Goal: Task Accomplishment & Management: Use online tool/utility

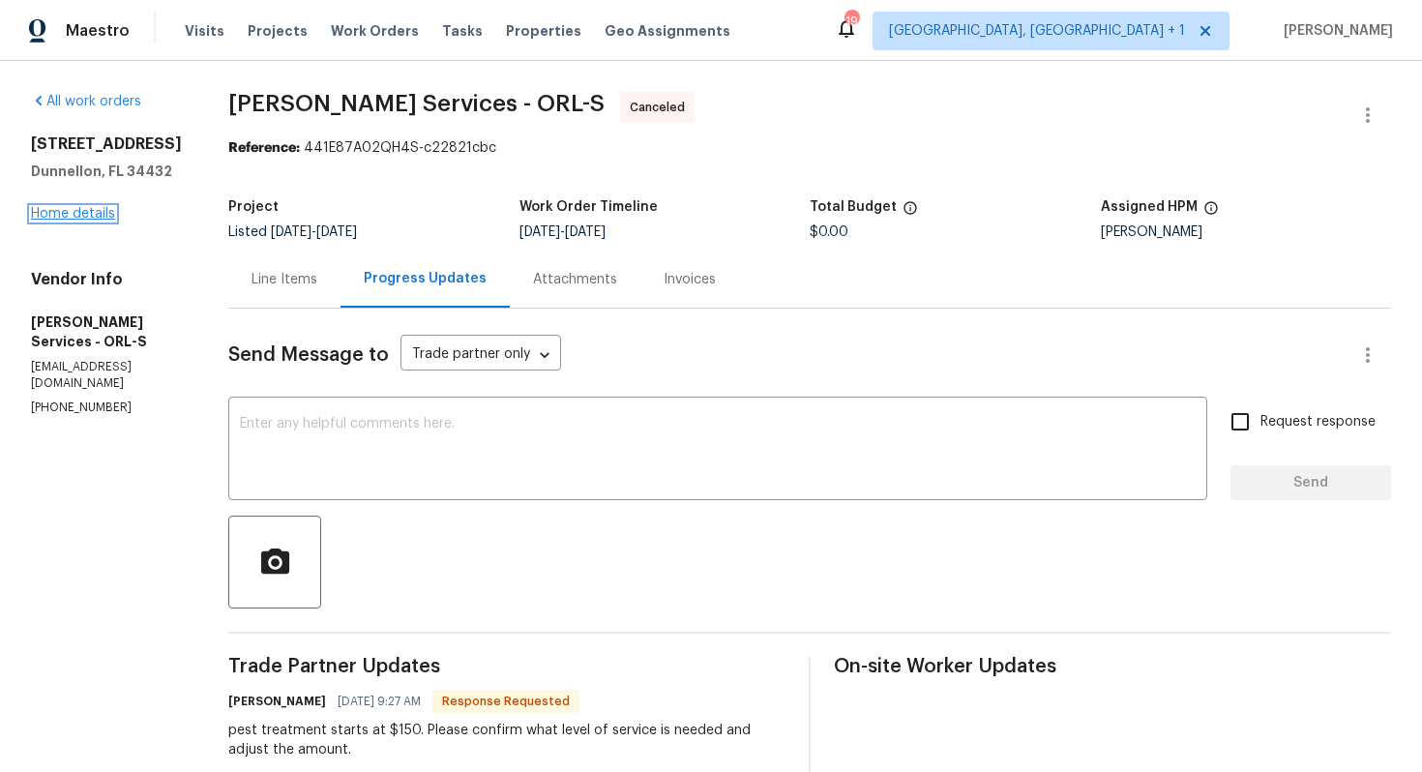
click at [82, 216] on link "Home details" at bounding box center [73, 214] width 84 height 14
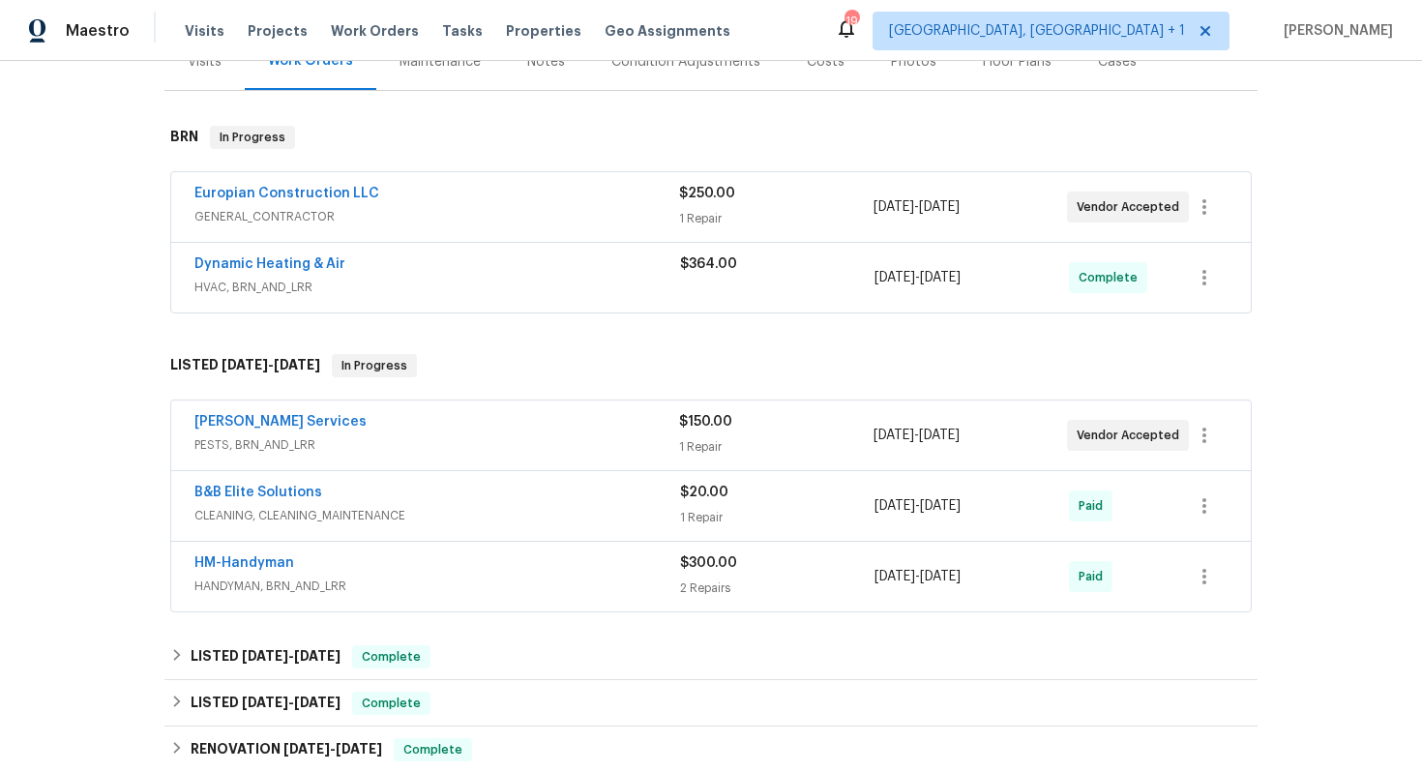
scroll to position [261, 0]
click at [253, 425] on link "Massey Services" at bounding box center [280, 421] width 172 height 14
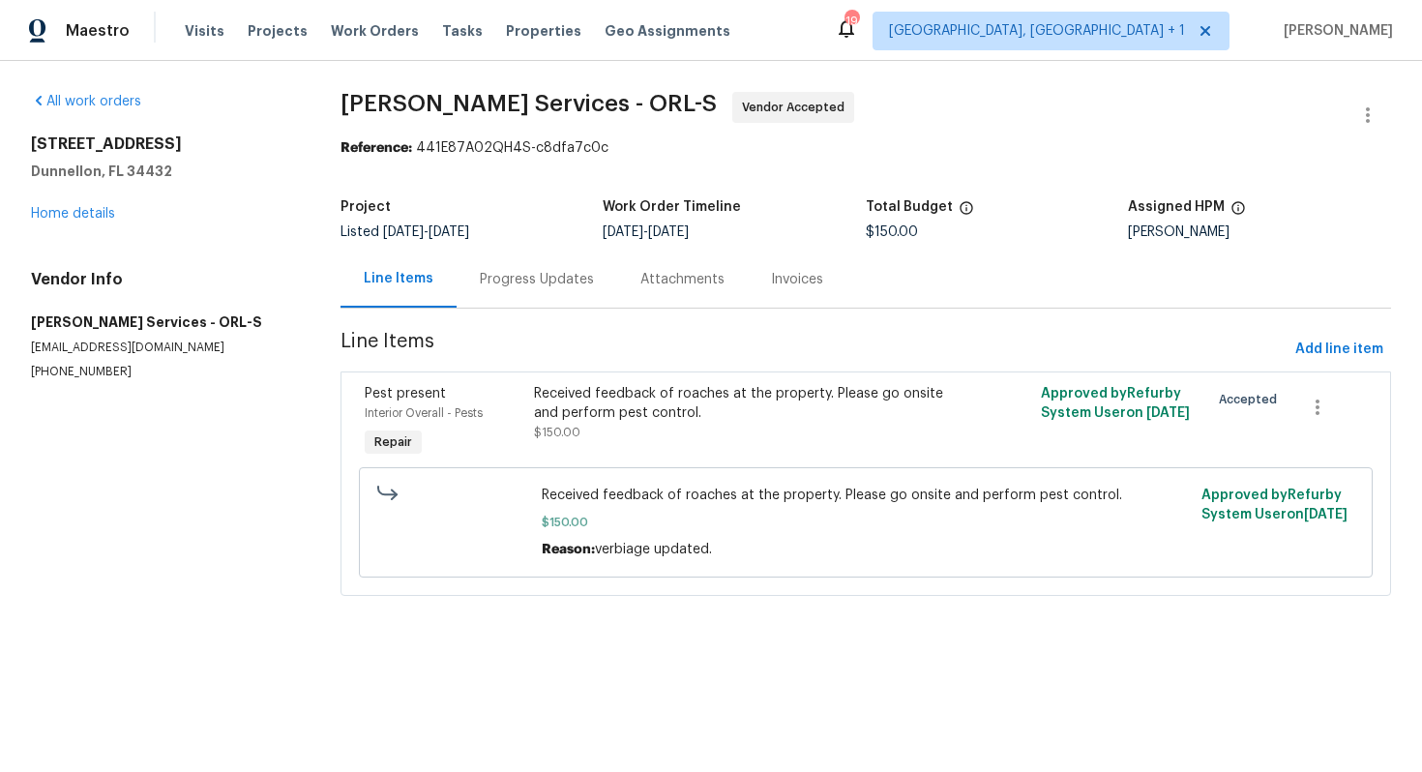
click at [530, 289] on div "Progress Updates" at bounding box center [536, 278] width 161 height 57
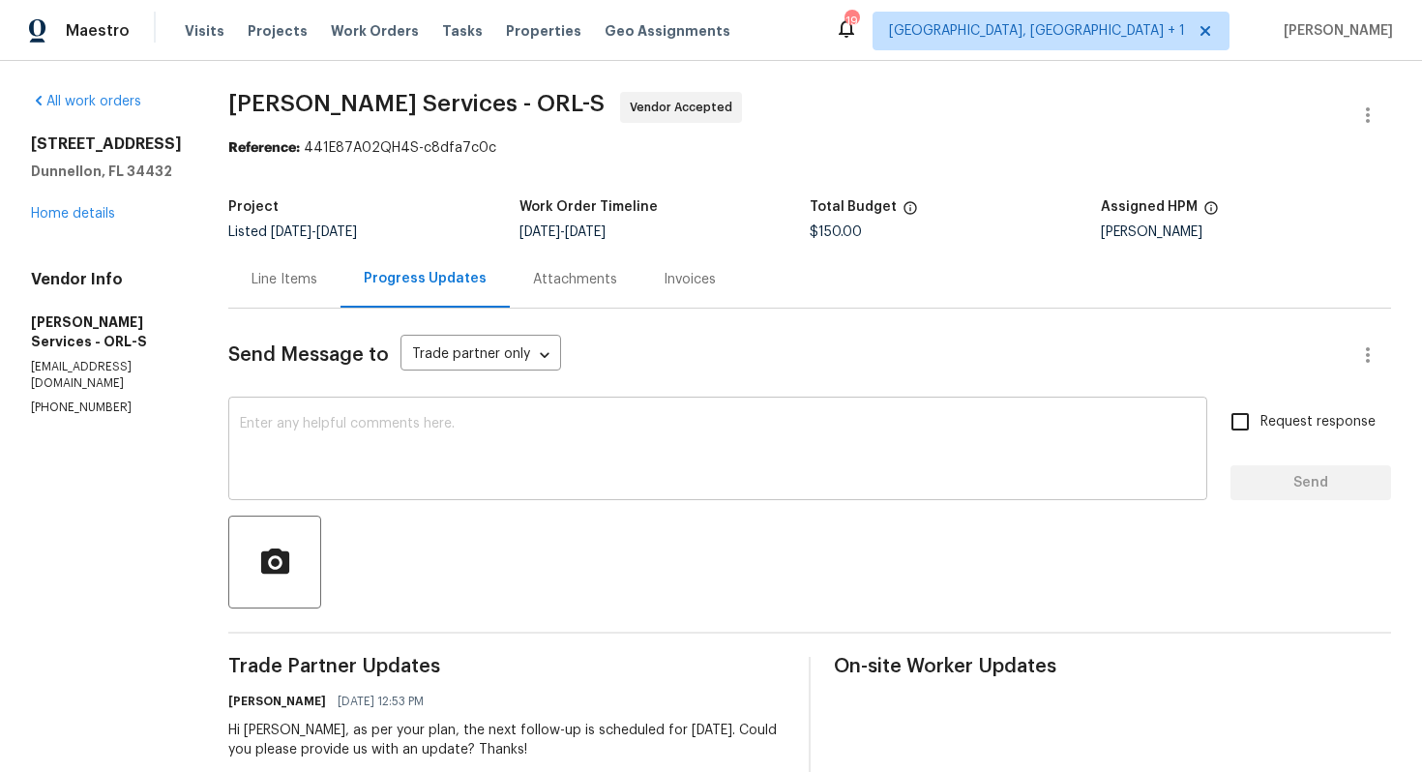
click at [570, 456] on textarea at bounding box center [717, 451] width 955 height 68
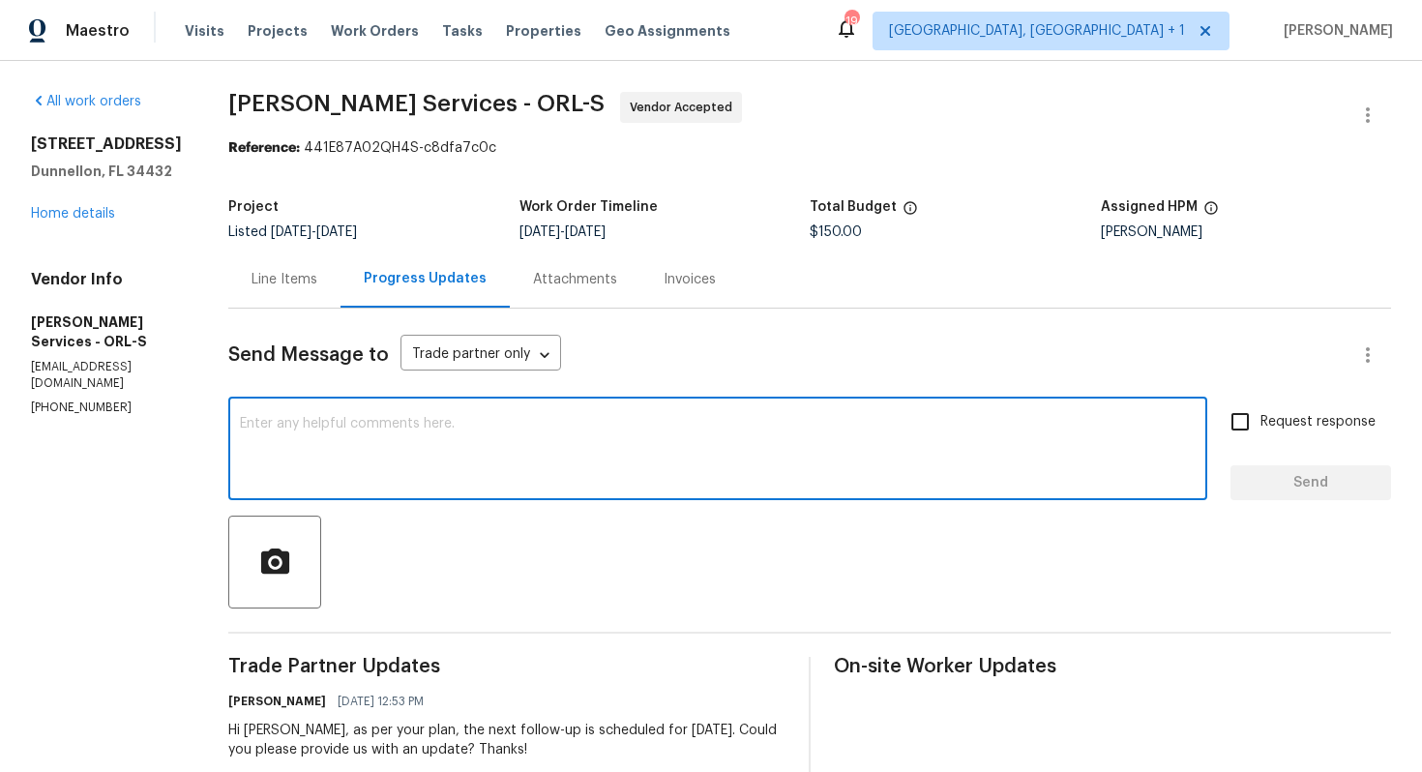
click at [317, 278] on div "Line Items" at bounding box center [284, 279] width 66 height 19
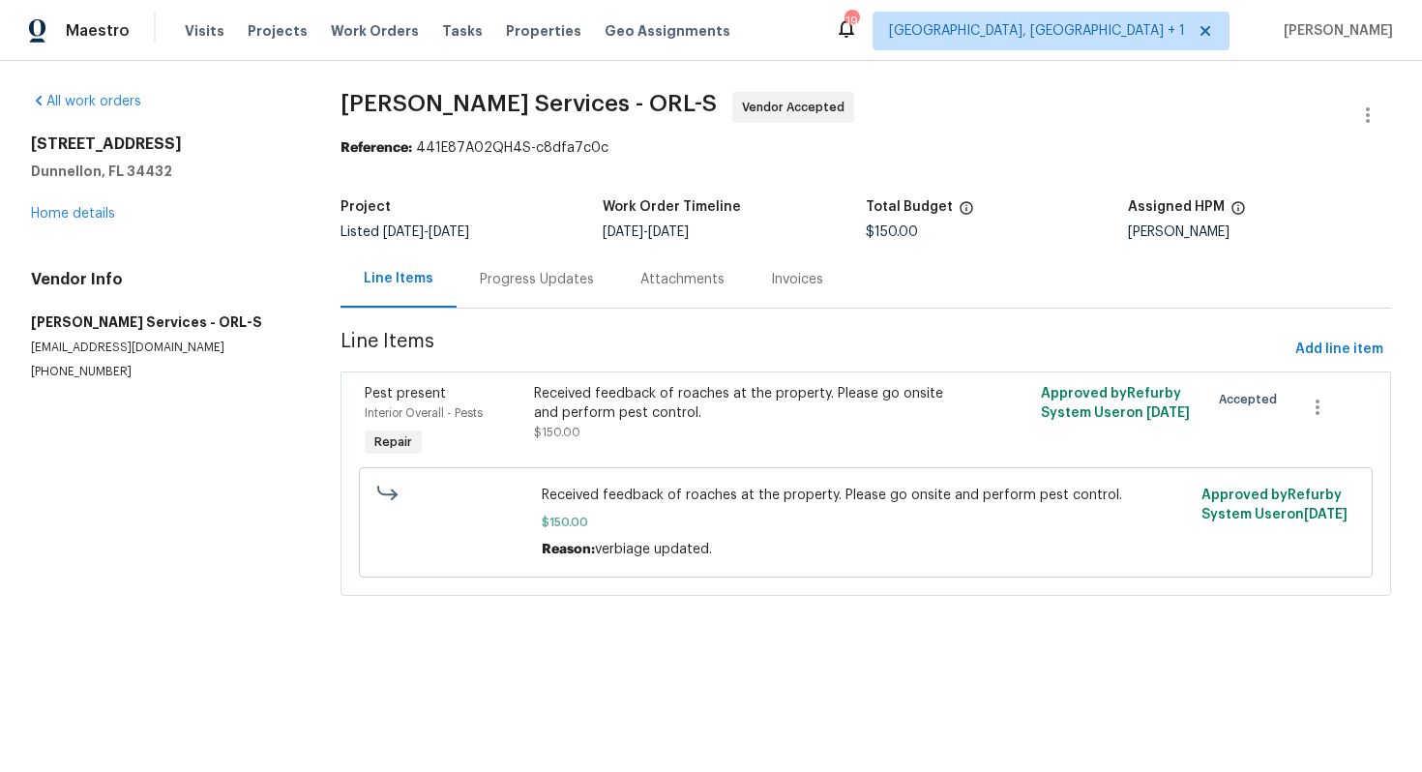
click at [502, 288] on div "Progress Updates" at bounding box center [537, 279] width 114 height 19
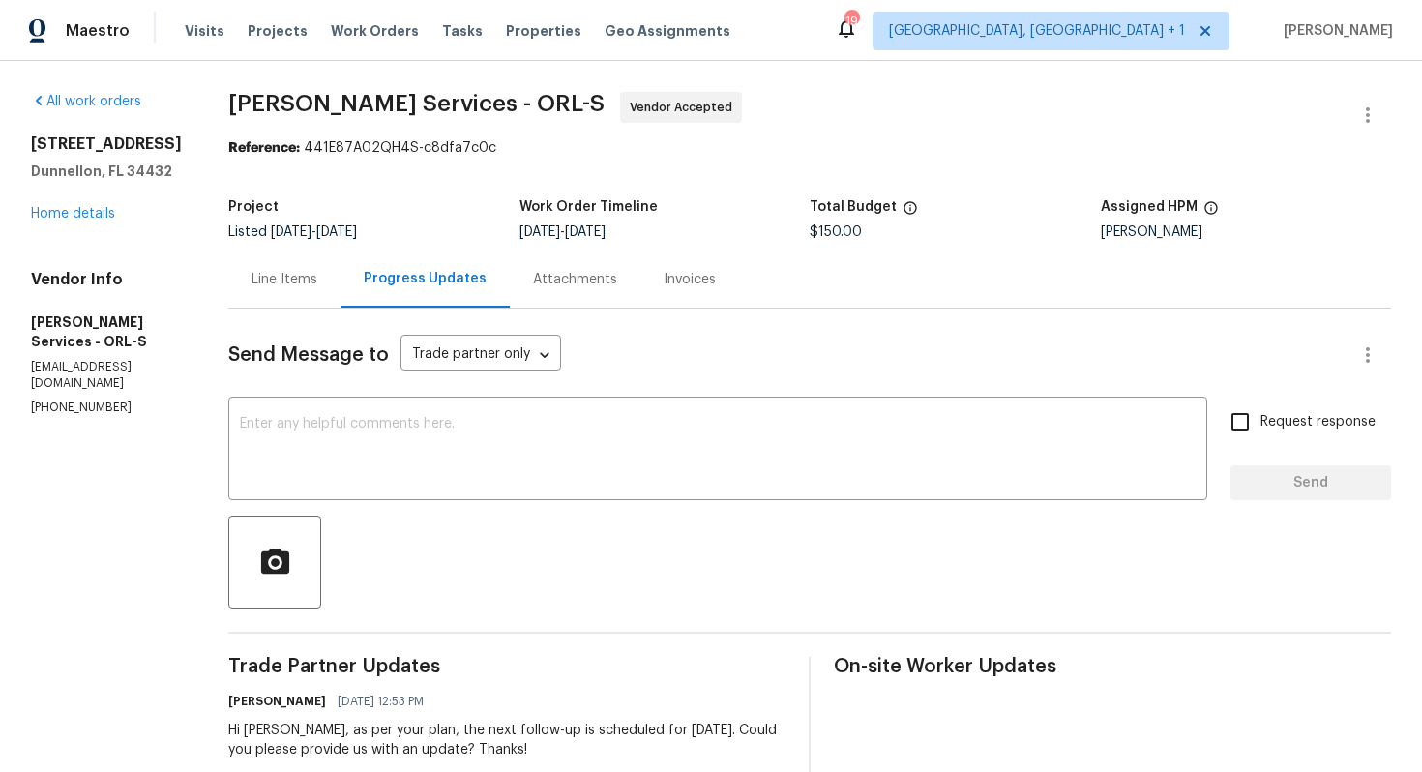
click at [99, 399] on p "(407) 645-2500" at bounding box center [106, 407] width 151 height 16
copy p "(407) 645-2500"
click at [714, 452] on textarea at bounding box center [717, 451] width 955 height 68
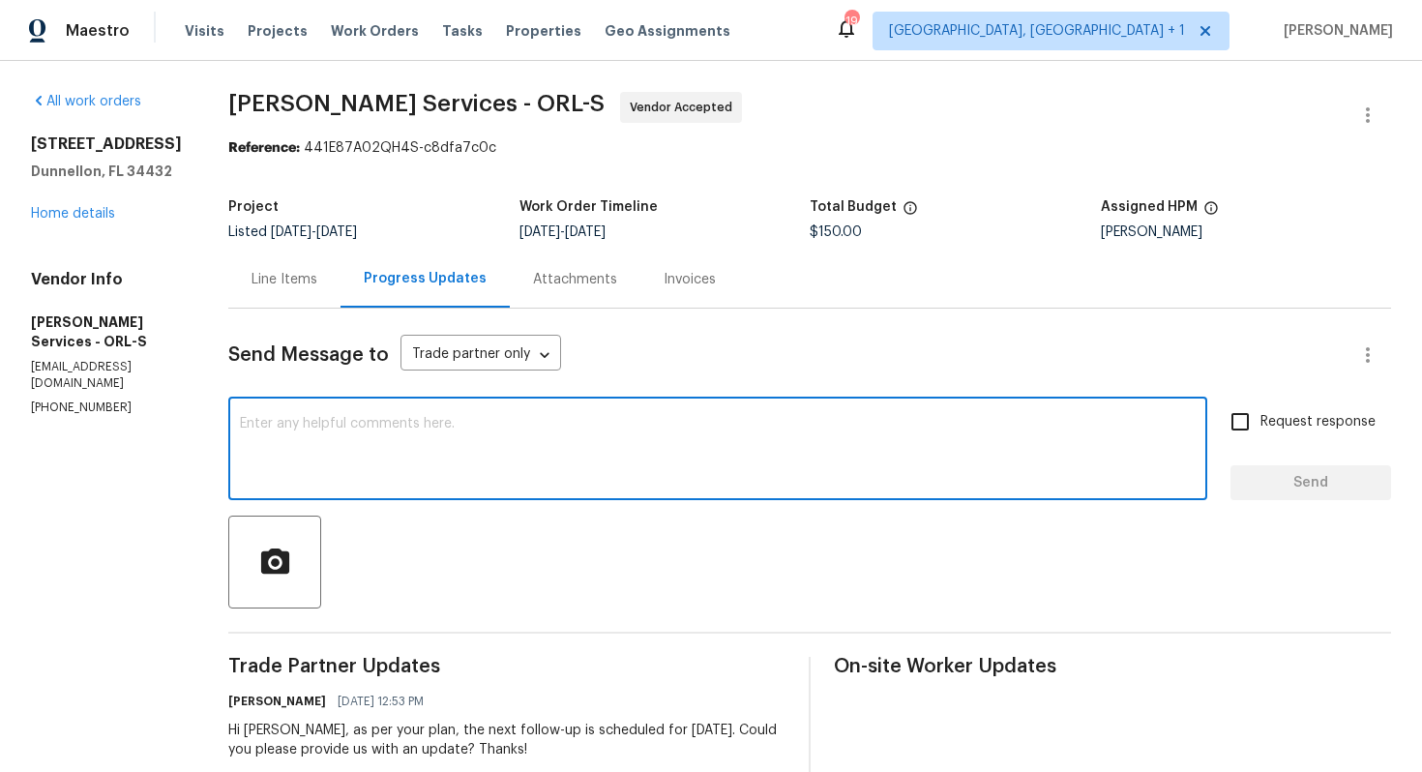
paste textarea "Hi Tishá, the COE for this property is on September 30, and we have only 6 days…"
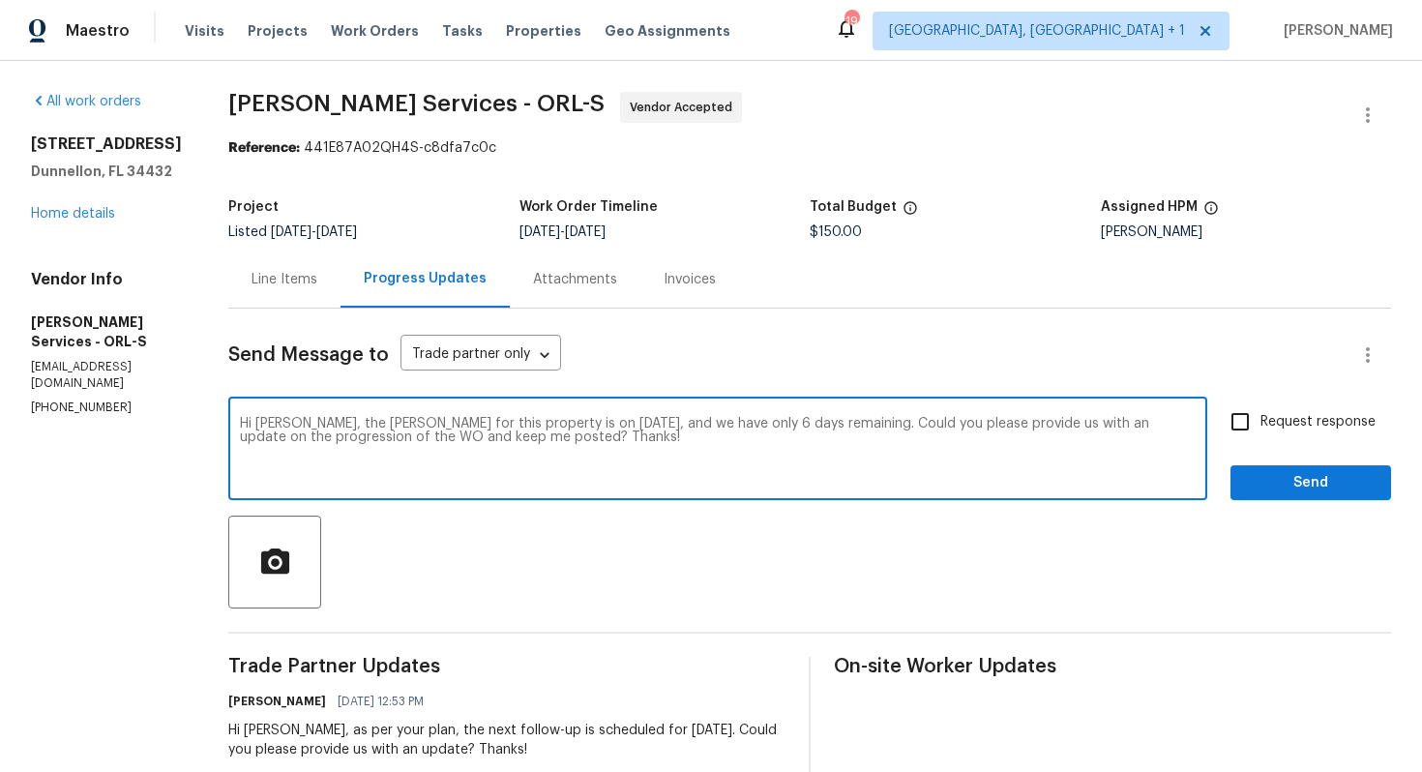
drag, startPoint x: 998, startPoint y: 425, endPoint x: 1038, endPoint y: 454, distance: 49.1
click at [1038, 454] on textarea "Hi Tishá, the COE for this property is on September 30, and we have only 6 days…" at bounding box center [717, 451] width 955 height 68
click at [1090, 422] on textarea "Hi Tishá, the COE for this property is on September 30, and we have only 6 days…" at bounding box center [717, 451] width 955 height 68
click at [300, 442] on div "Hi Tishá, the COE for this property is on September 30, and we have only 6 days…" at bounding box center [717, 450] width 979 height 99
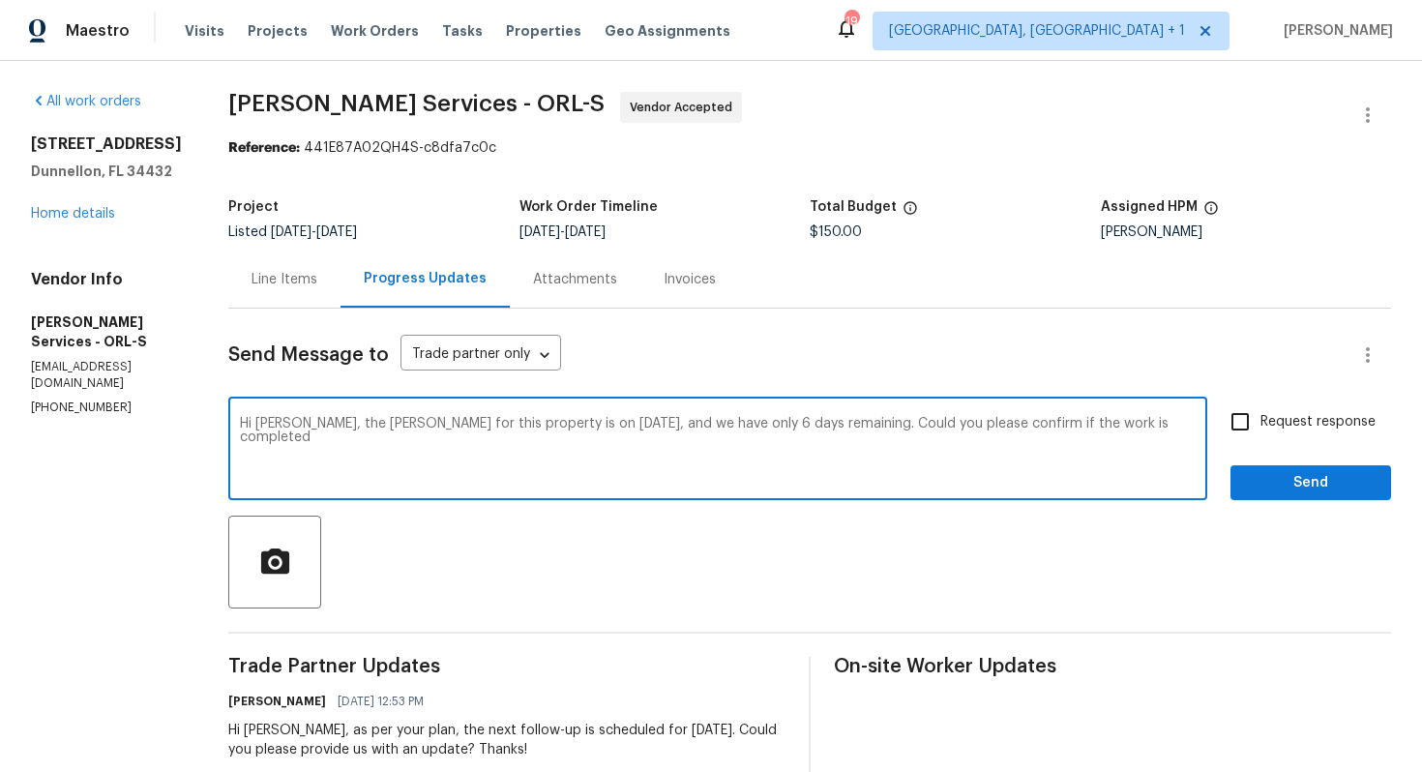
click at [412, 452] on textarea "Hi Tishá, the COE for this property is on September 30, and we have only 6 days…" at bounding box center [717, 451] width 955 height 68
click at [372, 441] on textarea "Hi Tishá, the COE for this property is on September 30, and we have only 6 days…" at bounding box center [717, 451] width 955 height 68
type textarea "Hi Tishá, the COE for this property is on September 30, and we have only 6 days…"
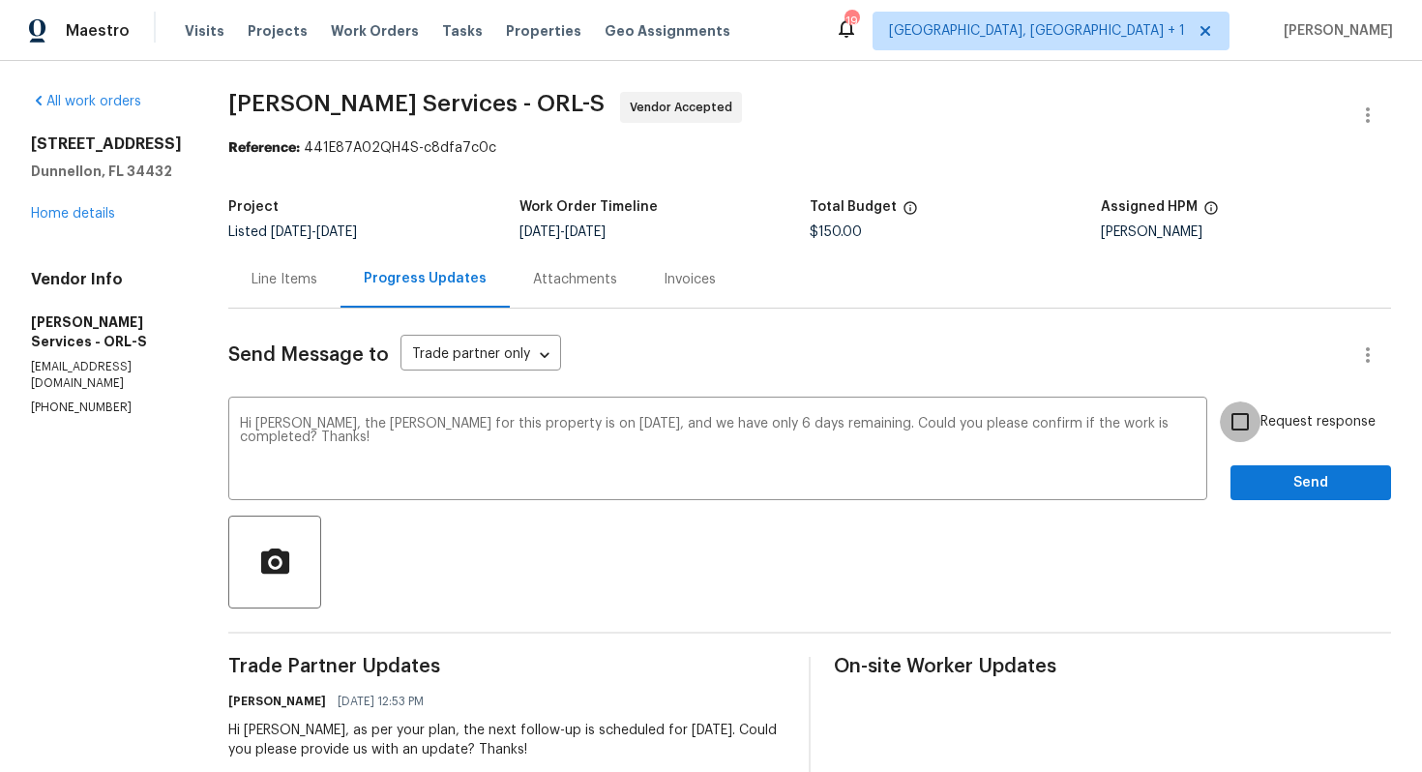
click at [1245, 425] on input "Request response" at bounding box center [1239, 421] width 41 height 41
checkbox input "true"
click at [1269, 483] on span "Send" at bounding box center [1311, 483] width 130 height 24
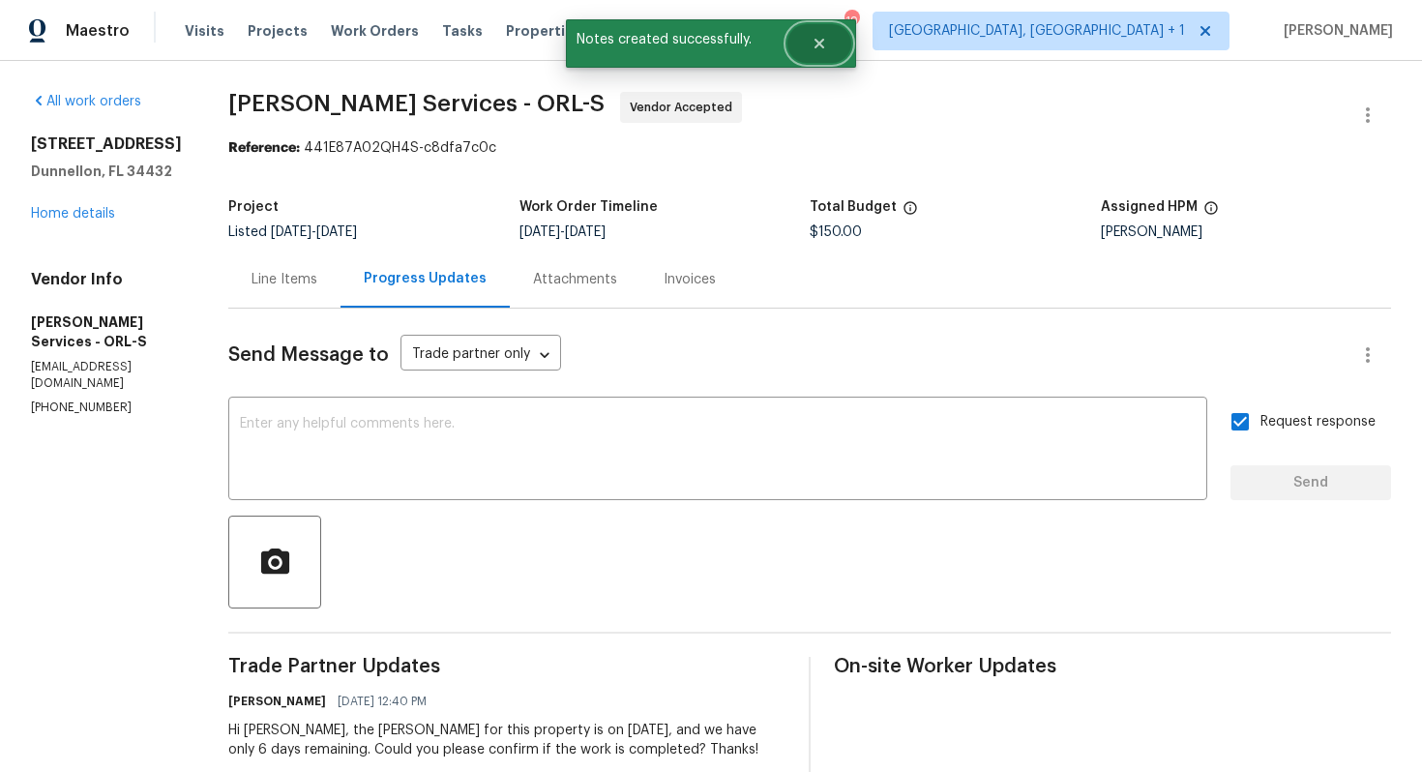
click at [805, 41] on button "Close" at bounding box center [819, 43] width 64 height 39
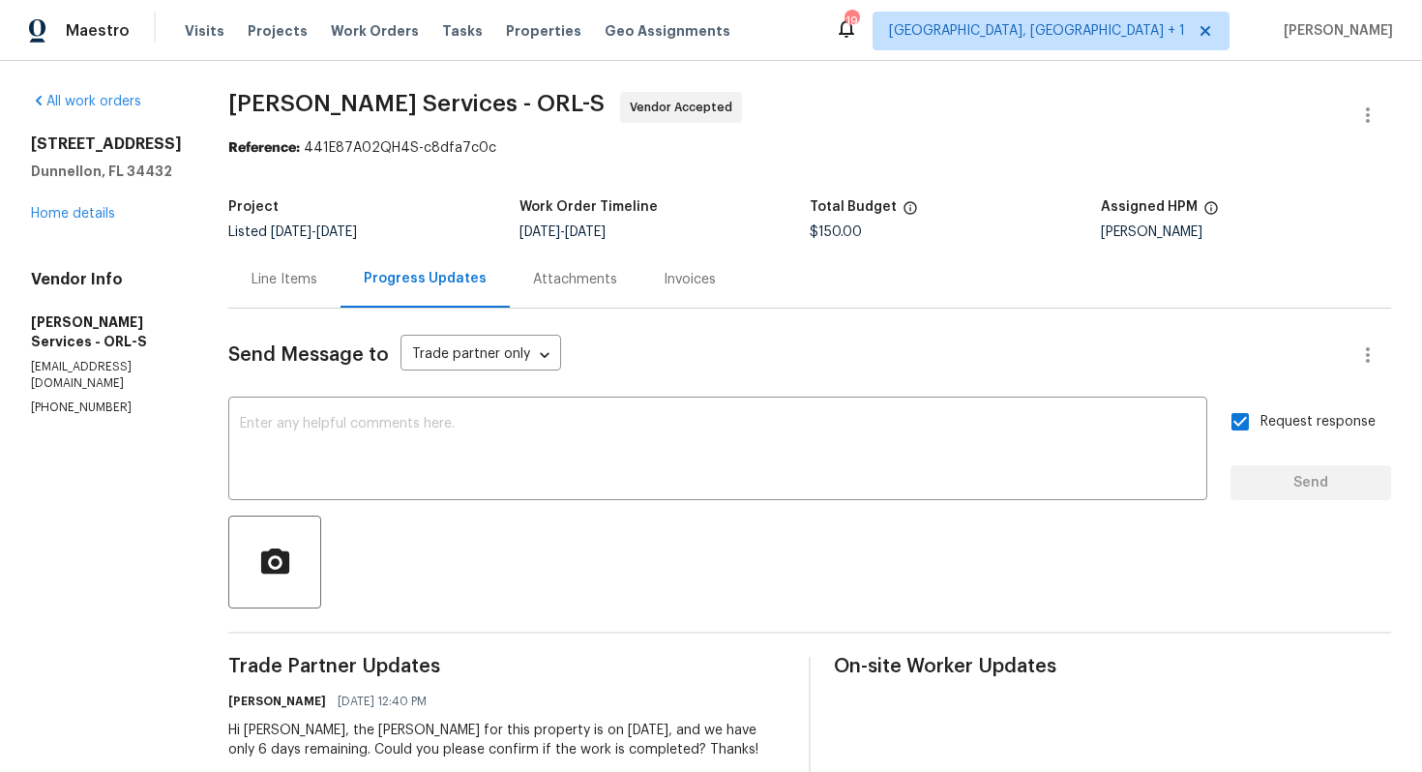
click at [182, 235] on div "All work orders 13794 SW 112th St Dunnellon, FL 34432 Home details Vendor Info …" at bounding box center [106, 254] width 151 height 324
click at [71, 208] on link "Home details" at bounding box center [73, 214] width 84 height 14
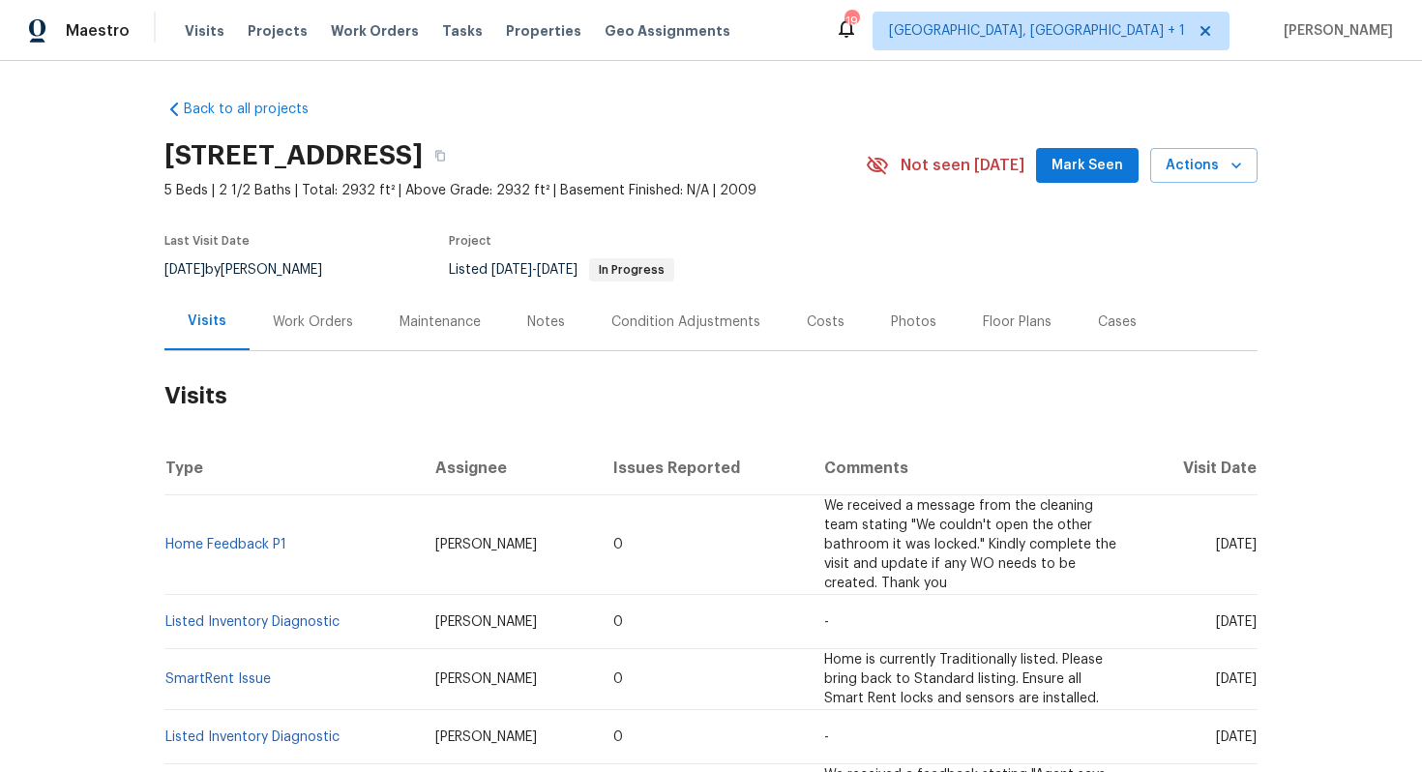
click at [302, 323] on div "Work Orders" at bounding box center [313, 321] width 80 height 19
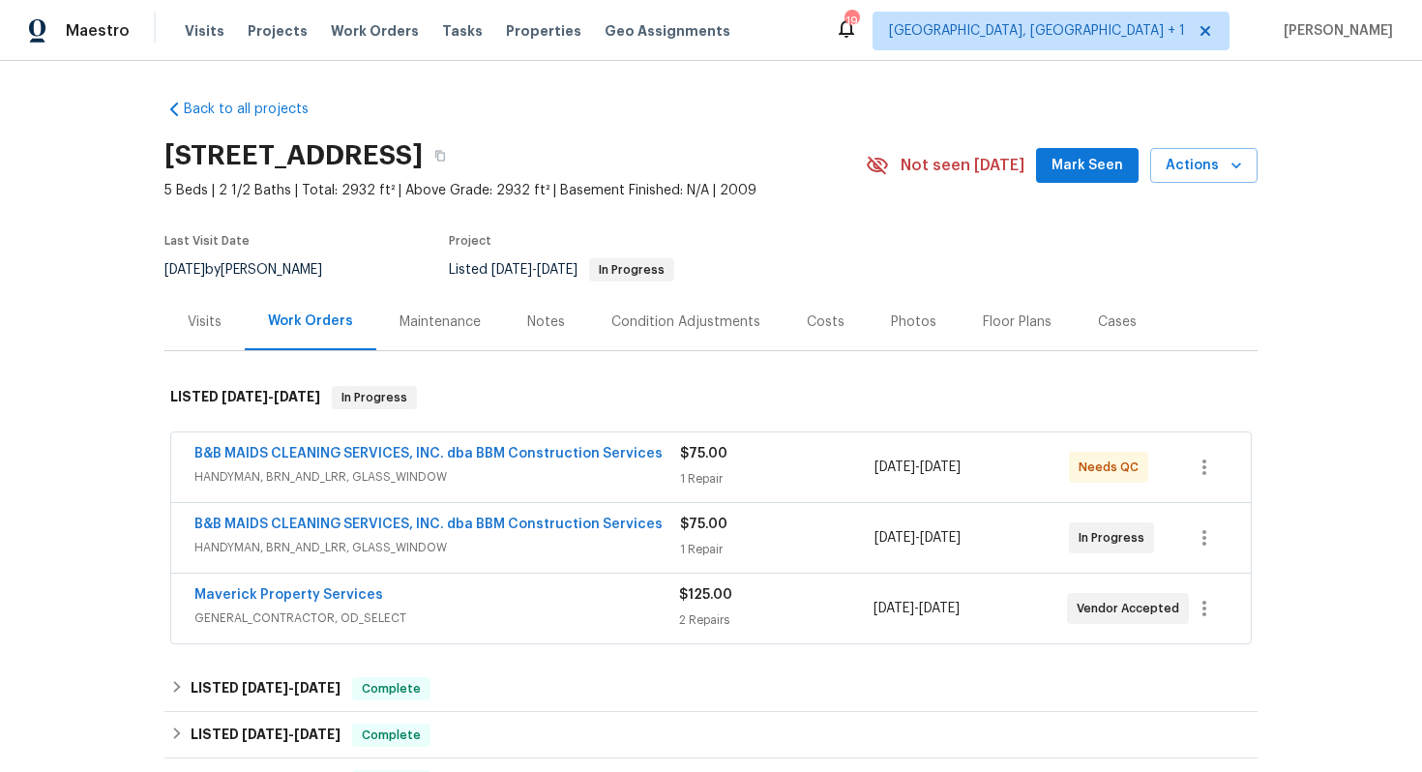
click at [591, 541] on span "HANDYMAN, BRN_AND_LRR, GLASS_WINDOW" at bounding box center [436, 547] width 485 height 19
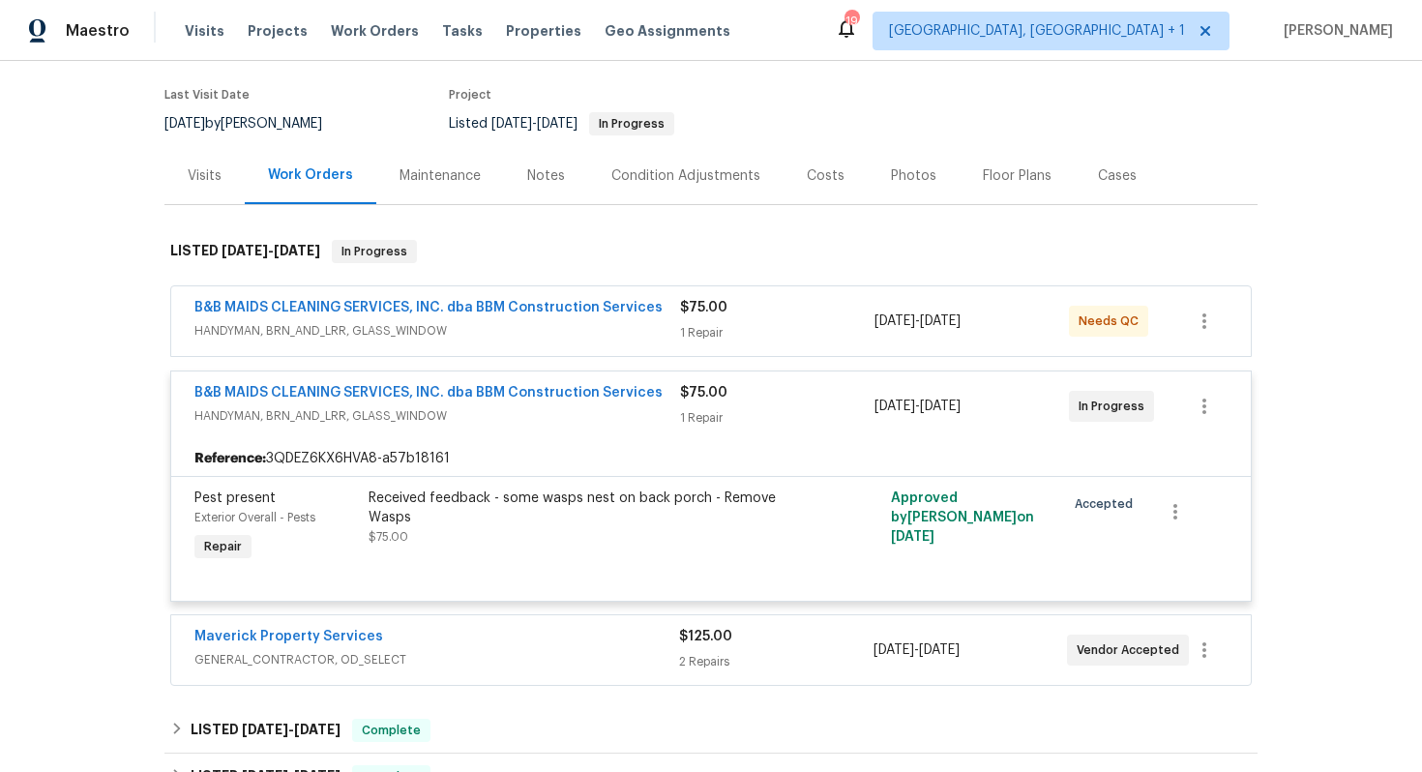
scroll to position [148, 0]
click at [657, 318] on div "B&B MAIDS CLEANING SERVICES, INC. dba BBM Construction Services" at bounding box center [436, 307] width 485 height 23
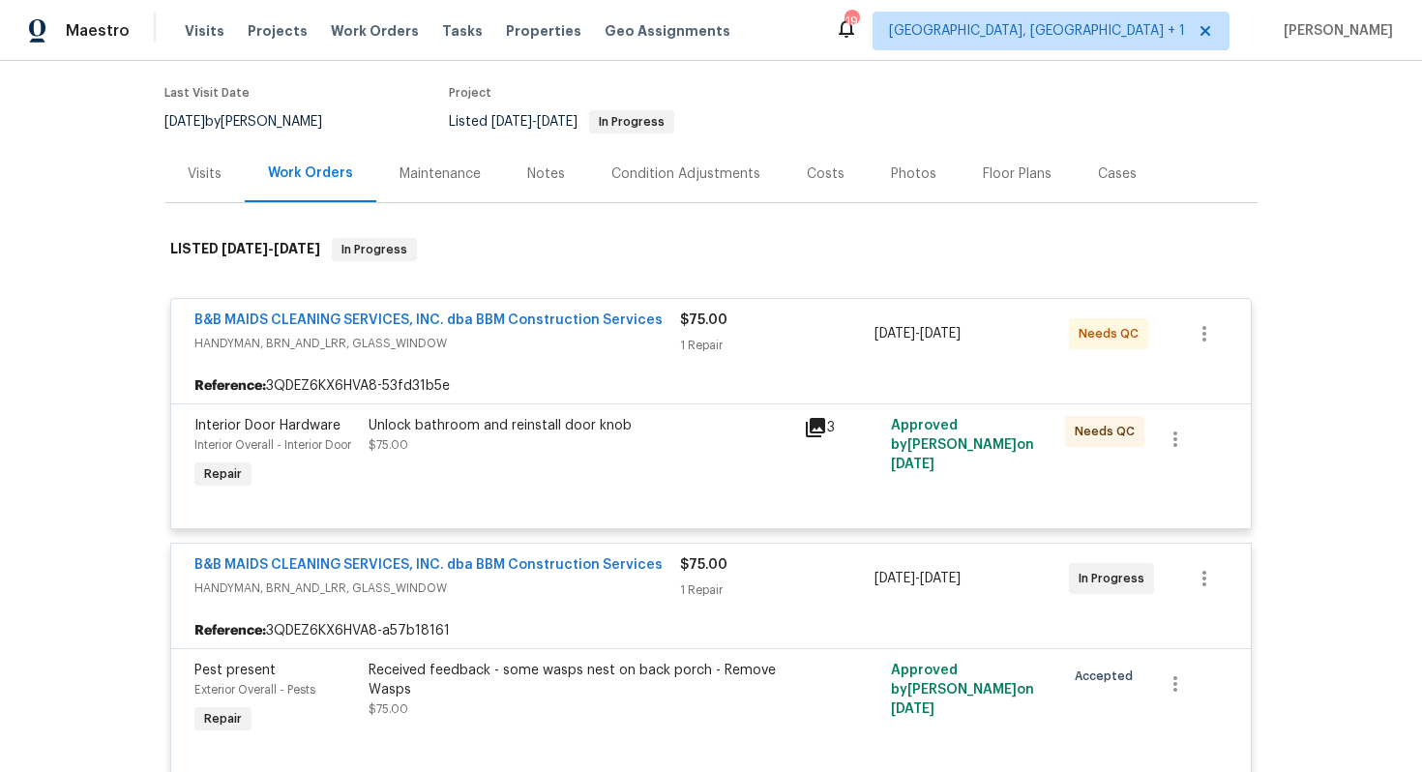
click at [647, 336] on span "HANDYMAN, BRN_AND_LRR, GLASS_WINDOW" at bounding box center [436, 343] width 485 height 19
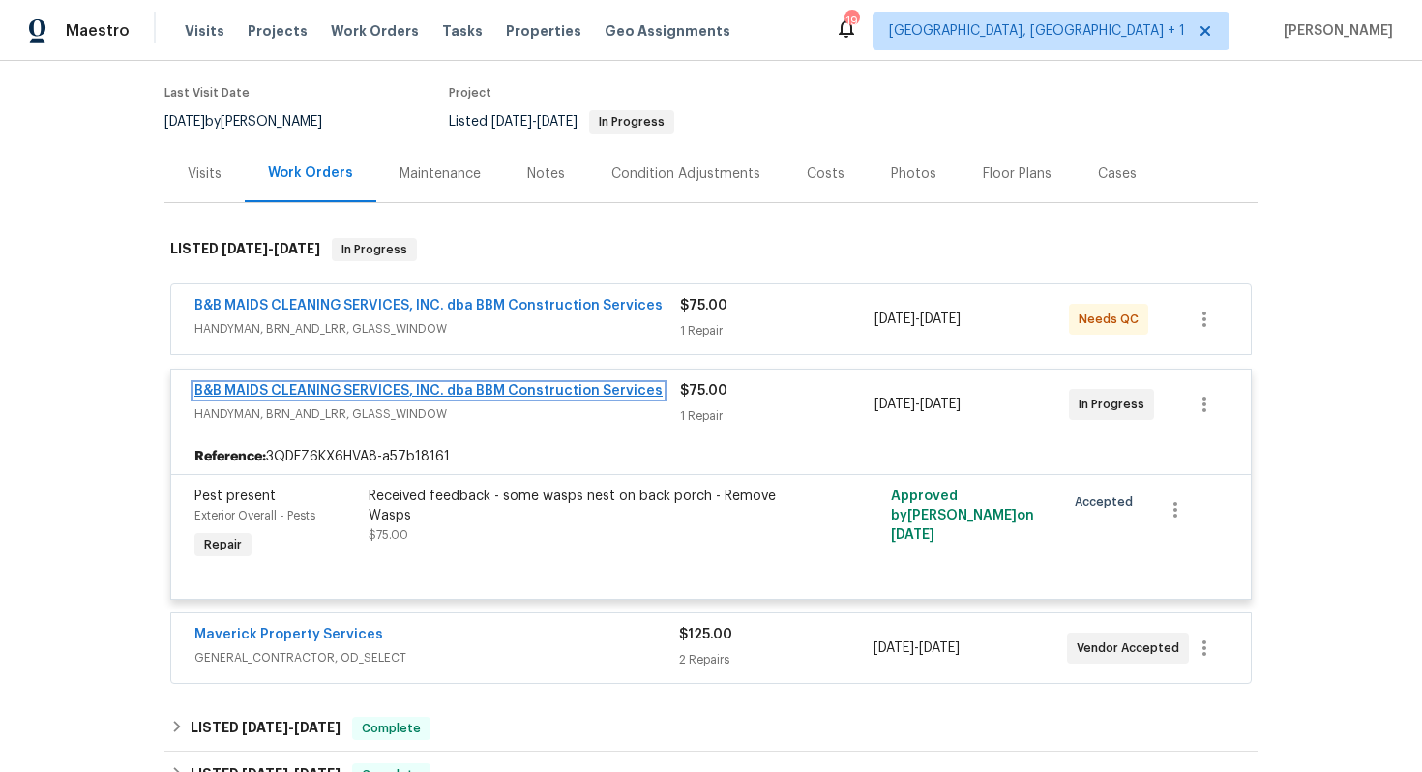
click at [526, 394] on link "B&B MAIDS CLEANING SERVICES, INC. dba BBM Construction Services" at bounding box center [428, 391] width 468 height 14
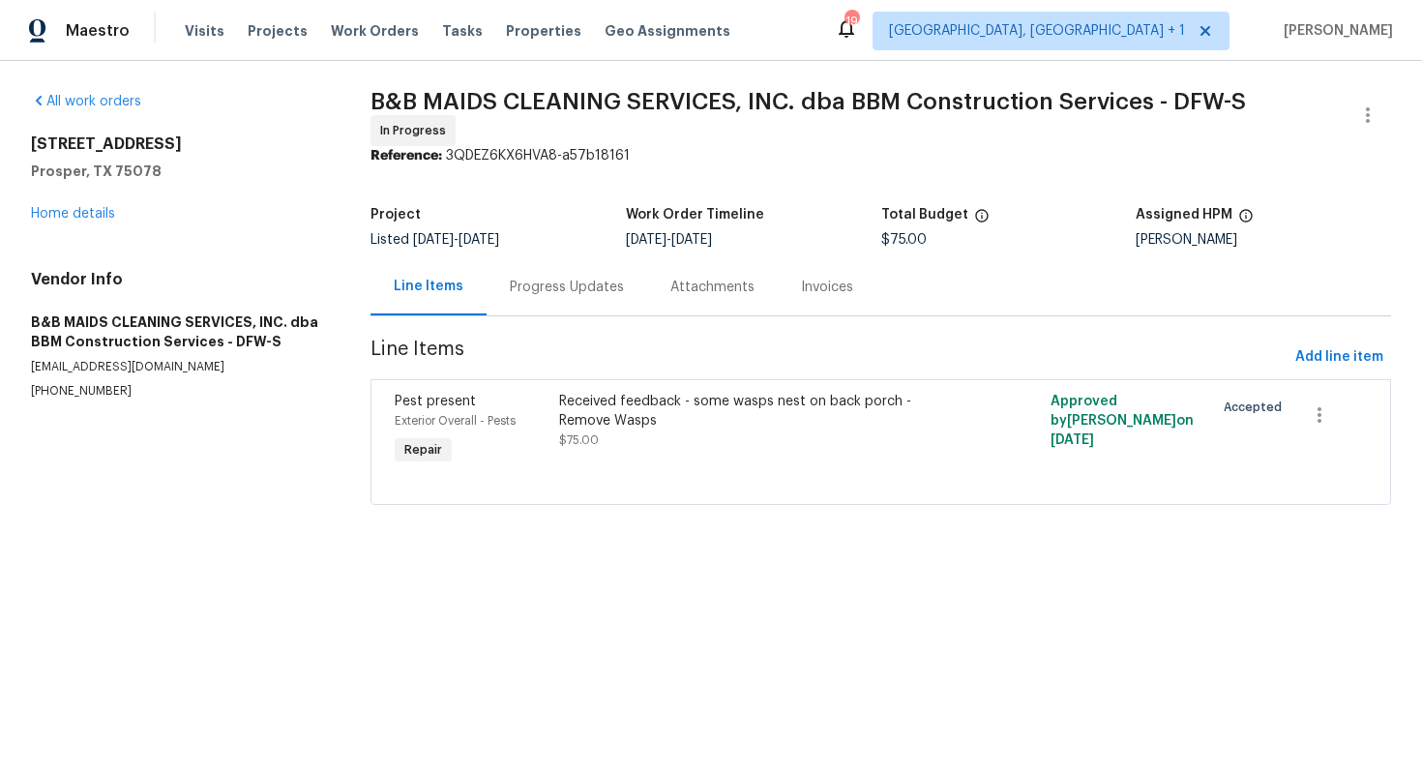
click at [565, 285] on div "Progress Updates" at bounding box center [567, 287] width 114 height 19
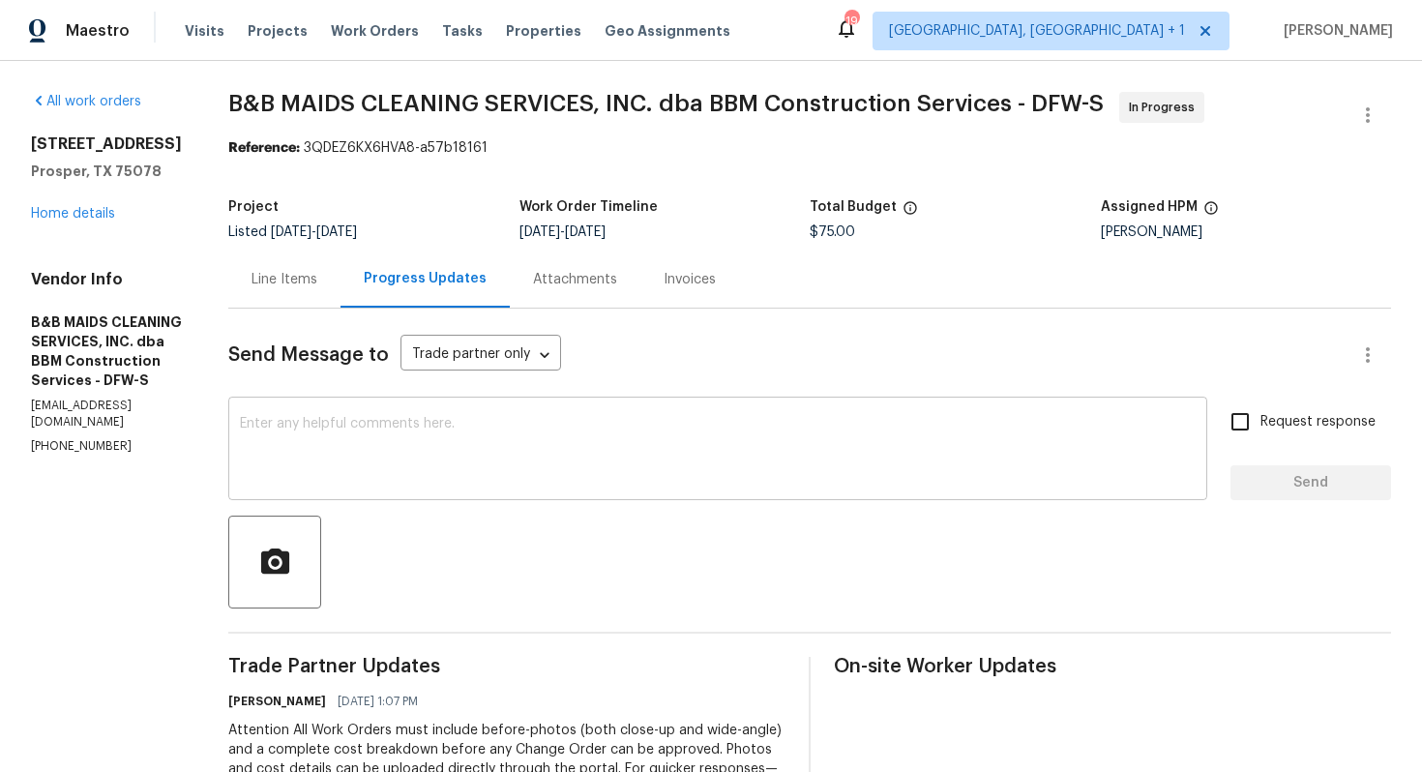
click at [548, 466] on textarea at bounding box center [717, 451] width 955 height 68
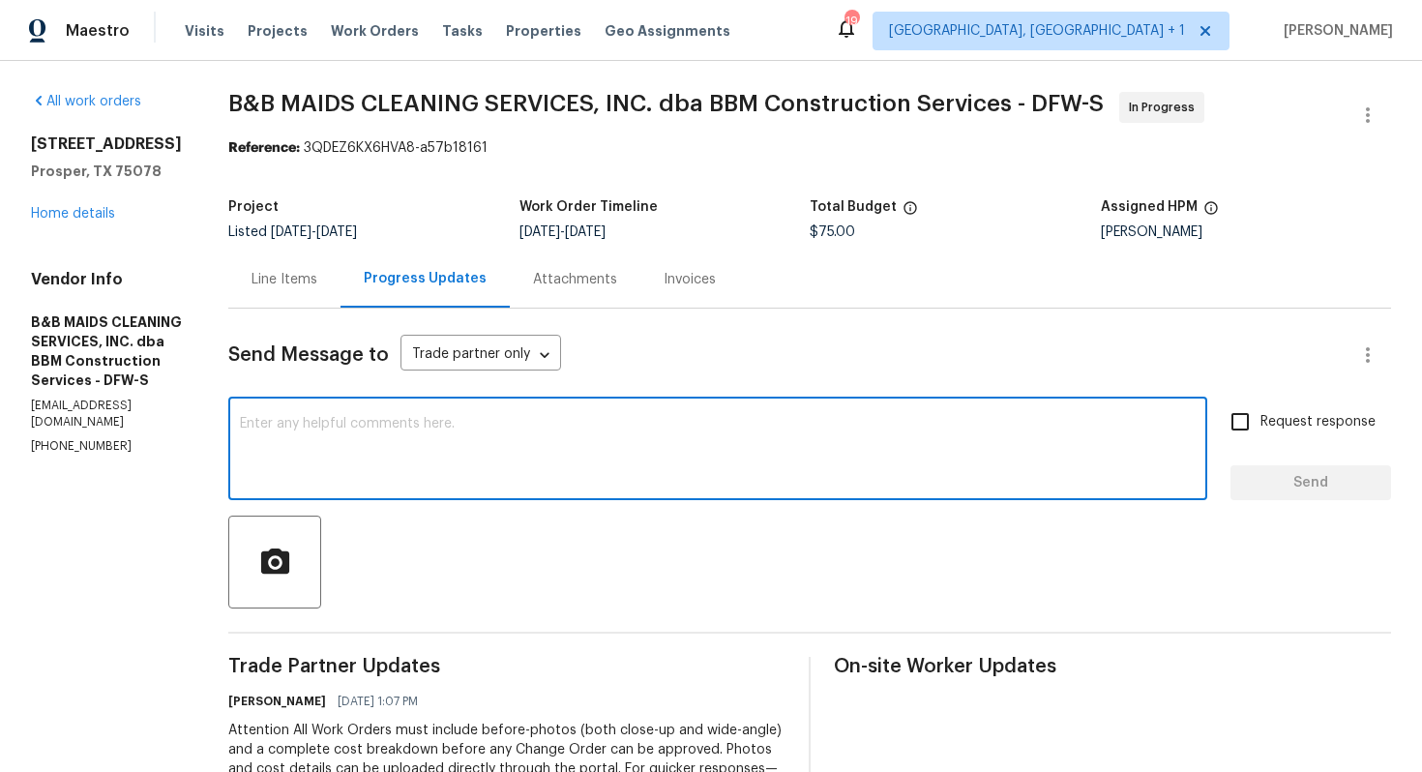
paste textarea "Hi team, could you please provide an update on the status of the work order? Th…"
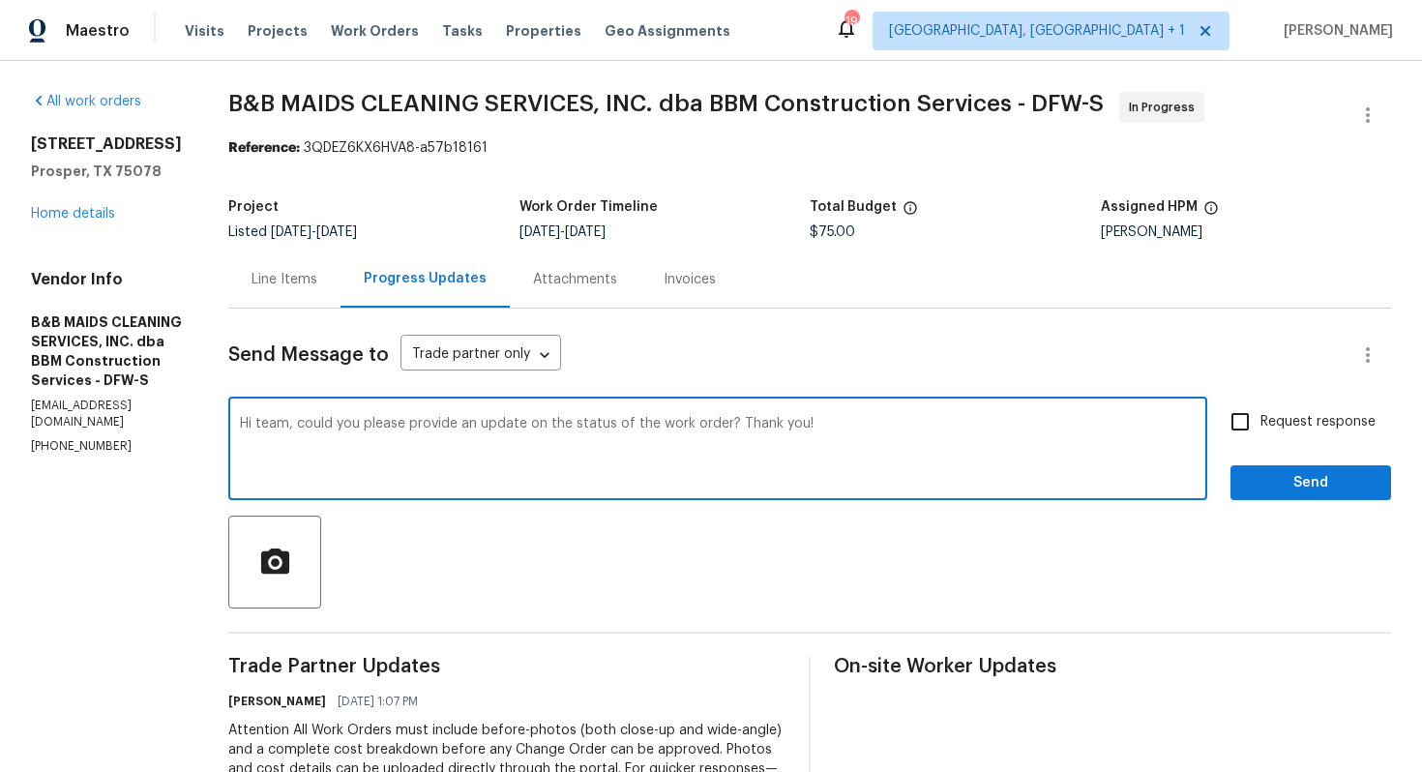
type textarea "Hi team, could you please provide an update on the status of the work order? Th…"
click at [1256, 425] on input "Request response" at bounding box center [1239, 421] width 41 height 41
checkbox input "true"
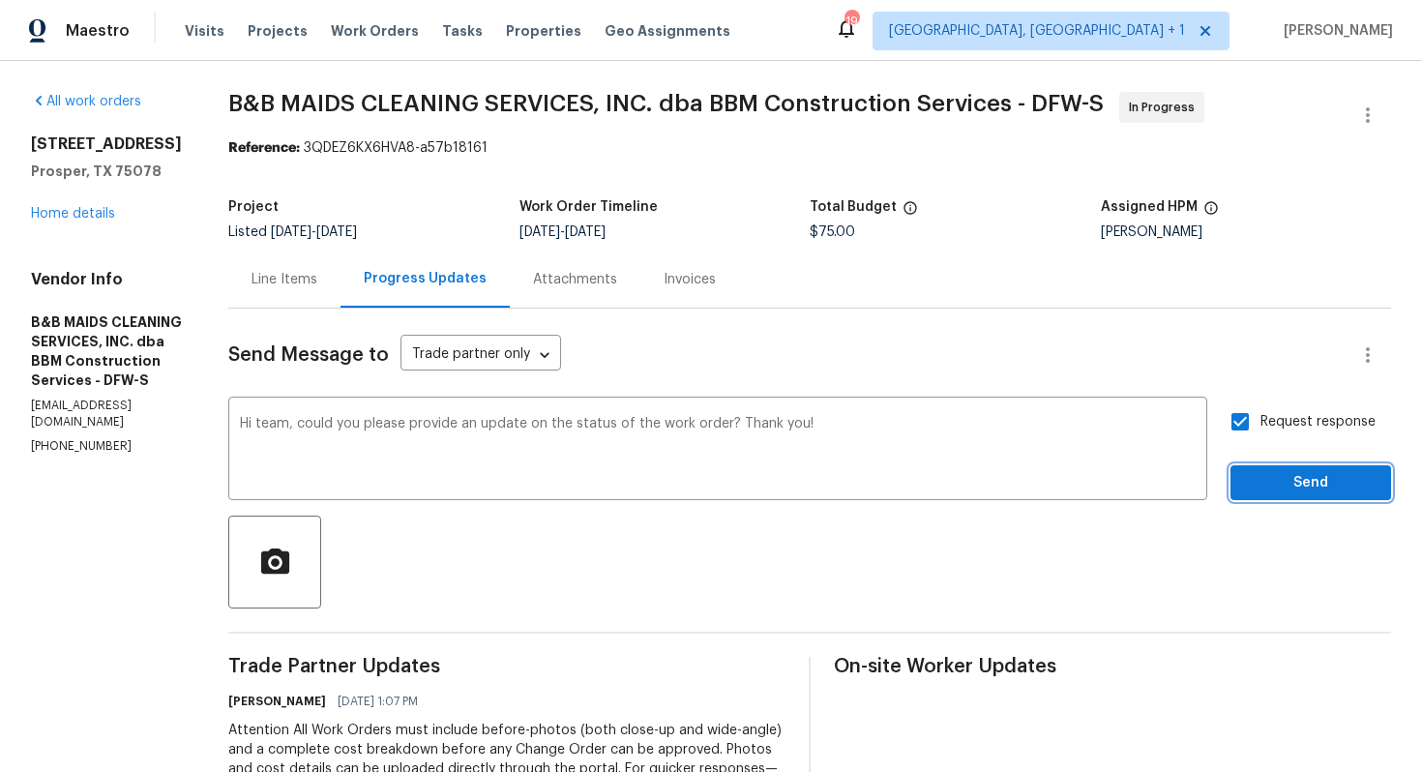
click at [1254, 483] on span "Send" at bounding box center [1311, 483] width 130 height 24
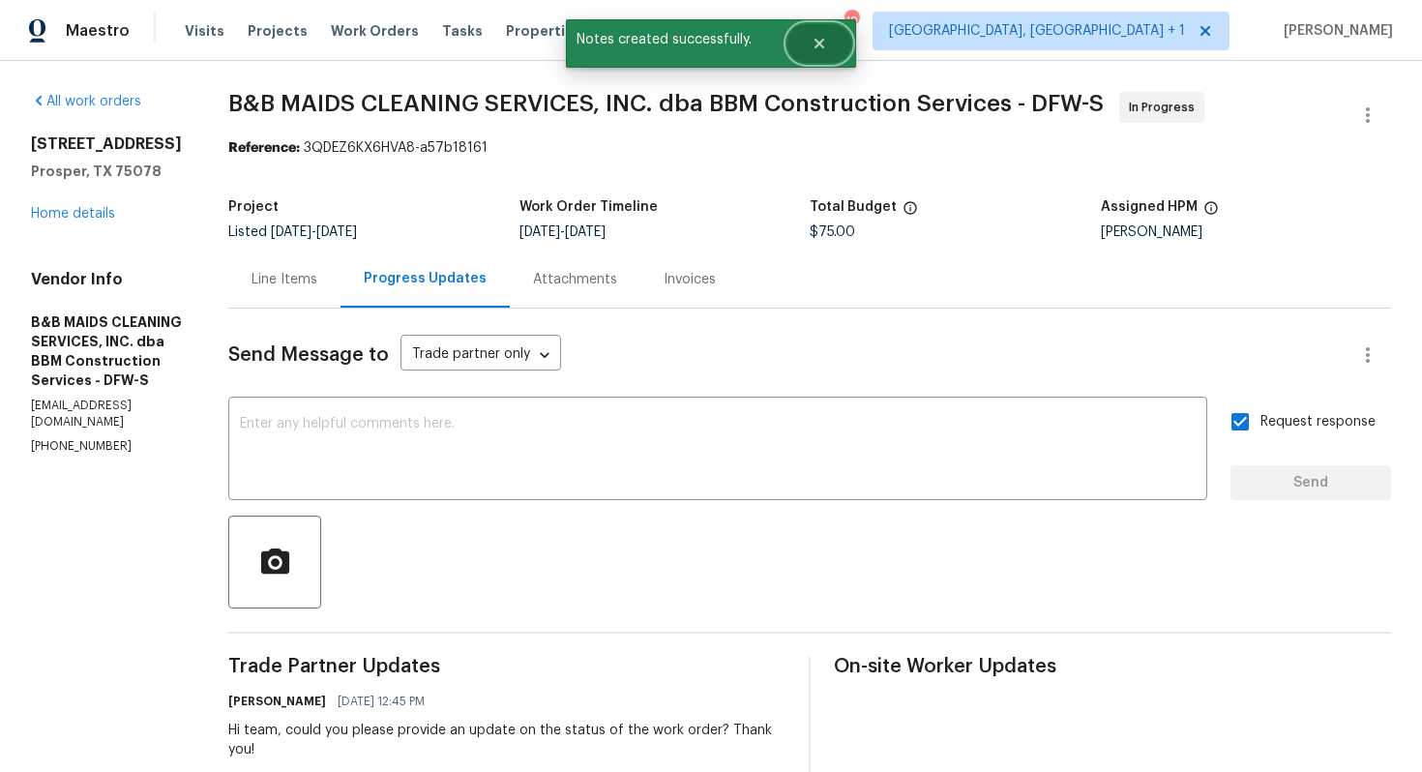
click at [806, 56] on button "Close" at bounding box center [819, 43] width 64 height 39
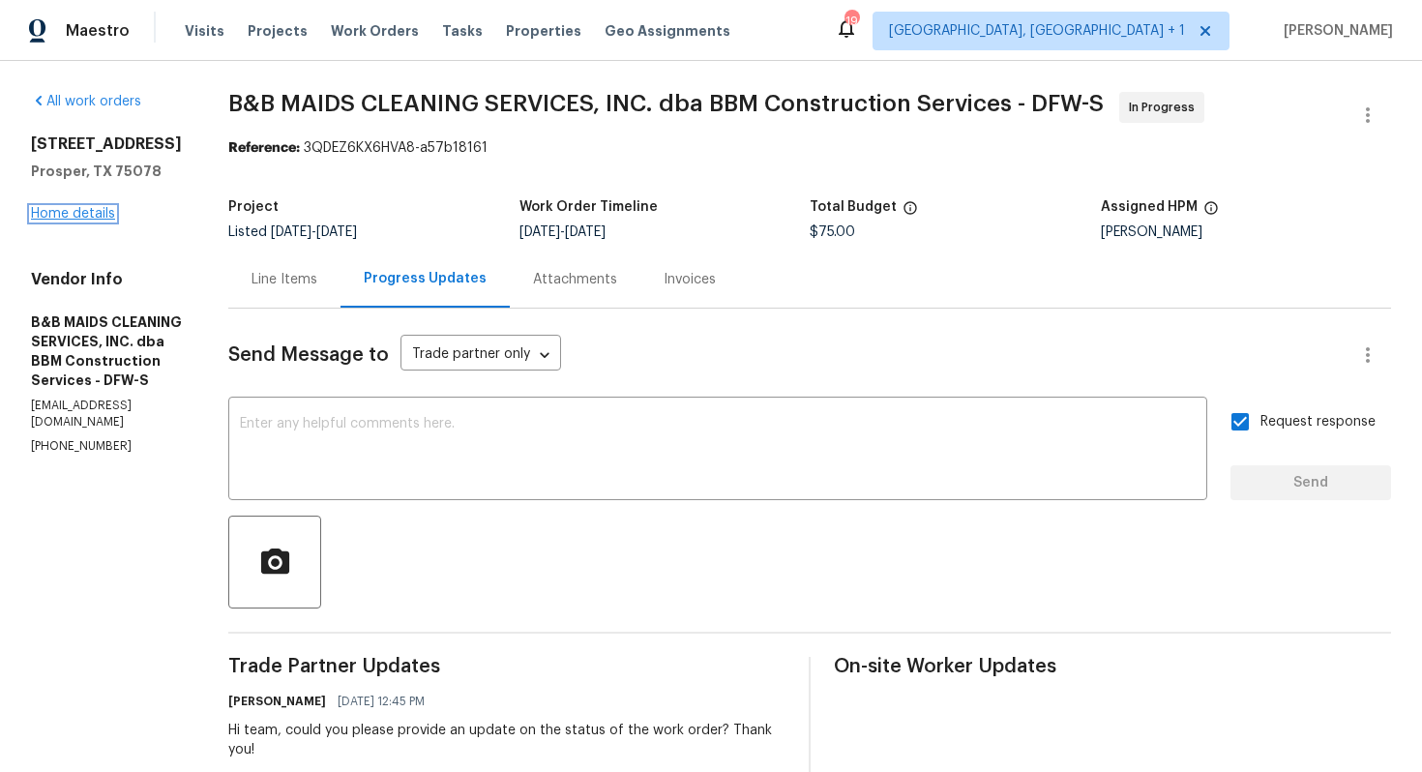
click at [97, 214] on link "Home details" at bounding box center [73, 214] width 84 height 14
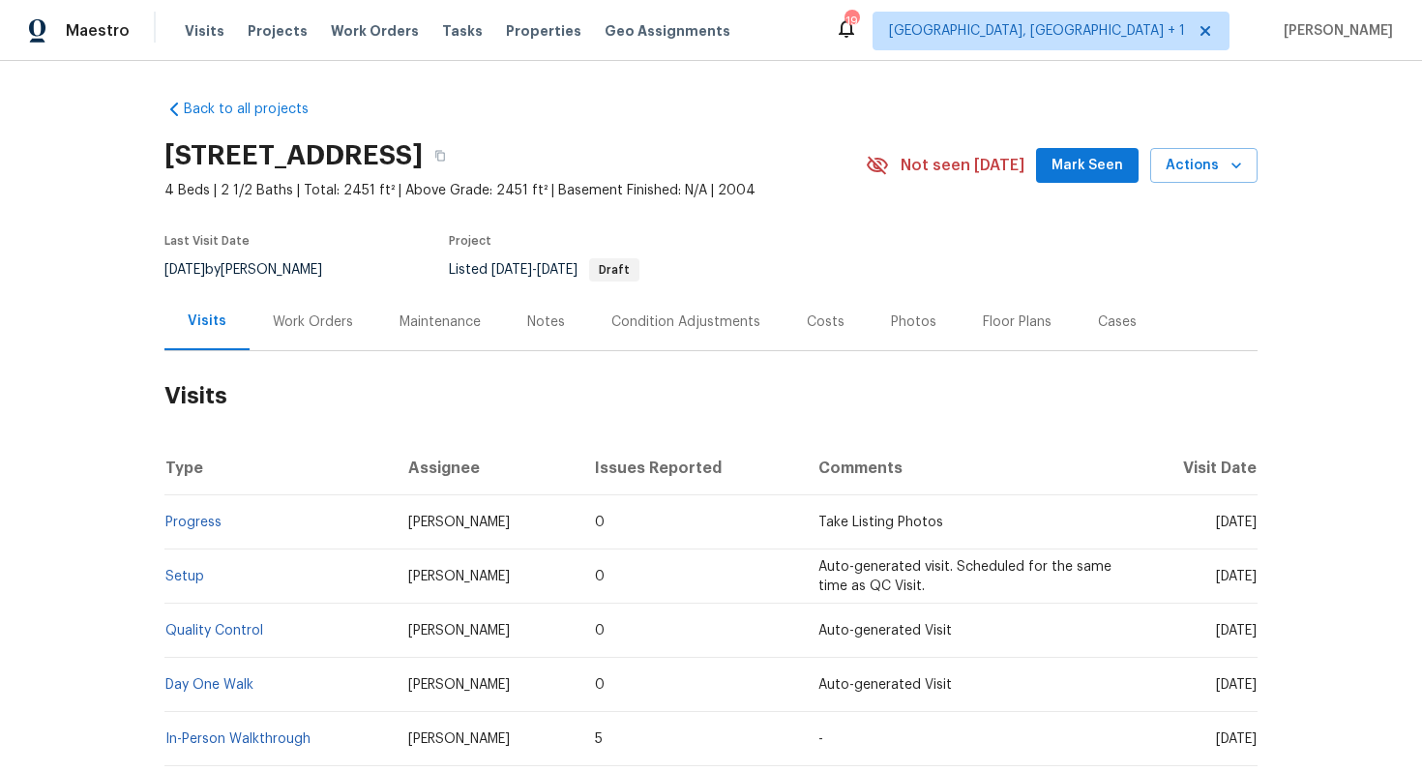
click at [316, 316] on div "Work Orders" at bounding box center [313, 321] width 80 height 19
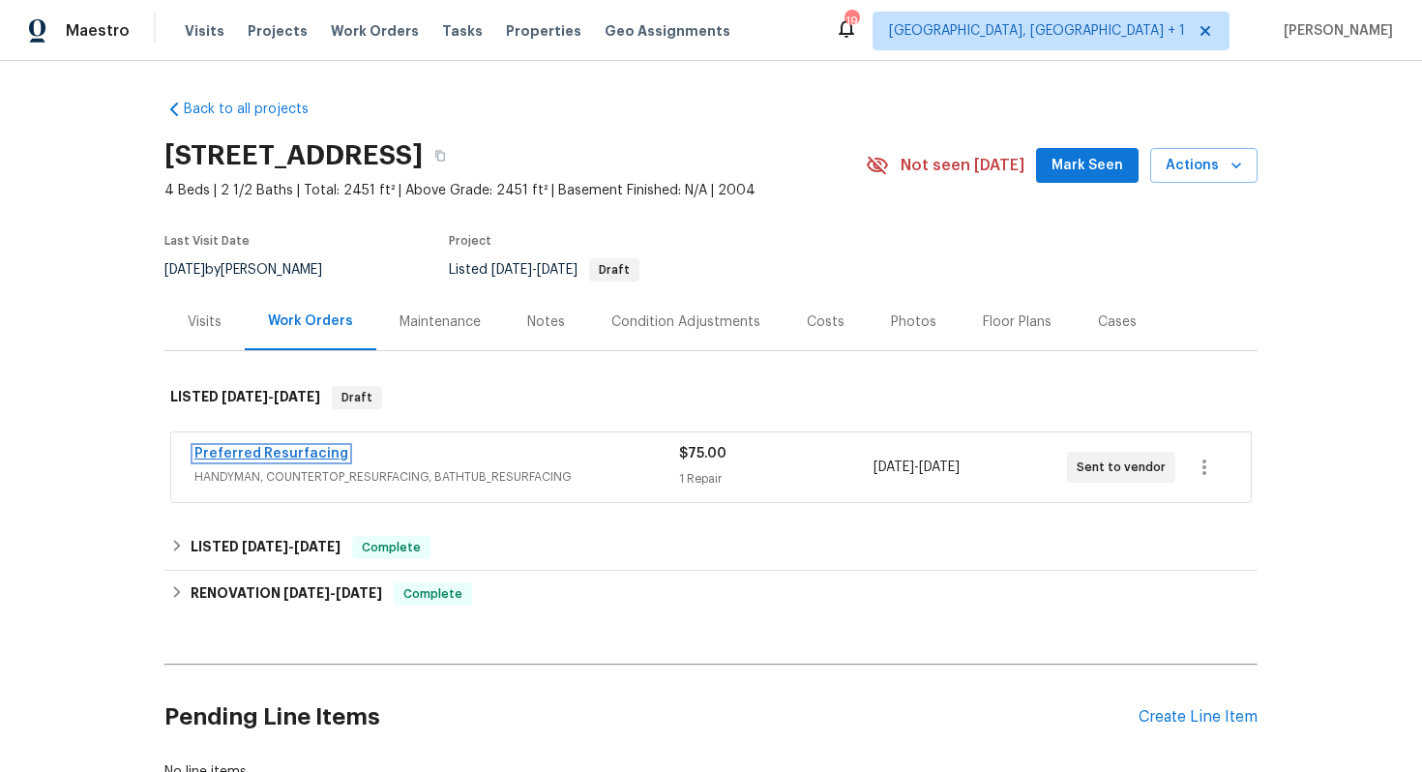
click at [293, 455] on link "Preferred Resurfacing" at bounding box center [271, 454] width 154 height 14
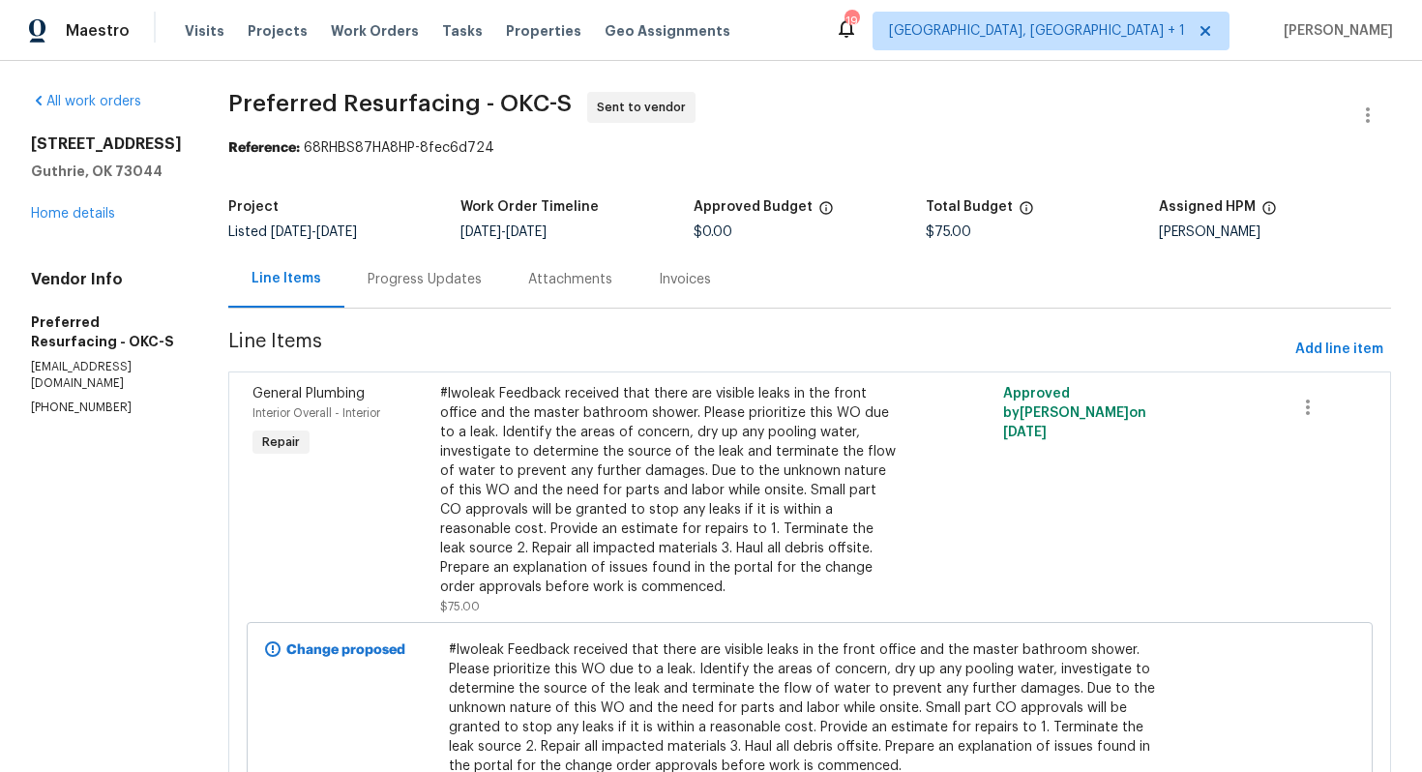
click at [444, 285] on div "Progress Updates" at bounding box center [424, 279] width 114 height 19
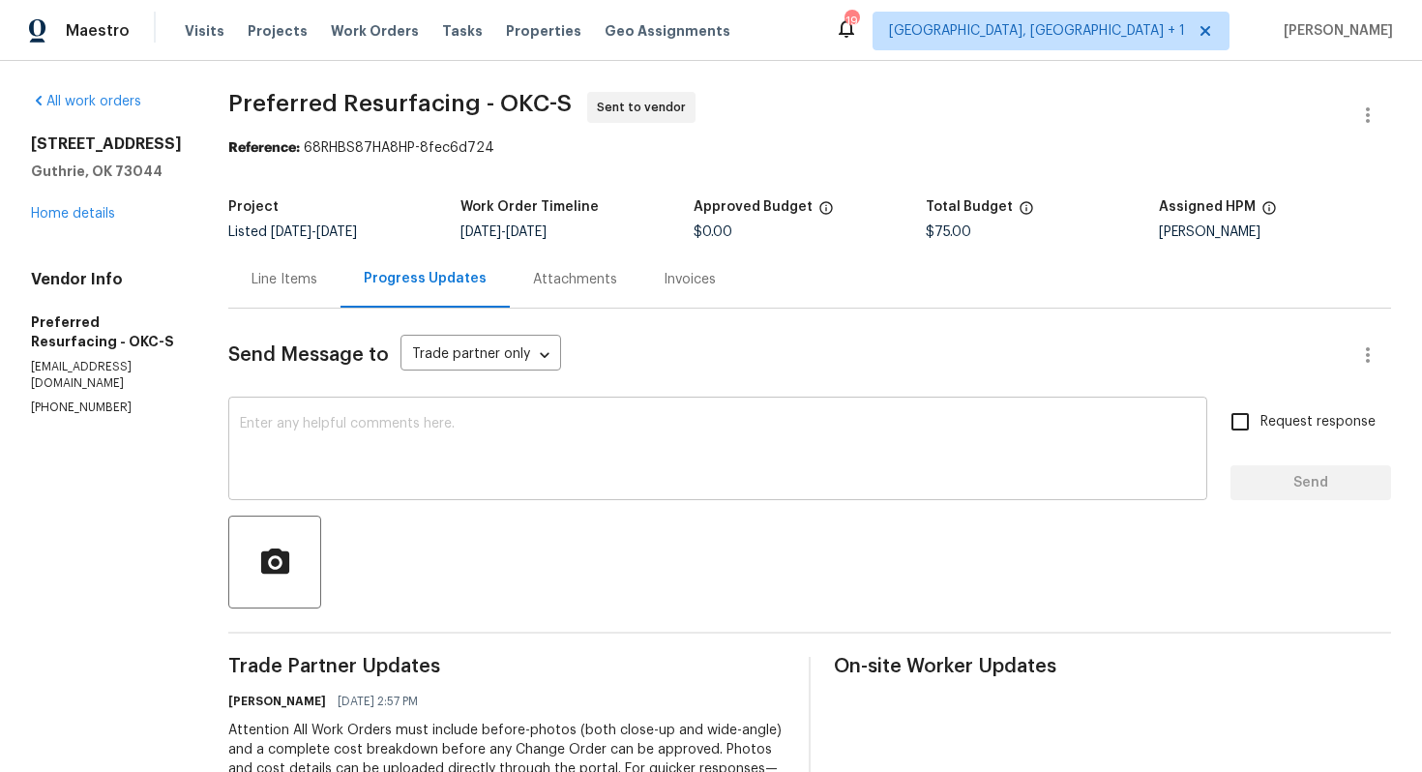
click at [528, 451] on textarea at bounding box center [717, 451] width 955 height 68
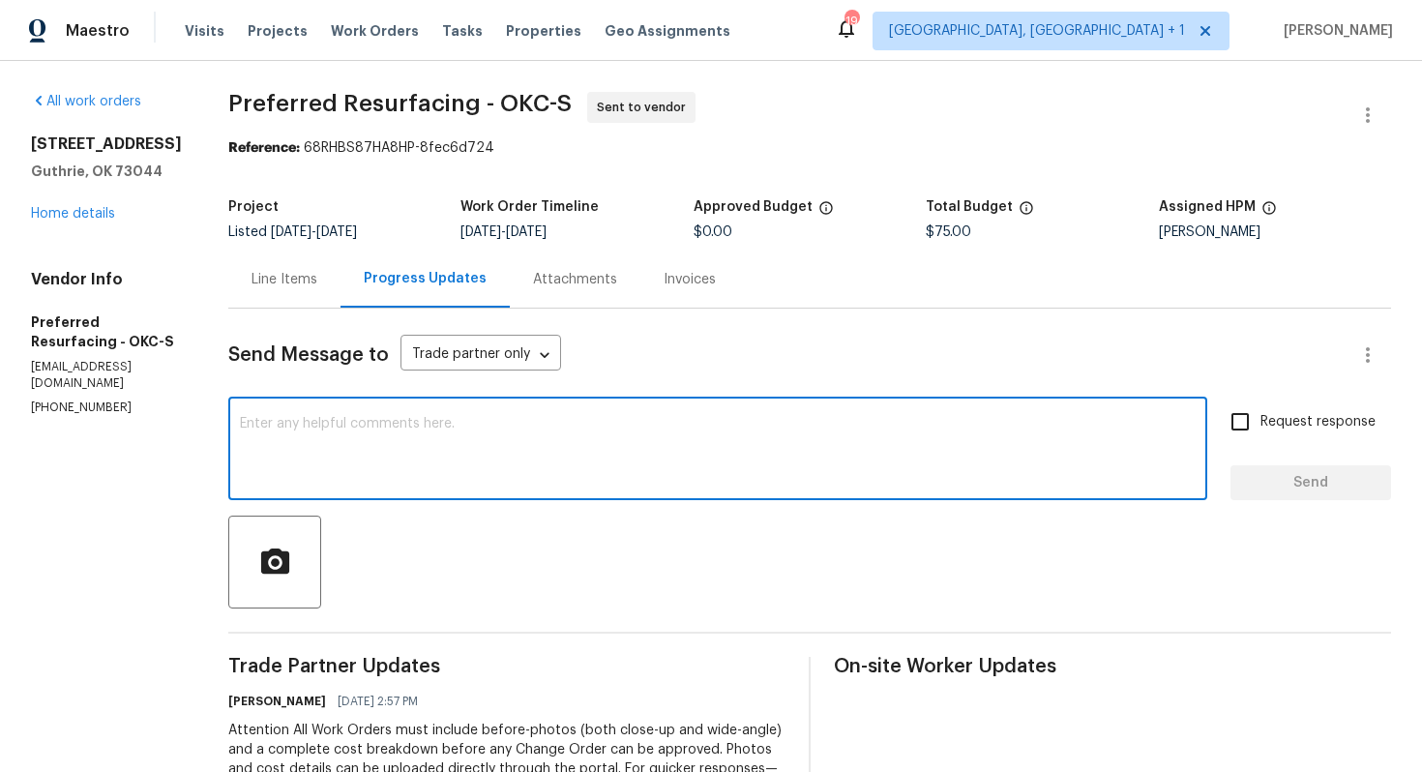
click at [512, 564] on div at bounding box center [809, 561] width 1162 height 93
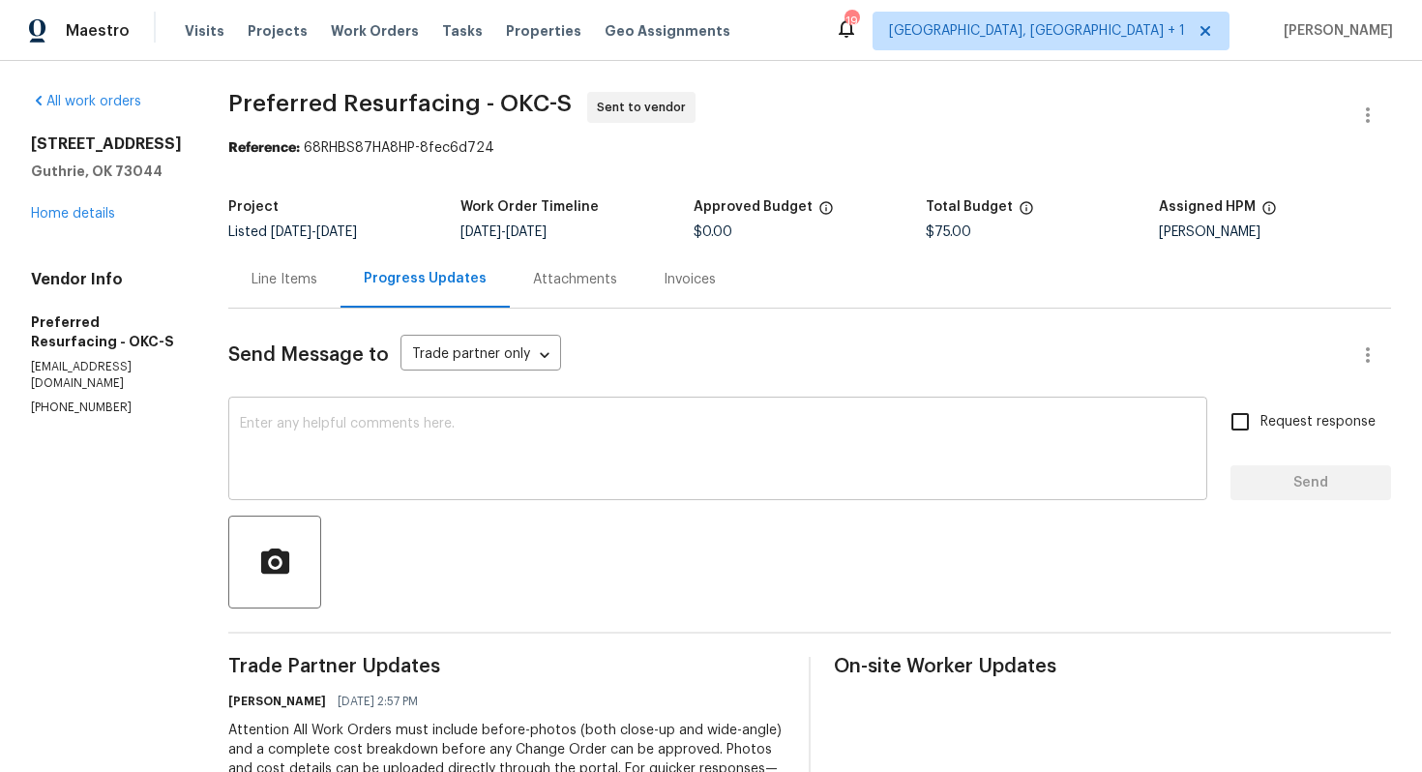
click at [559, 430] on textarea at bounding box center [717, 451] width 955 height 68
click at [459, 428] on textarea at bounding box center [717, 451] width 955 height 68
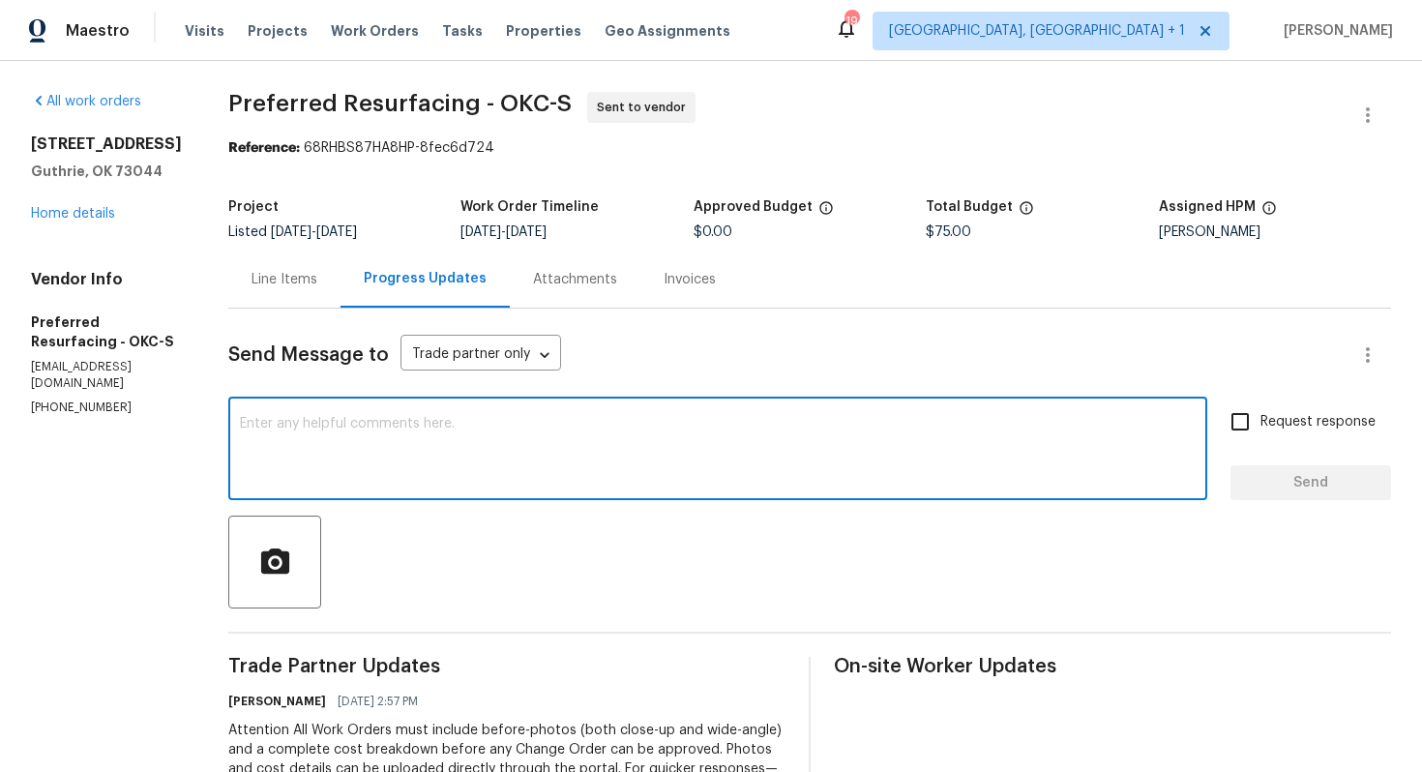
click at [459, 428] on textarea at bounding box center [717, 451] width 955 height 68
click at [510, 459] on textarea at bounding box center [717, 451] width 955 height 68
paste textarea "Could you please accept the work order and provide the progress status along wi…"
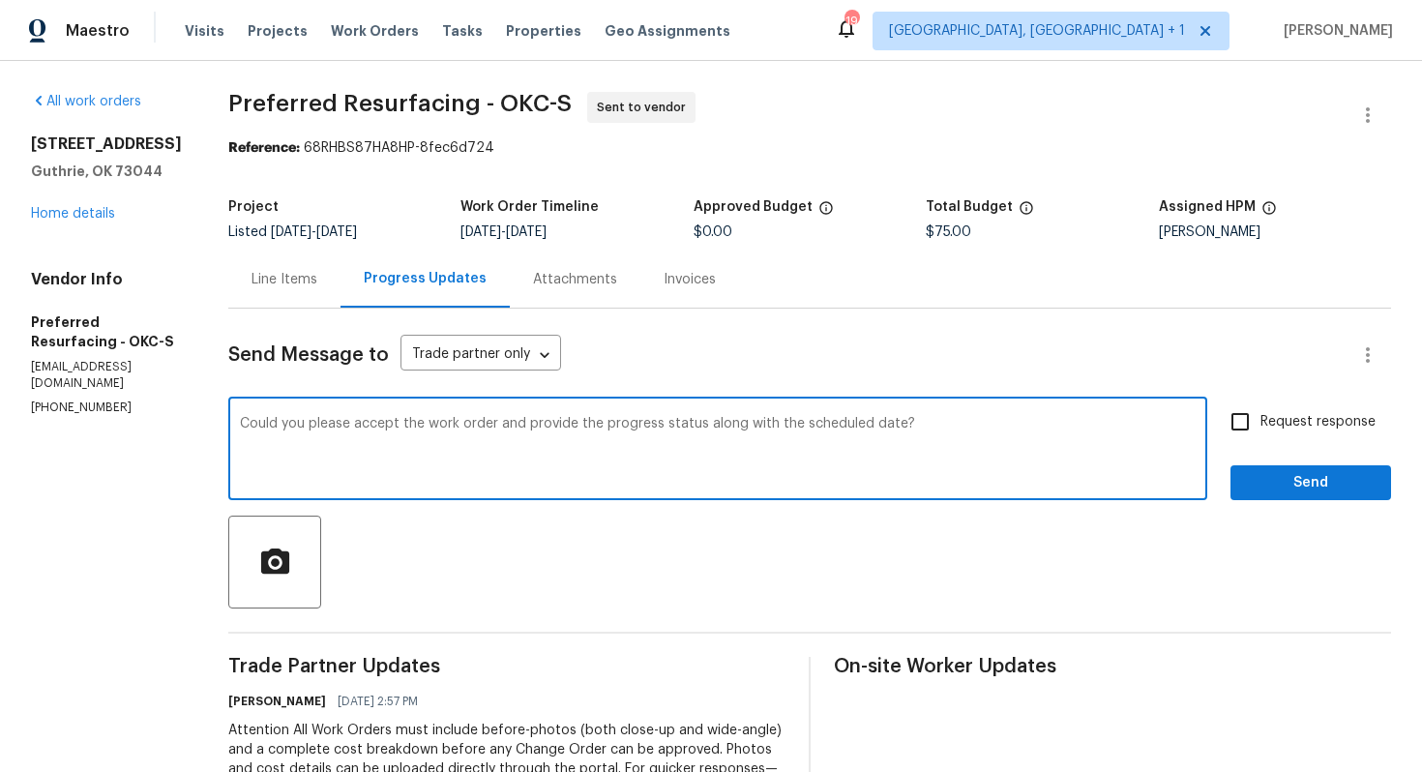
click at [277, 426] on textarea "Could you please accept the work order and provide the progress status along wi…" at bounding box center [717, 451] width 955 height 68
click at [1017, 425] on textarea "Hi team, could you please accept the work order and provide the progress status…" at bounding box center [717, 451] width 955 height 68
type textarea "Hi team, could you please accept the work order and provide the progress status…"
click at [1262, 424] on span "Request response" at bounding box center [1317, 422] width 115 height 20
click at [1260, 424] on input "Request response" at bounding box center [1239, 421] width 41 height 41
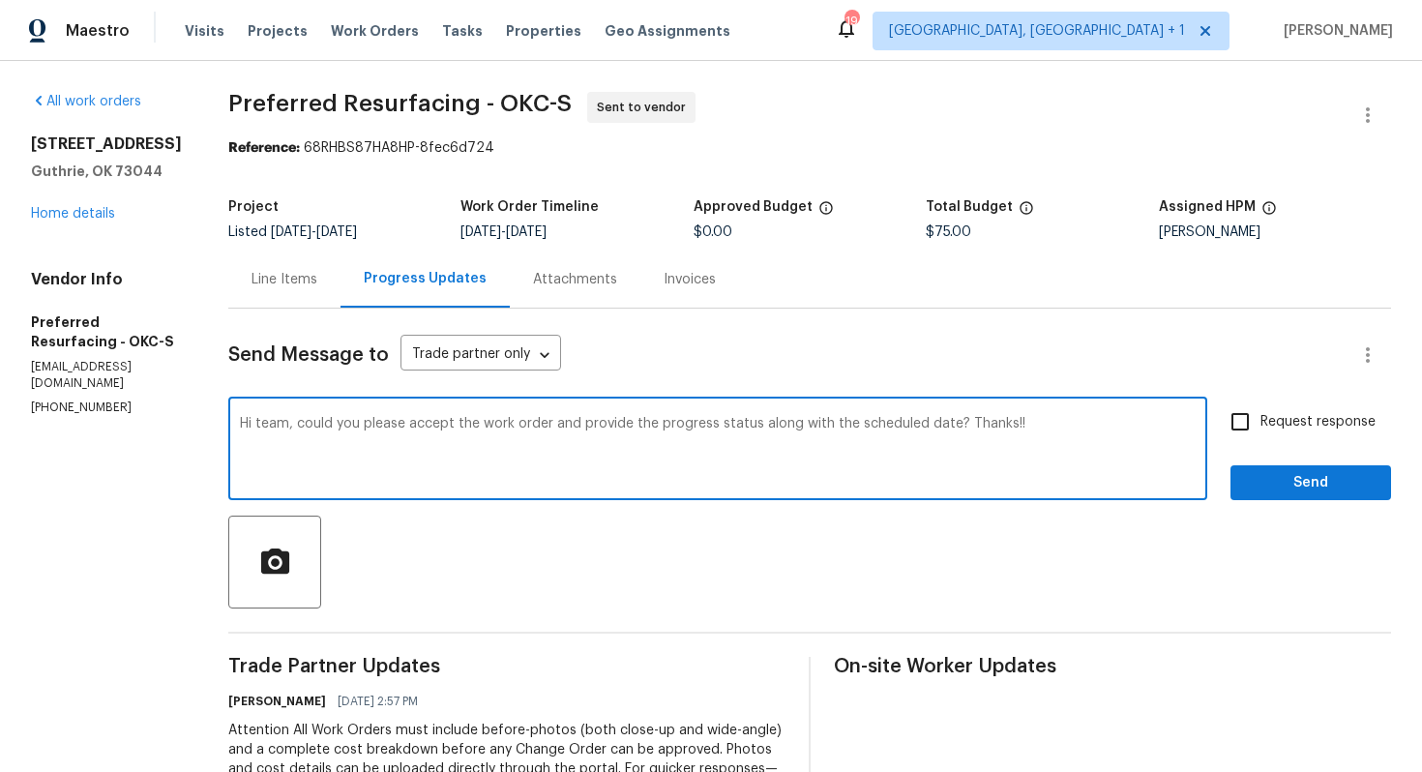
checkbox input "true"
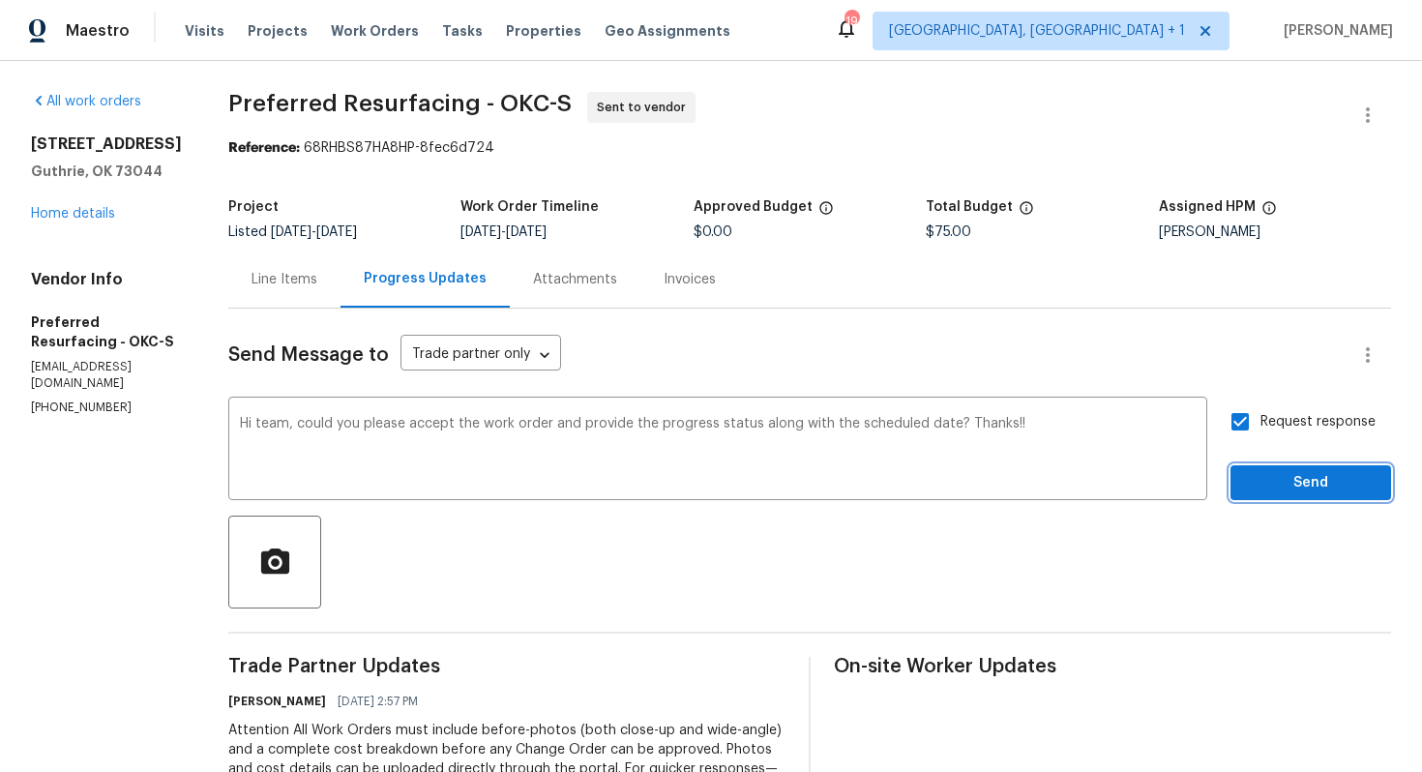
click at [1275, 478] on span "Send" at bounding box center [1311, 483] width 130 height 24
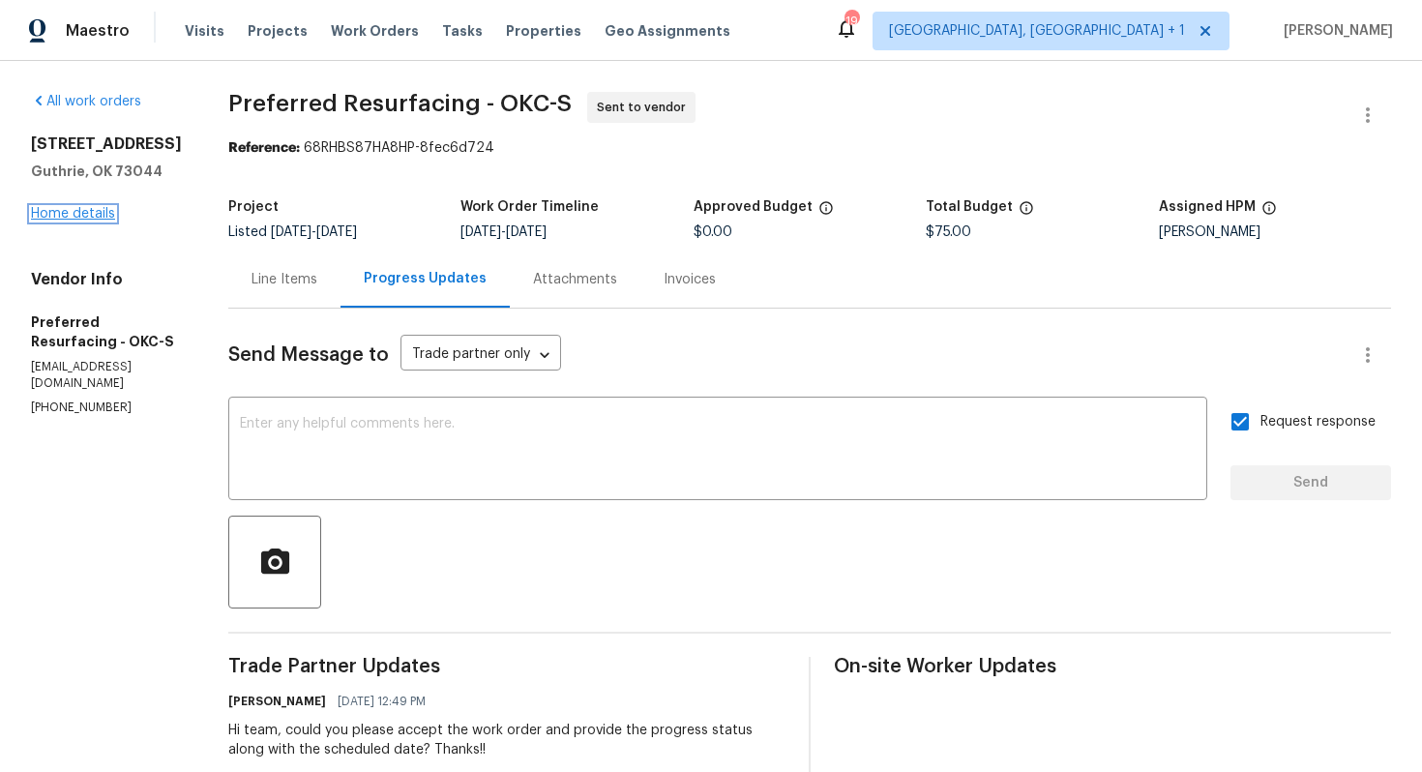
click at [73, 220] on link "Home details" at bounding box center [73, 214] width 84 height 14
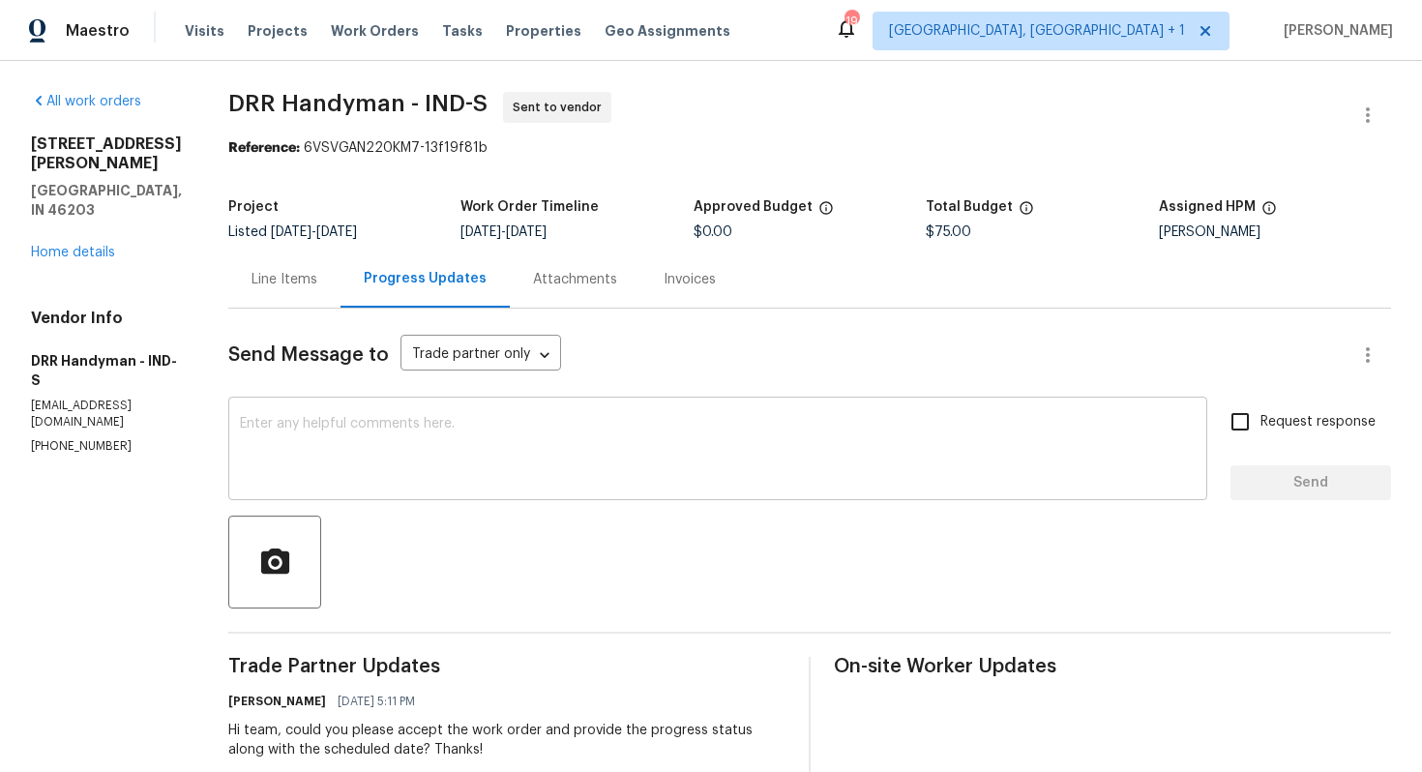
click at [481, 466] on textarea at bounding box center [717, 451] width 955 height 68
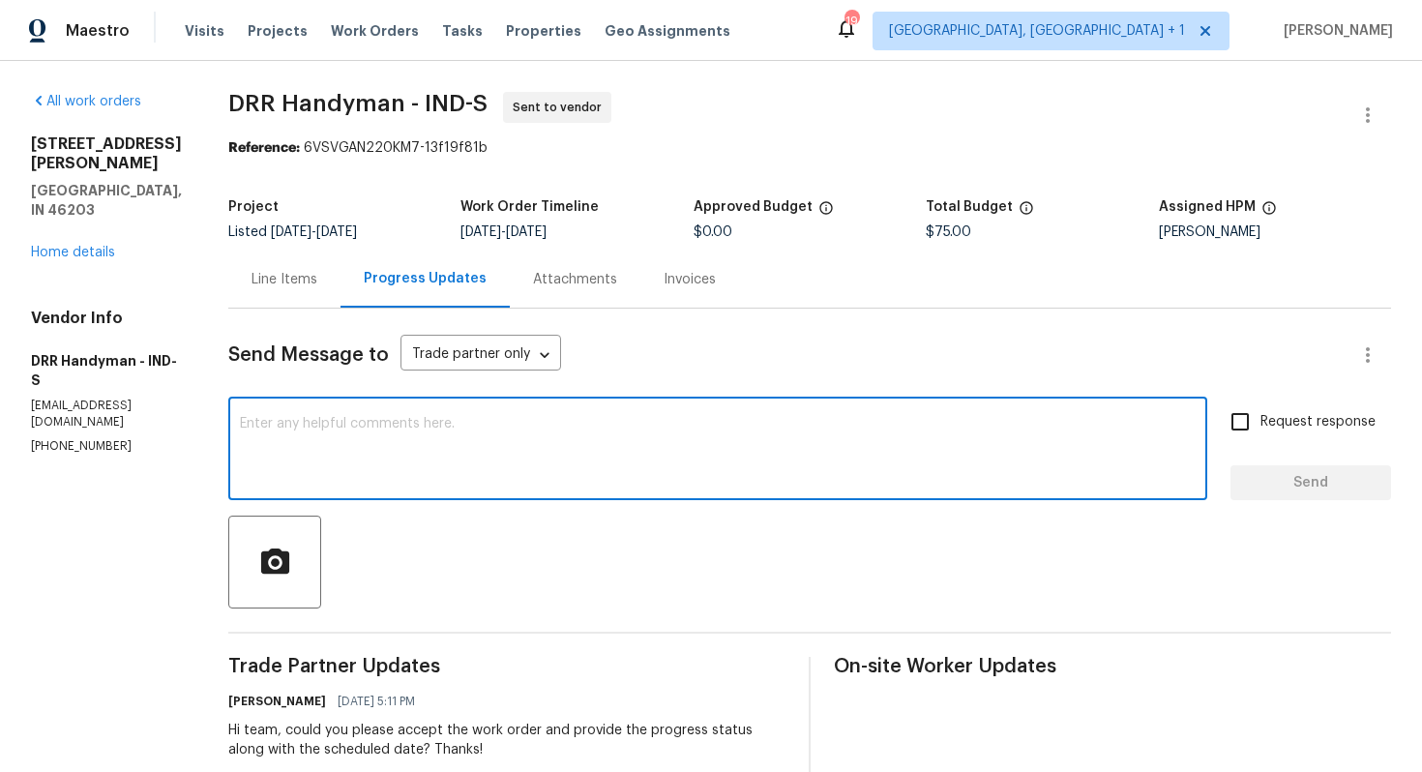
click at [279, 273] on div "Line Items" at bounding box center [284, 279] width 66 height 19
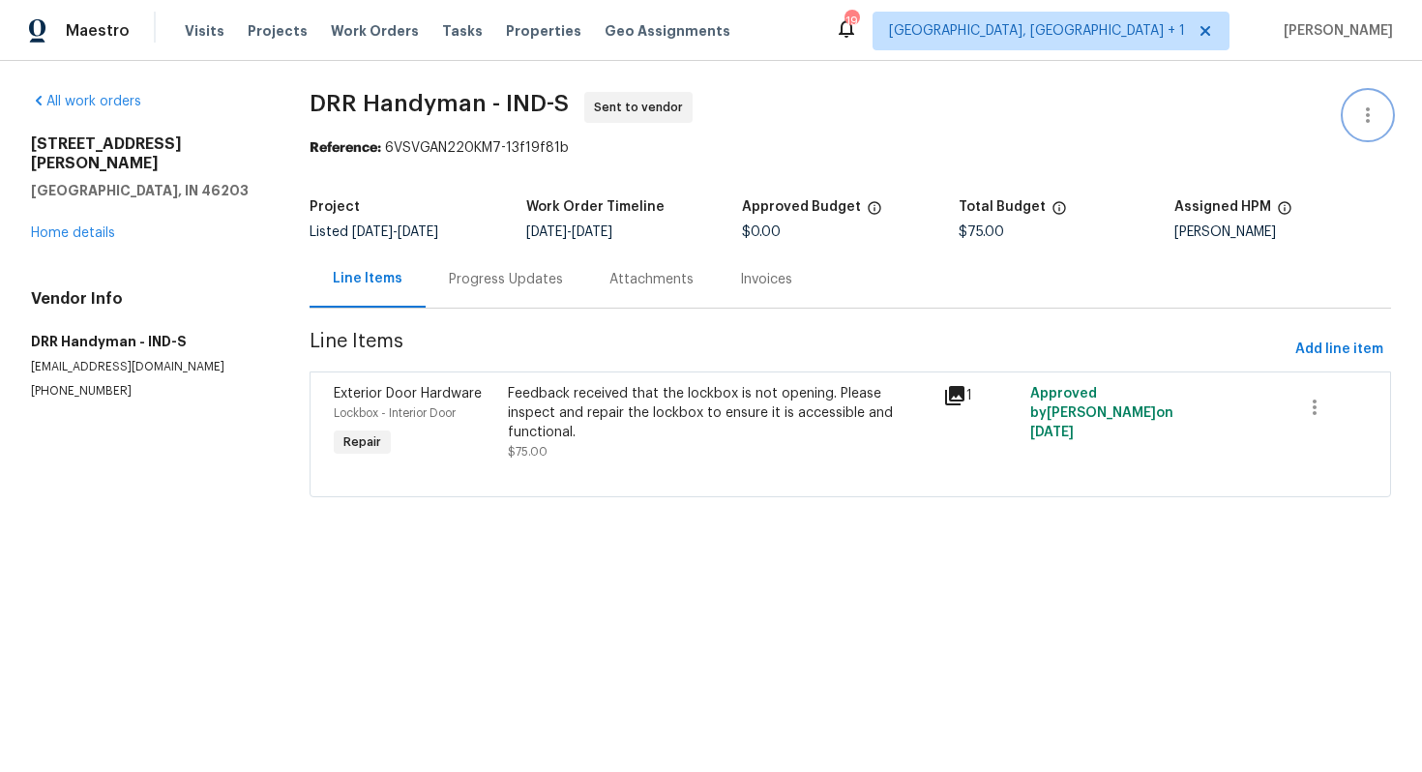
click at [1356, 115] on icon "button" at bounding box center [1367, 114] width 23 height 23
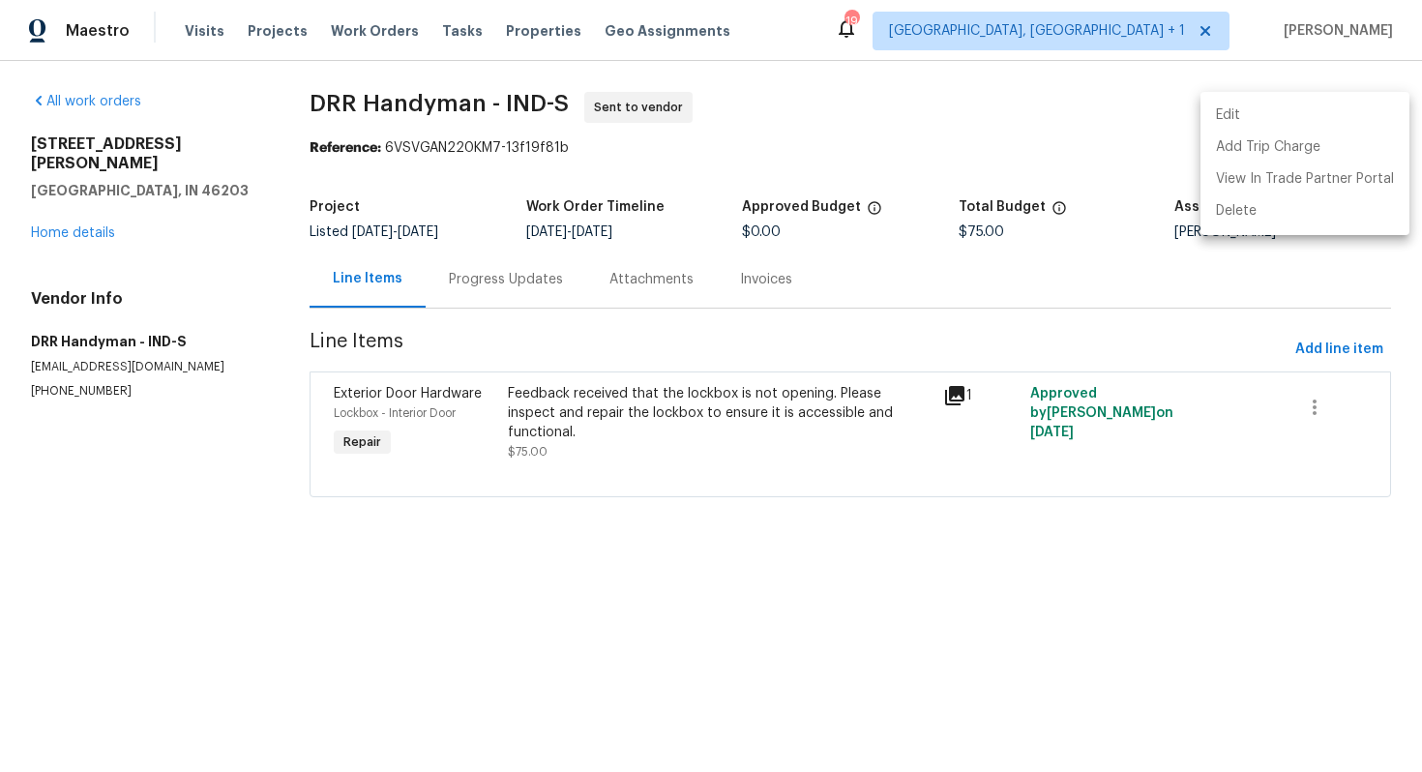
click at [1239, 115] on li "Edit" at bounding box center [1304, 116] width 209 height 32
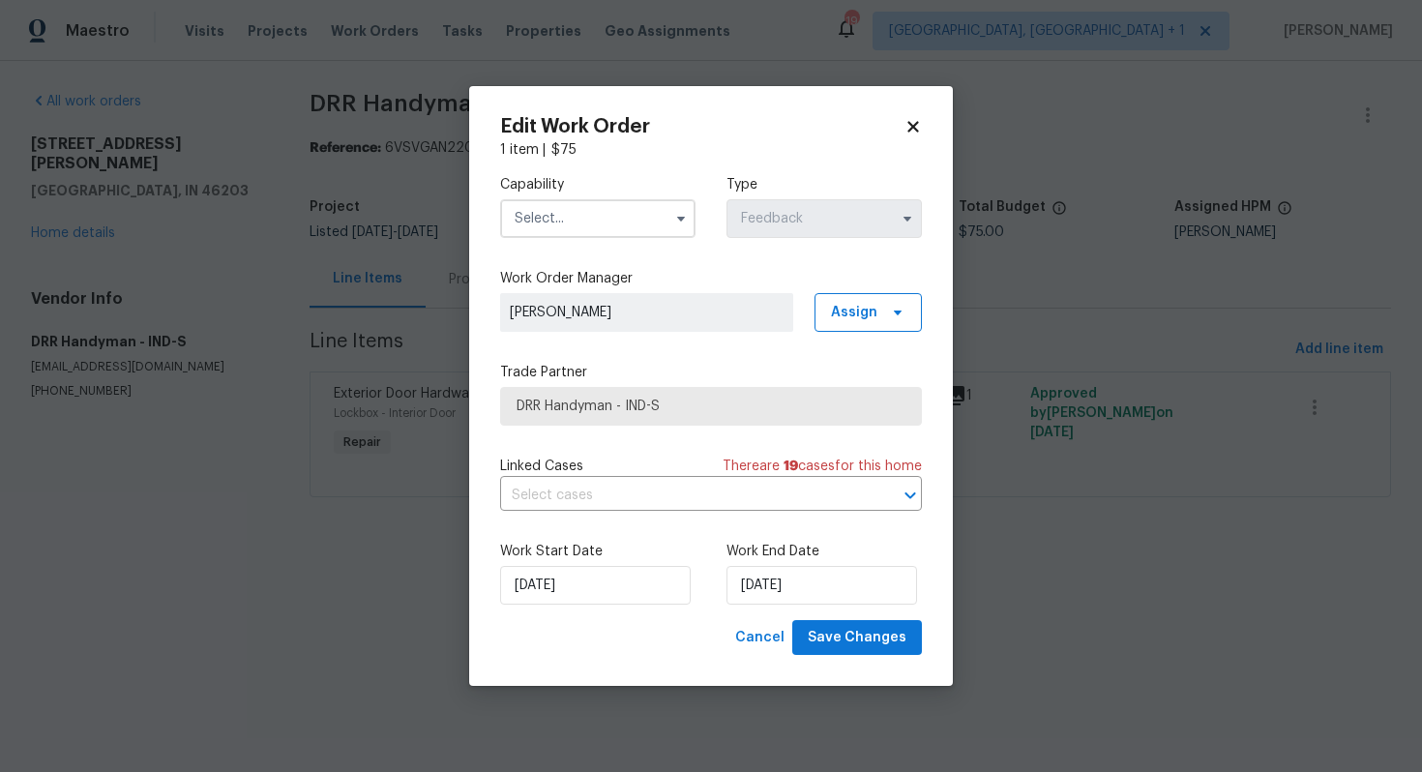
click at [590, 210] on input "text" at bounding box center [597, 218] width 195 height 39
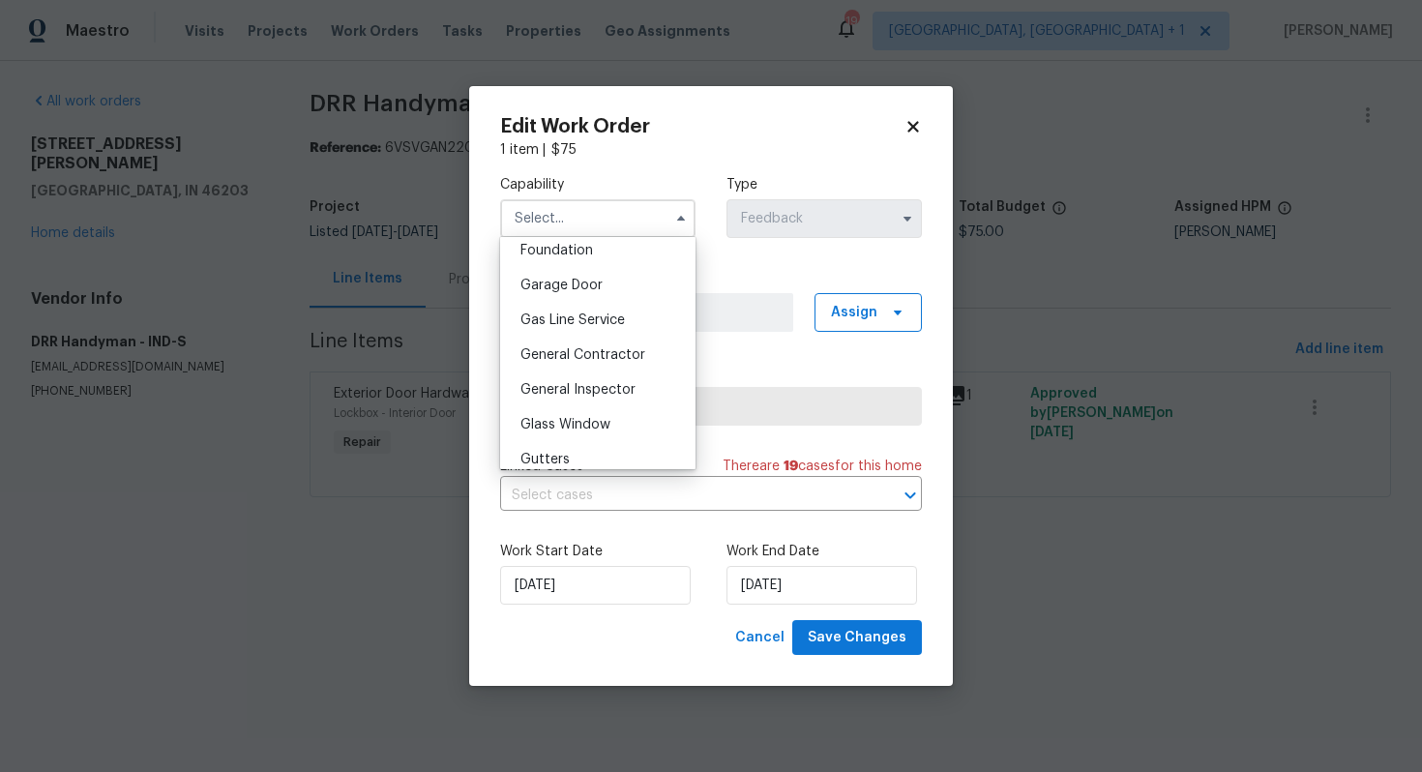
scroll to position [949, 0]
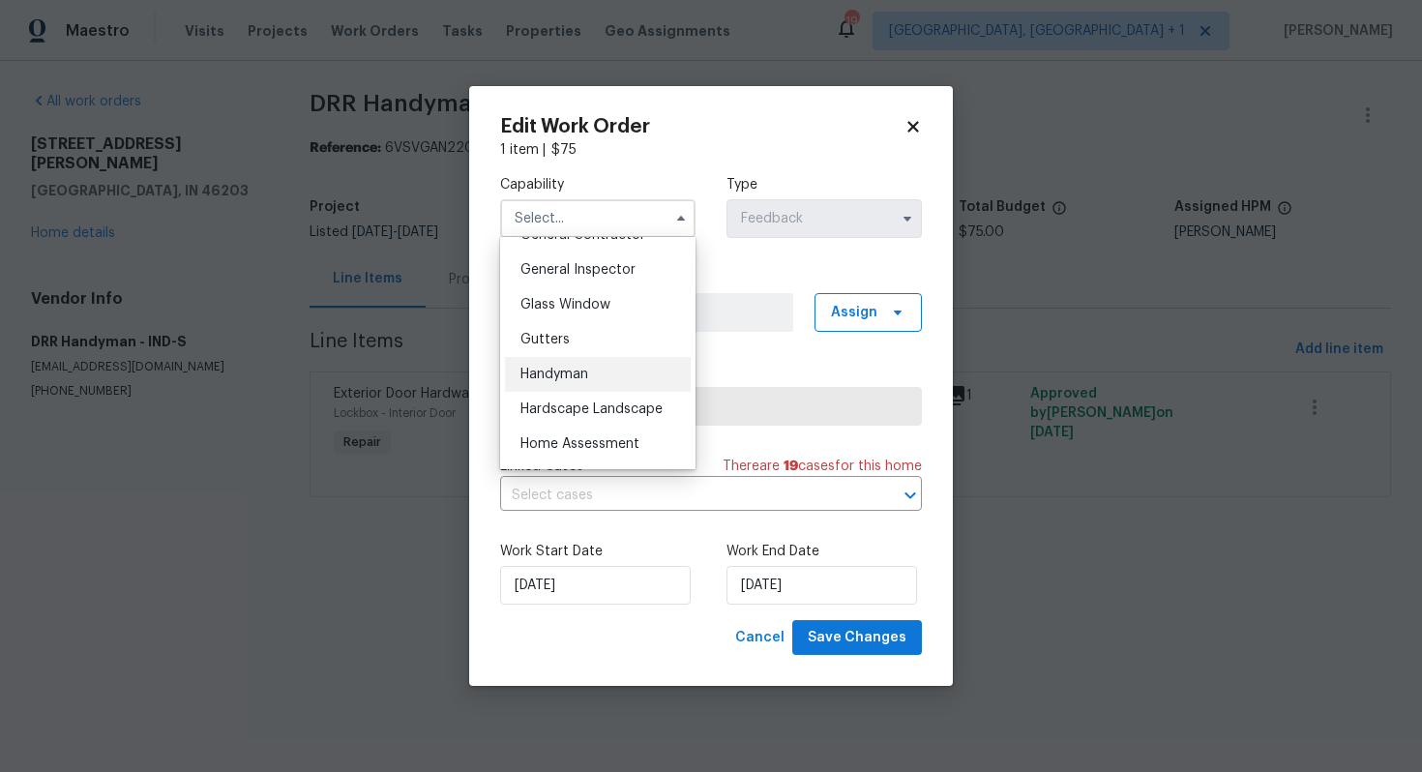
click at [608, 366] on div "Handyman" at bounding box center [598, 374] width 186 height 35
type input "Handyman"
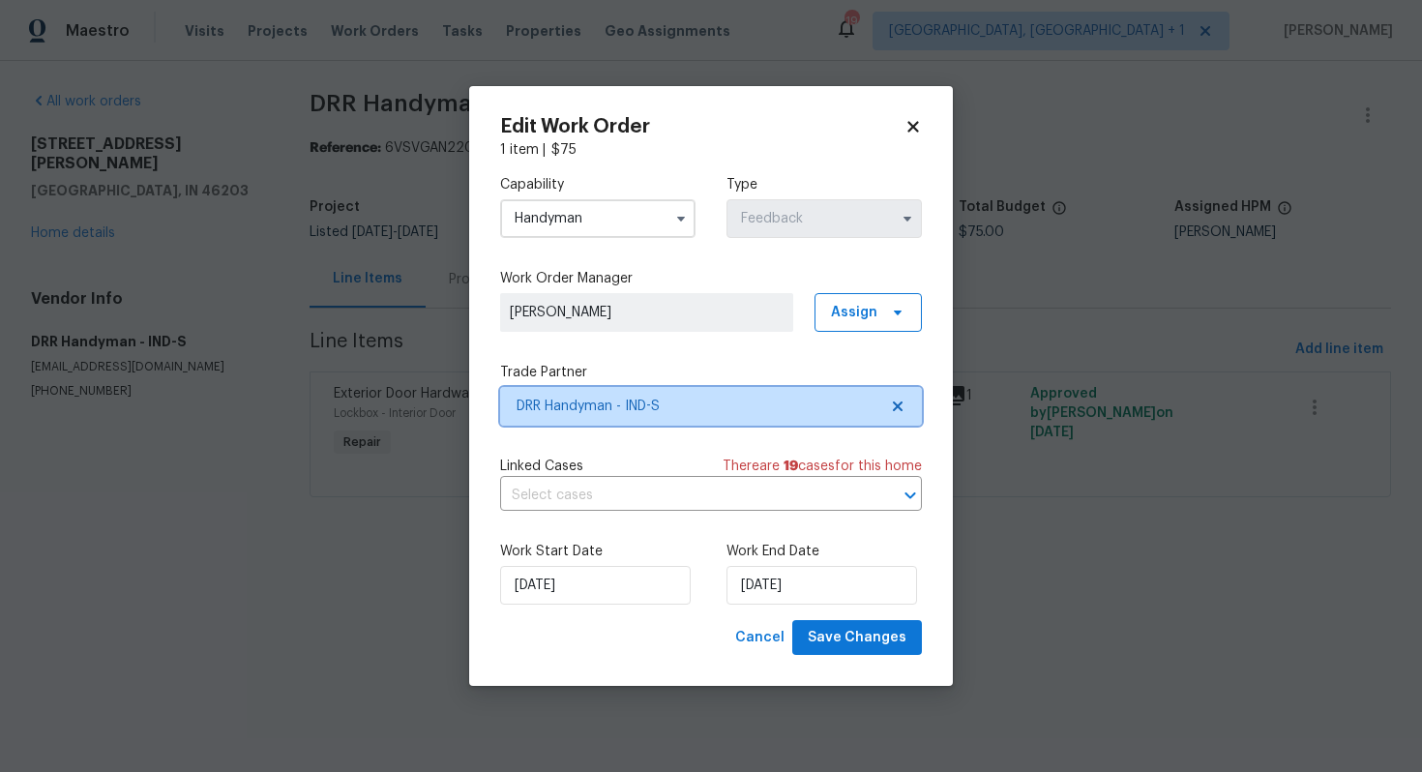
click at [630, 404] on span "DRR Handyman - IND-S" at bounding box center [696, 405] width 361 height 19
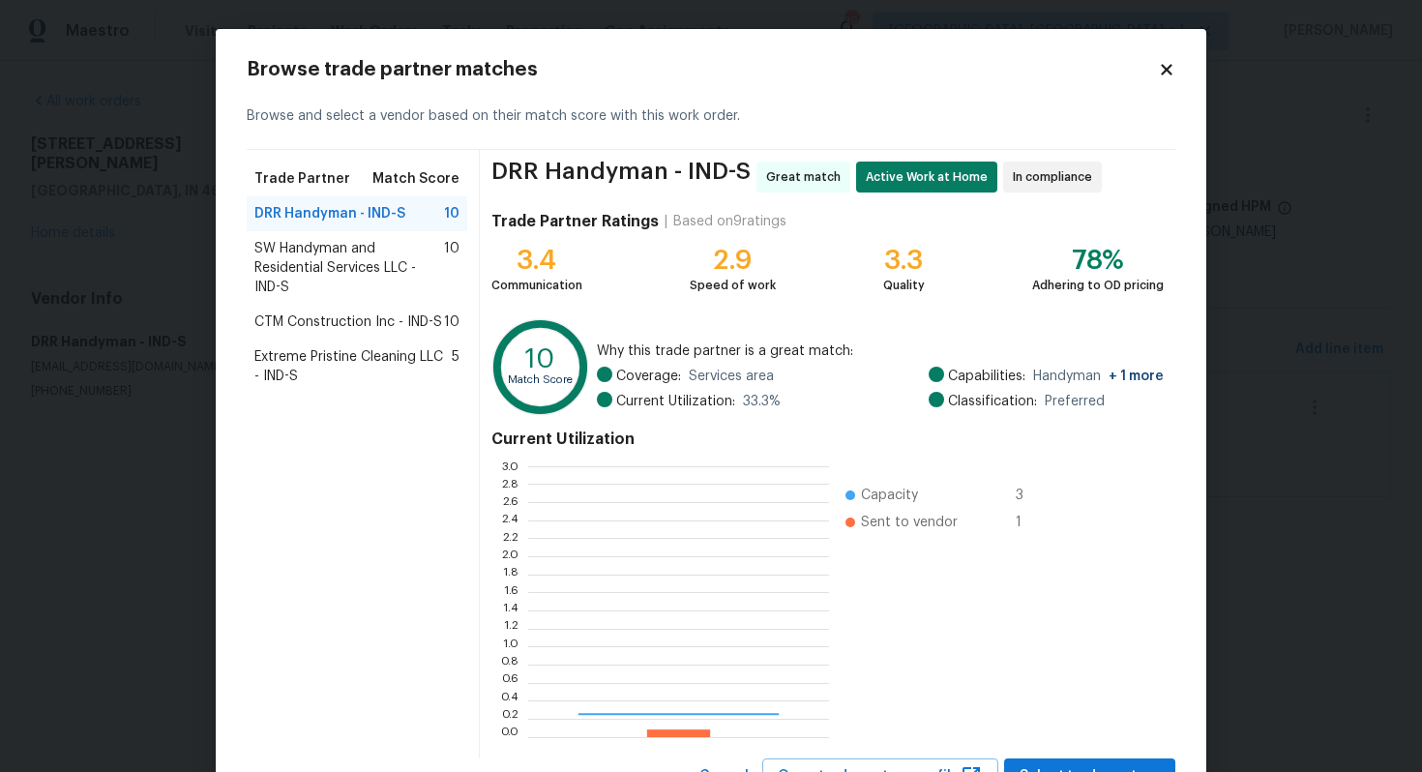
scroll to position [271, 301]
click at [117, 275] on body "Maestro Visits Projects Work Orders Tasks Properties Geo Assignments 19 Albuque…" at bounding box center [711, 275] width 1422 height 551
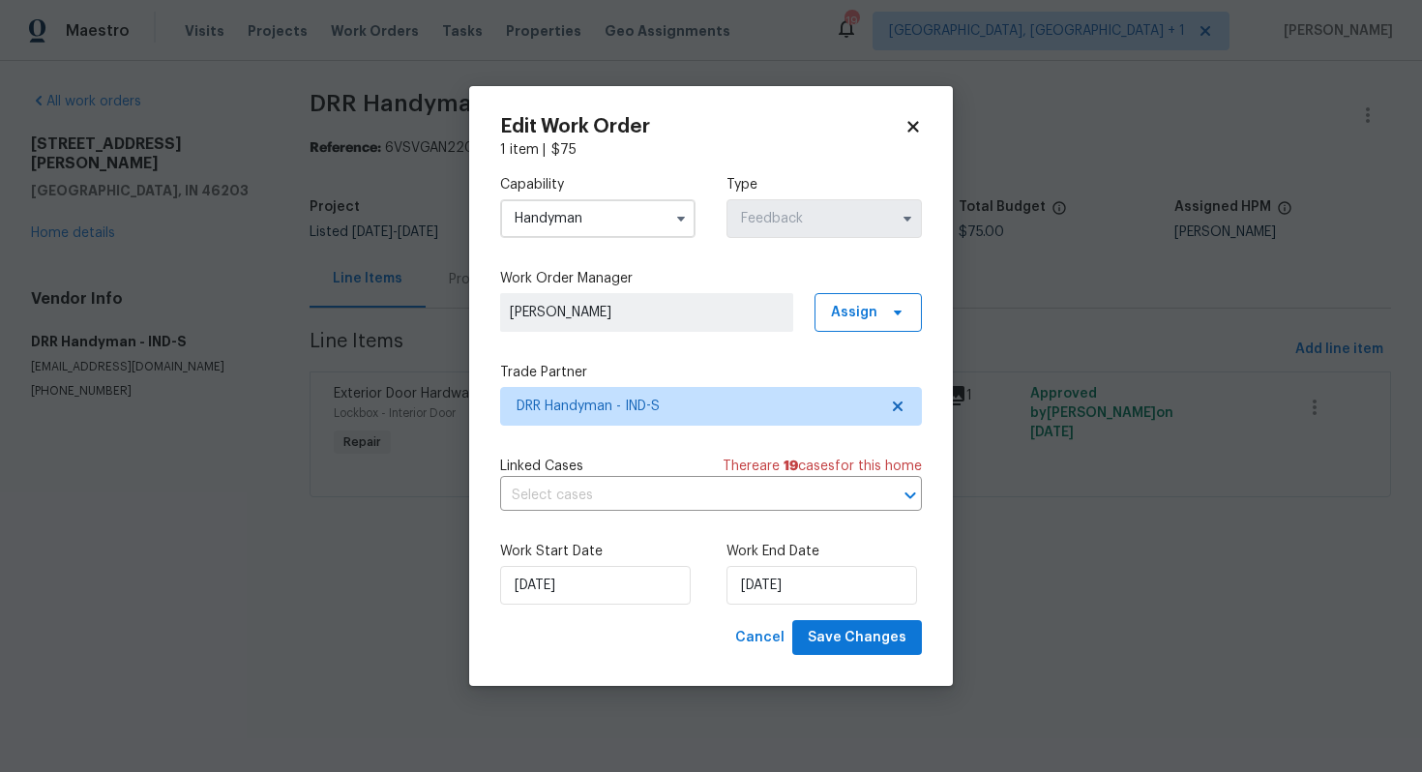
click at [226, 259] on body "Maestro Visits Projects Work Orders Tasks Properties Geo Assignments 19 Albuque…" at bounding box center [711, 275] width 1422 height 551
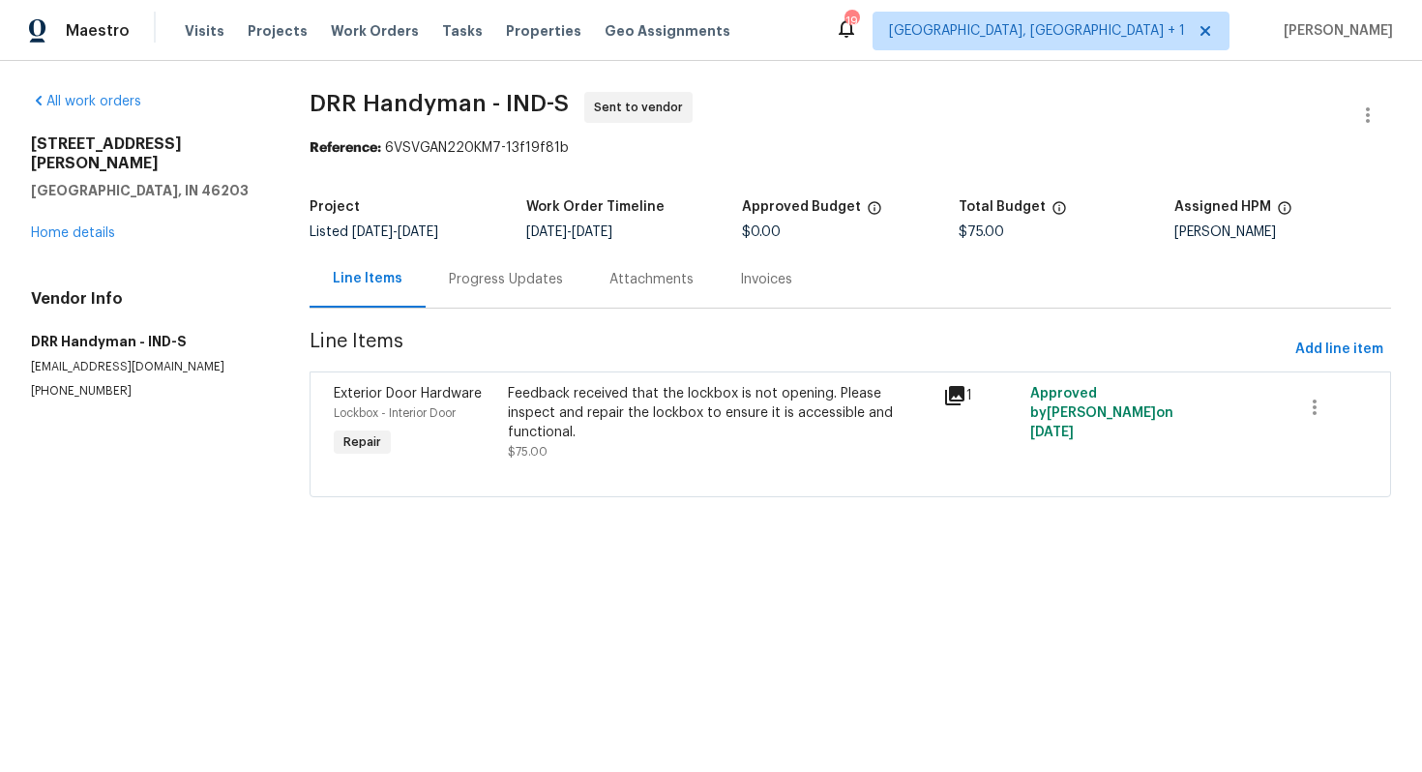
click at [525, 291] on div "Progress Updates" at bounding box center [505, 278] width 161 height 57
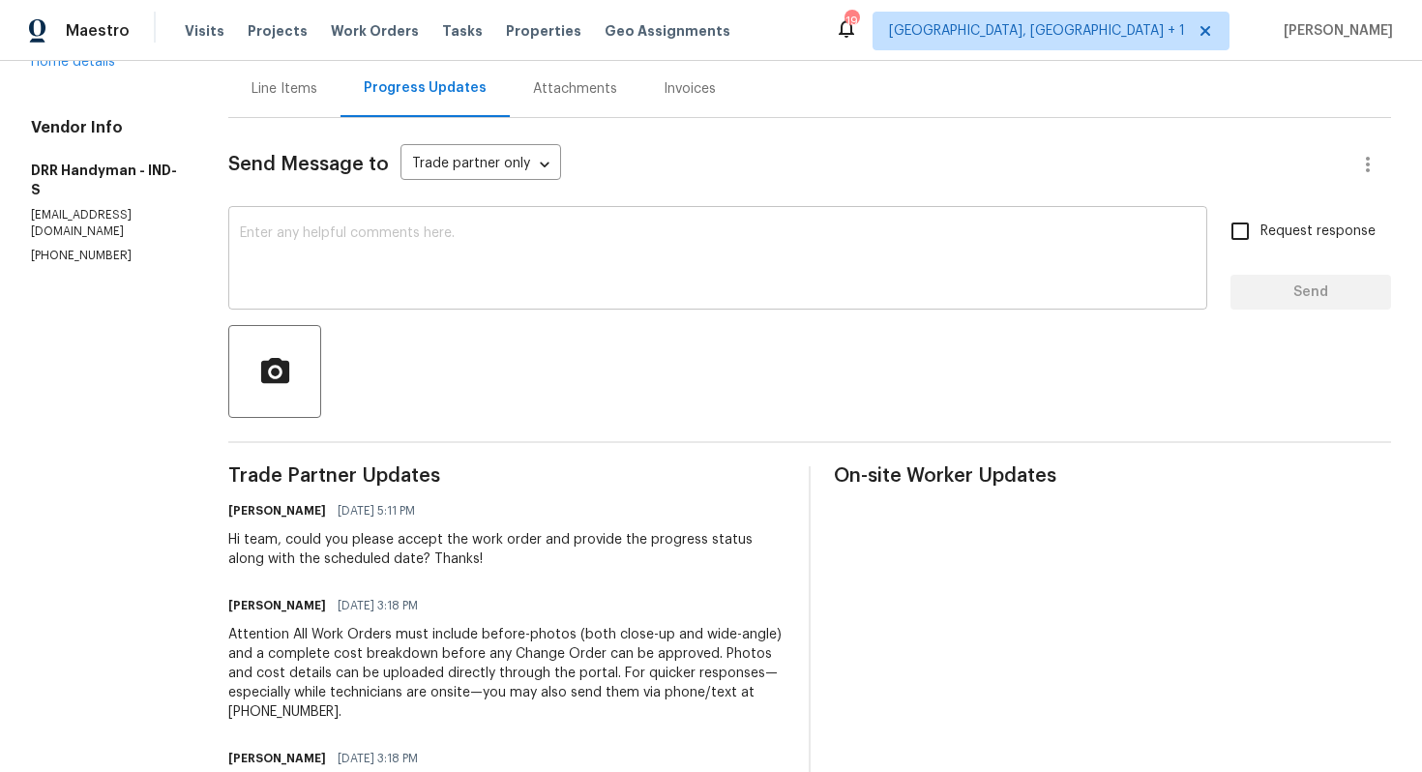
scroll to position [180, 0]
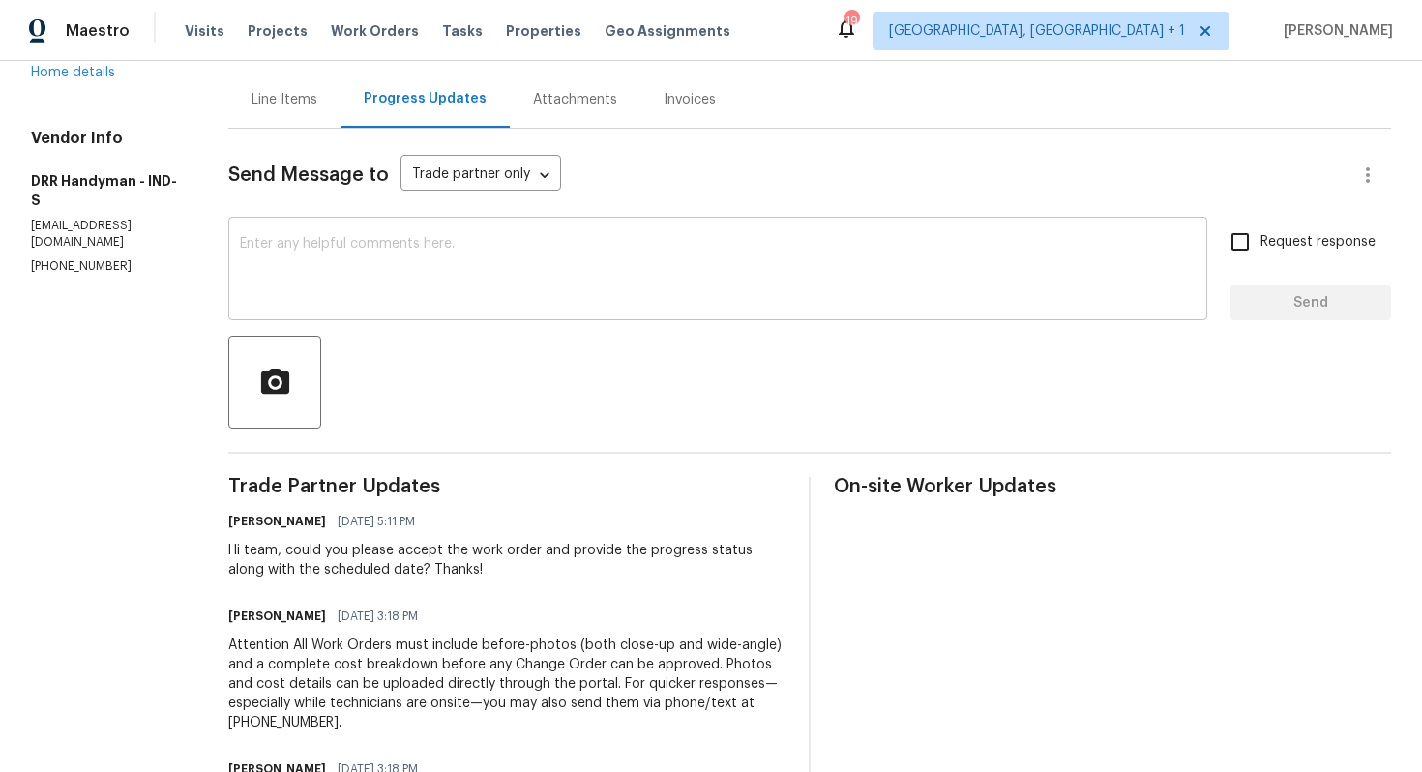
click at [569, 252] on textarea at bounding box center [717, 271] width 955 height 68
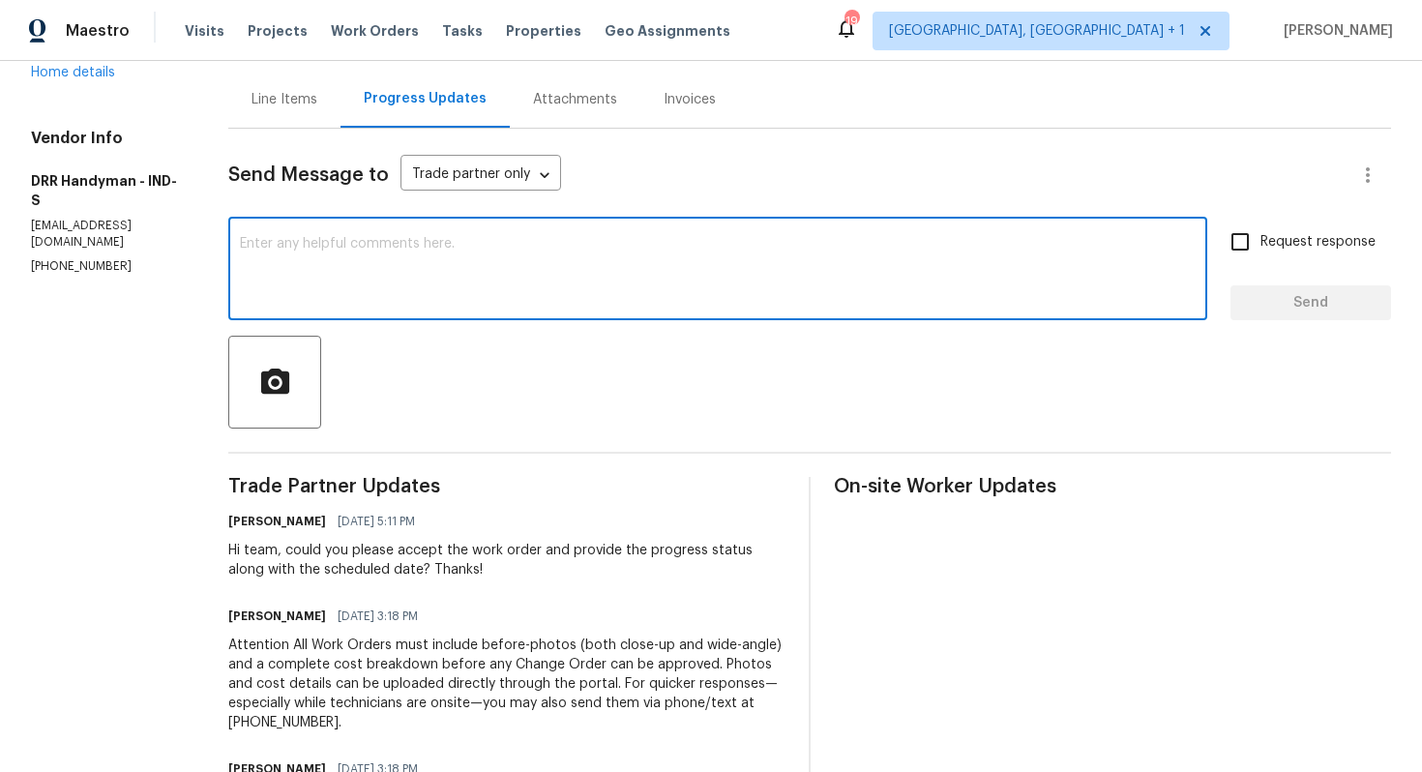
paste textarea "8 Summit Rd, Guthrie, OK 73044"
type textarea "8 Summit Rd, Guthrie, OK 73044"
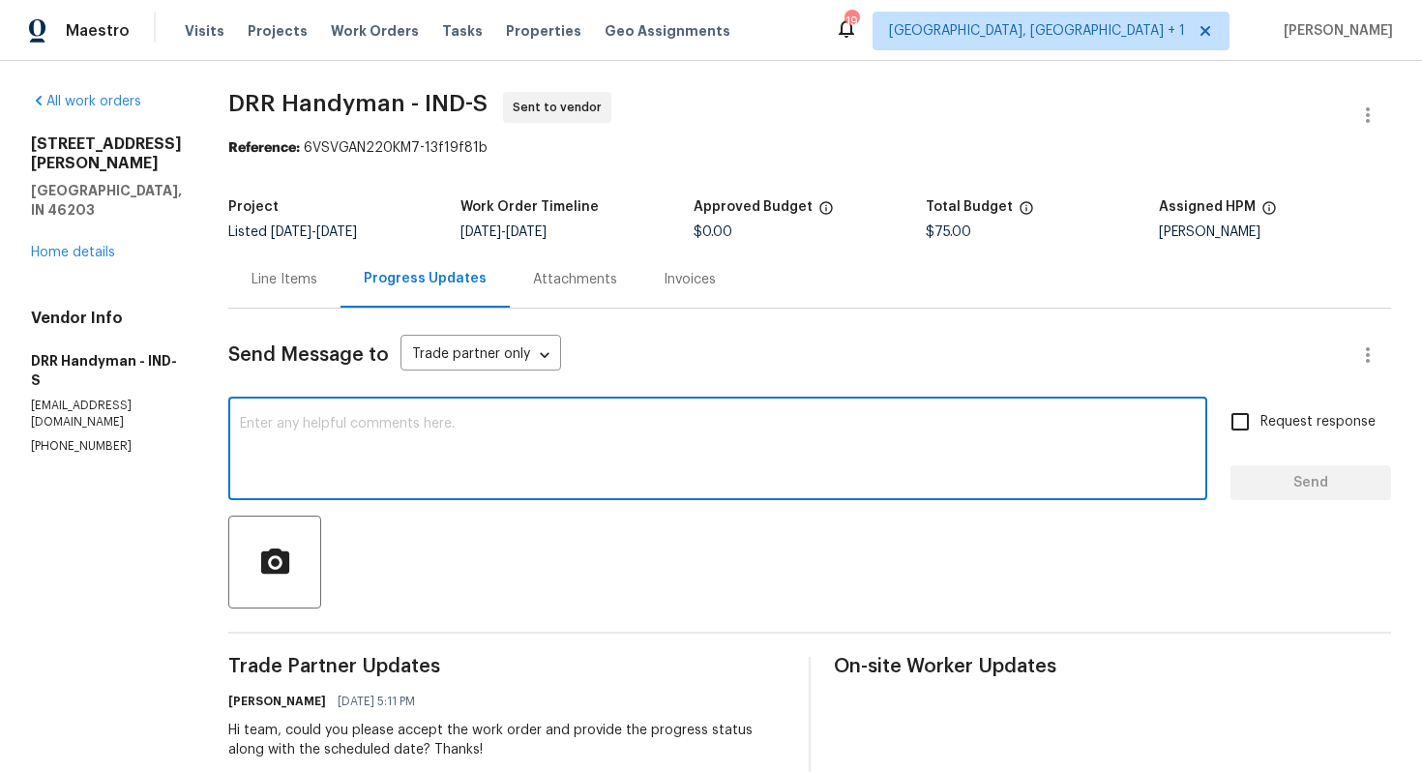
paste textarea "Hi team, Since there has been no response from your side, I have no option but …"
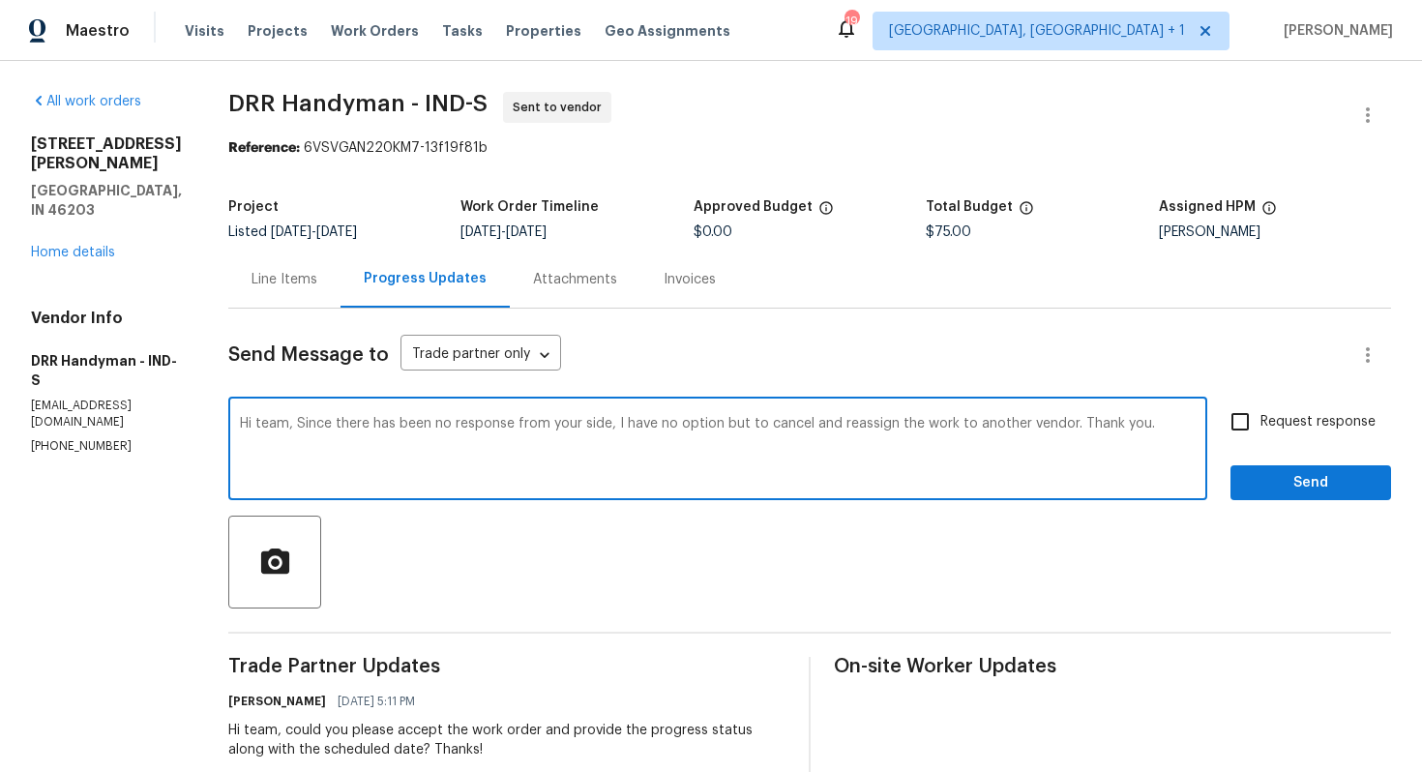
type textarea "Hi team, Since there has been no response from your side, I have no option but …"
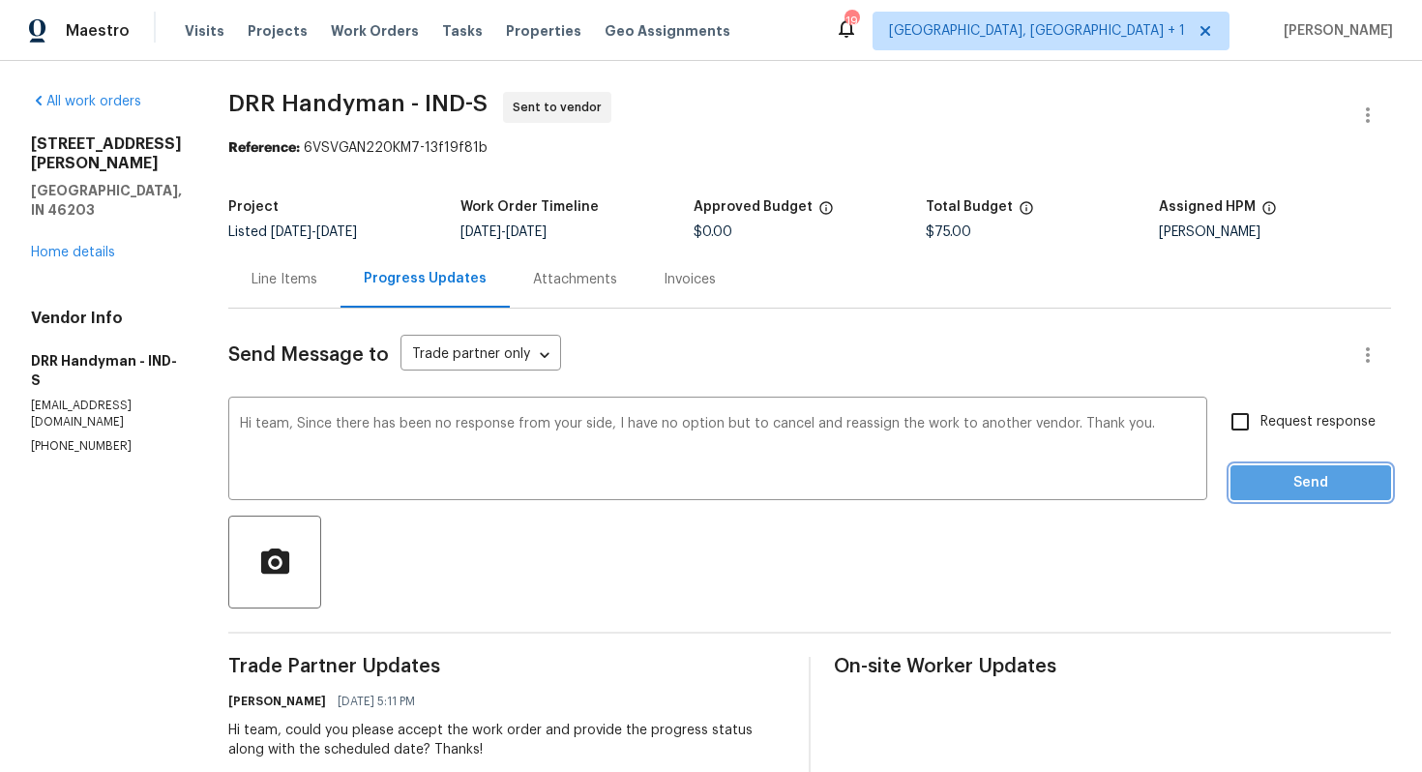
click at [1275, 492] on span "Send" at bounding box center [1311, 483] width 130 height 24
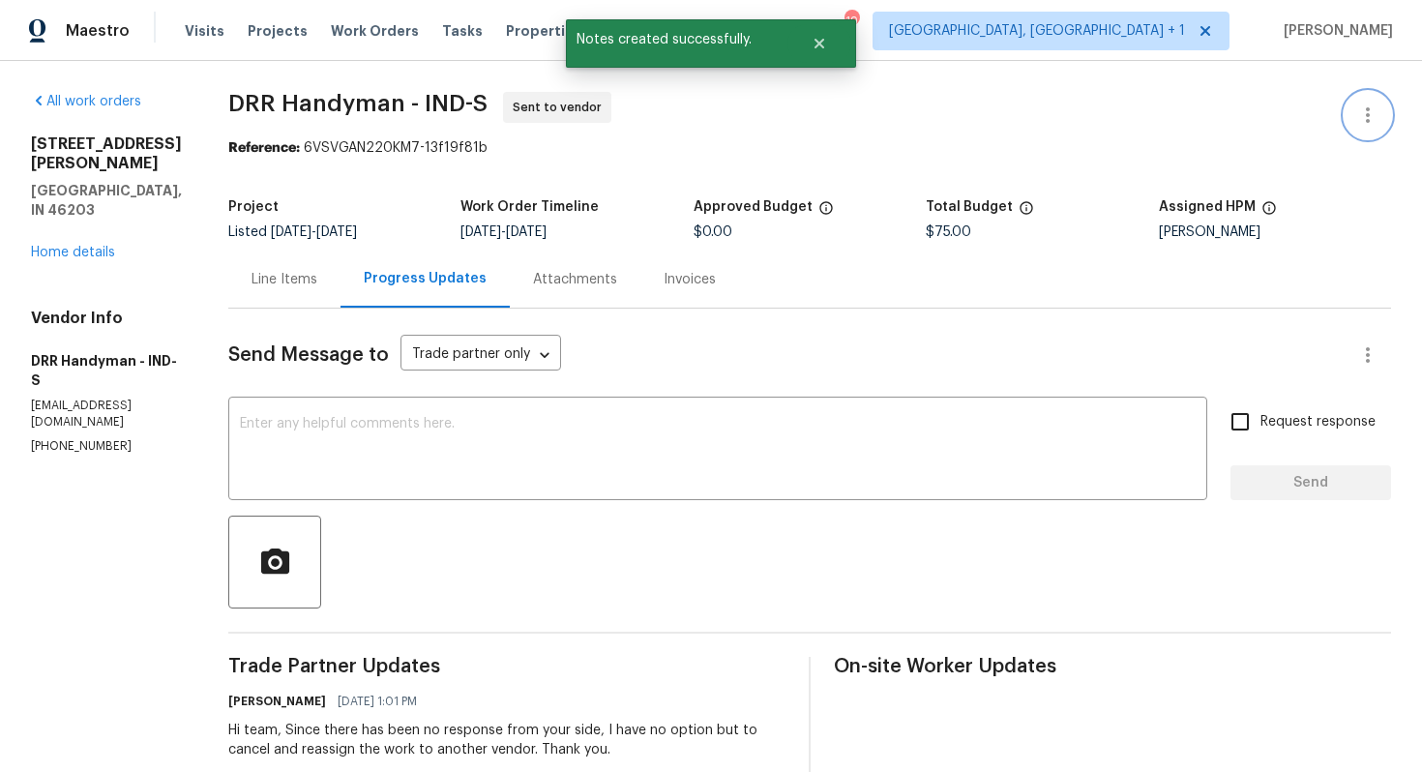
click at [1379, 107] on button "button" at bounding box center [1367, 115] width 46 height 46
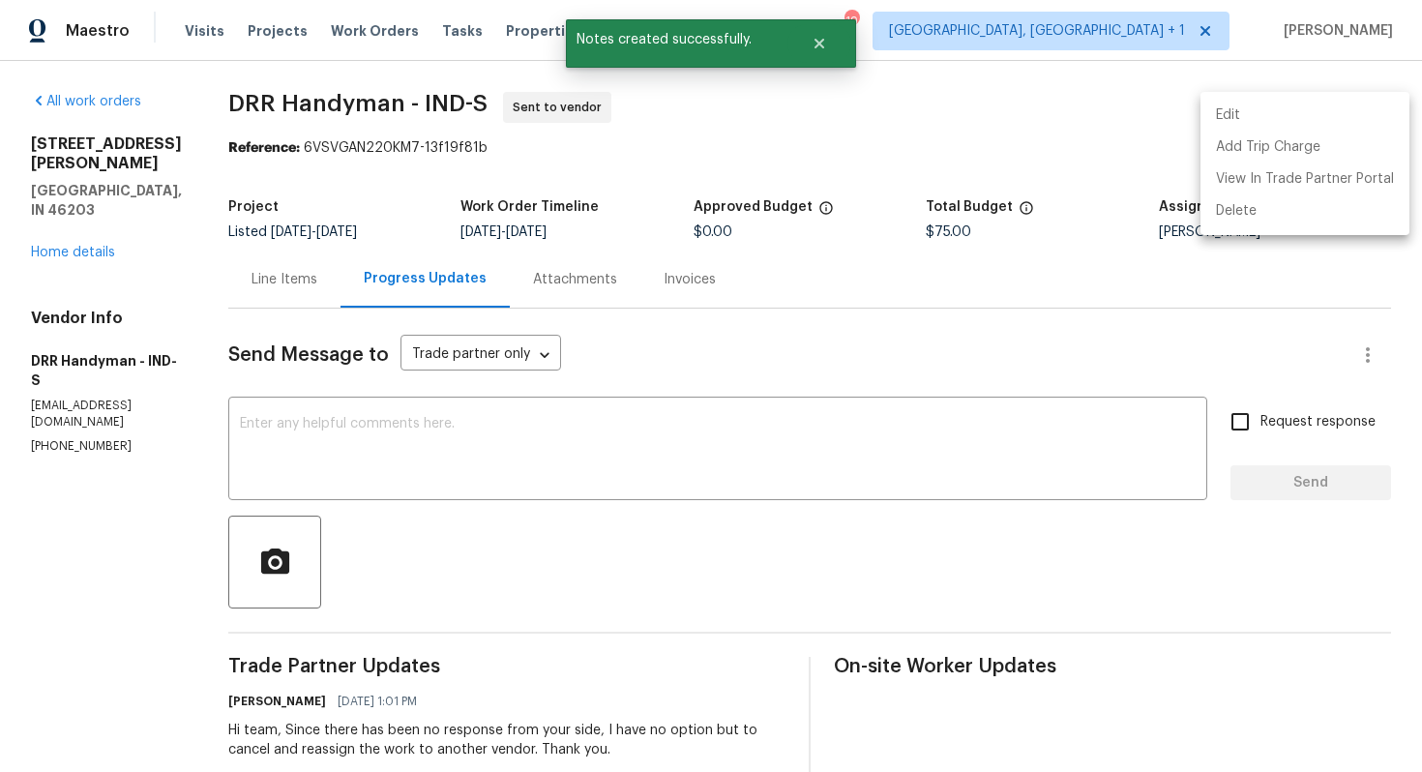
click at [1318, 106] on li "Edit" at bounding box center [1304, 116] width 209 height 32
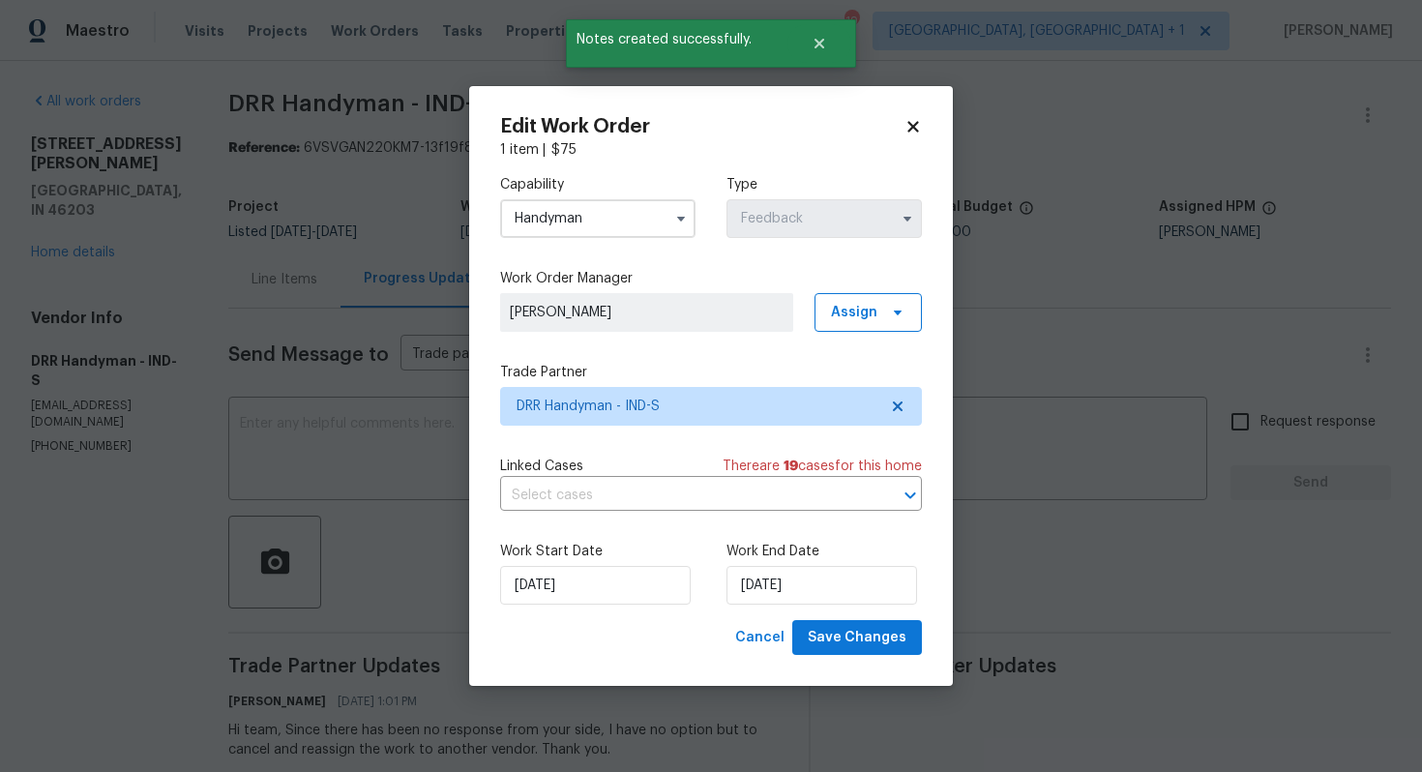
click at [643, 220] on input "Handyman" at bounding box center [597, 218] width 195 height 39
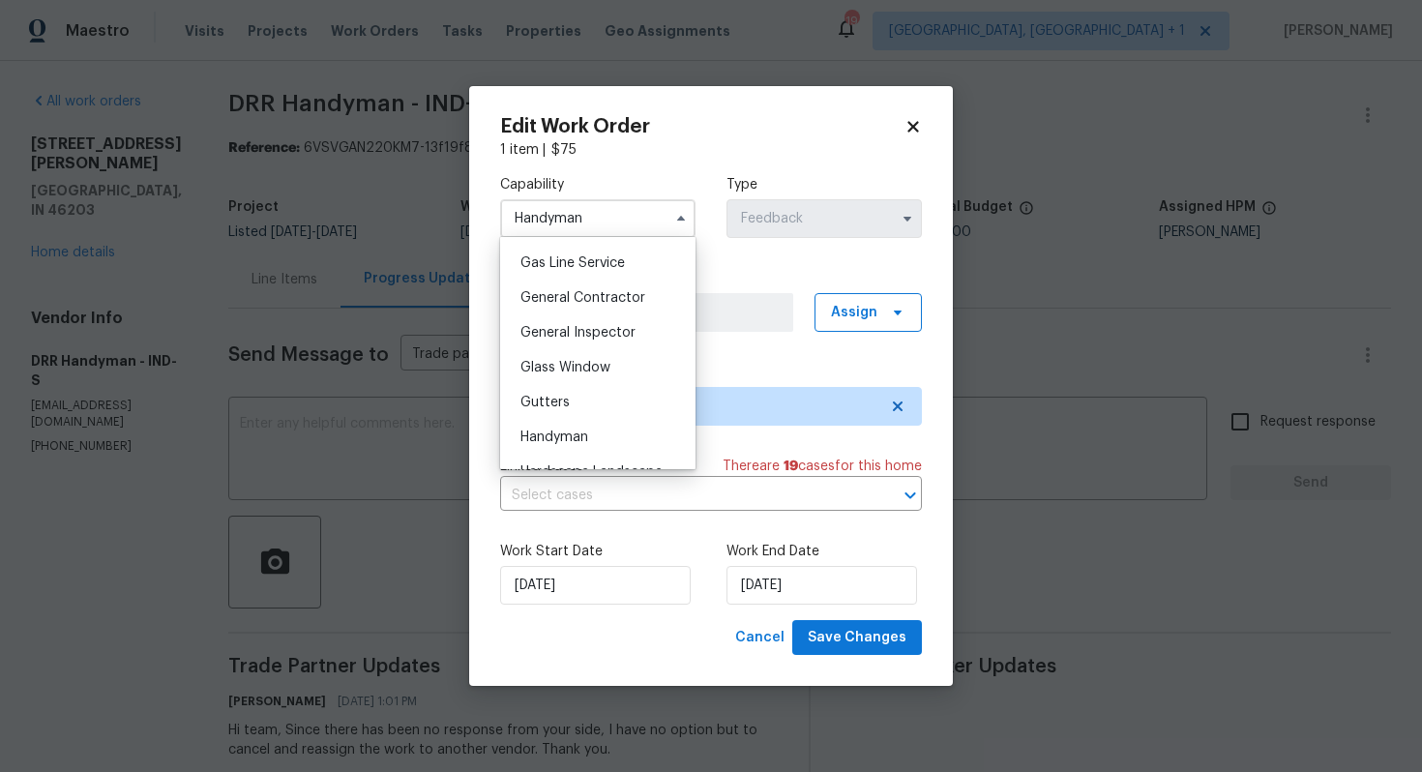
scroll to position [952, 0]
click at [566, 372] on span "Handyman" at bounding box center [554, 372] width 68 height 14
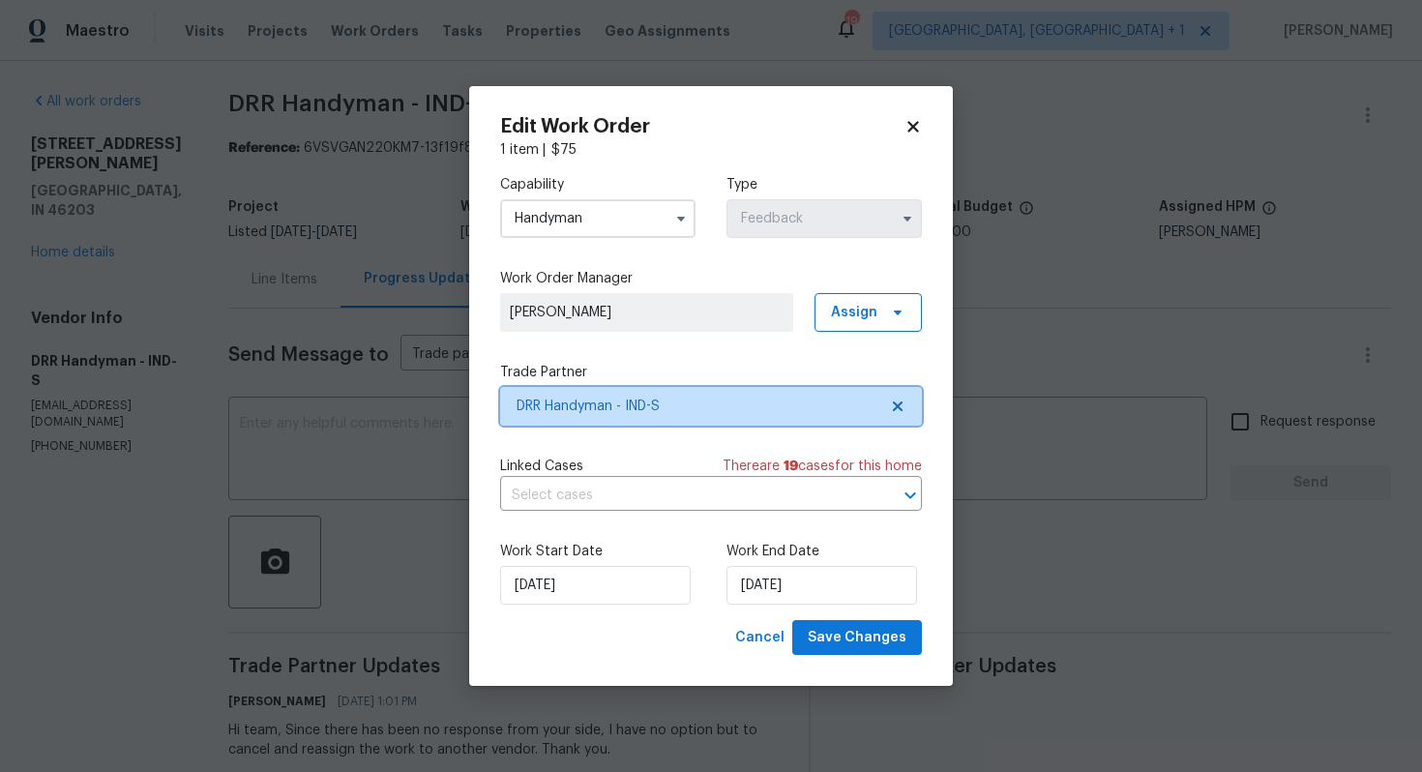
click at [596, 409] on span "DRR Handyman - IND-S" at bounding box center [696, 405] width 361 height 19
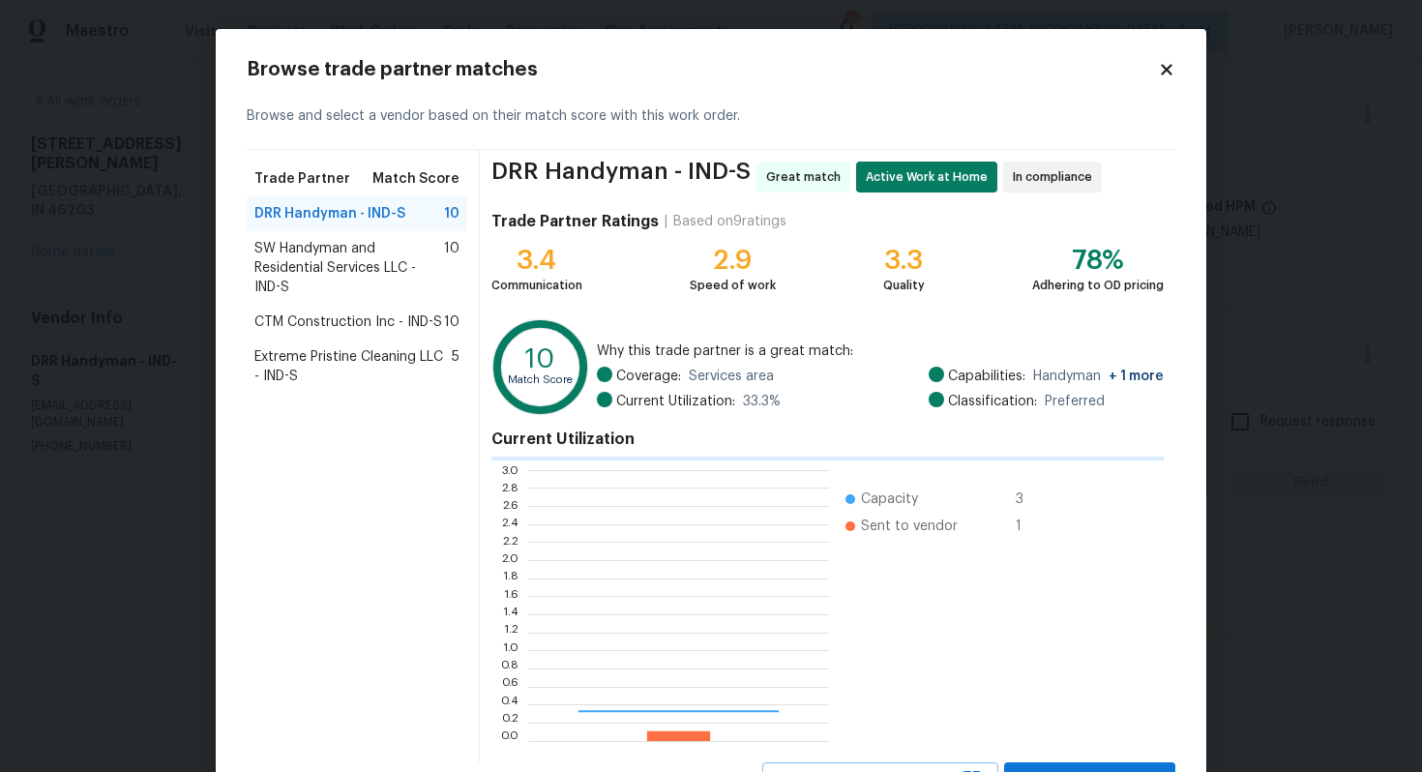
scroll to position [271, 301]
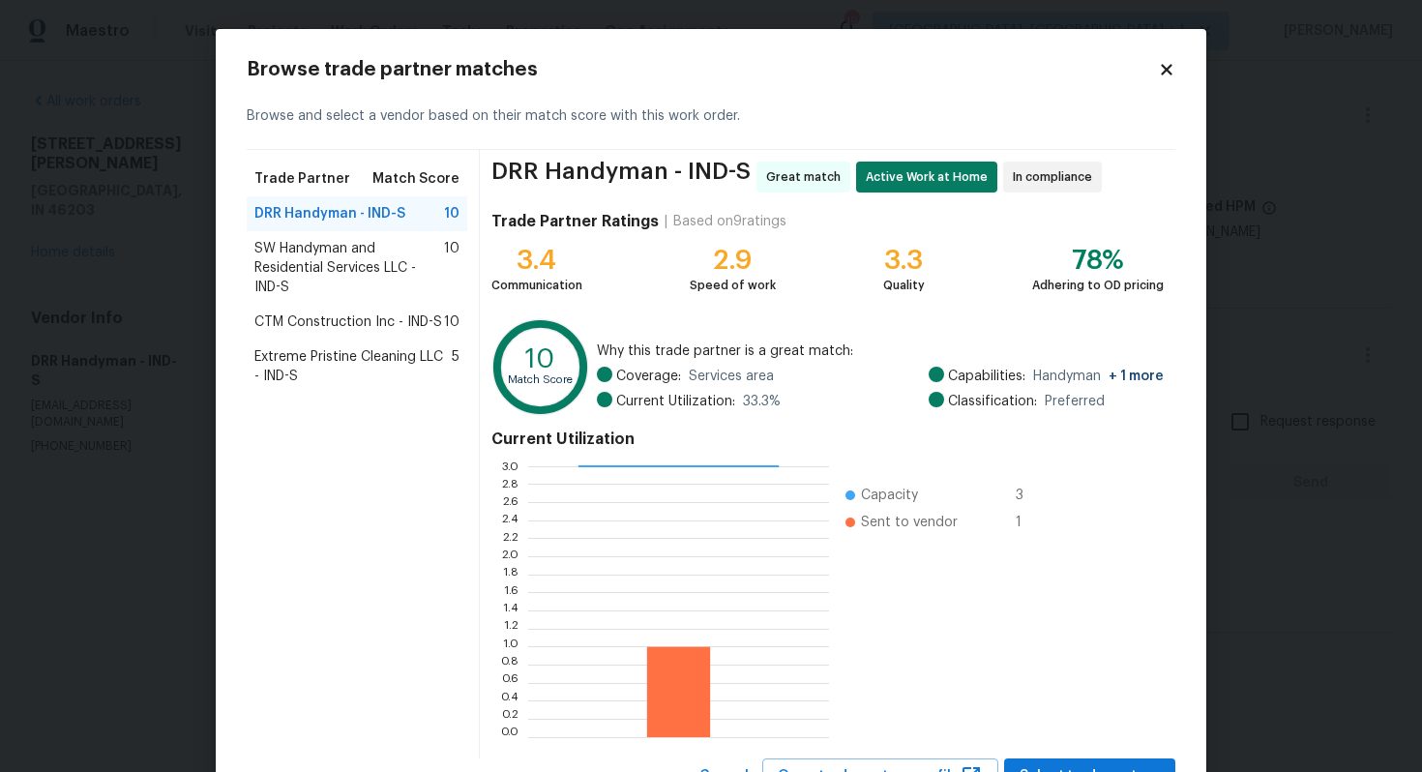
click at [353, 273] on span "SW Handyman and Residential Services LLC - IND-S" at bounding box center [349, 268] width 190 height 58
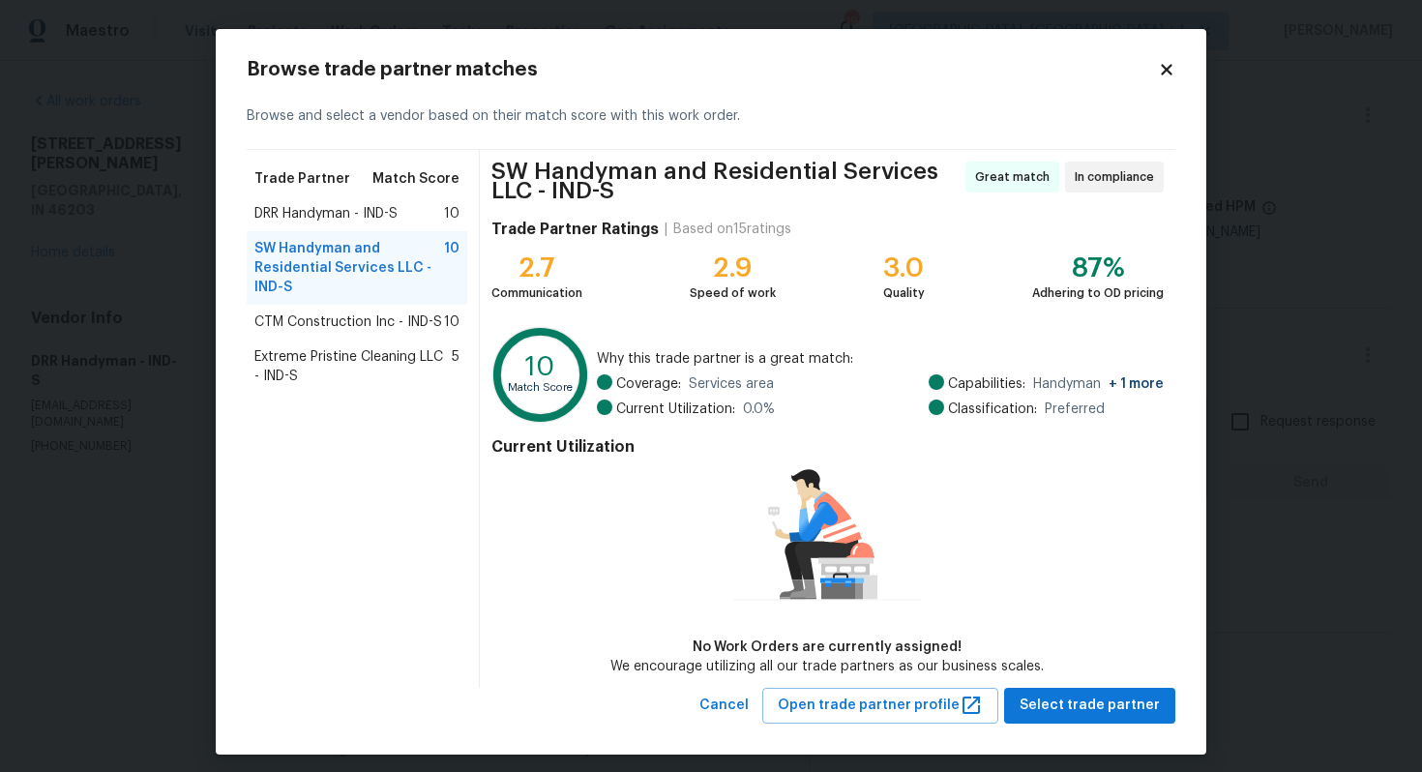
scroll to position [10, 0]
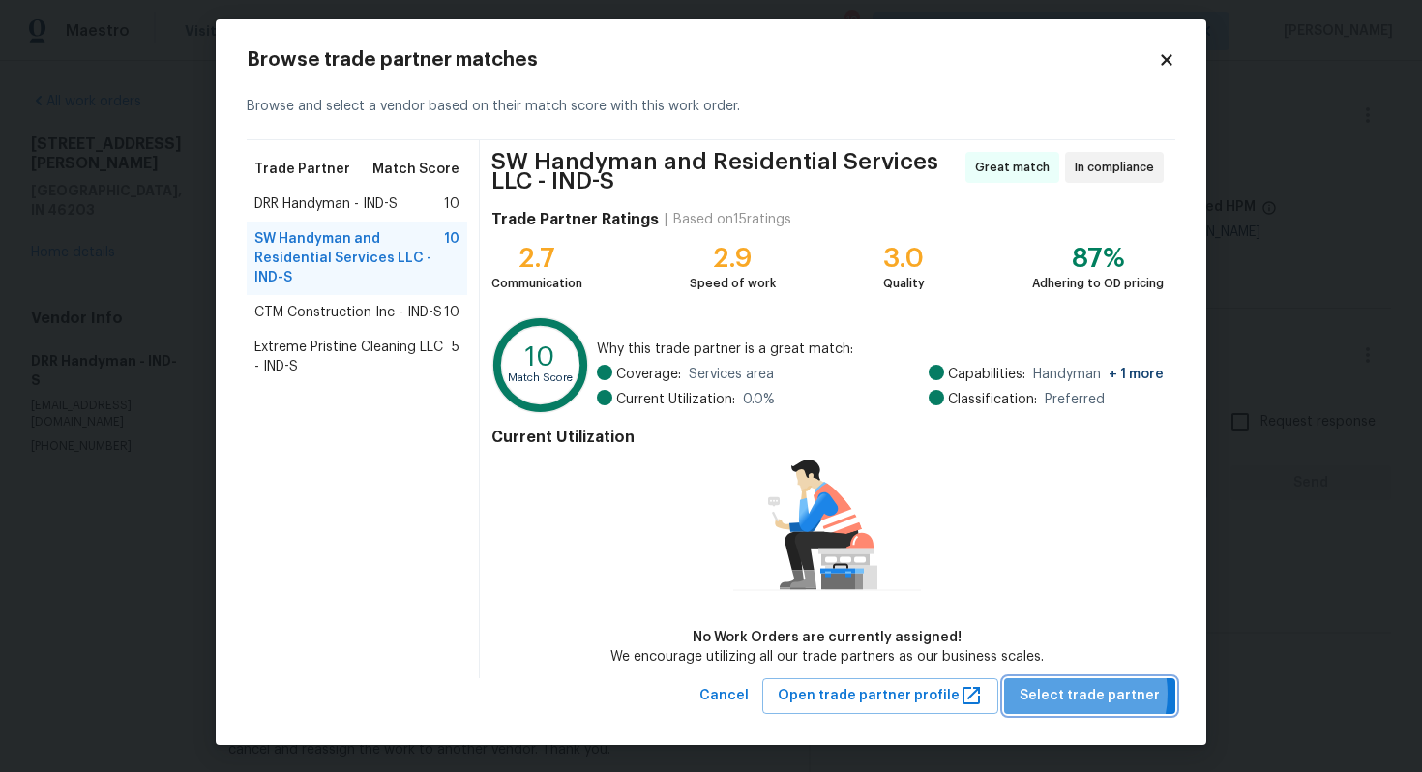
click at [1072, 692] on span "Select trade partner" at bounding box center [1089, 696] width 140 height 24
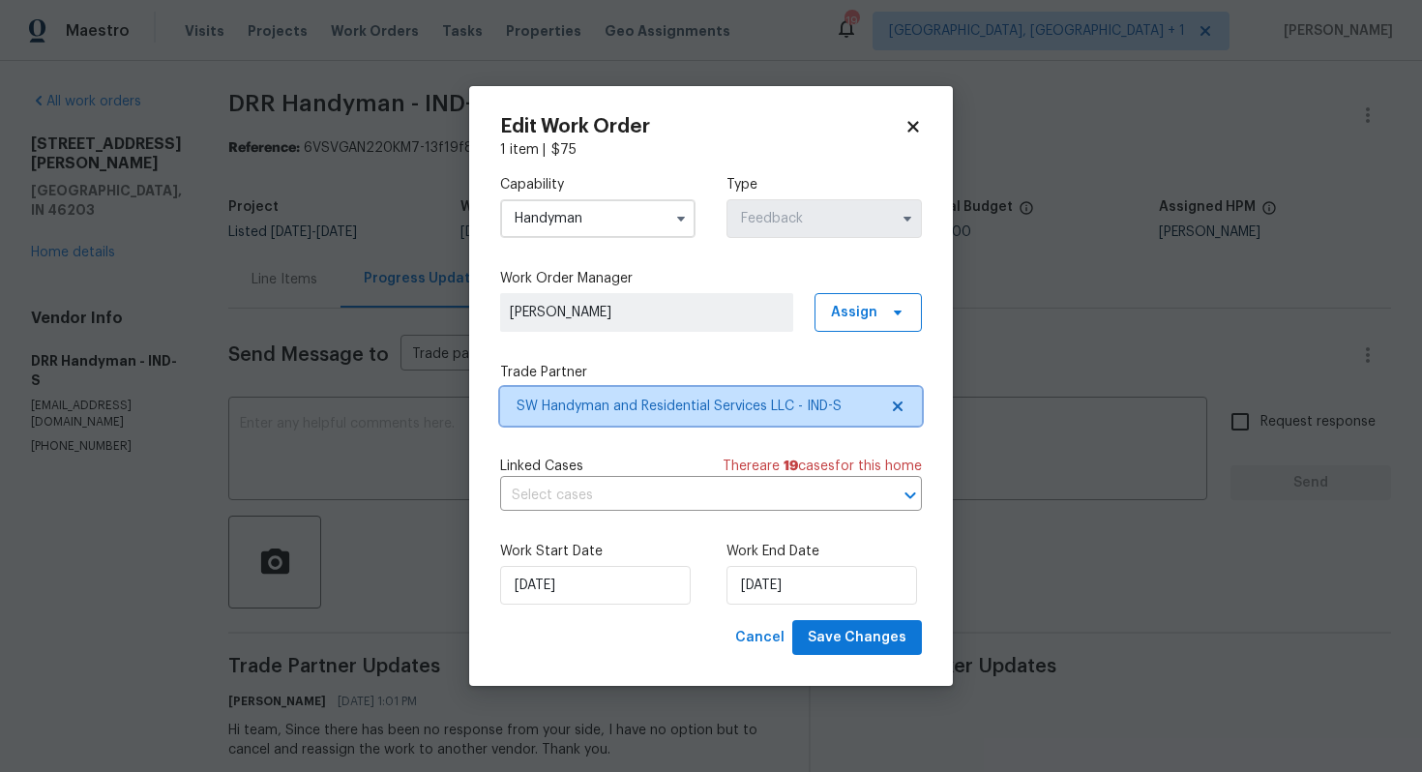
scroll to position [0, 0]
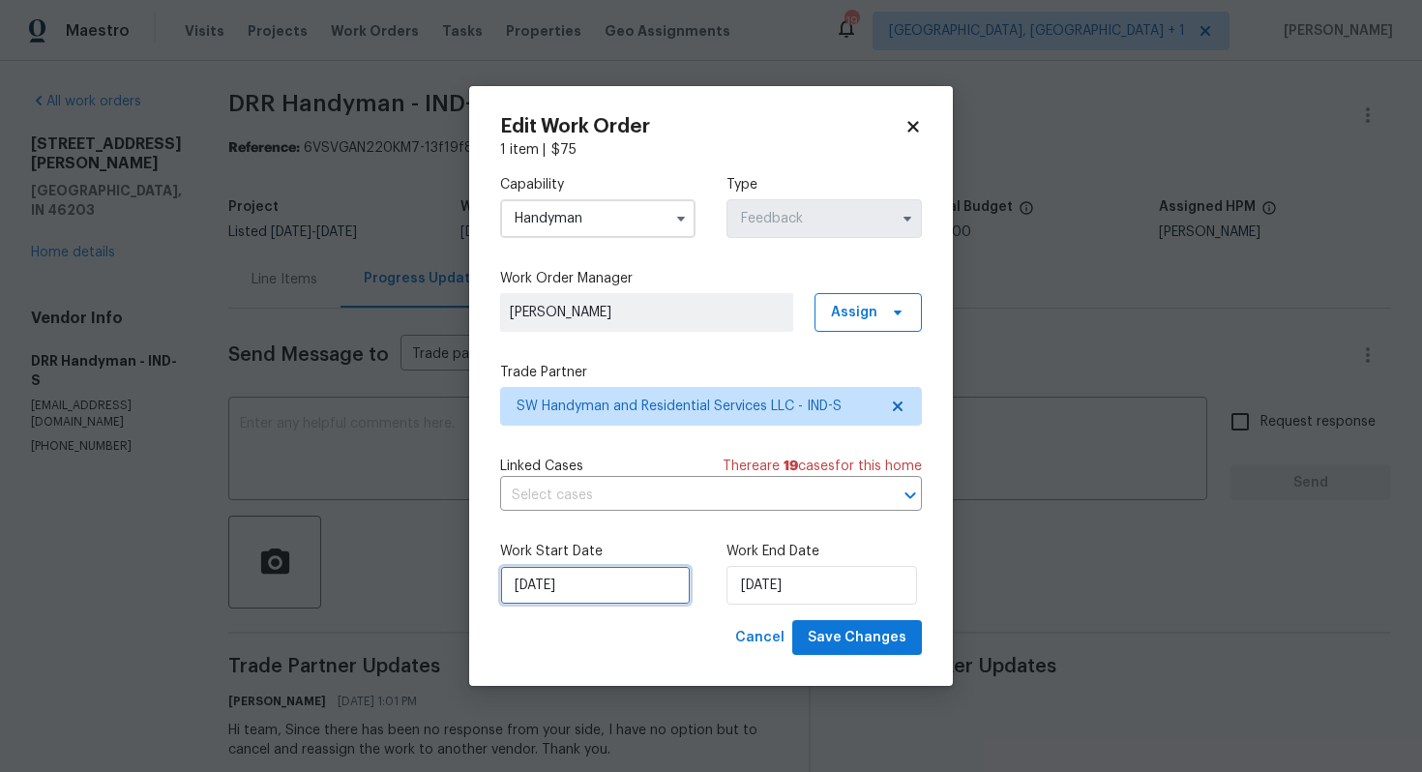
click at [614, 574] on input "22/09/2025" at bounding box center [595, 585] width 191 height 39
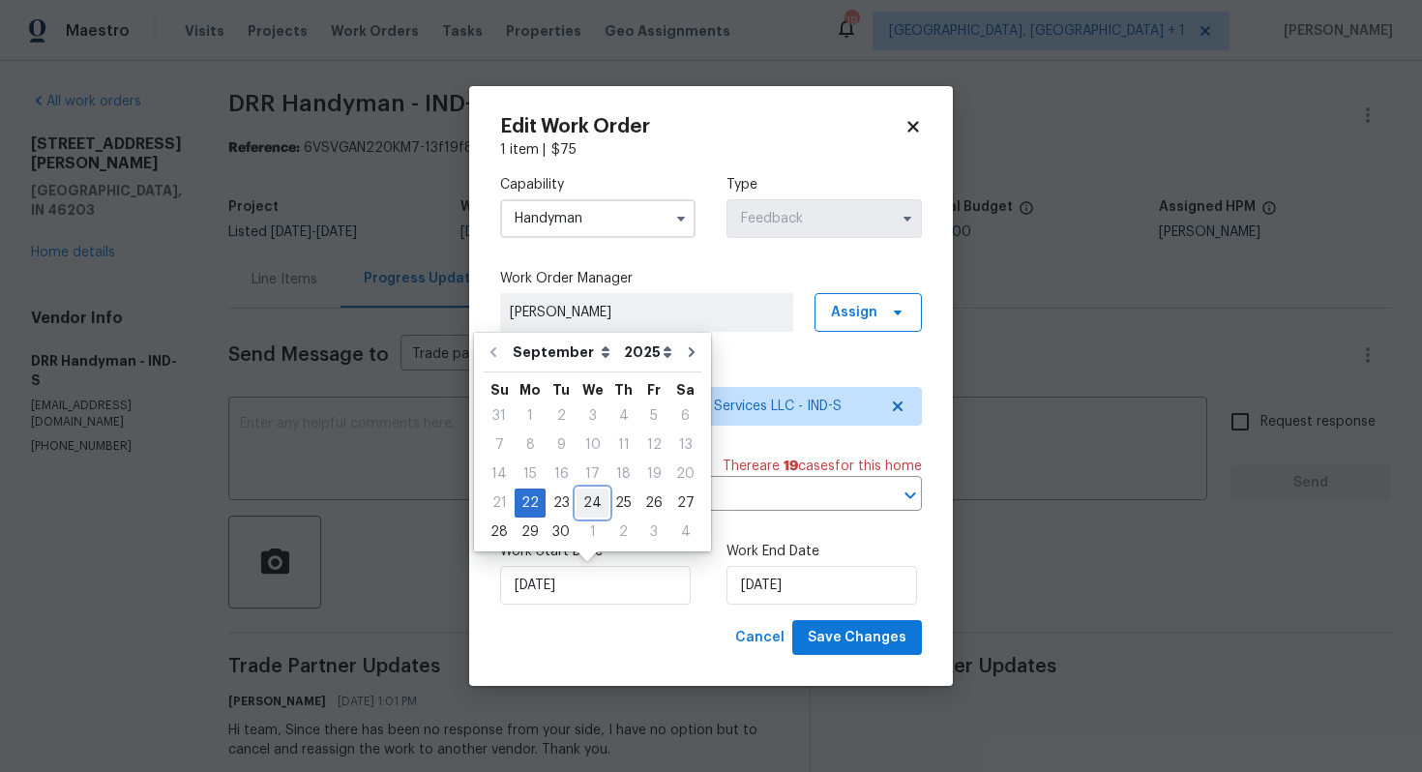
click at [589, 501] on div "24" at bounding box center [592, 502] width 32 height 27
type input "[DATE]"
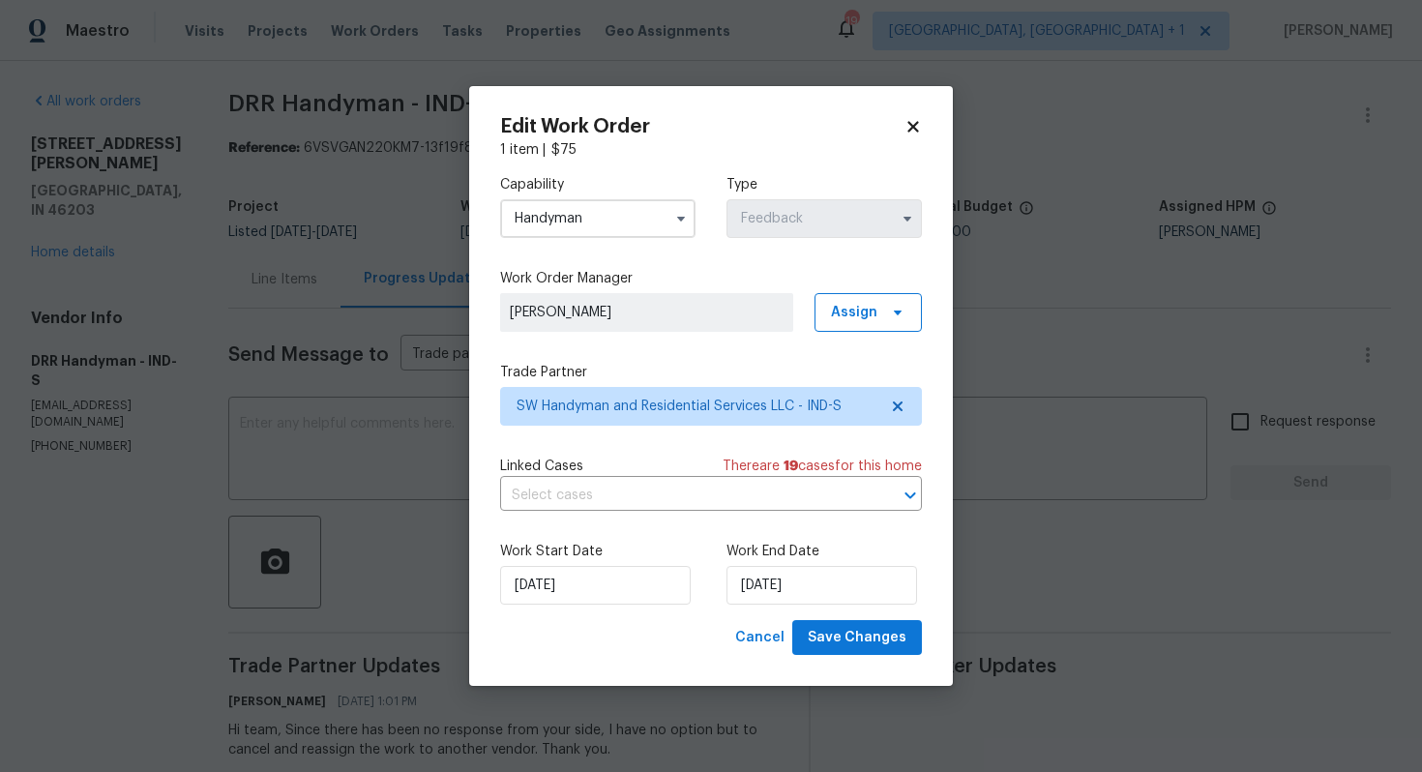
click at [794, 604] on div "Work Start Date 24/09/2025 Work End Date 24/09/2025" at bounding box center [711, 573] width 422 height 94
click at [818, 587] on input "[DATE]" at bounding box center [821, 585] width 191 height 39
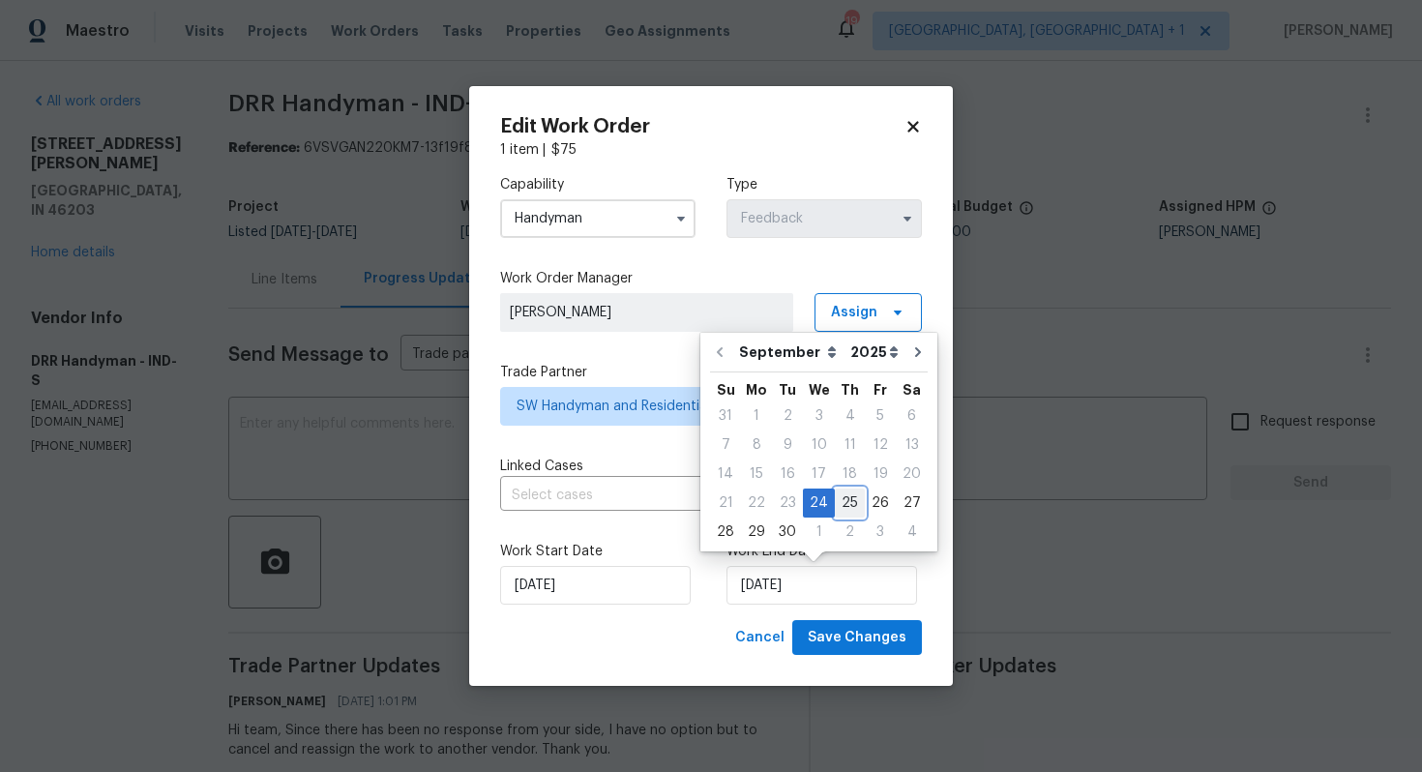
click at [848, 504] on div "25" at bounding box center [850, 502] width 30 height 27
type input "25/09/2025"
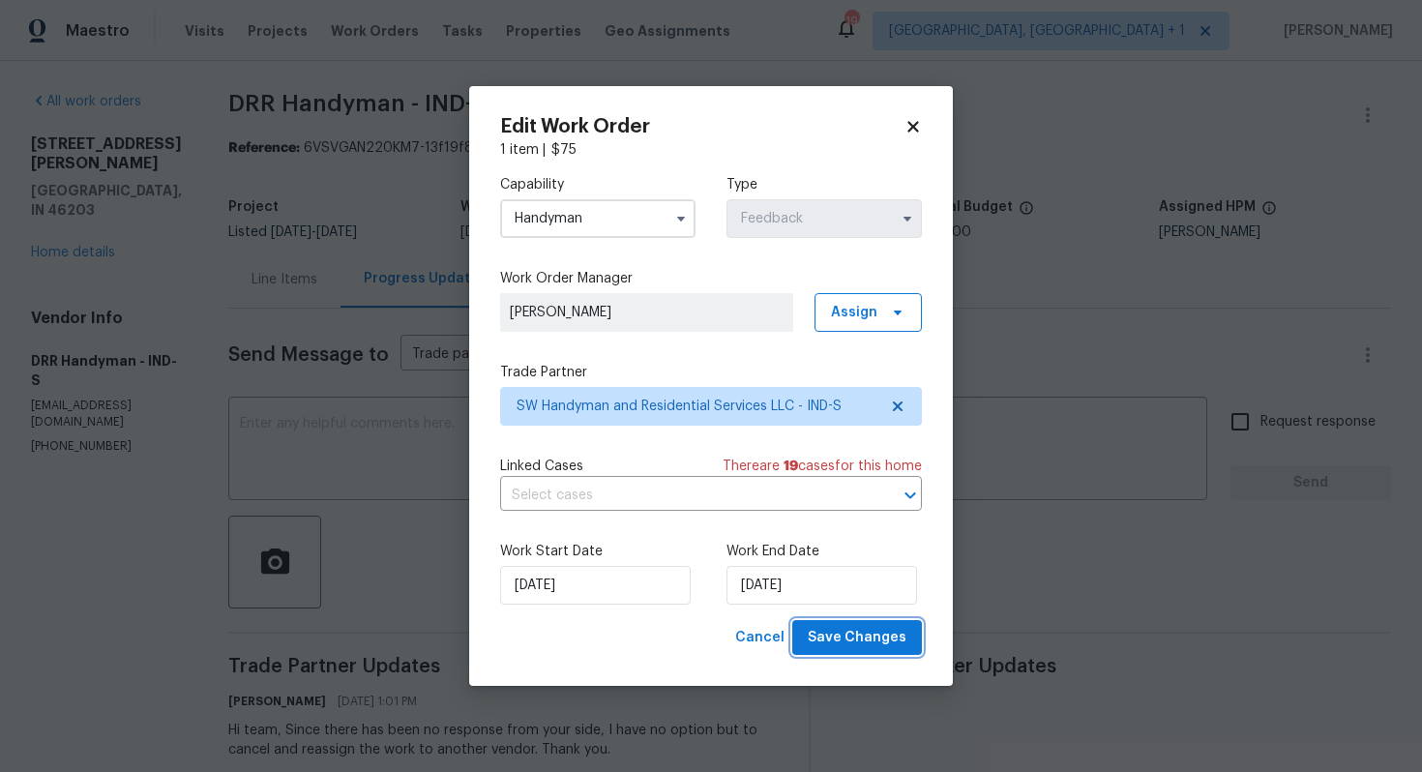
click at [857, 636] on span "Save Changes" at bounding box center [856, 638] width 99 height 24
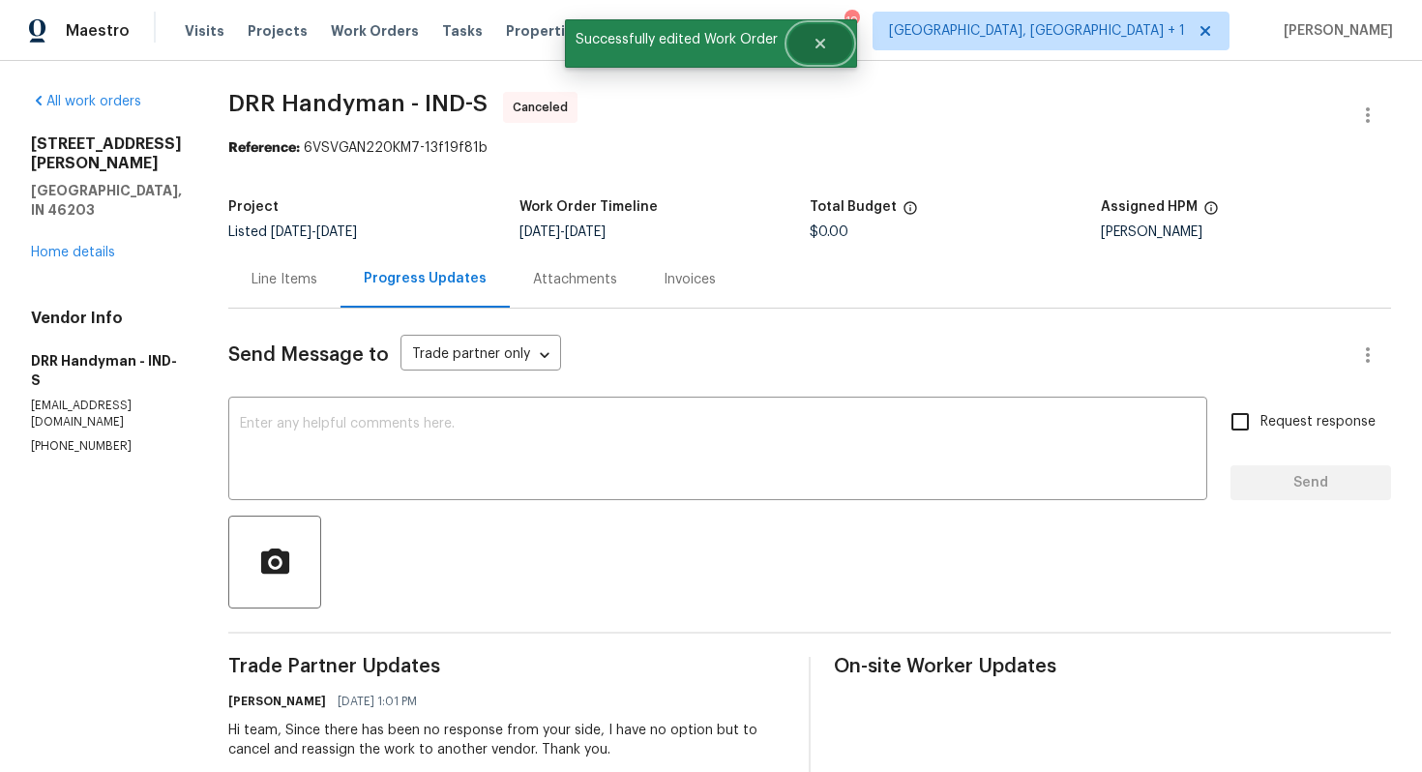
click at [829, 49] on button "Close" at bounding box center [820, 43] width 64 height 39
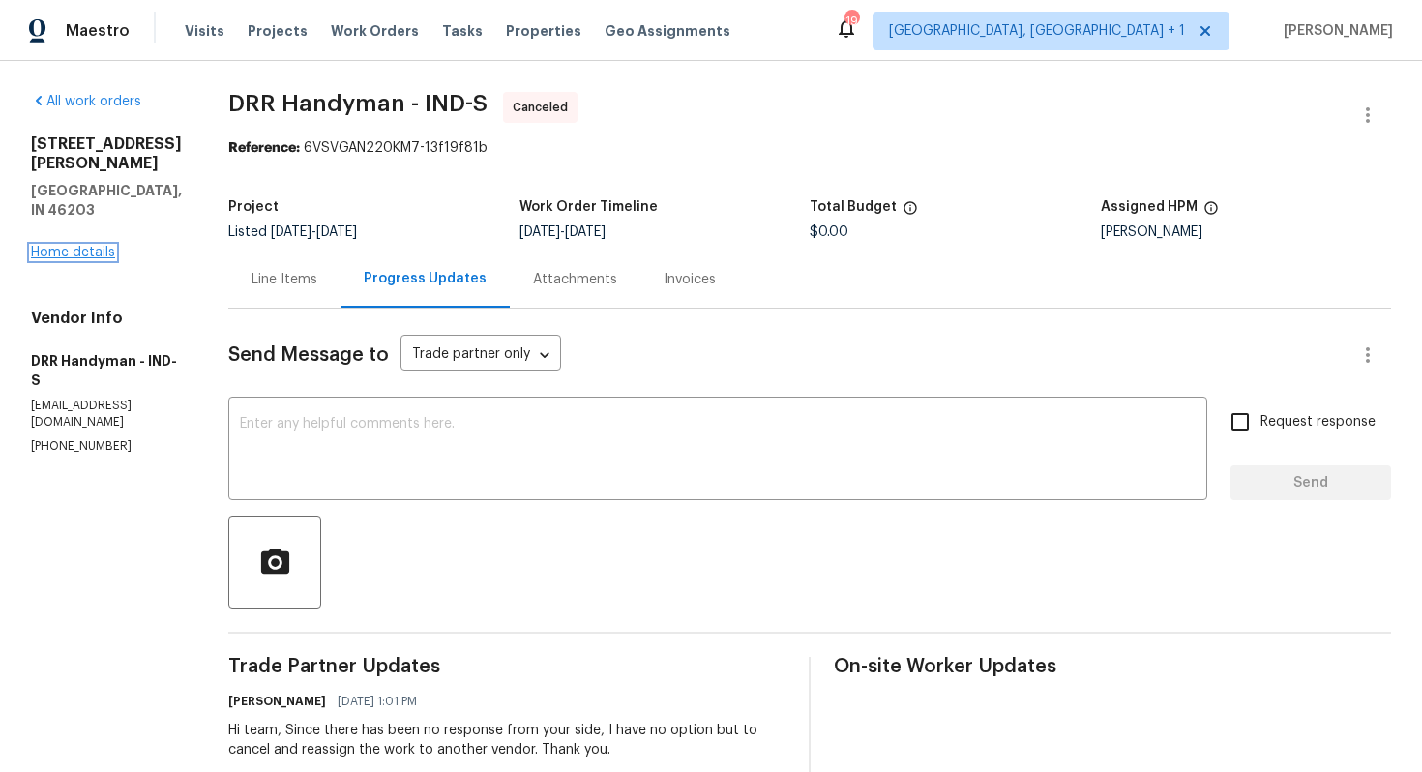
click at [55, 246] on link "Home details" at bounding box center [73, 253] width 84 height 14
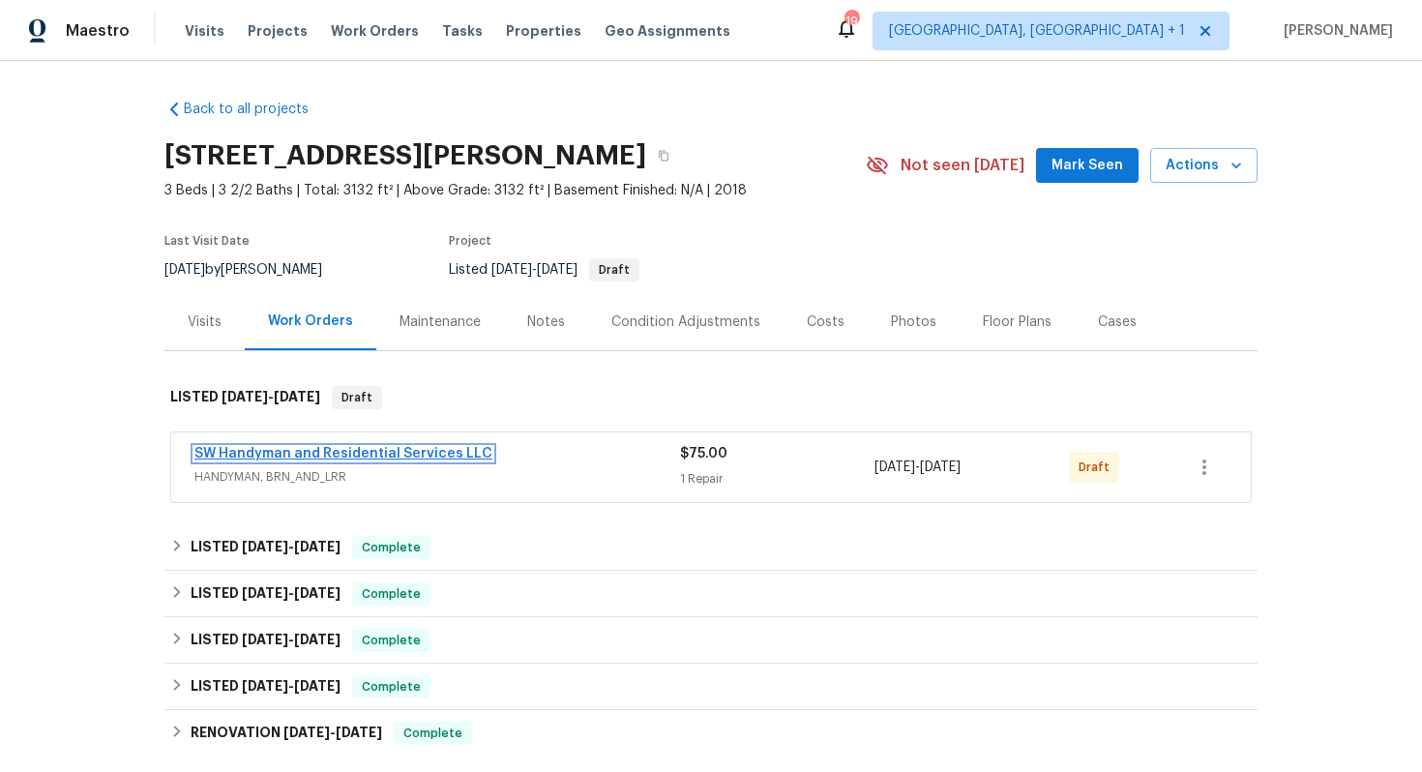
click at [314, 453] on link "SW Handyman and Residential Services LLC" at bounding box center [343, 454] width 298 height 14
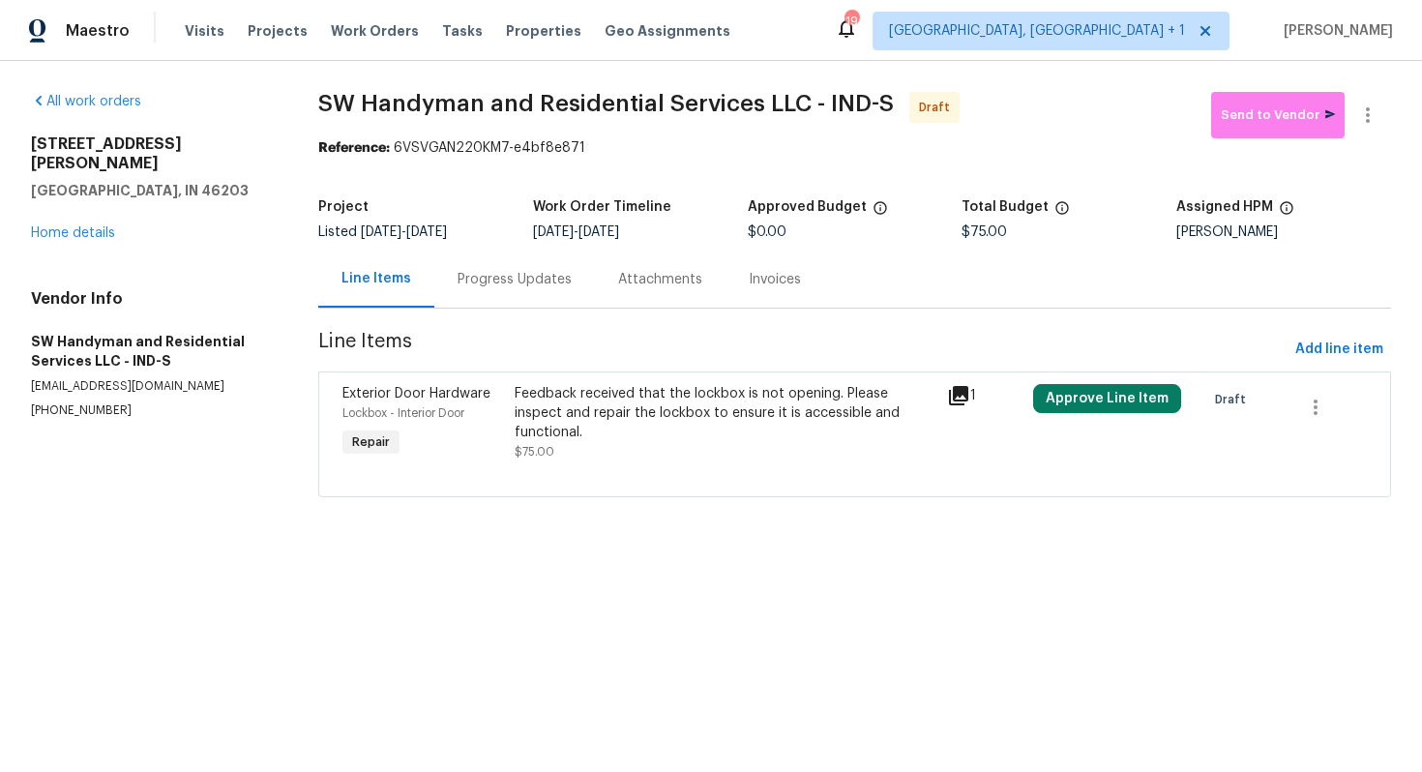
click at [757, 429] on div "Feedback received that the lockbox is not opening. Please inspect and repair th…" at bounding box center [724, 422] width 420 height 77
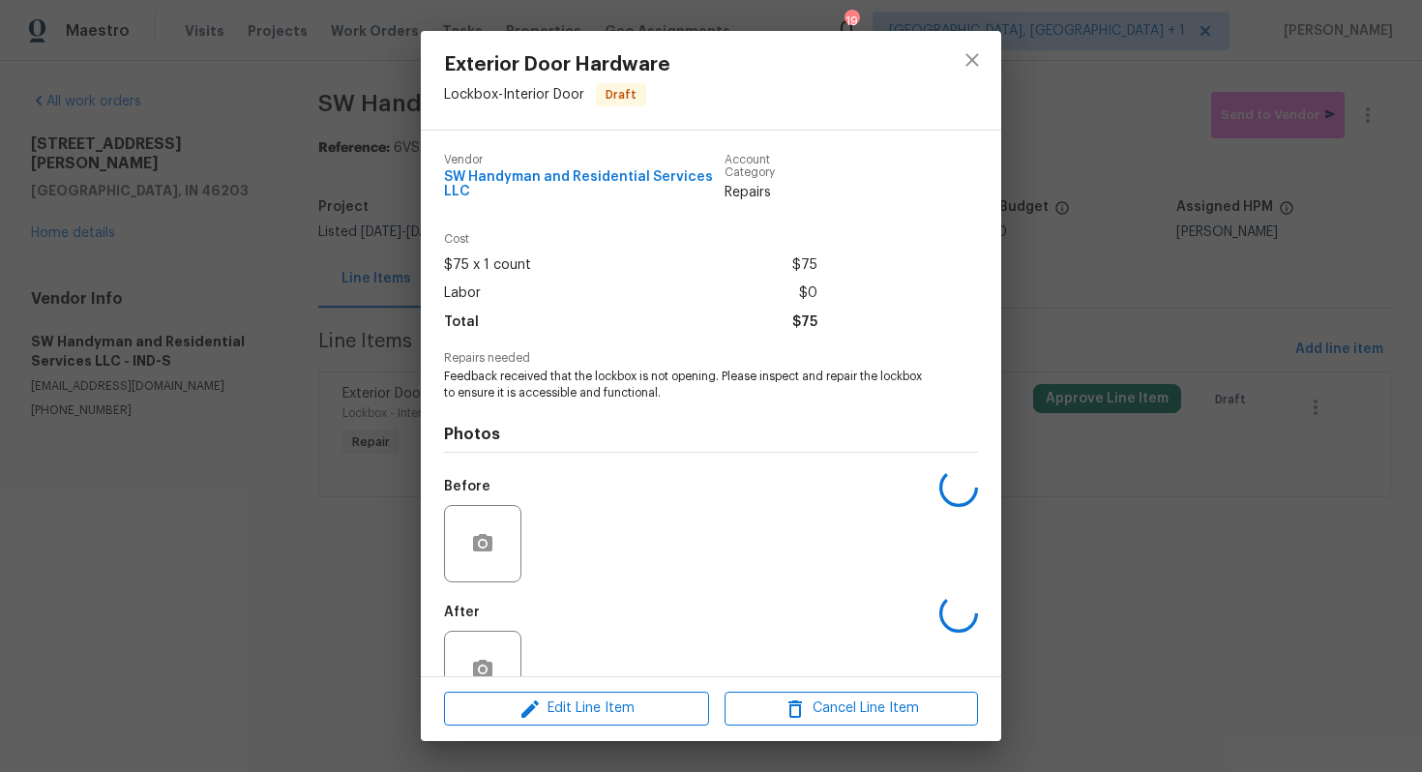
scroll to position [51, 0]
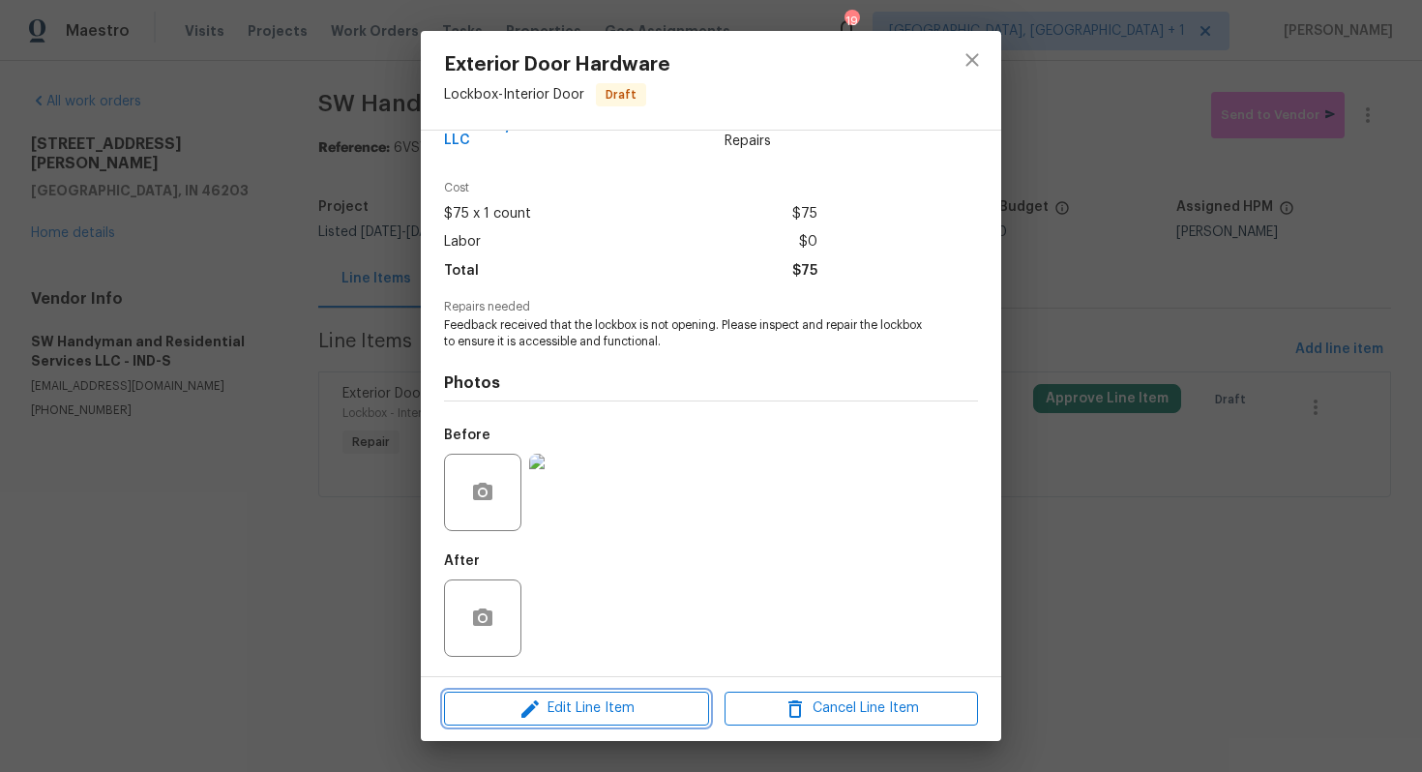
click at [531, 715] on icon "button" at bounding box center [529, 708] width 23 height 23
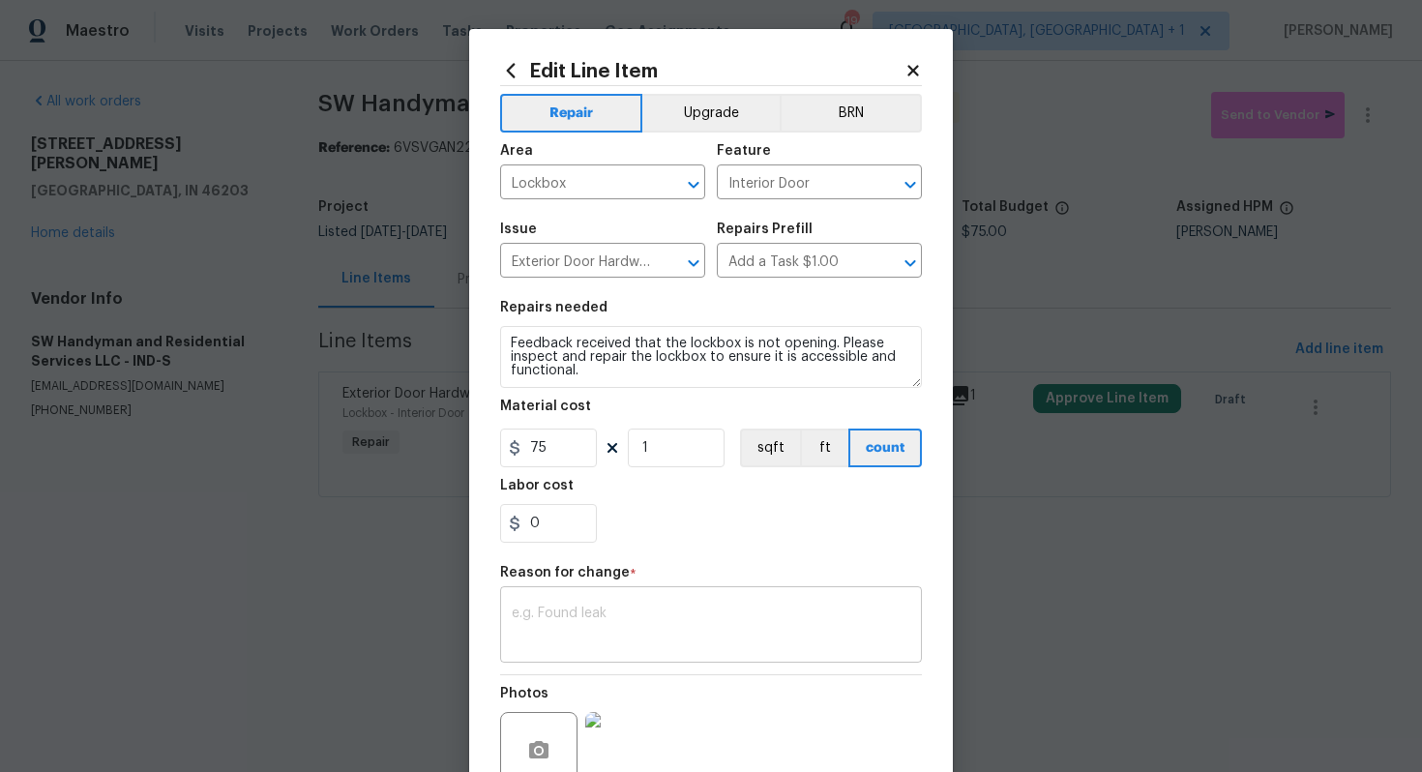
click at [551, 599] on div "x ​" at bounding box center [711, 627] width 422 height 72
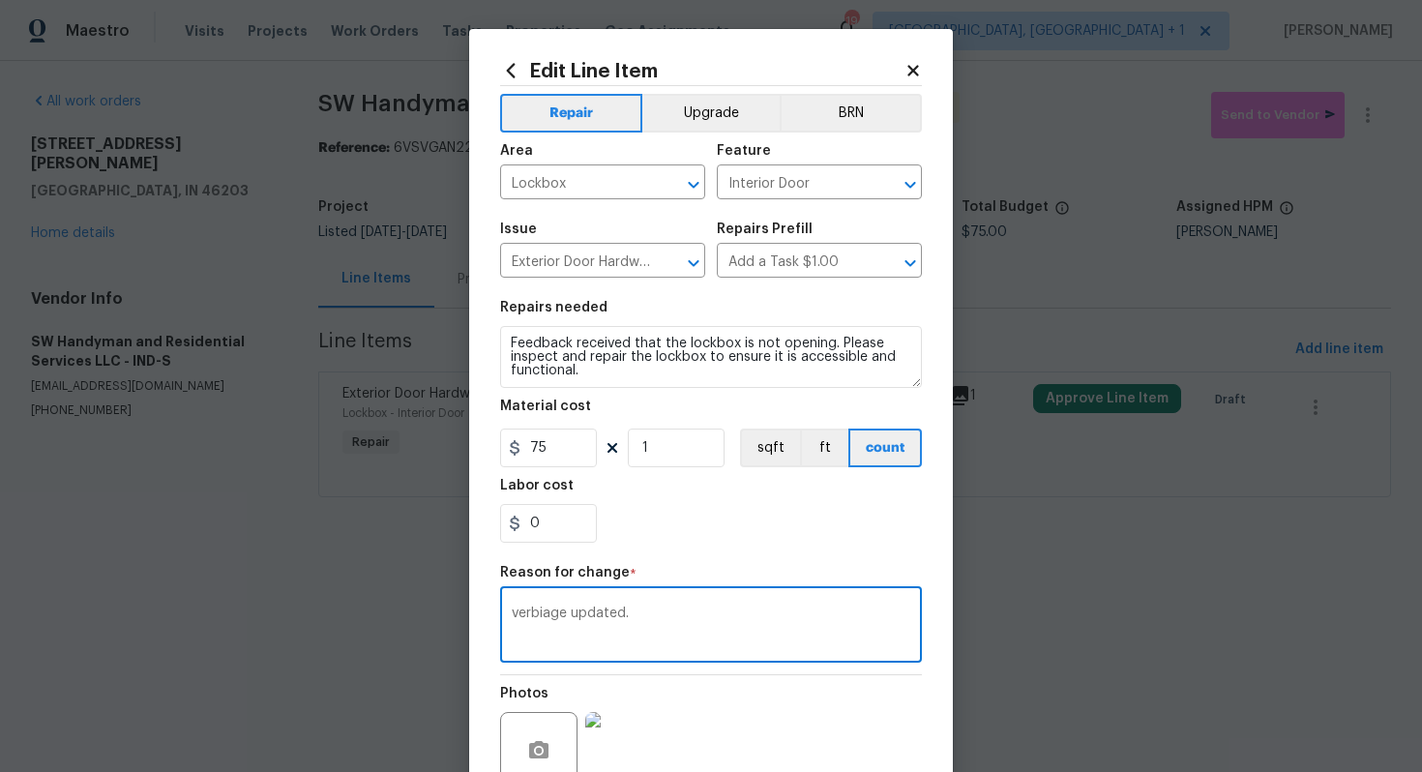
scroll to position [182, 0]
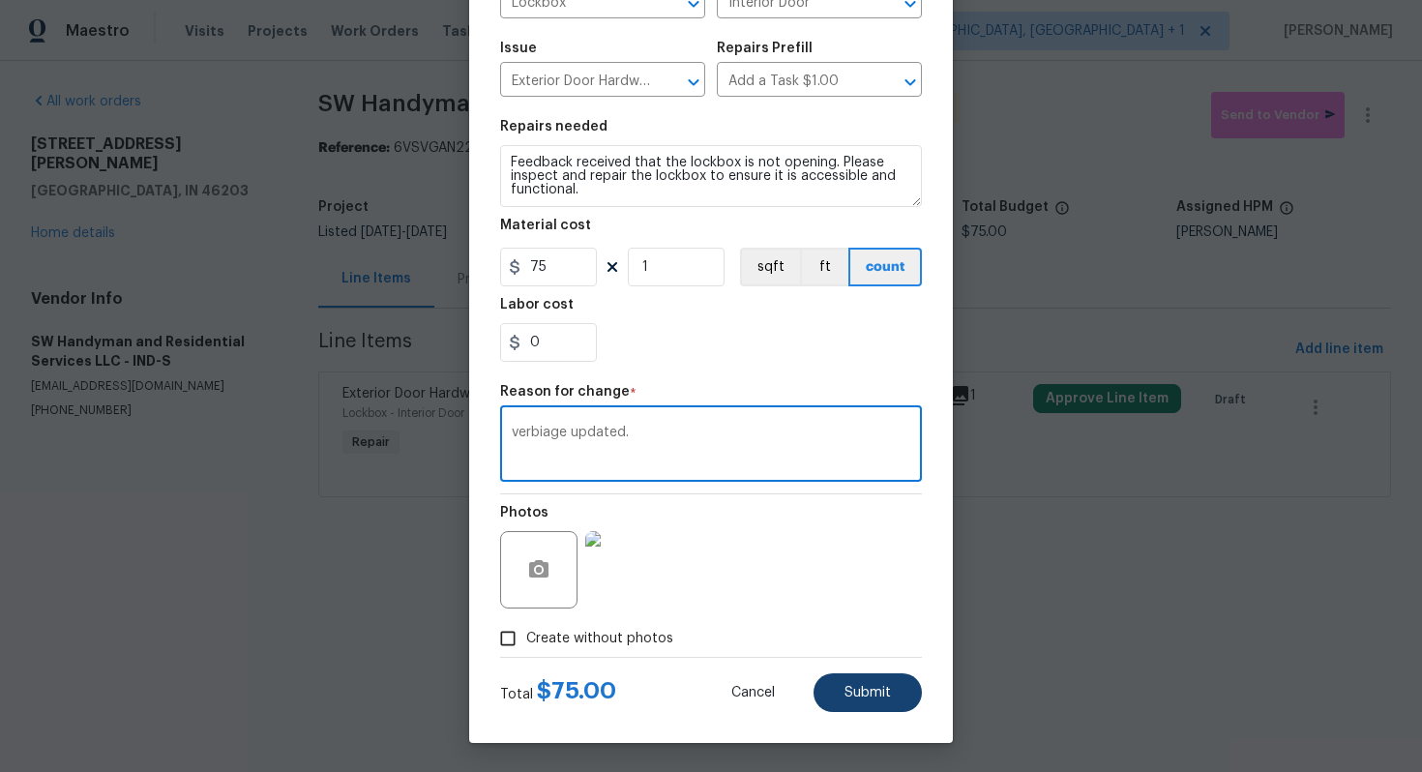
type textarea "verbiage updated."
click at [851, 699] on span "Submit" at bounding box center [867, 693] width 46 height 15
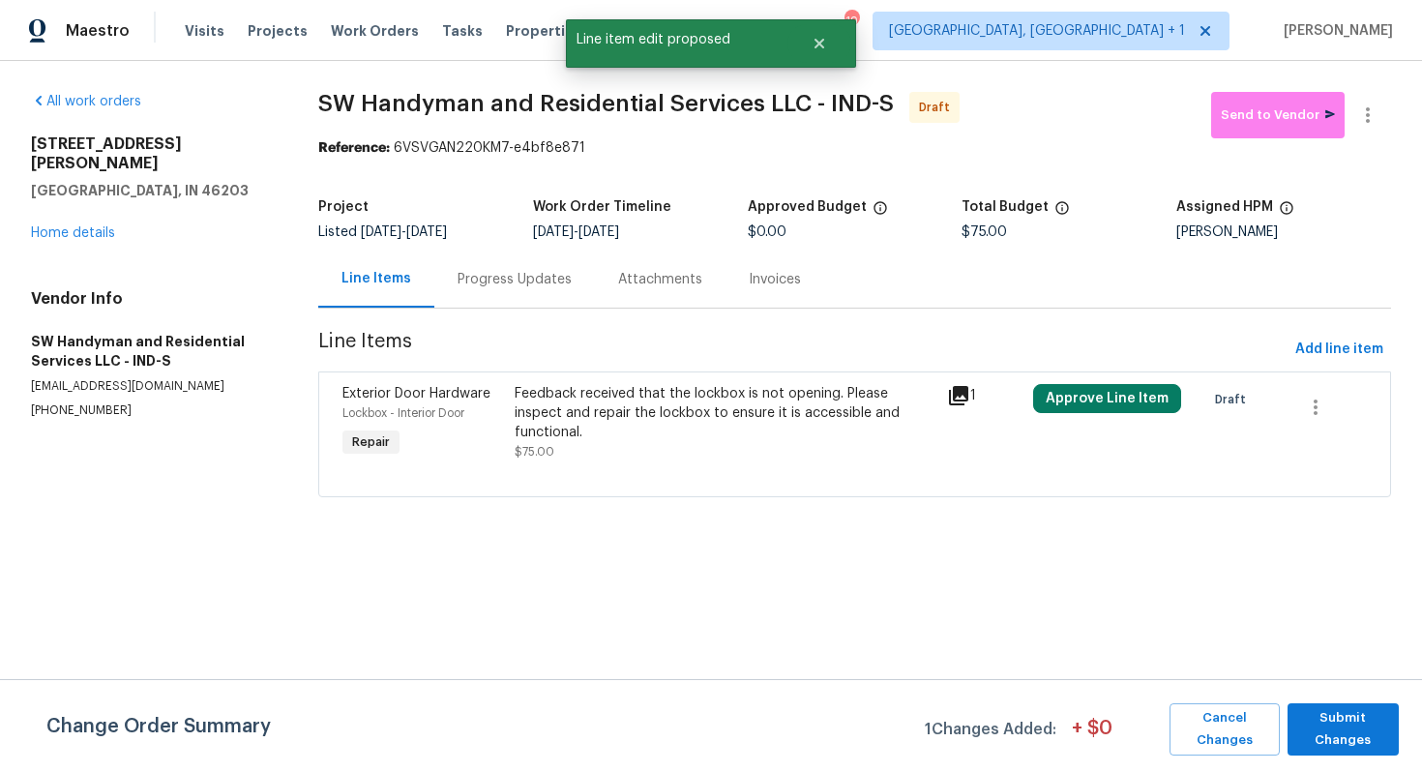
scroll to position [0, 0]
click at [1339, 739] on span "Submit Changes" at bounding box center [1343, 729] width 92 height 44
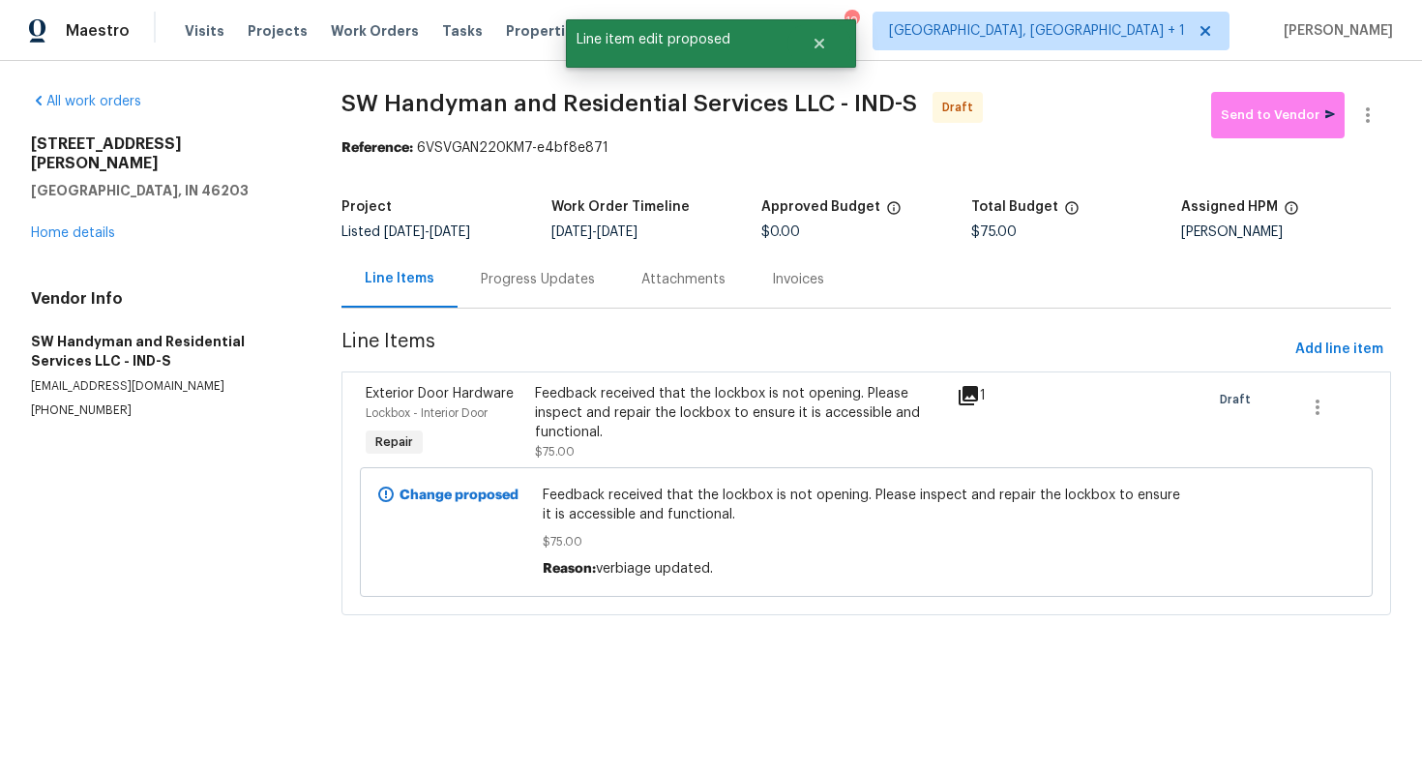
click at [536, 281] on div "Progress Updates" at bounding box center [538, 279] width 114 height 19
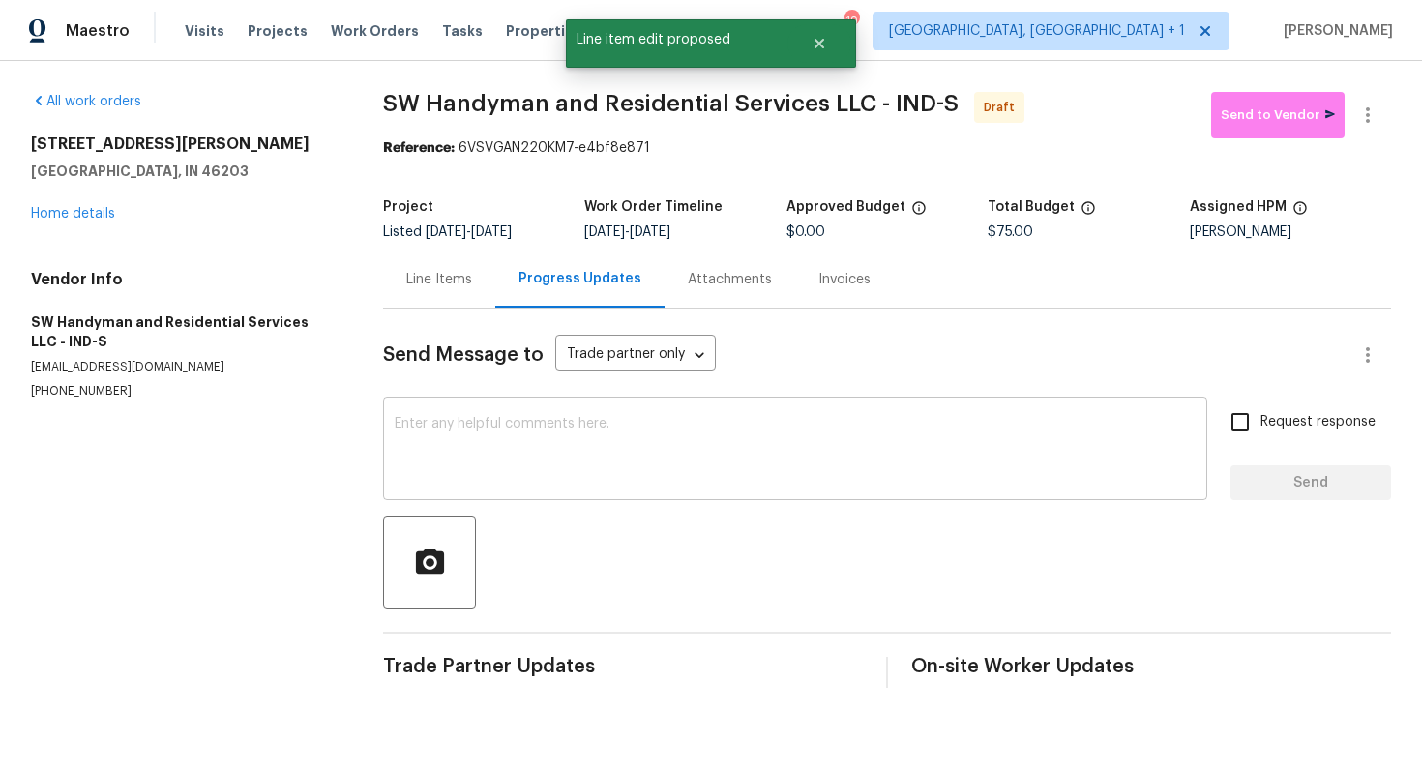
click at [530, 437] on textarea at bounding box center [795, 451] width 801 height 68
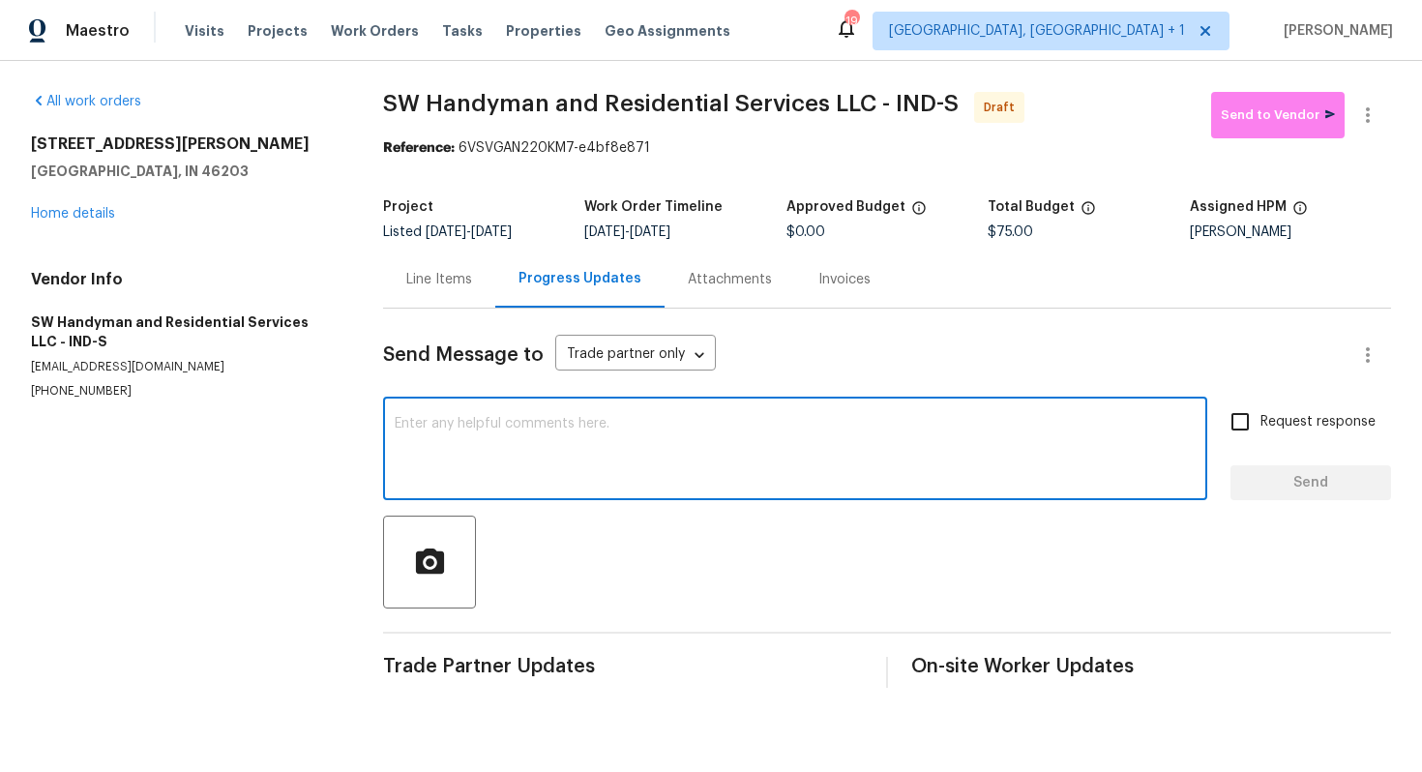
paste textarea "Hi this is Arvind with Opendoor. I’m confirming you received the WO for the pro…"
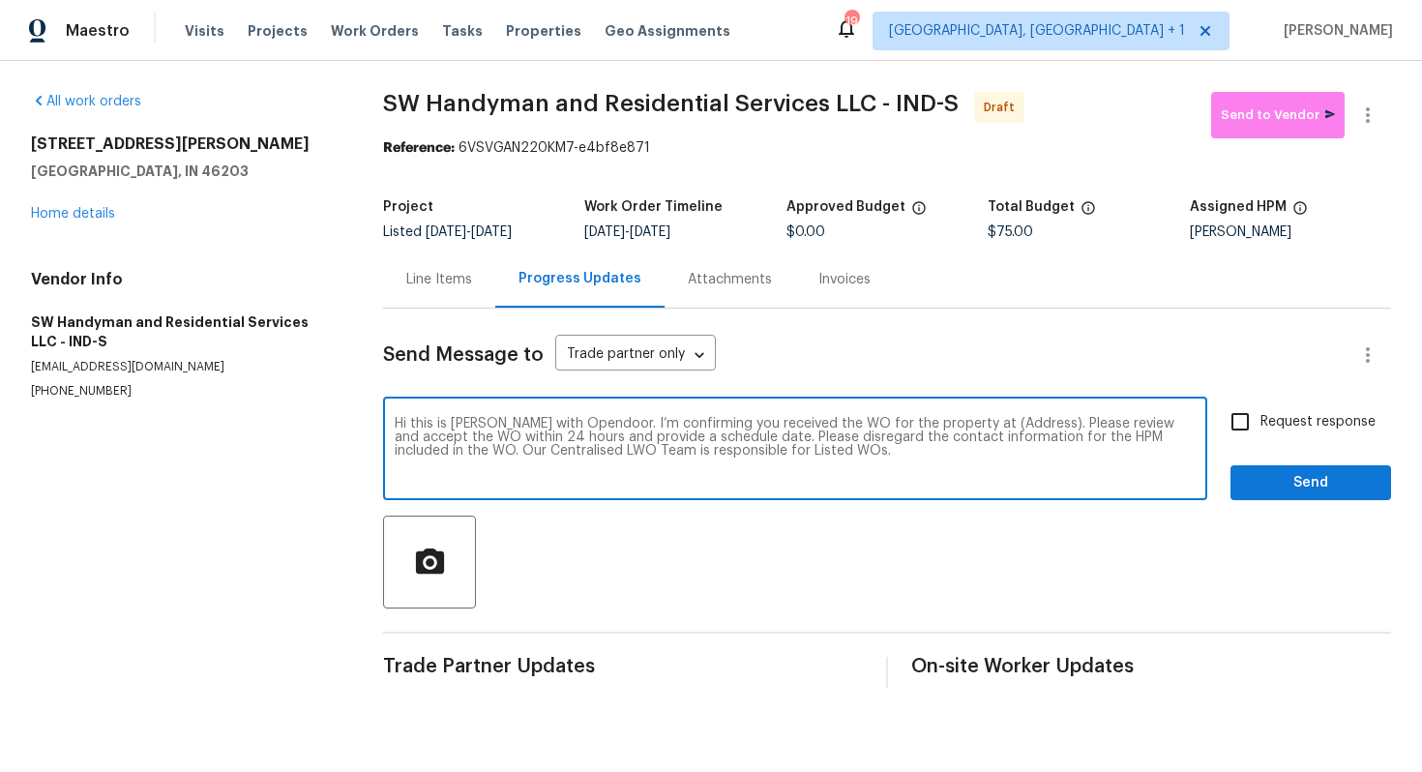
drag, startPoint x: 1011, startPoint y: 424, endPoint x: 949, endPoint y: 421, distance: 62.0
click at [949, 421] on textarea "Hi this is Arvind with Opendoor. I’m confirming you received the WO for the pro…" at bounding box center [795, 451] width 801 height 68
paste textarea "917 Buchanan St, Indianapolis, IN 46203"
type textarea "Hi this is Arvind with Opendoor. I’m confirming you received the WO for the pro…"
click at [1238, 420] on input "Request response" at bounding box center [1239, 421] width 41 height 41
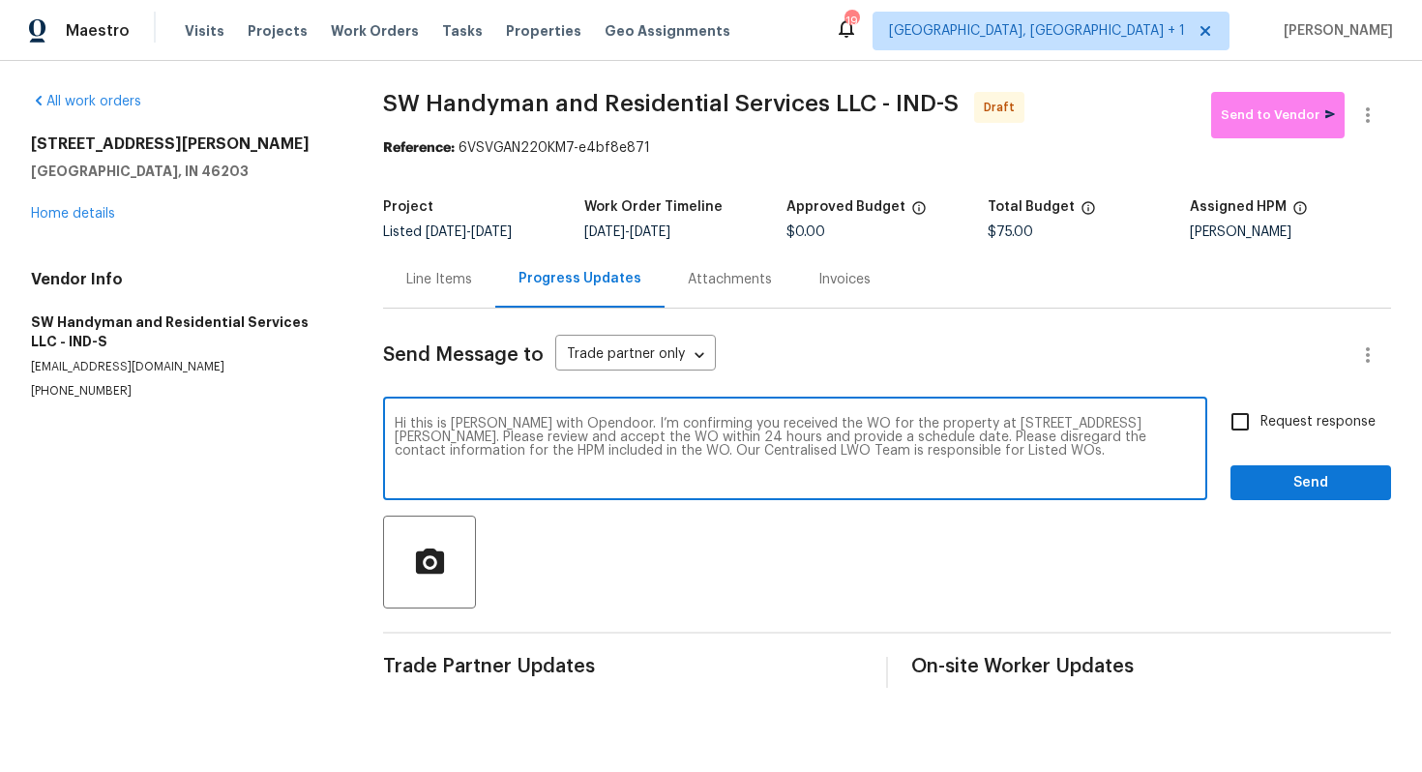
checkbox input "true"
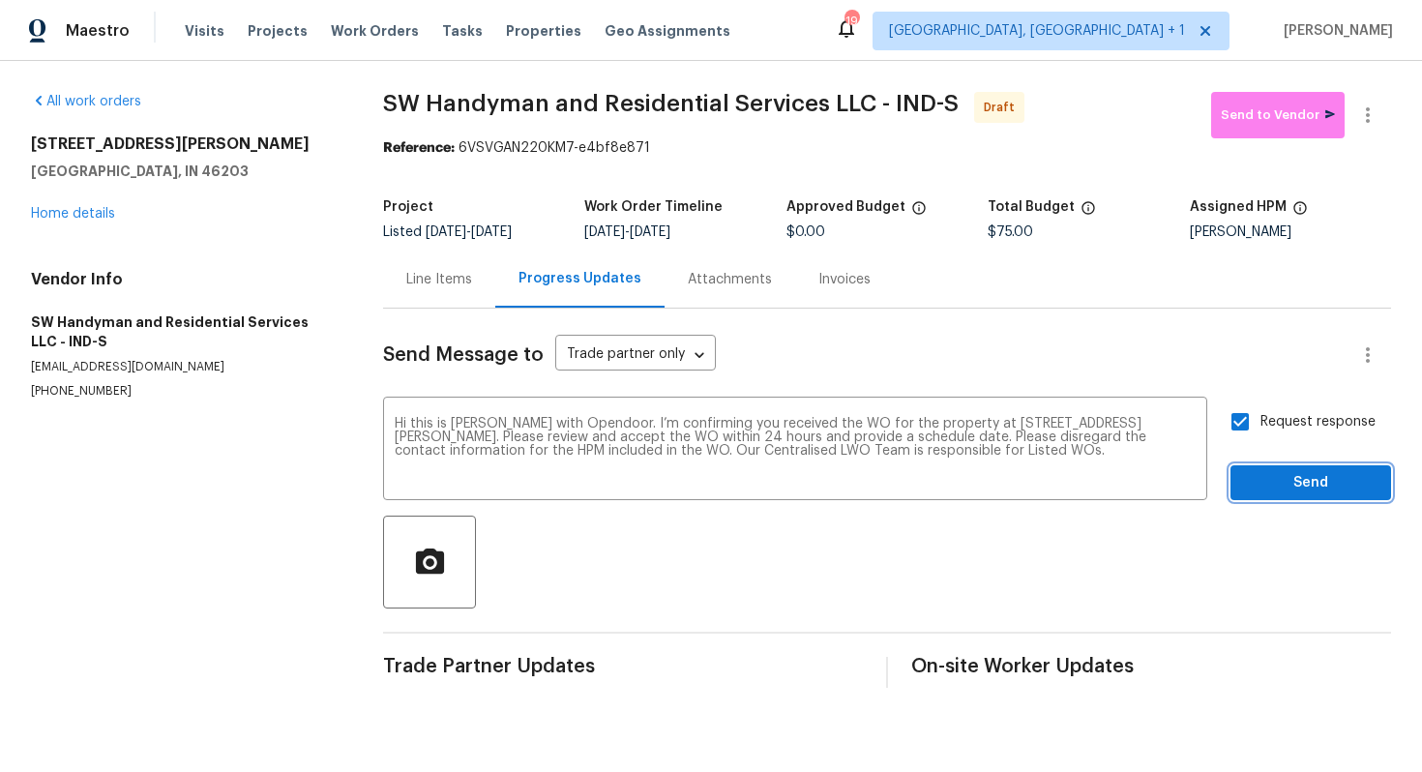
click at [1284, 476] on span "Send" at bounding box center [1311, 483] width 130 height 24
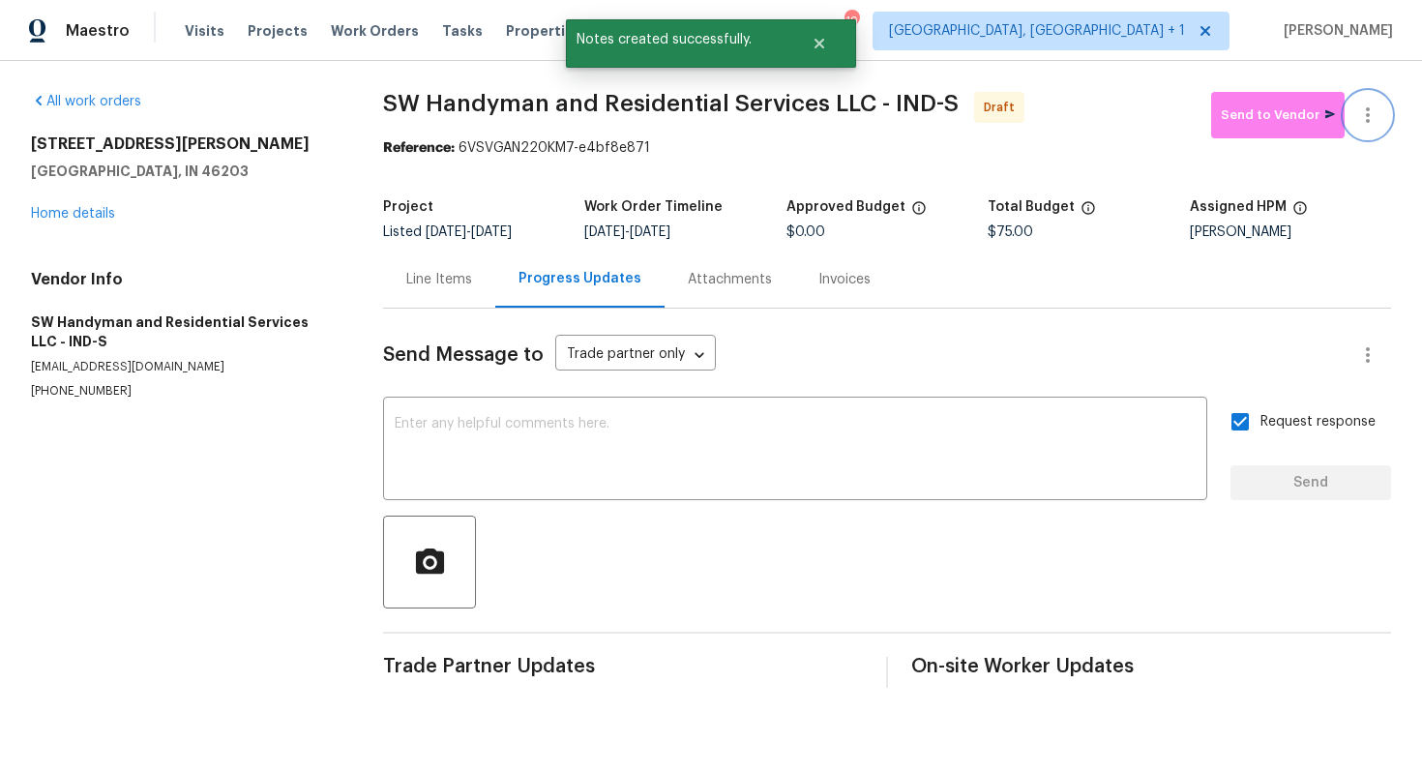
click at [1365, 116] on icon "button" at bounding box center [1367, 114] width 23 height 23
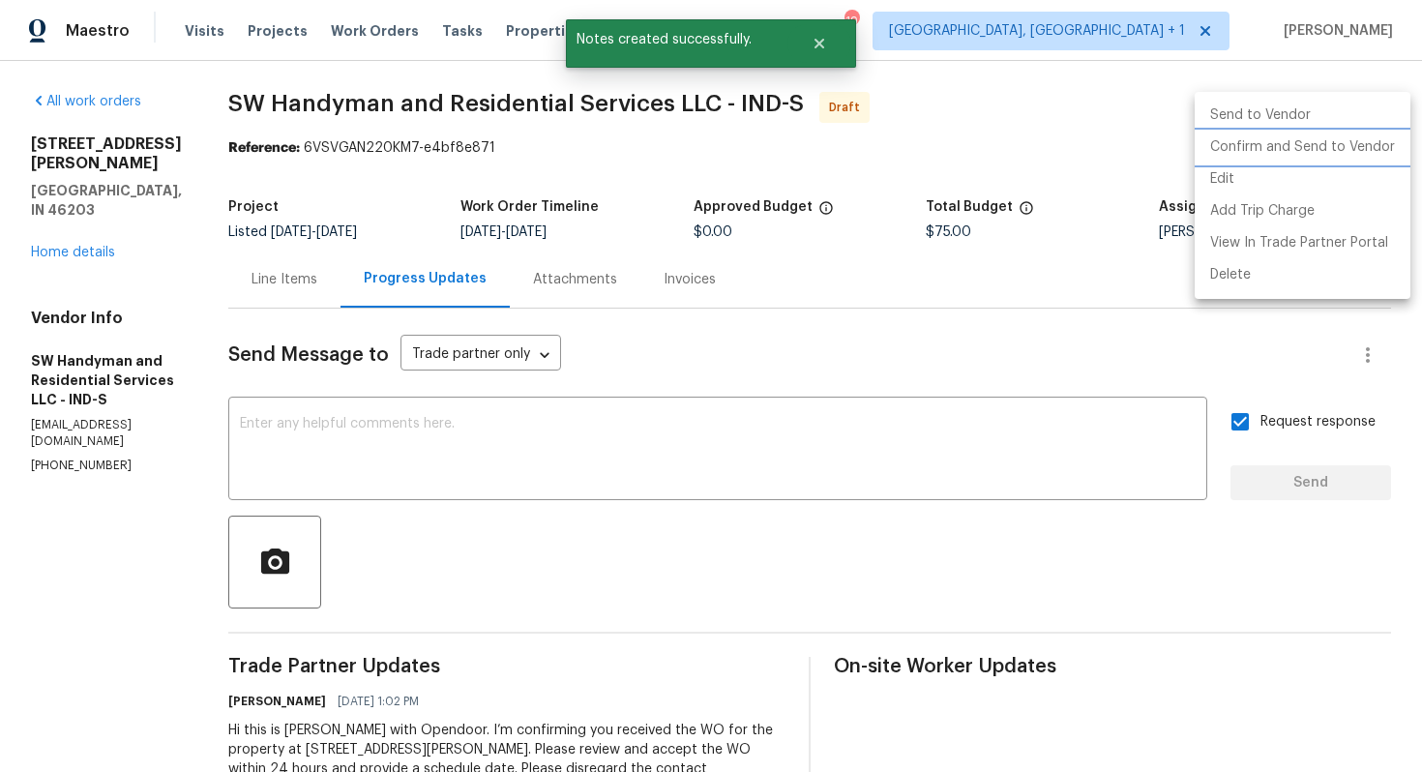
click at [1308, 151] on li "Confirm and Send to Vendor" at bounding box center [1302, 148] width 216 height 32
click at [880, 125] on div at bounding box center [711, 386] width 1422 height 772
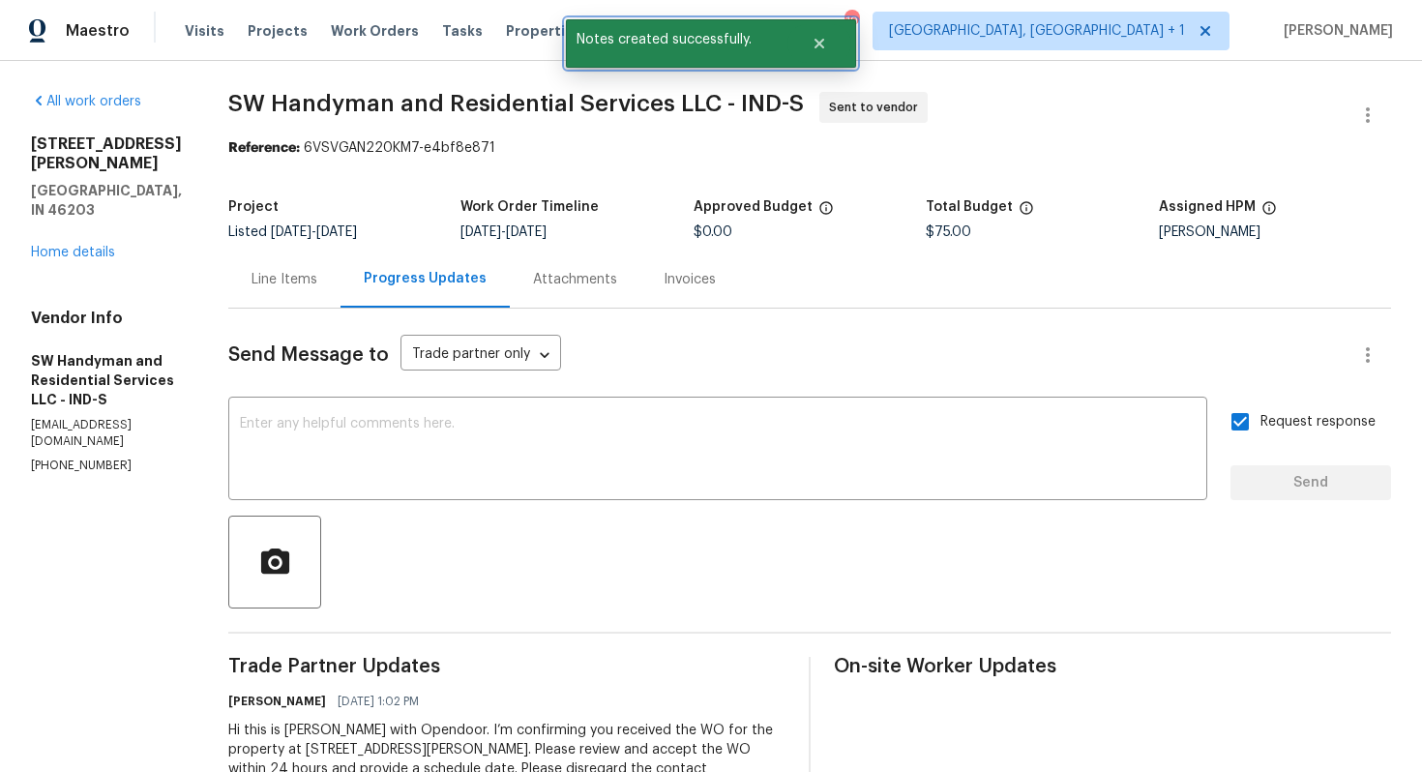
click at [816, 21] on div at bounding box center [821, 43] width 69 height 48
click at [816, 59] on button "Close" at bounding box center [819, 43] width 64 height 39
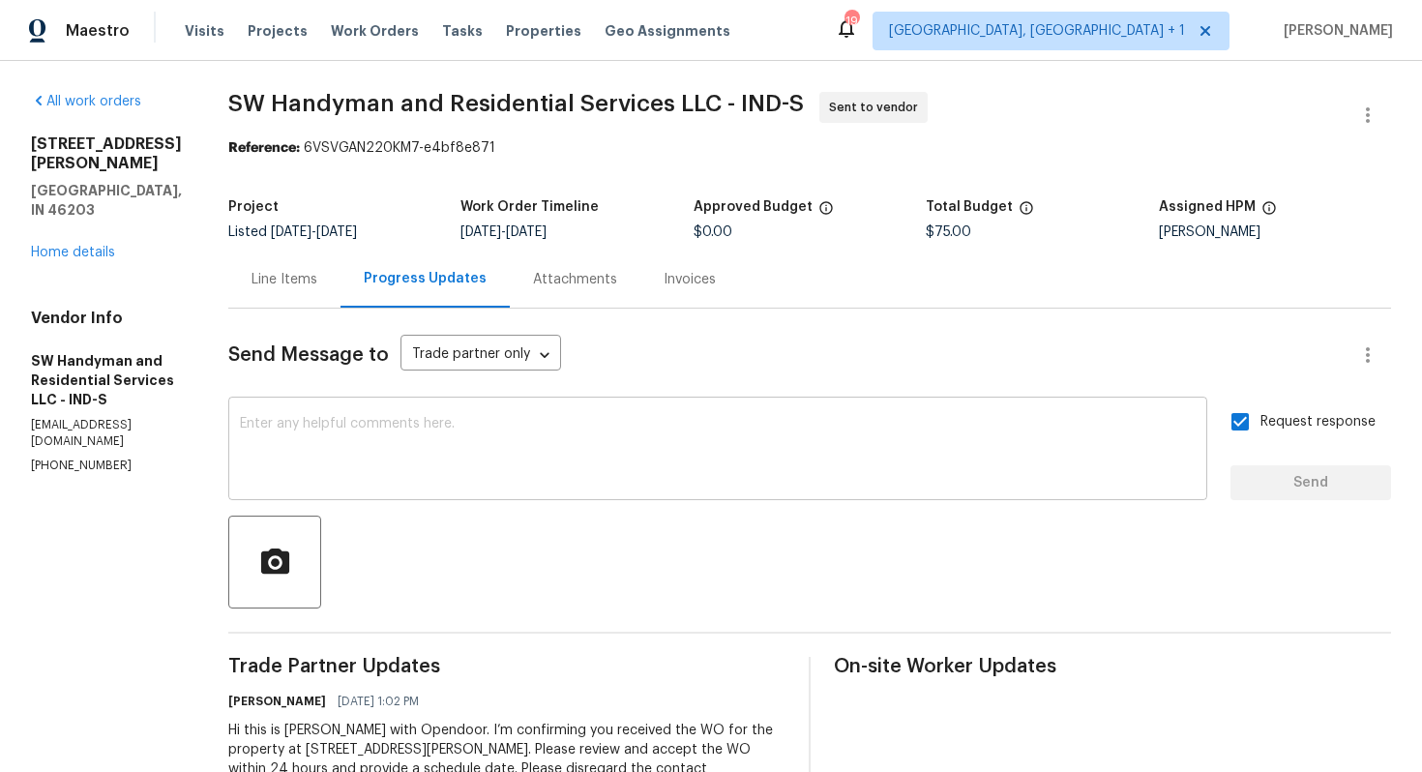
click at [548, 483] on textarea at bounding box center [717, 451] width 955 height 68
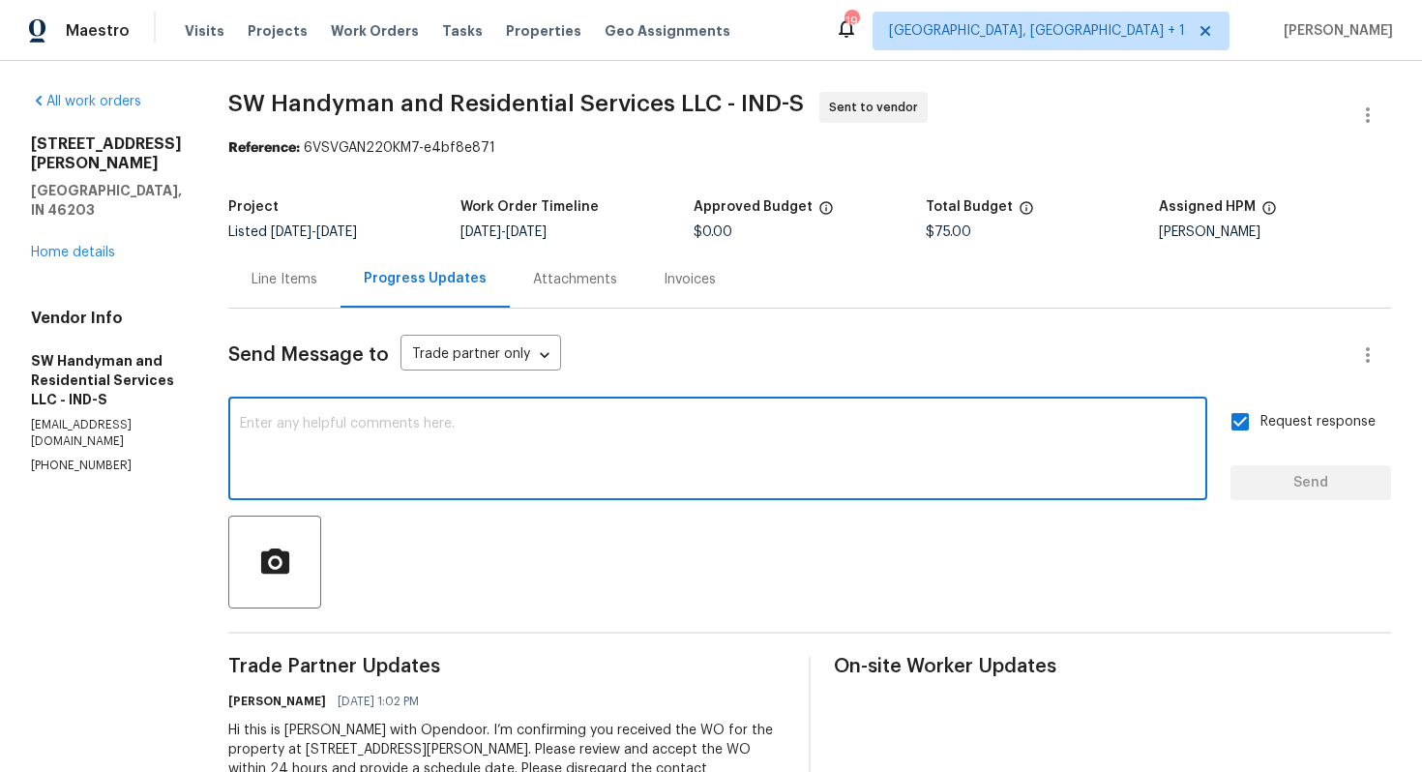
paste textarea "Attention All Work Orders must include before-photos (both close-up and wide-an…"
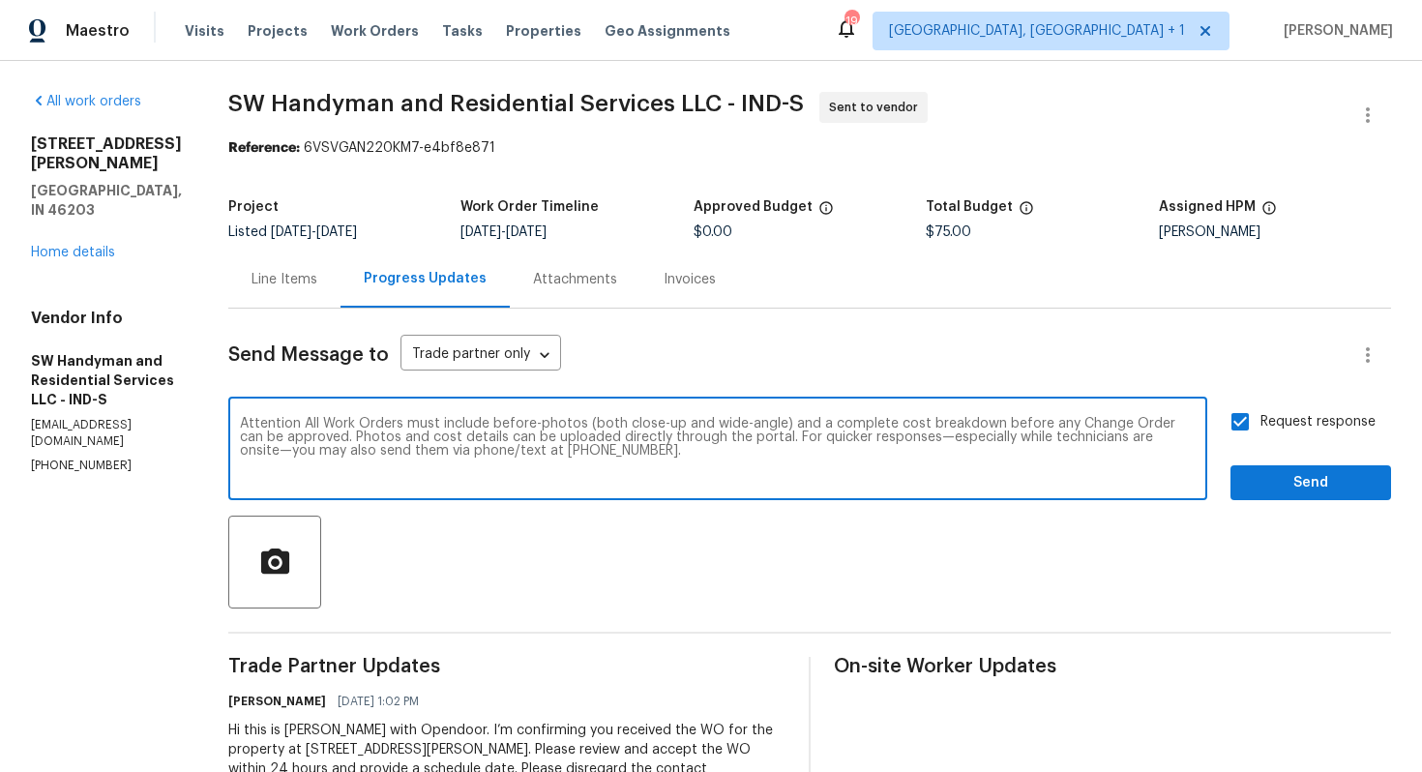
type textarea "Attention All Work Orders must include before-photos (both close-up and wide-an…"
click at [1287, 478] on span "Send" at bounding box center [1311, 483] width 130 height 24
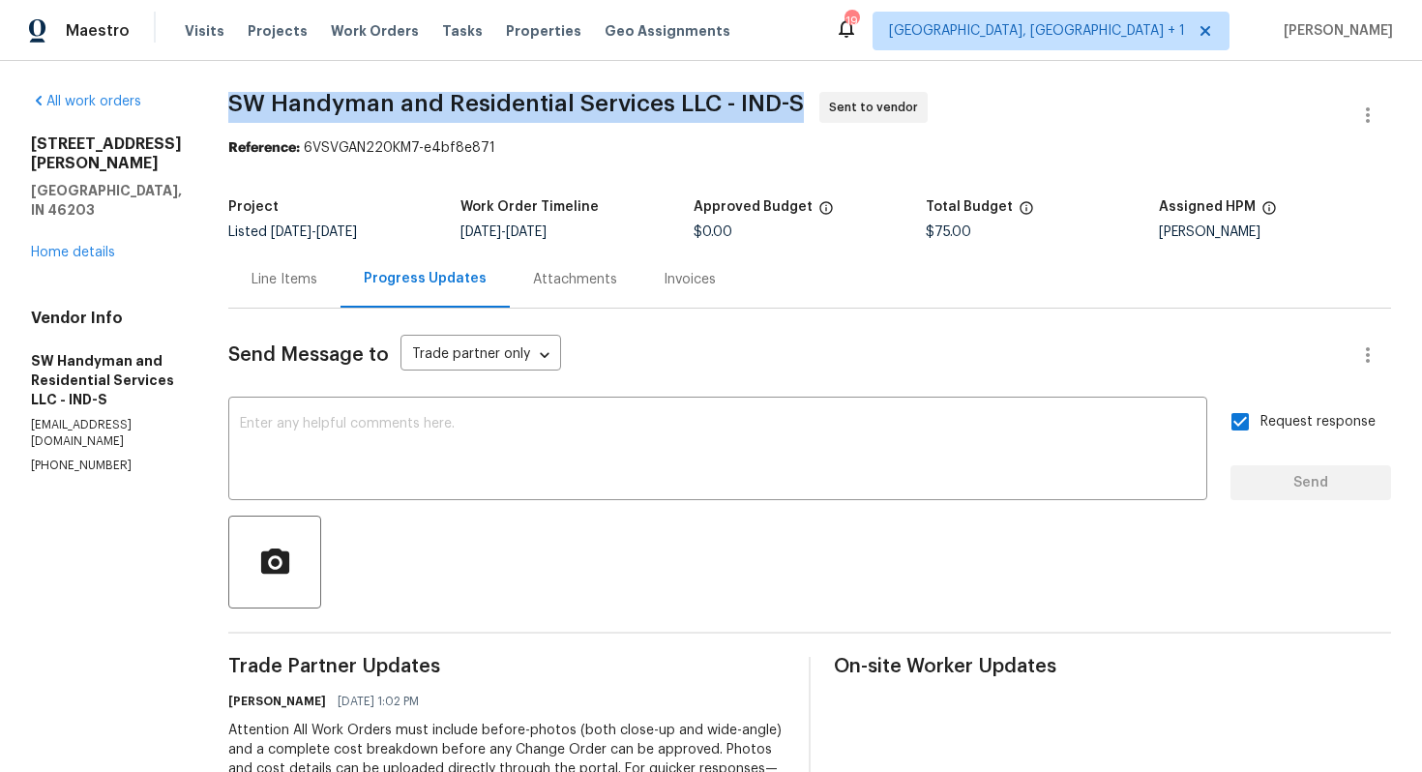
drag, startPoint x: 231, startPoint y: 102, endPoint x: 798, endPoint y: 96, distance: 566.7
click at [798, 96] on span "SW Handyman and Residential Services LLC - IND-S Sent to vendor" at bounding box center [786, 115] width 1116 height 46
copy span "SW Handyman and Residential Services LLC - IND-S"
click at [375, 173] on section "SW Handyman and Residential Services LLC - IND-S Sent to vendor Reference: 6VSV…" at bounding box center [809, 542] width 1162 height 901
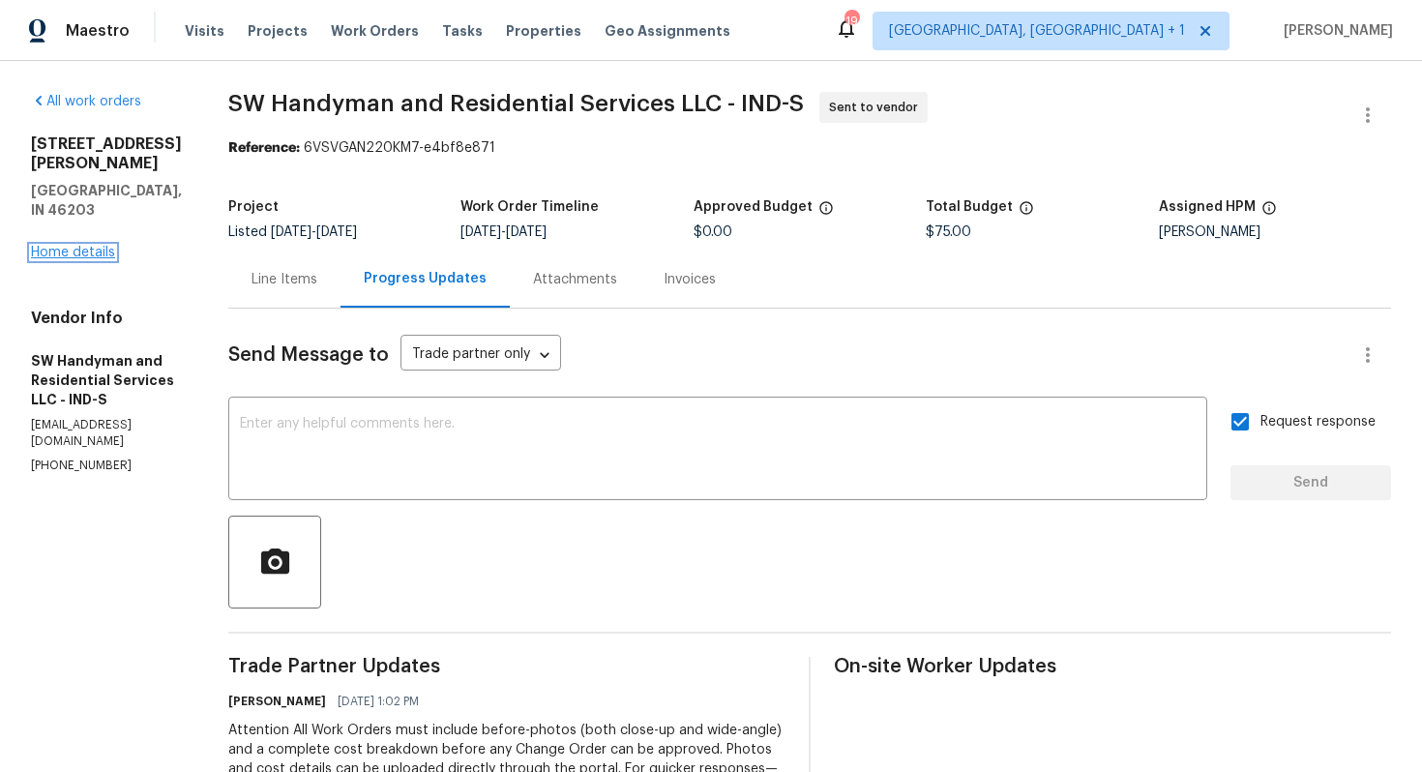
click at [73, 246] on link "Home details" at bounding box center [73, 253] width 84 height 14
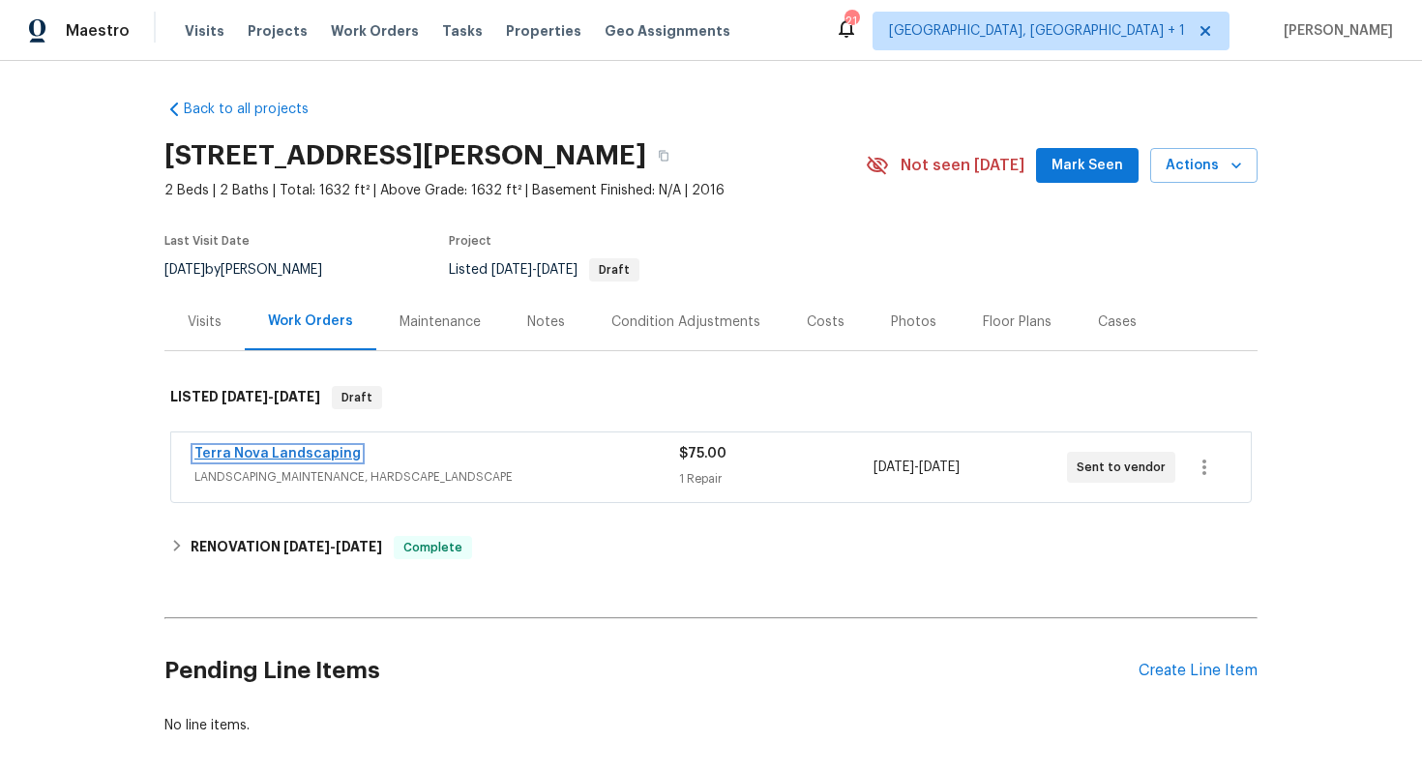
click at [303, 455] on link "Terra Nova Landscaping" at bounding box center [277, 454] width 166 height 14
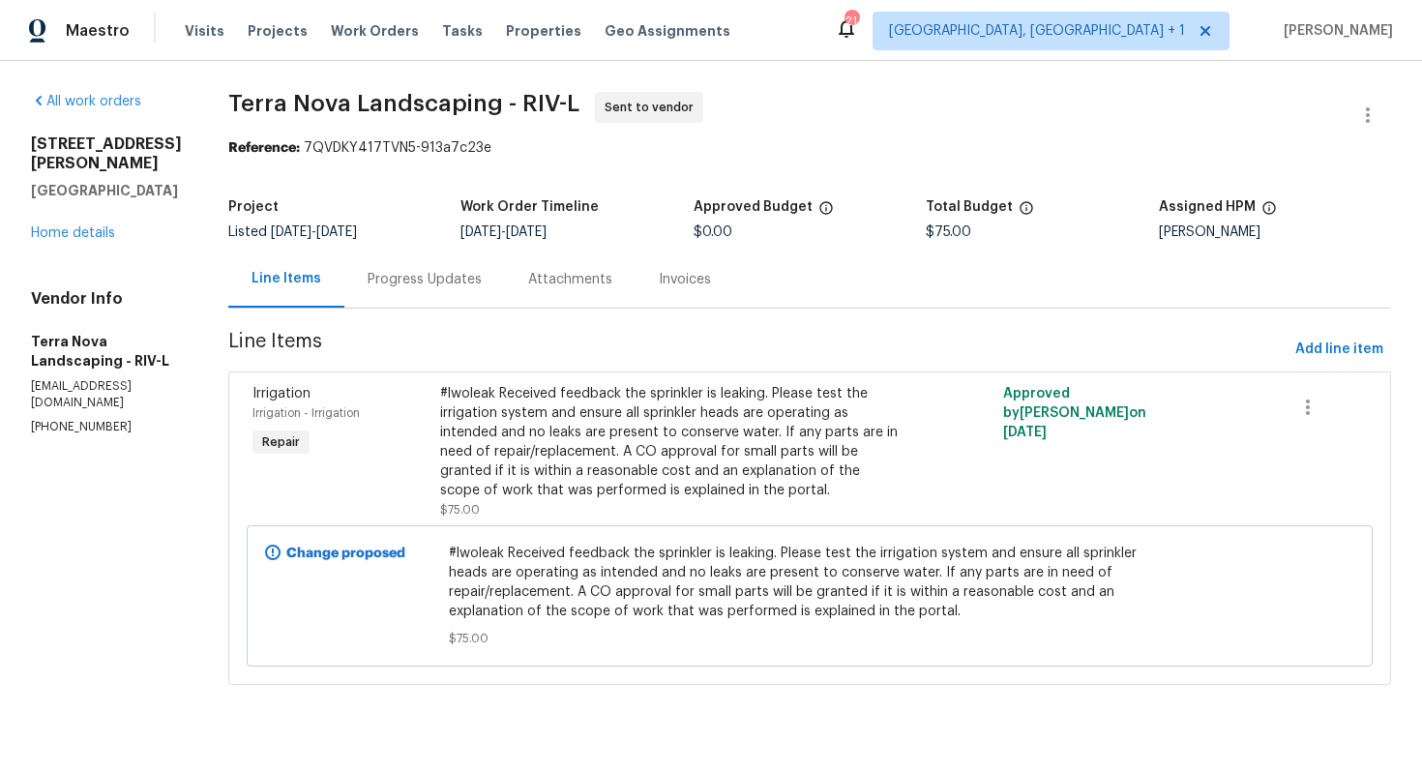
click at [384, 278] on div "Progress Updates" at bounding box center [424, 279] width 114 height 19
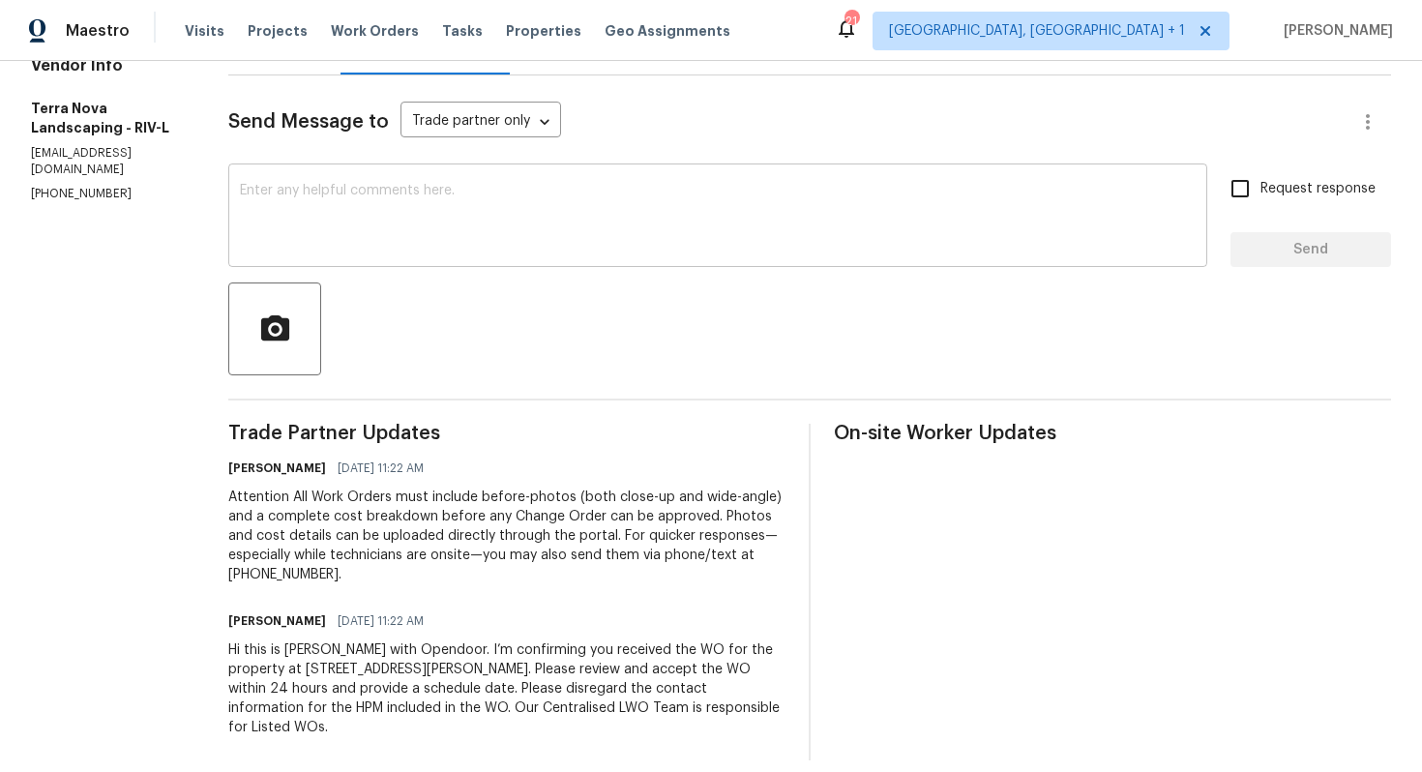
scroll to position [103, 0]
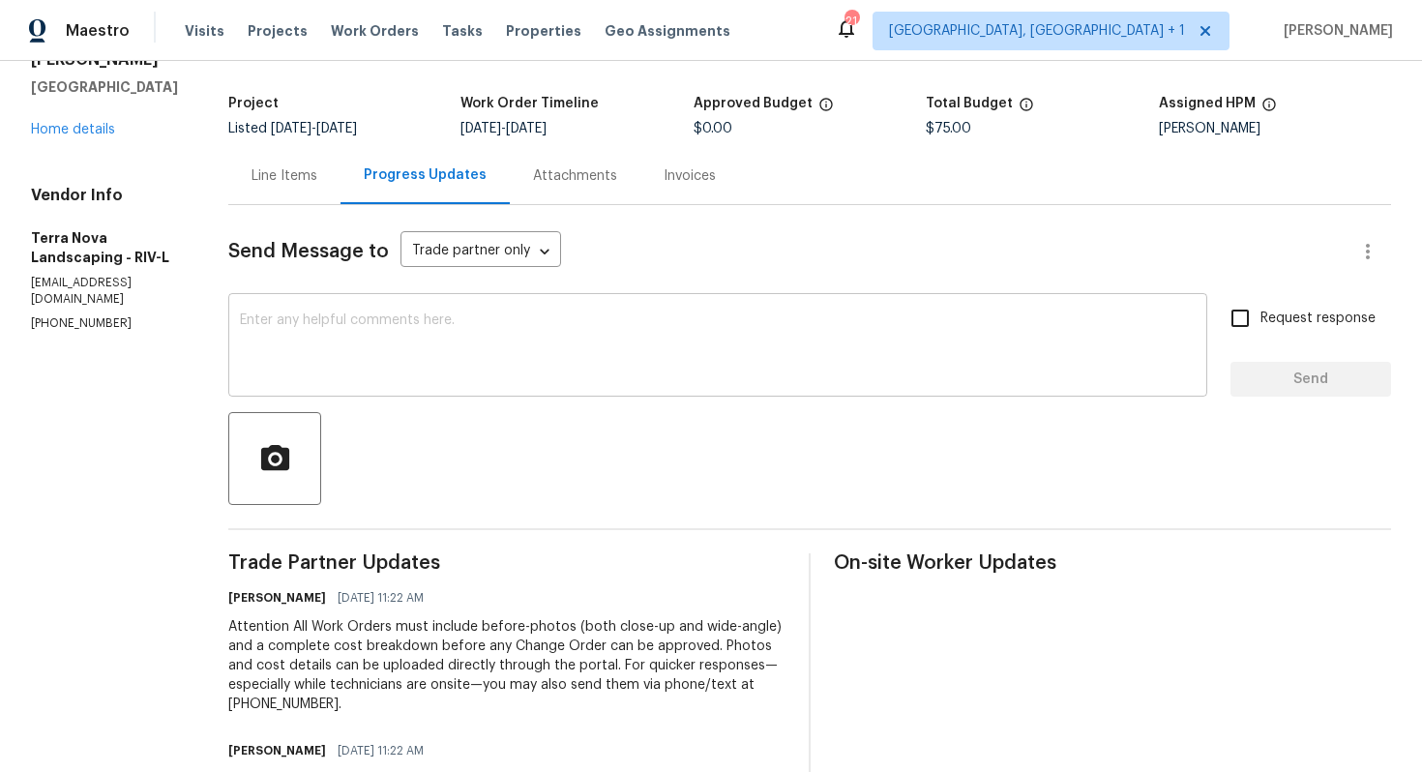
click at [501, 382] on div "x ​" at bounding box center [717, 347] width 979 height 99
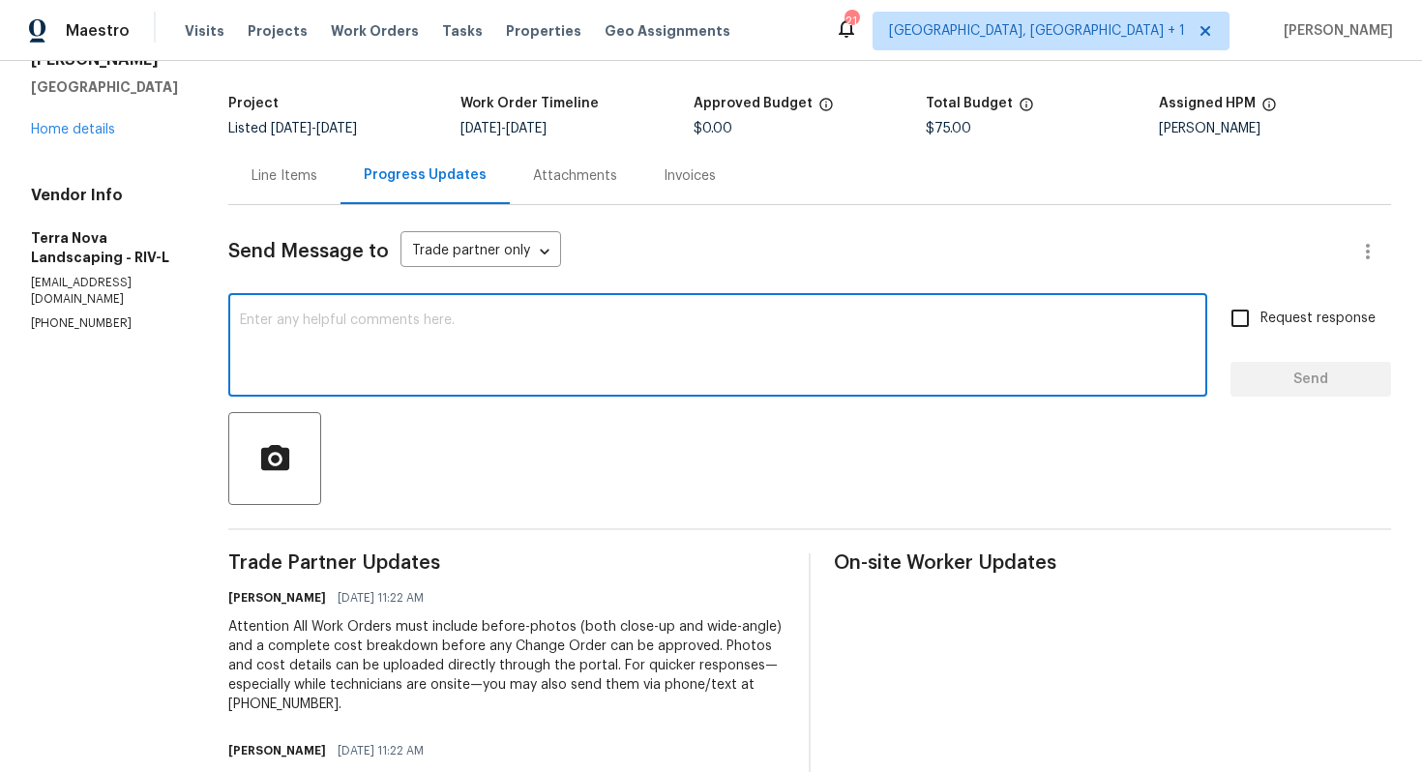
click at [572, 343] on textarea at bounding box center [717, 347] width 955 height 68
paste textarea "Could you please accept the work order and provide the progress status along wi…"
type textarea "Could you please accept the work order and provide the progress status along wi…"
paste textarea "Could you please accept the work order and provide the progress status along wi…"
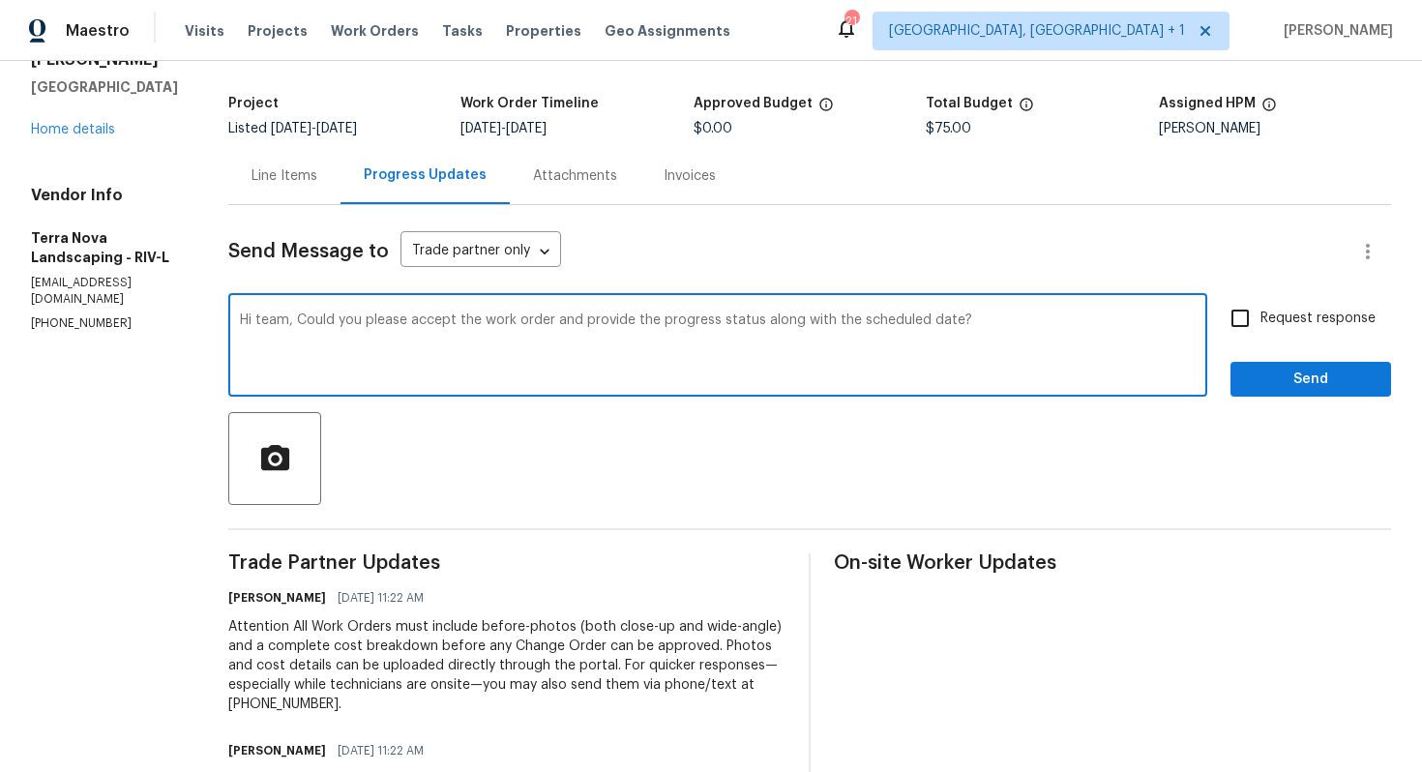
click at [298, 324] on textarea "Hi team, Could you please accept the work order and provide the progress status…" at bounding box center [717, 347] width 955 height 68
click at [993, 319] on textarea "Hi team, could you please accept the work order and provide the progress status…" at bounding box center [717, 347] width 955 height 68
type textarea "Hi team, could you please accept the work order and provide the progress status…"
click at [1246, 326] on input "Request response" at bounding box center [1239, 318] width 41 height 41
checkbox input "true"
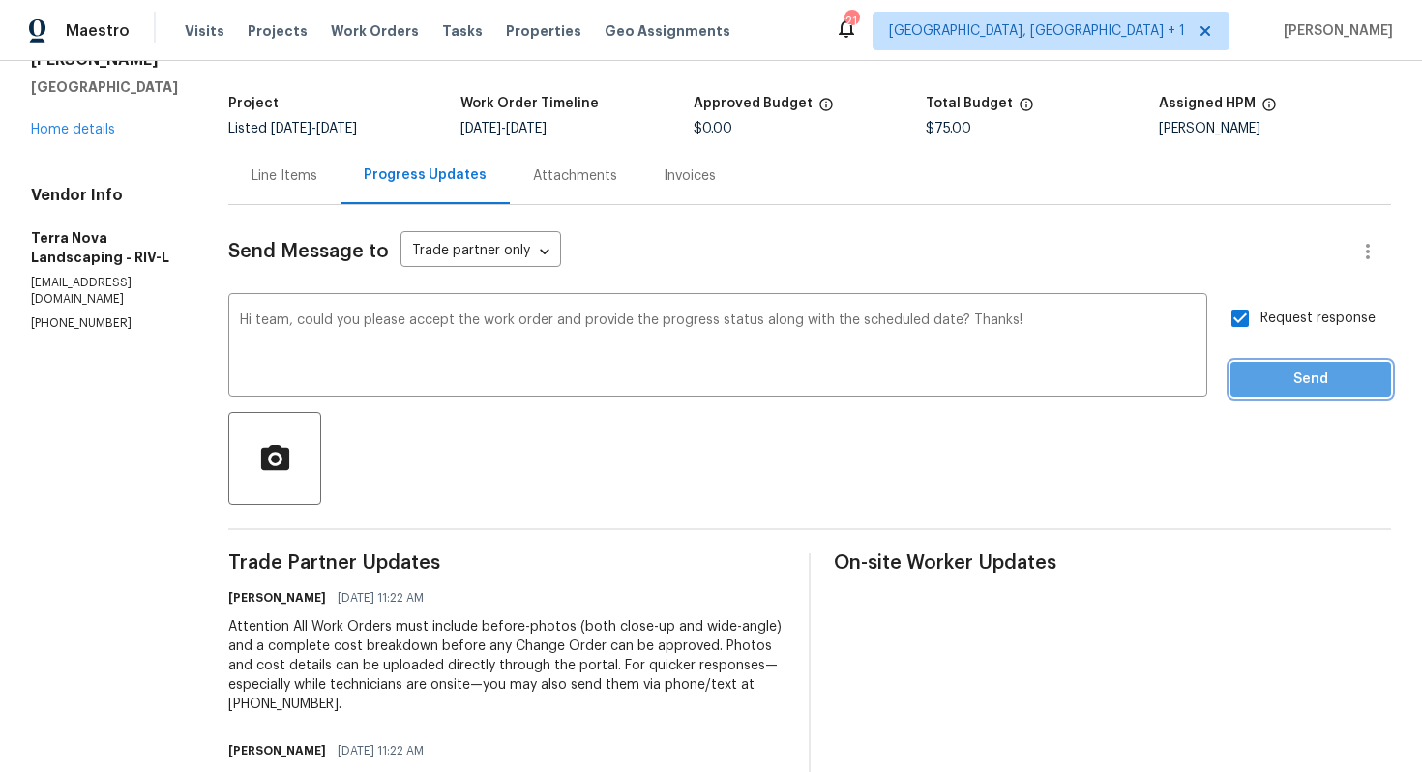
click at [1269, 380] on span "Send" at bounding box center [1311, 379] width 130 height 24
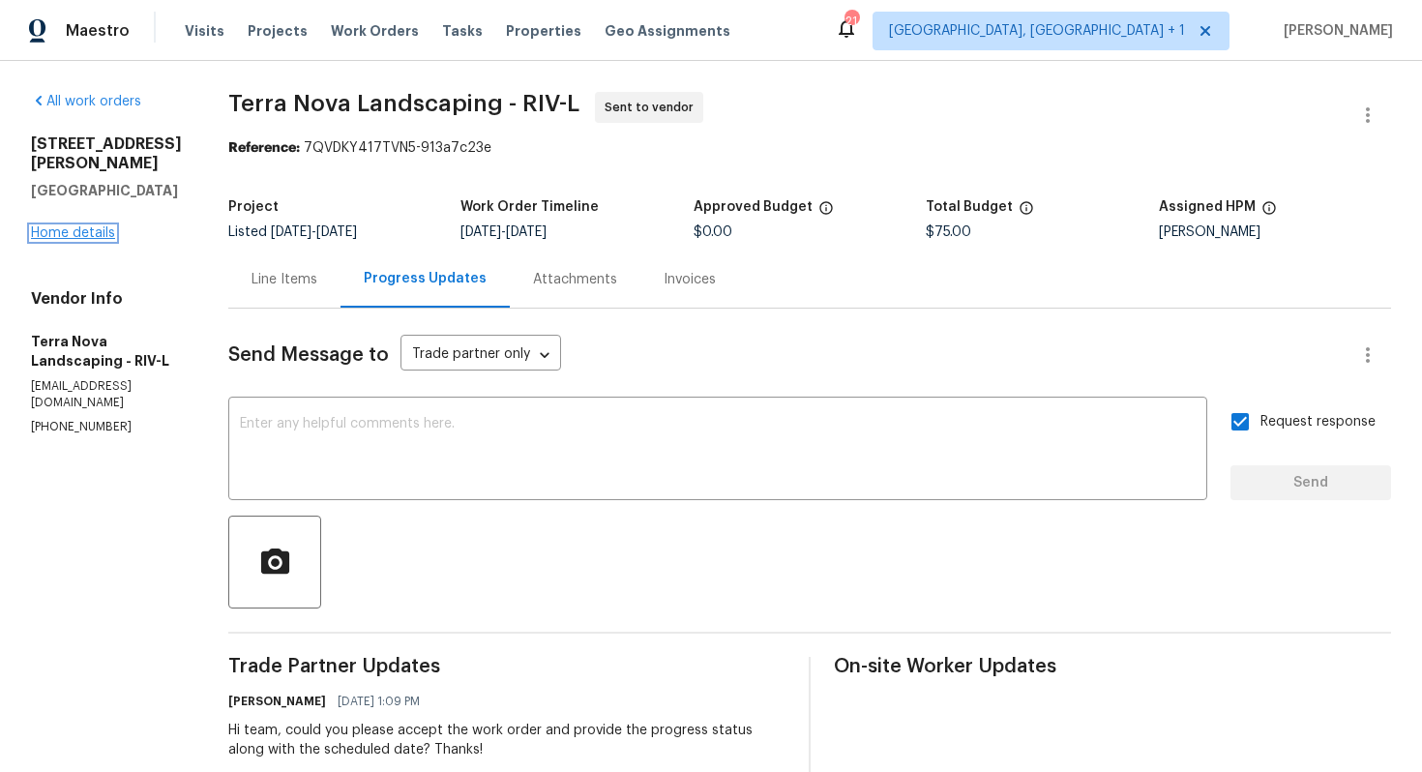
click at [98, 234] on link "Home details" at bounding box center [73, 233] width 84 height 14
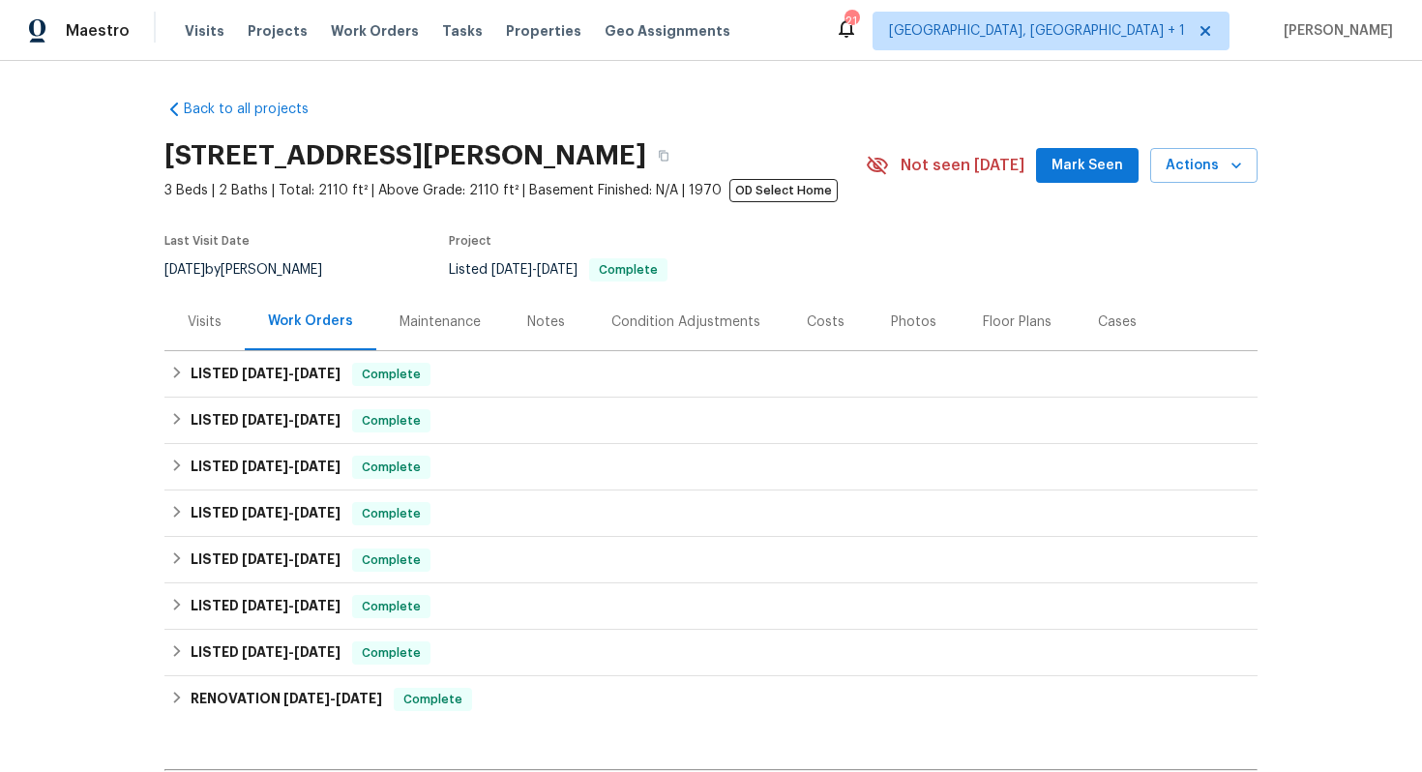
click at [195, 324] on div "Visits" at bounding box center [205, 321] width 34 height 19
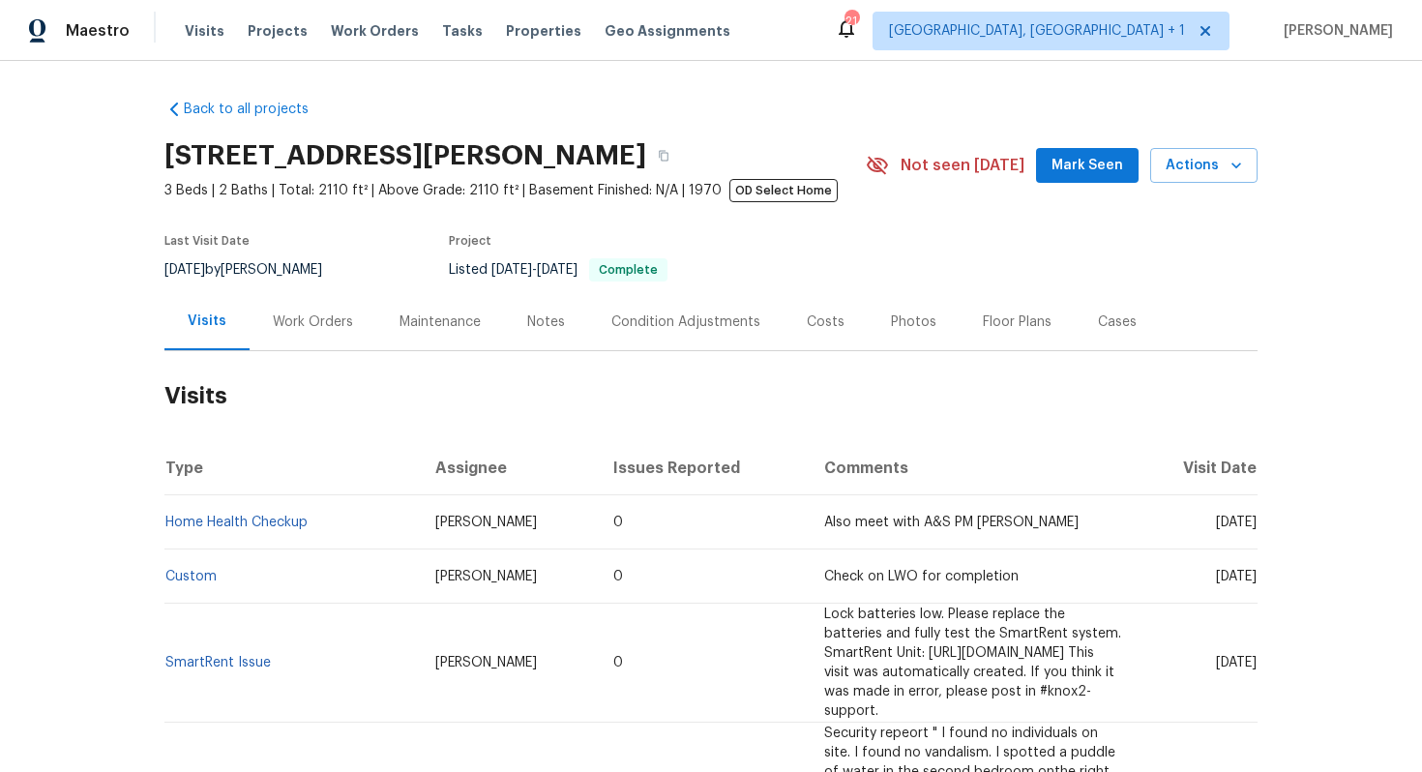
click at [332, 317] on div "Work Orders" at bounding box center [313, 321] width 80 height 19
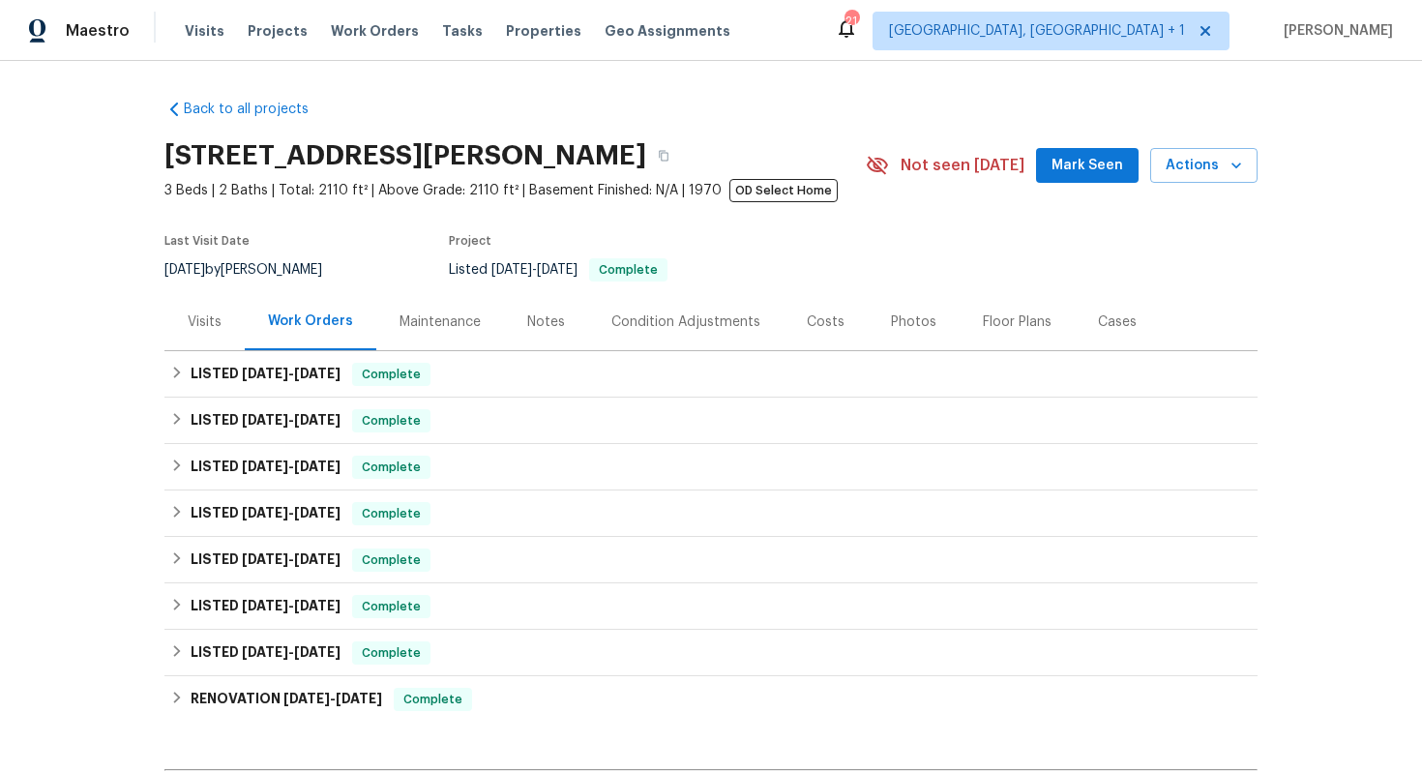
click at [213, 334] on div "Visits" at bounding box center [204, 321] width 80 height 57
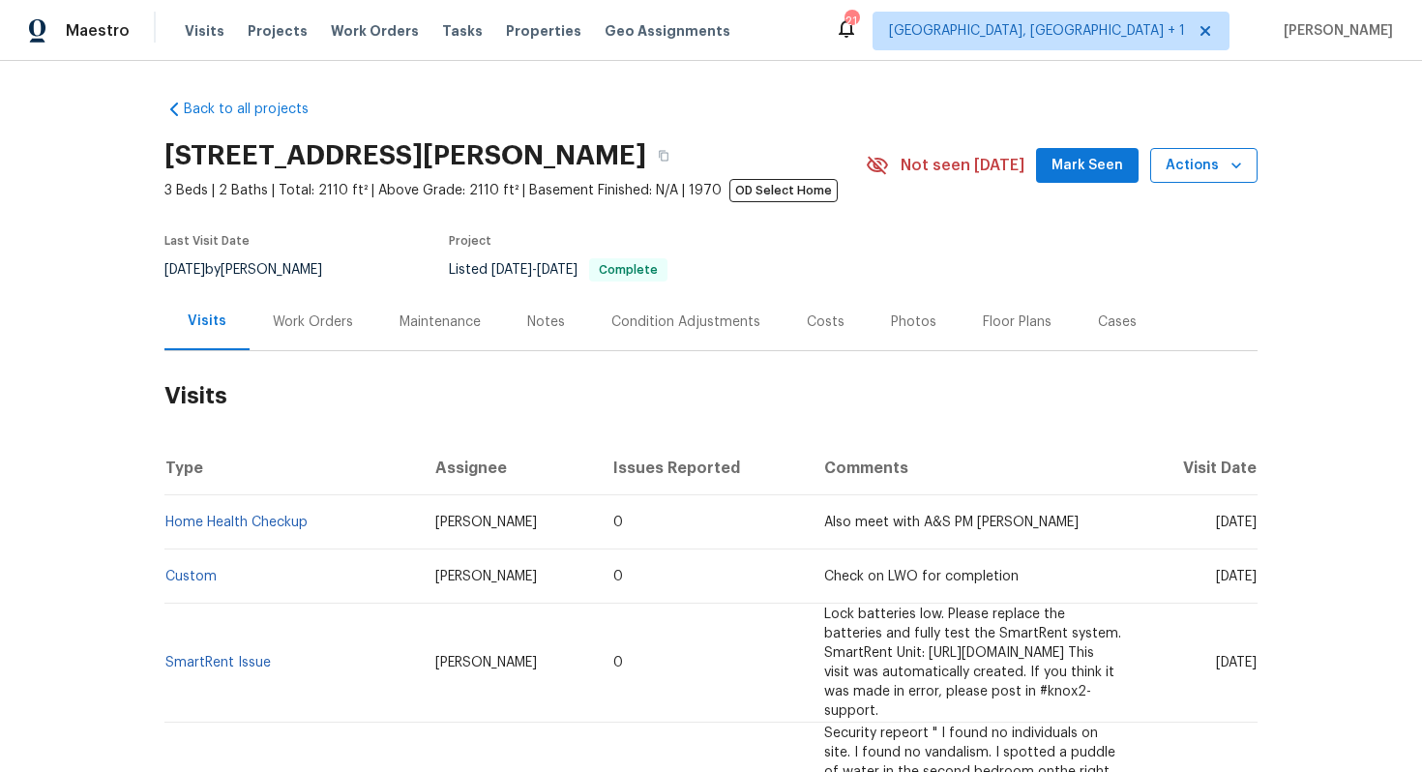
click at [1240, 161] on icon "button" at bounding box center [1235, 165] width 19 height 19
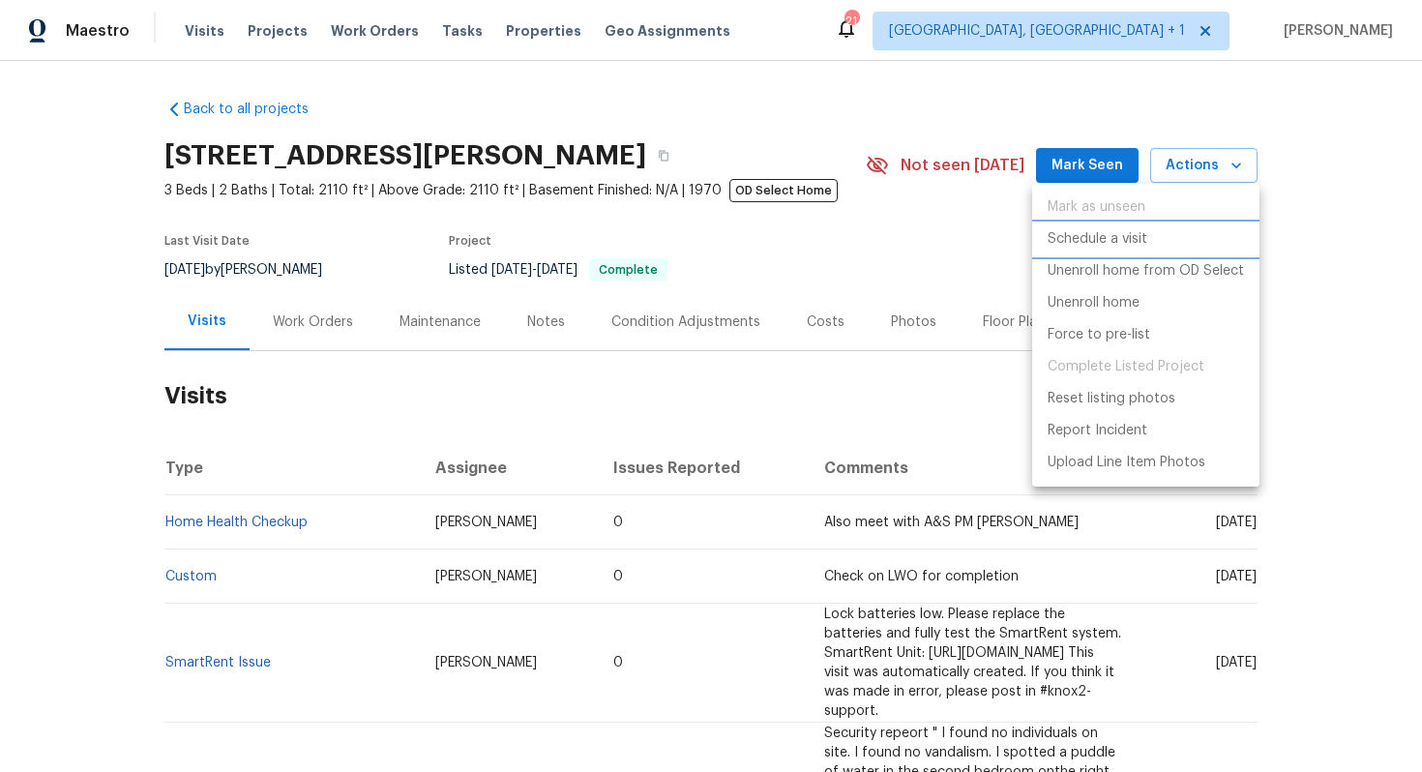
click at [1105, 244] on p "Schedule a visit" at bounding box center [1097, 239] width 100 height 20
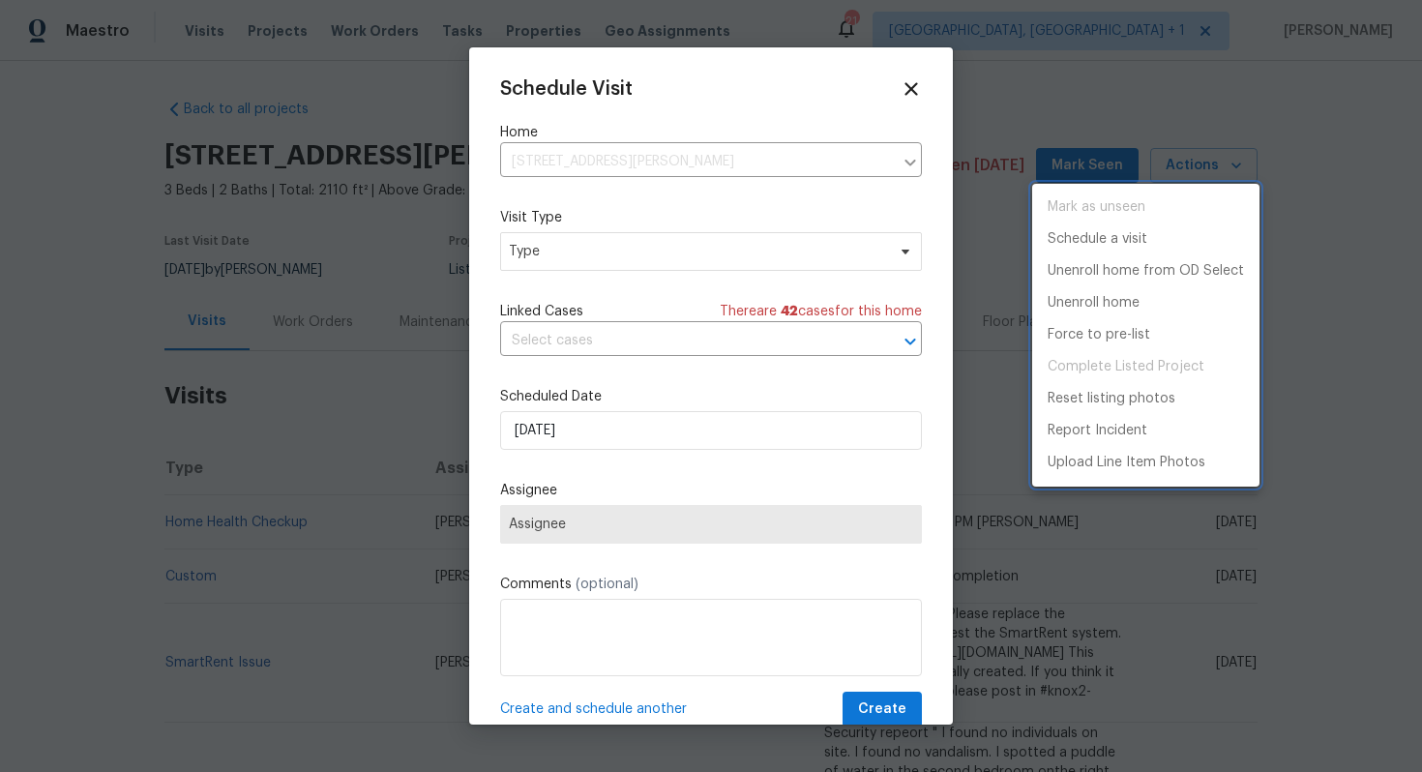
click at [558, 253] on div at bounding box center [711, 386] width 1422 height 772
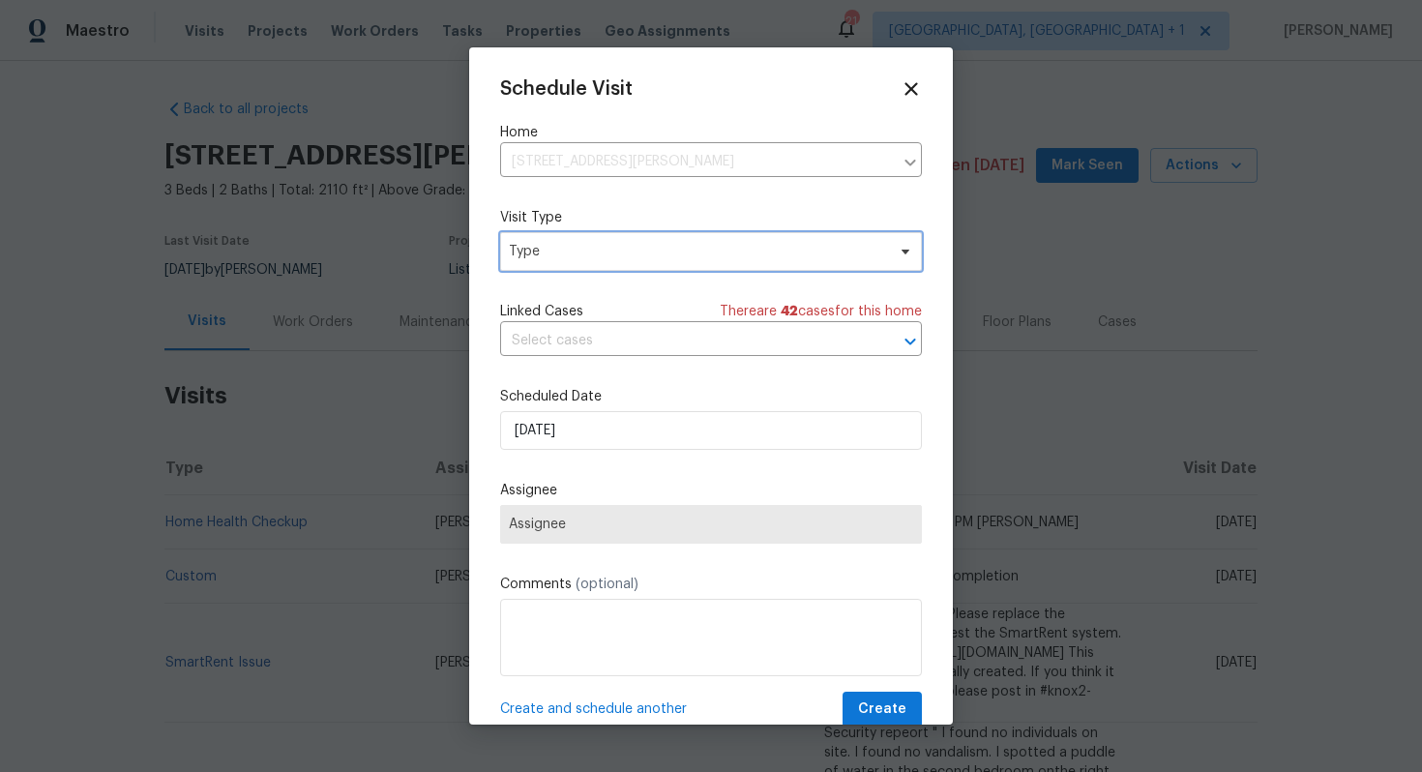
click at [529, 250] on span "Type" at bounding box center [697, 251] width 376 height 19
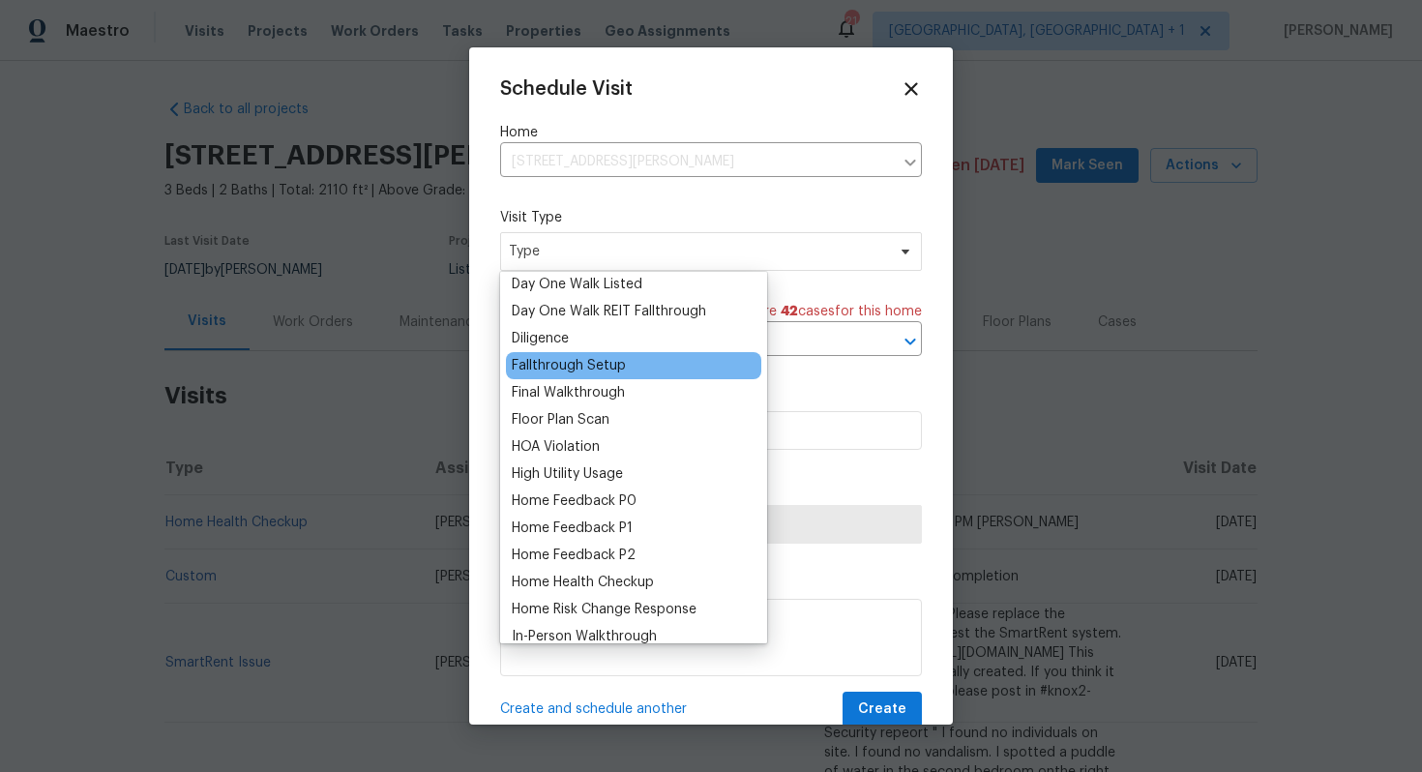
scroll to position [372, 0]
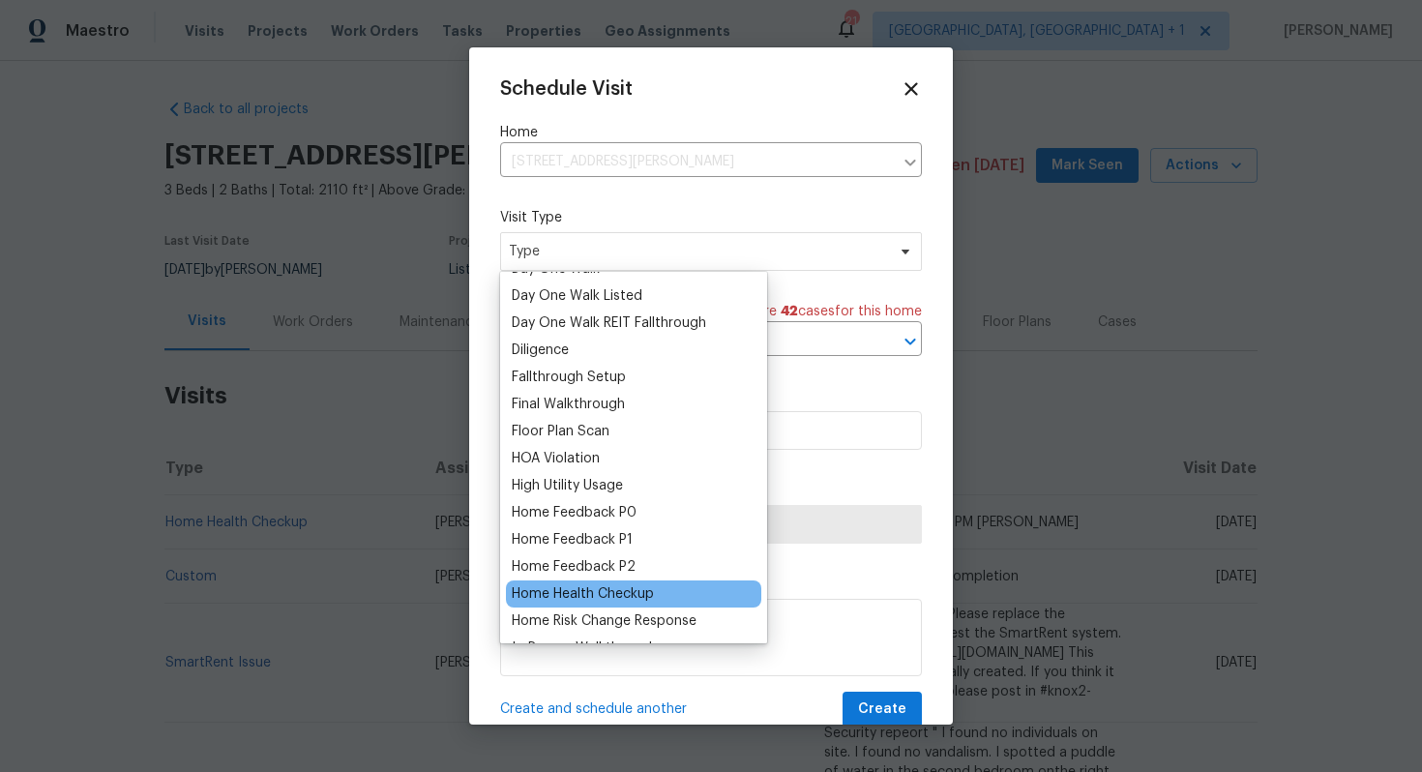
click at [553, 590] on div "Home Health Checkup" at bounding box center [583, 593] width 142 height 19
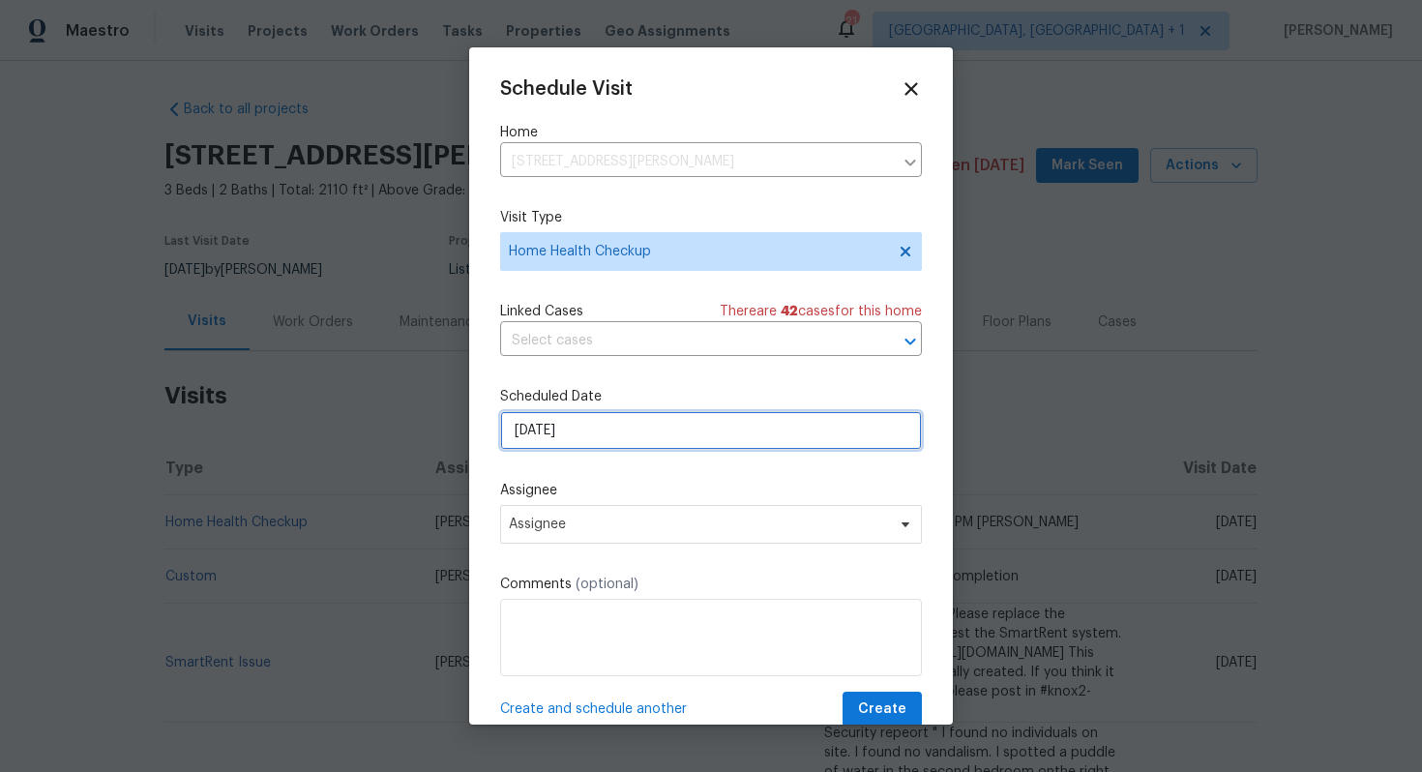
click at [636, 428] on input "[DATE]" at bounding box center [711, 430] width 422 height 39
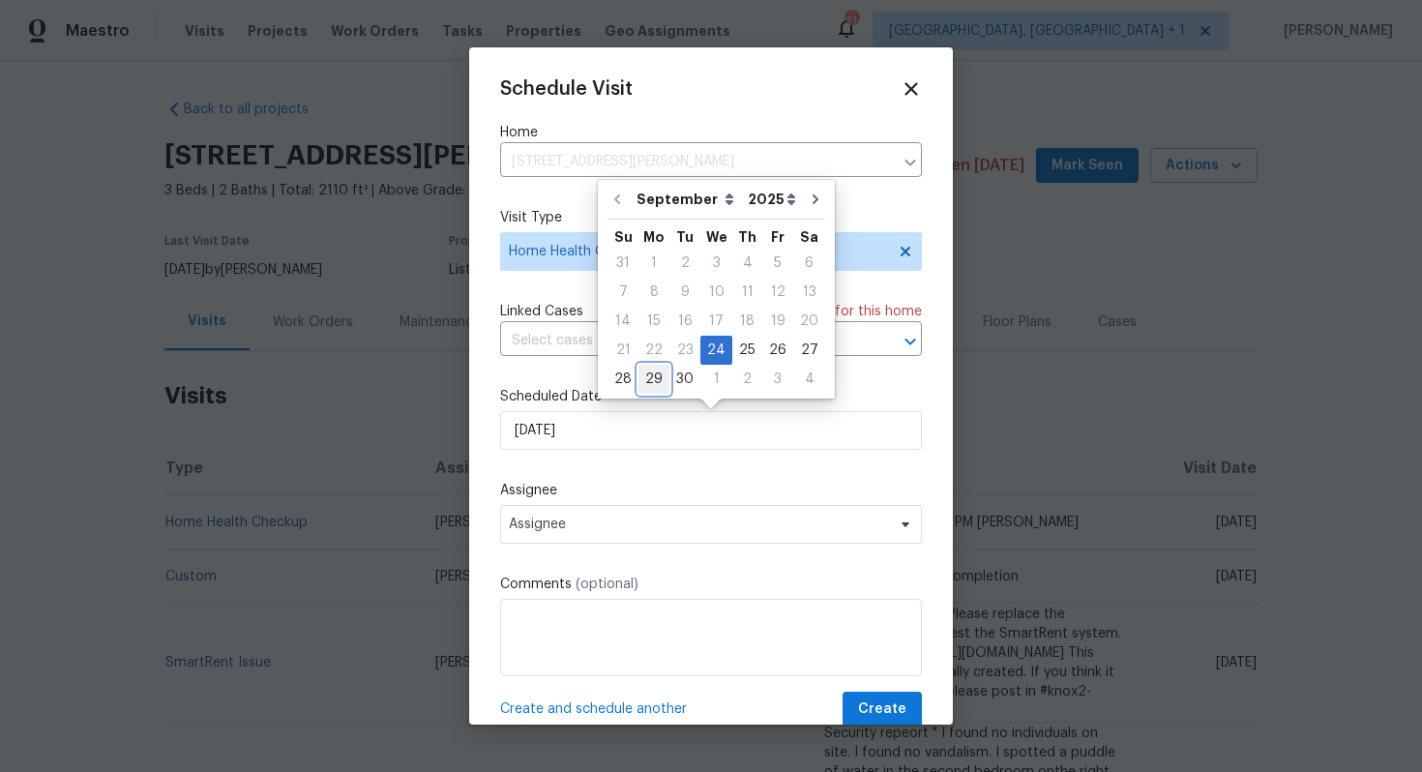
click at [663, 370] on div "29" at bounding box center [653, 379] width 31 height 27
type input "[DATE]"
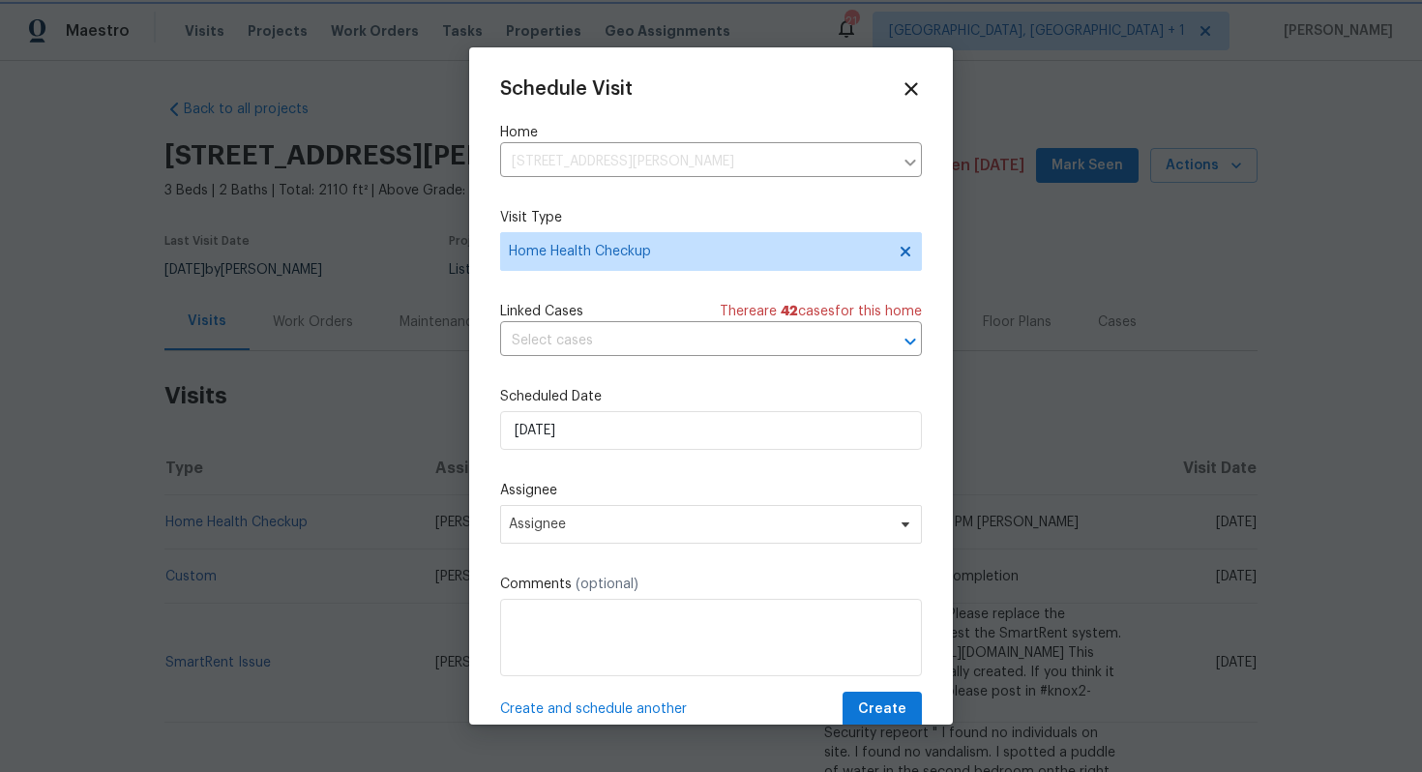
scroll to position [35, 0]
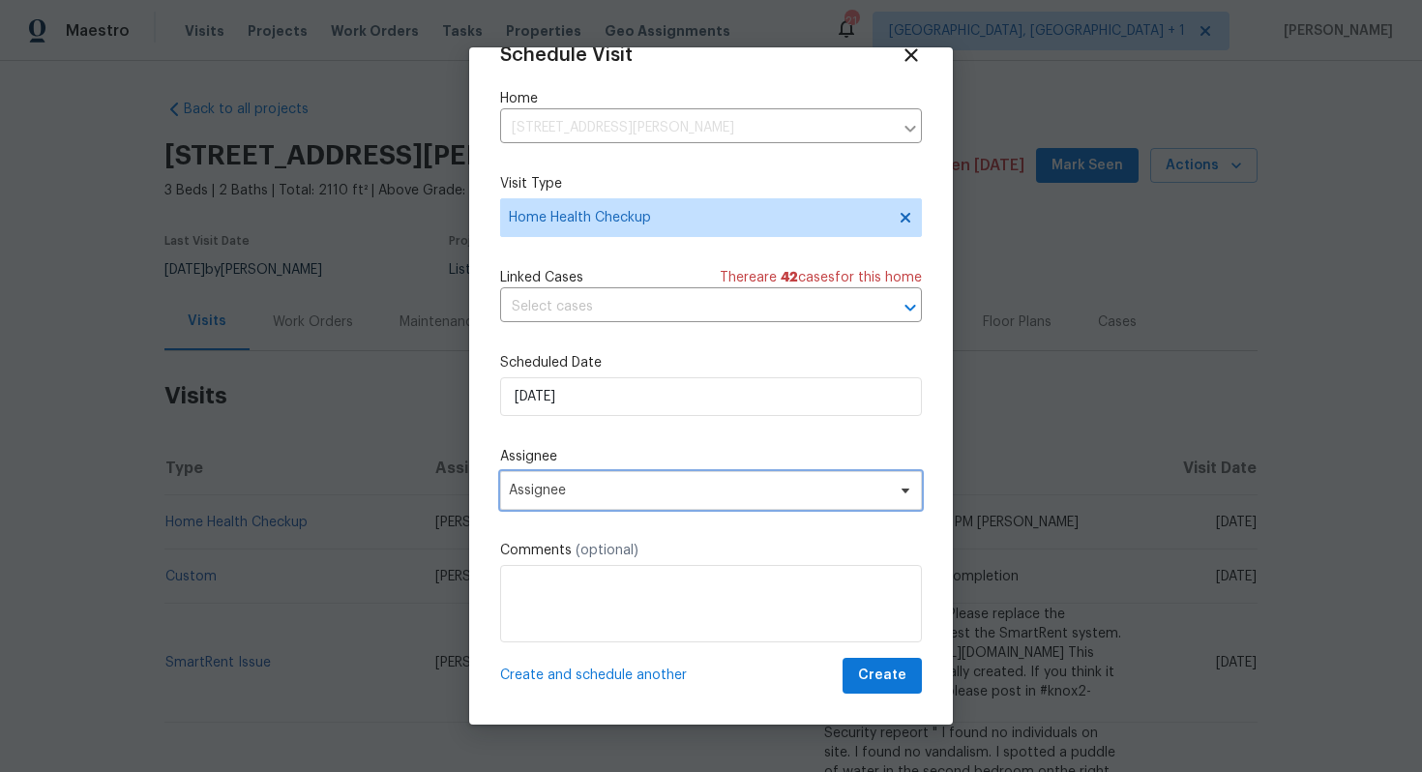
click at [623, 491] on span "Assignee" at bounding box center [698, 490] width 379 height 15
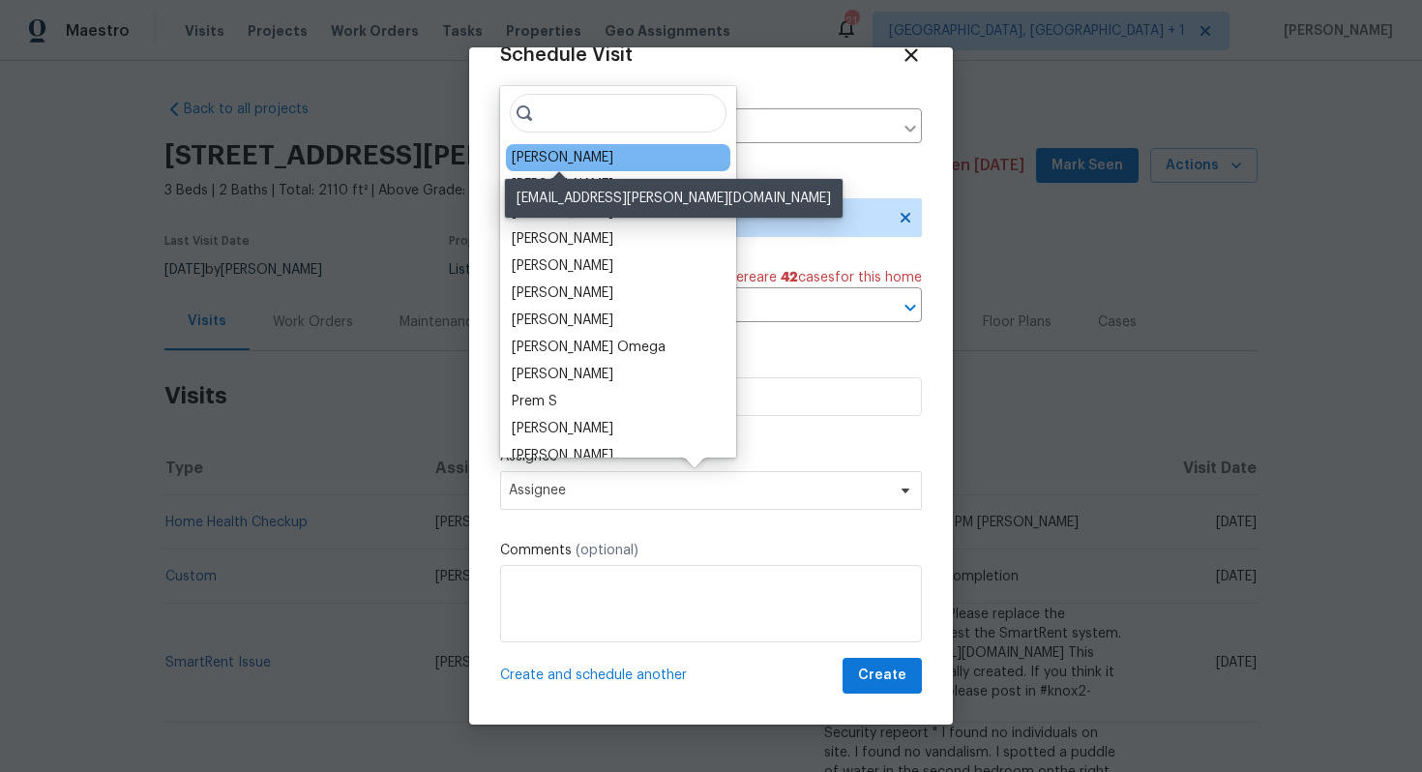
click at [561, 160] on div "[PERSON_NAME]" at bounding box center [563, 157] width 102 height 19
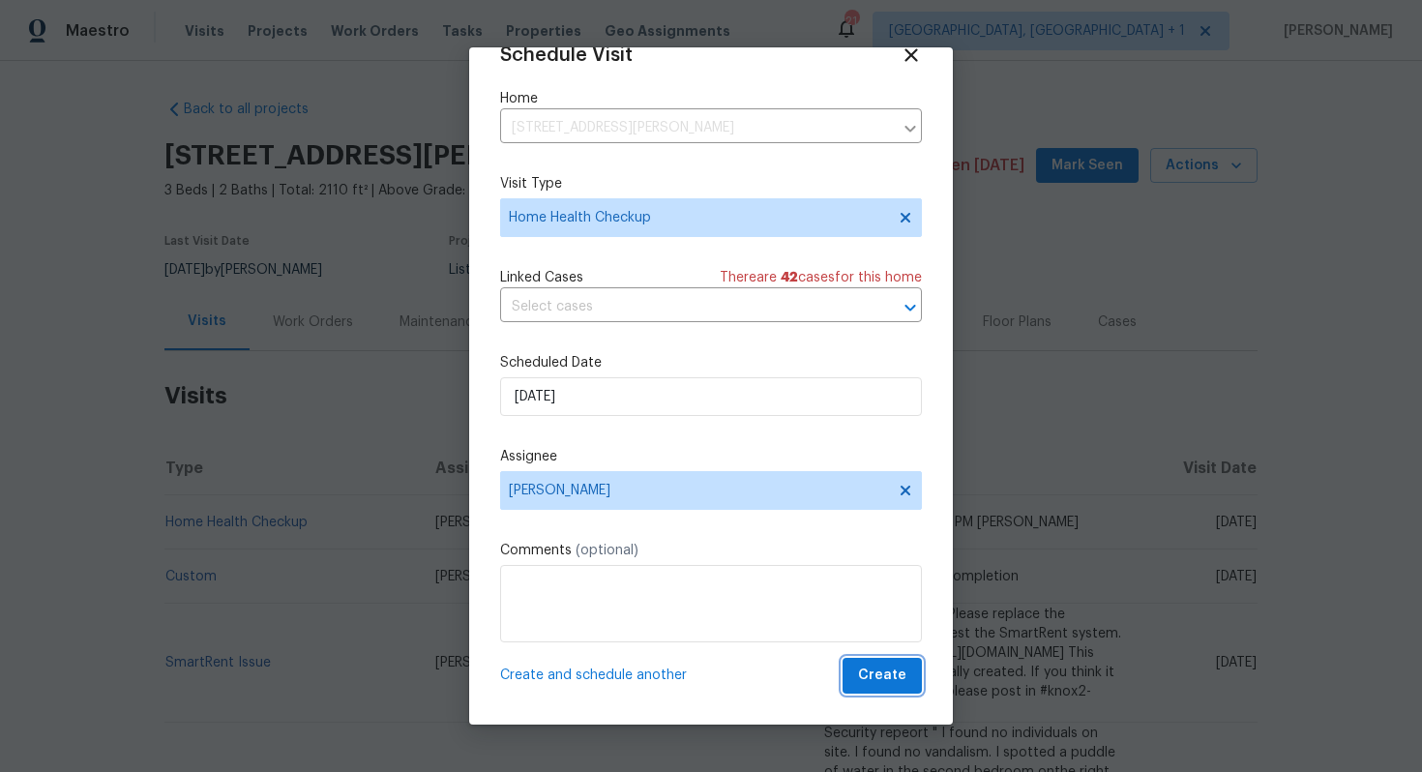
click at [884, 672] on span "Create" at bounding box center [882, 675] width 48 height 24
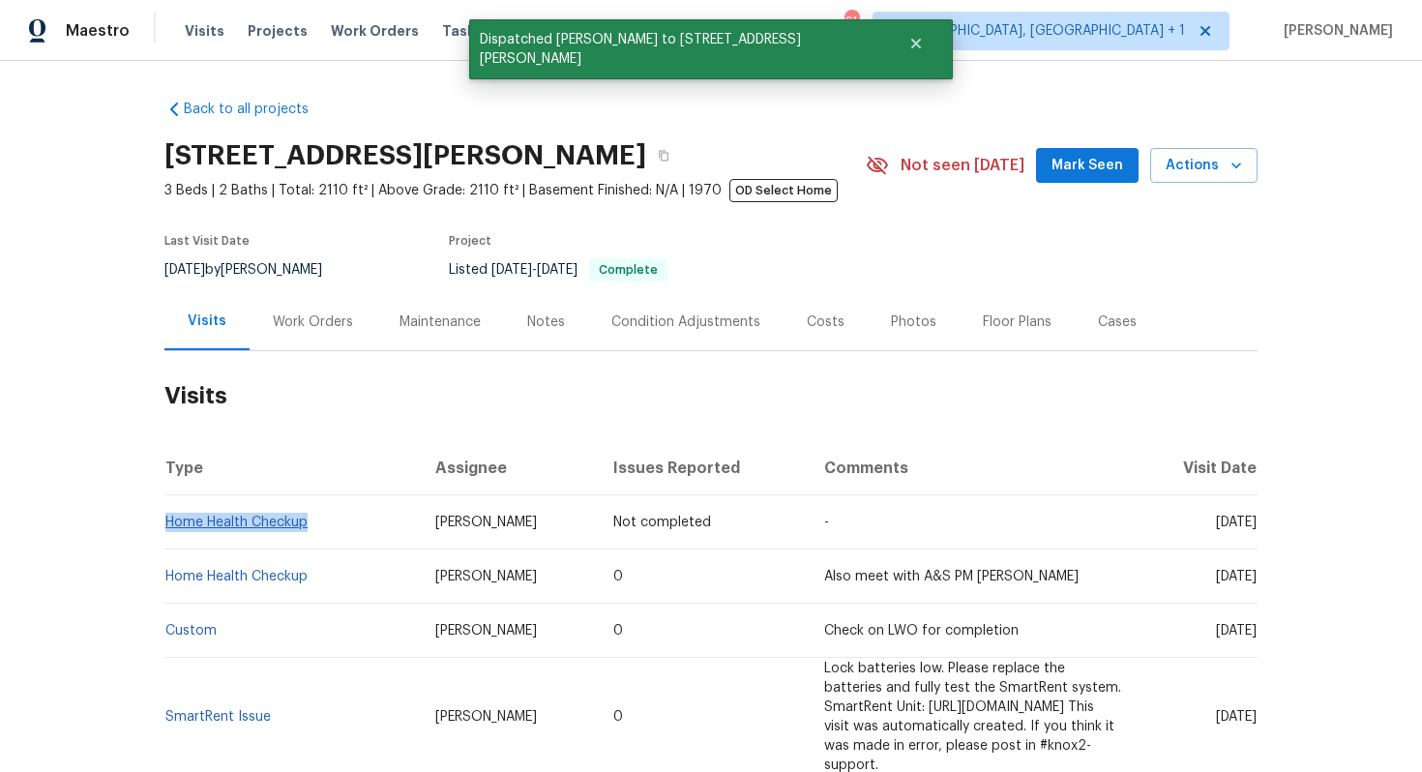
drag, startPoint x: 312, startPoint y: 523, endPoint x: 166, endPoint y: 521, distance: 146.0
click at [166, 521] on td "Home Health Checkup" at bounding box center [291, 522] width 255 height 54
copy link "Home Health Checkup"
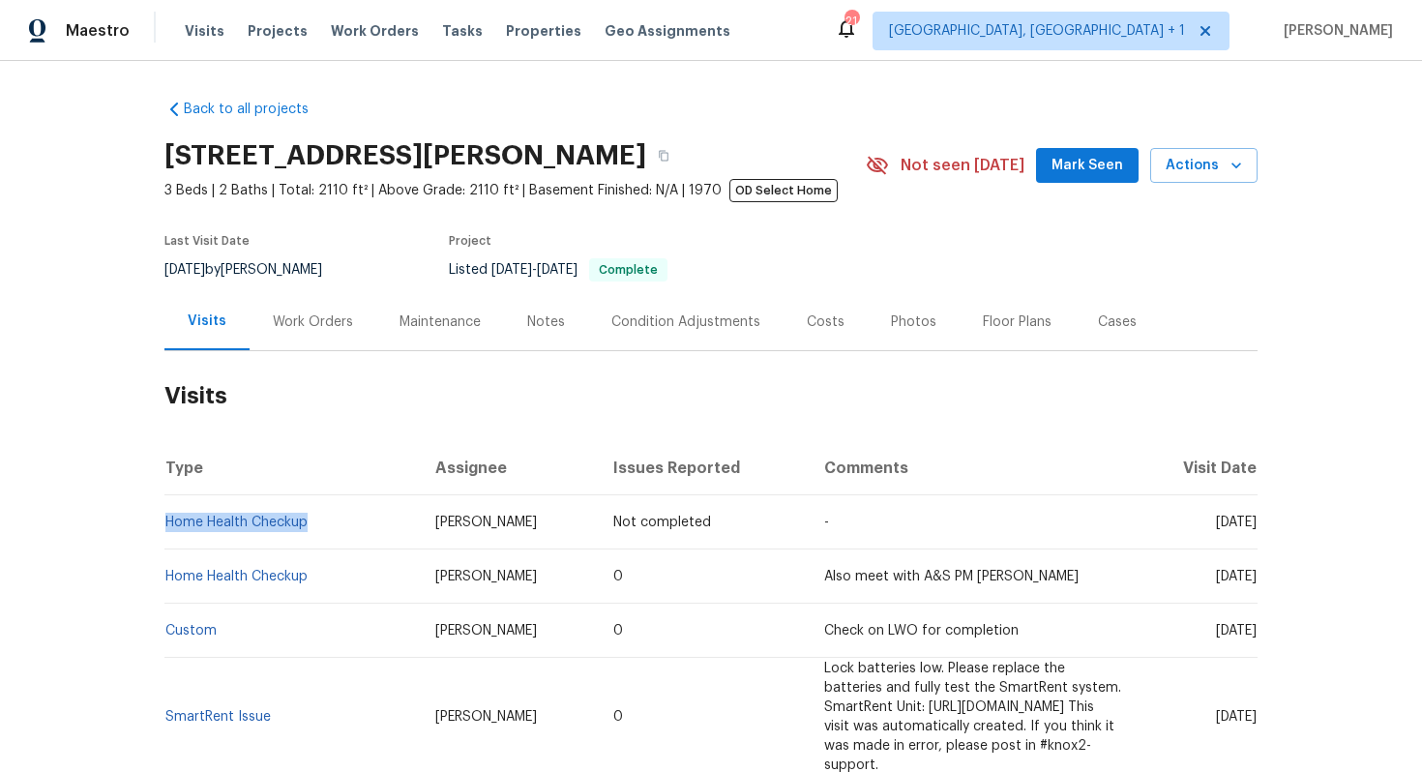
click at [975, 233] on section "[STREET_ADDRESS][PERSON_NAME] 3 Beds | 2 Baths | Total: 2110 ft² | Above Grade:…" at bounding box center [710, 212] width 1093 height 162
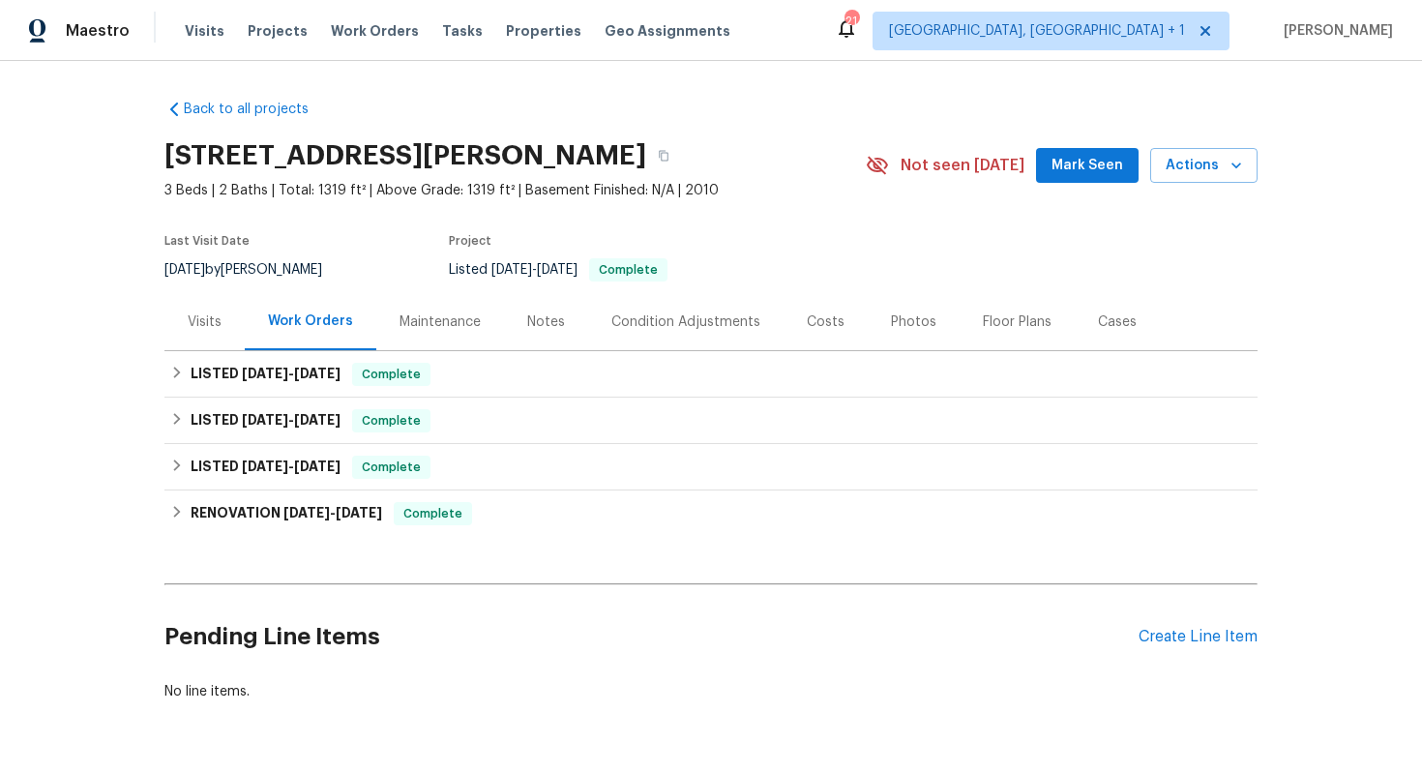
click at [214, 326] on div "Visits" at bounding box center [205, 321] width 34 height 19
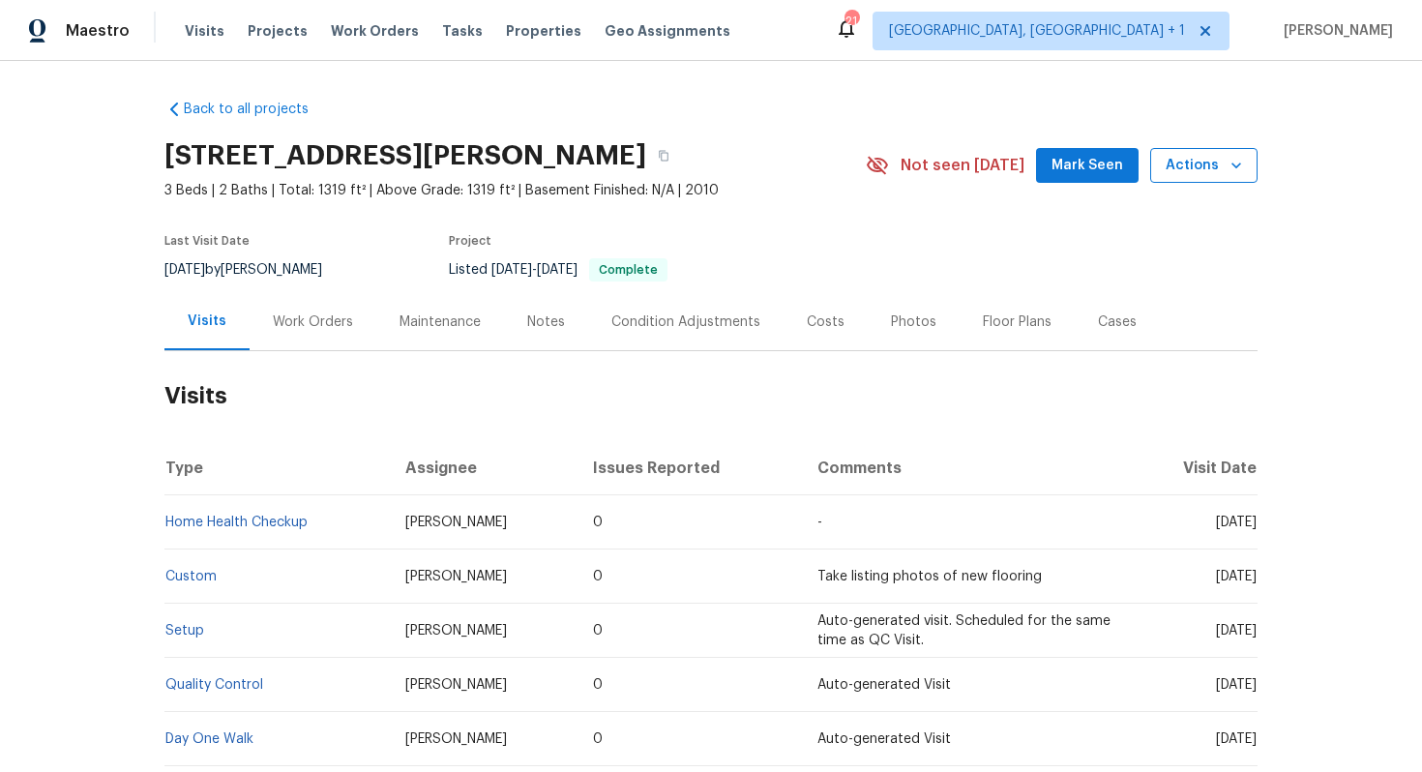
click at [1199, 172] on span "Actions" at bounding box center [1203, 166] width 76 height 24
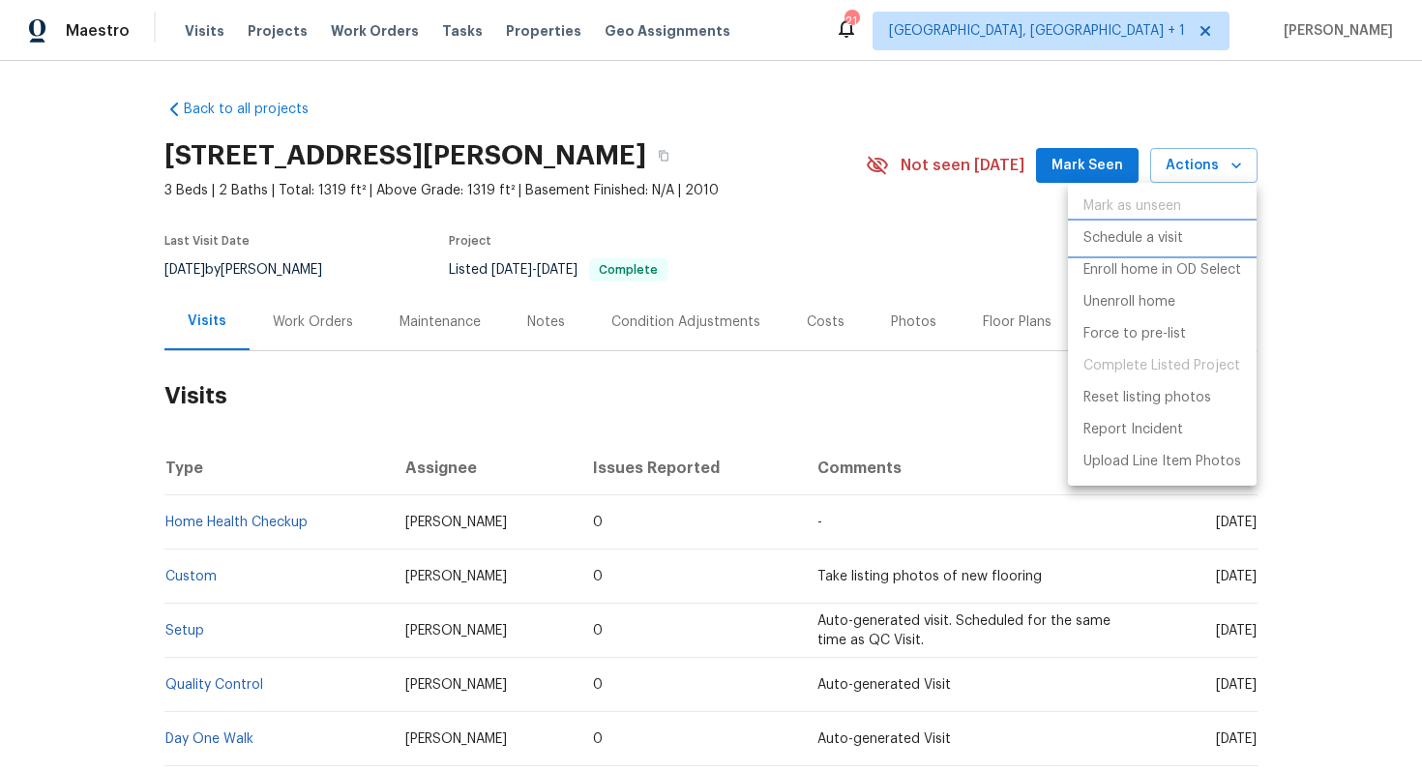
click at [1123, 232] on p "Schedule a visit" at bounding box center [1133, 238] width 100 height 20
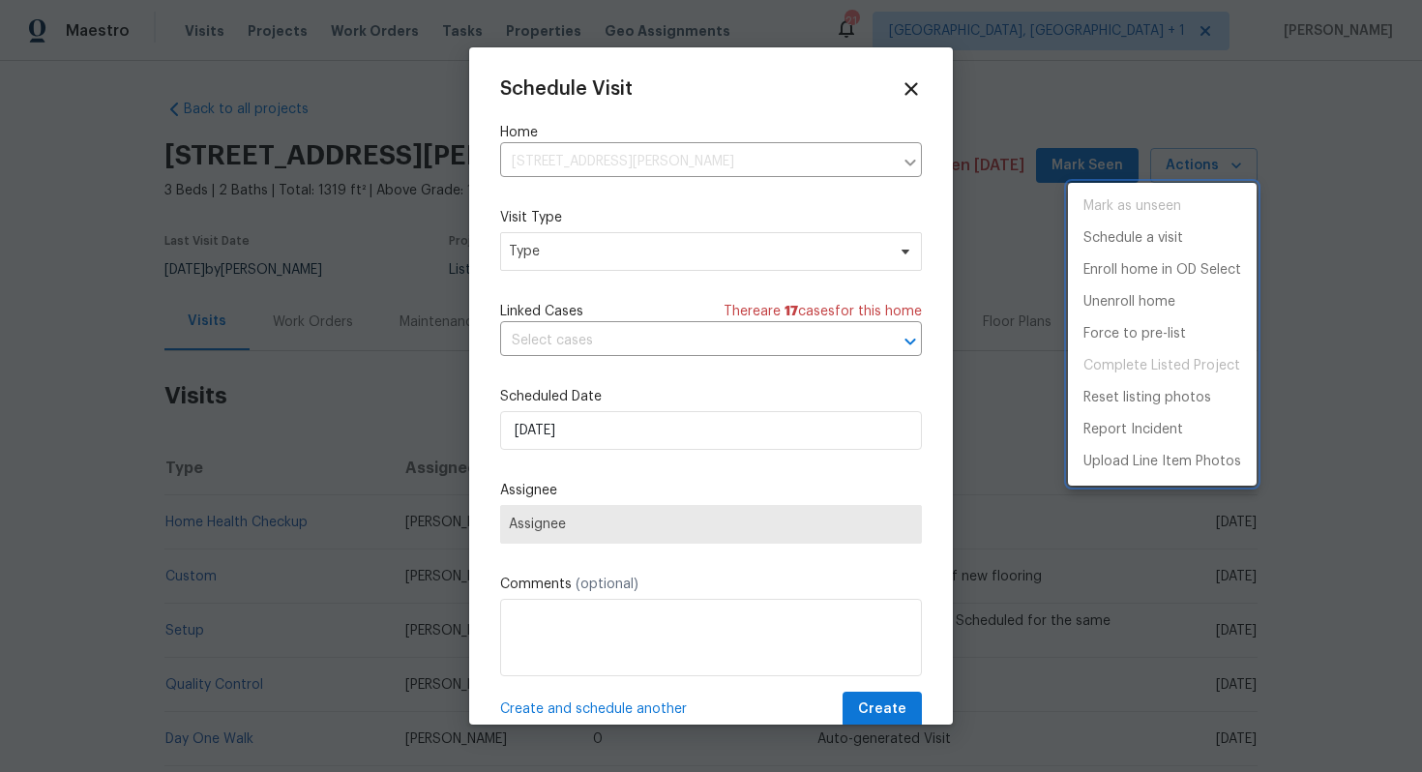
click at [538, 236] on div at bounding box center [711, 386] width 1422 height 772
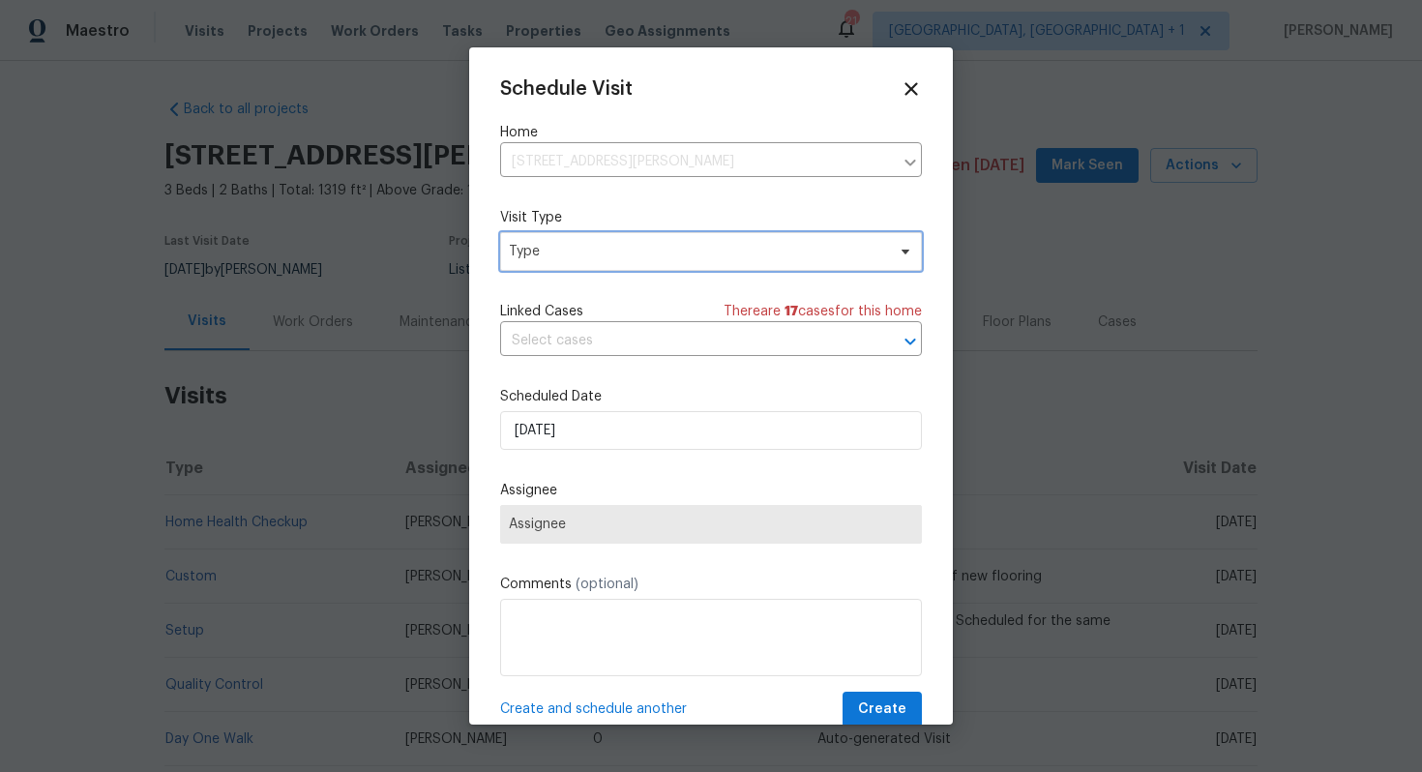
click at [527, 258] on span "Type" at bounding box center [697, 251] width 376 height 19
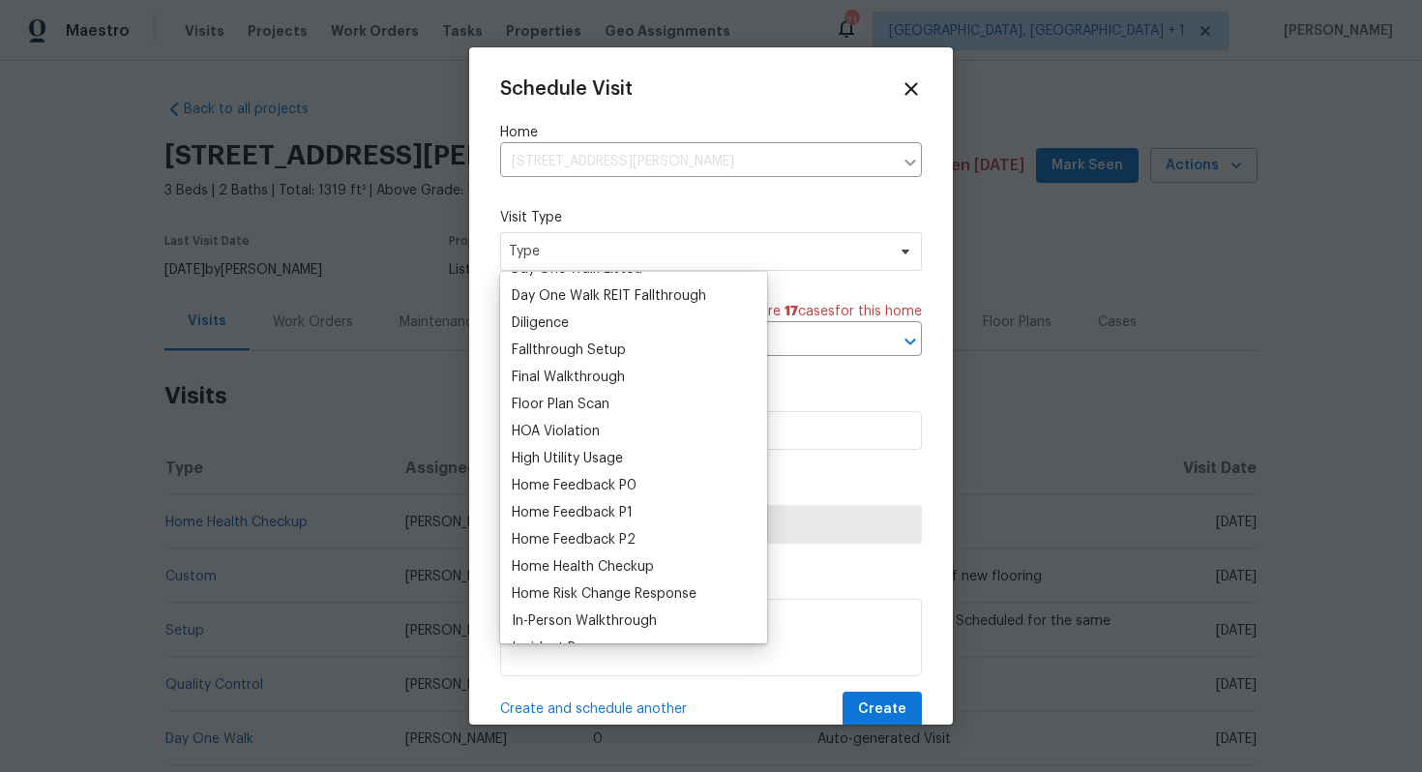
scroll to position [397, 0]
click at [569, 572] on div "Home Health Checkup" at bounding box center [583, 568] width 142 height 19
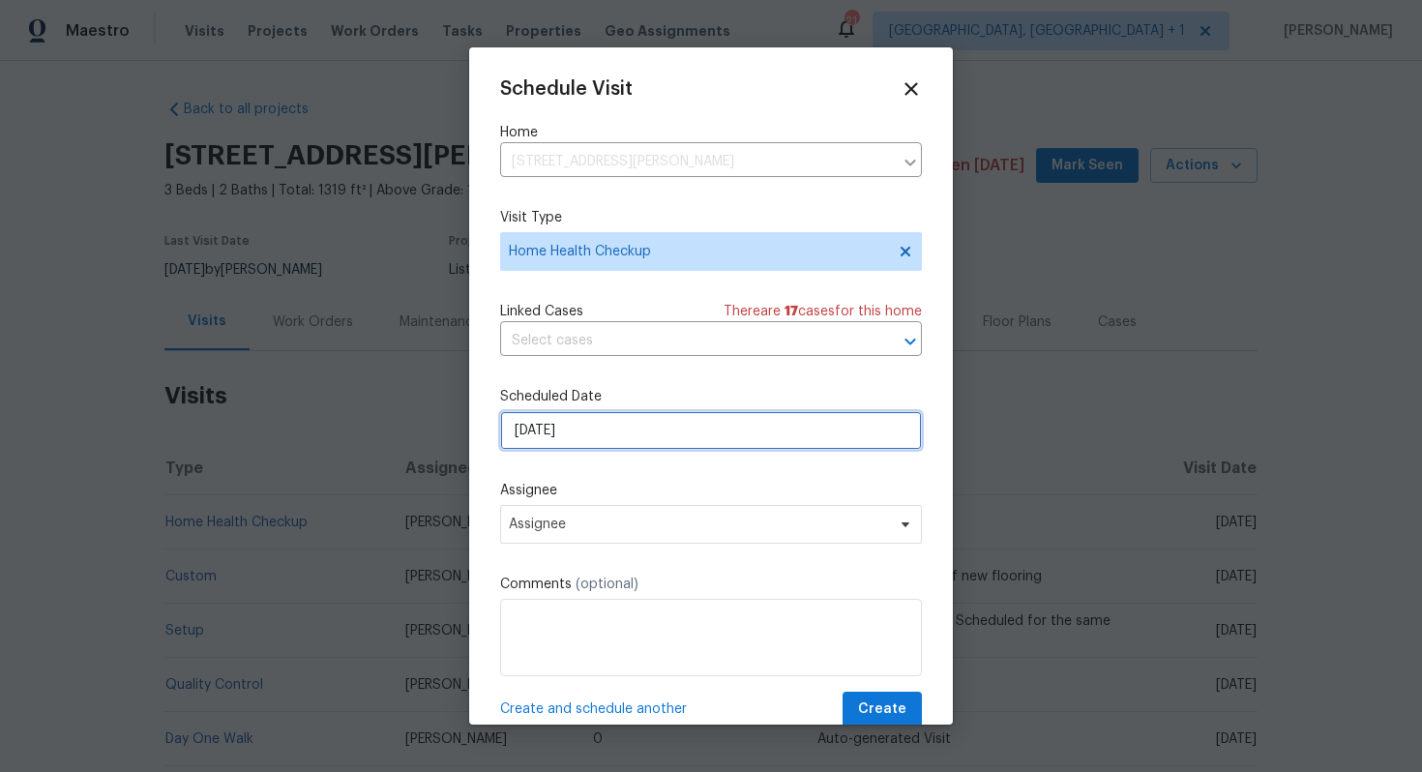
click at [623, 431] on input "24/09/2025" at bounding box center [711, 430] width 422 height 39
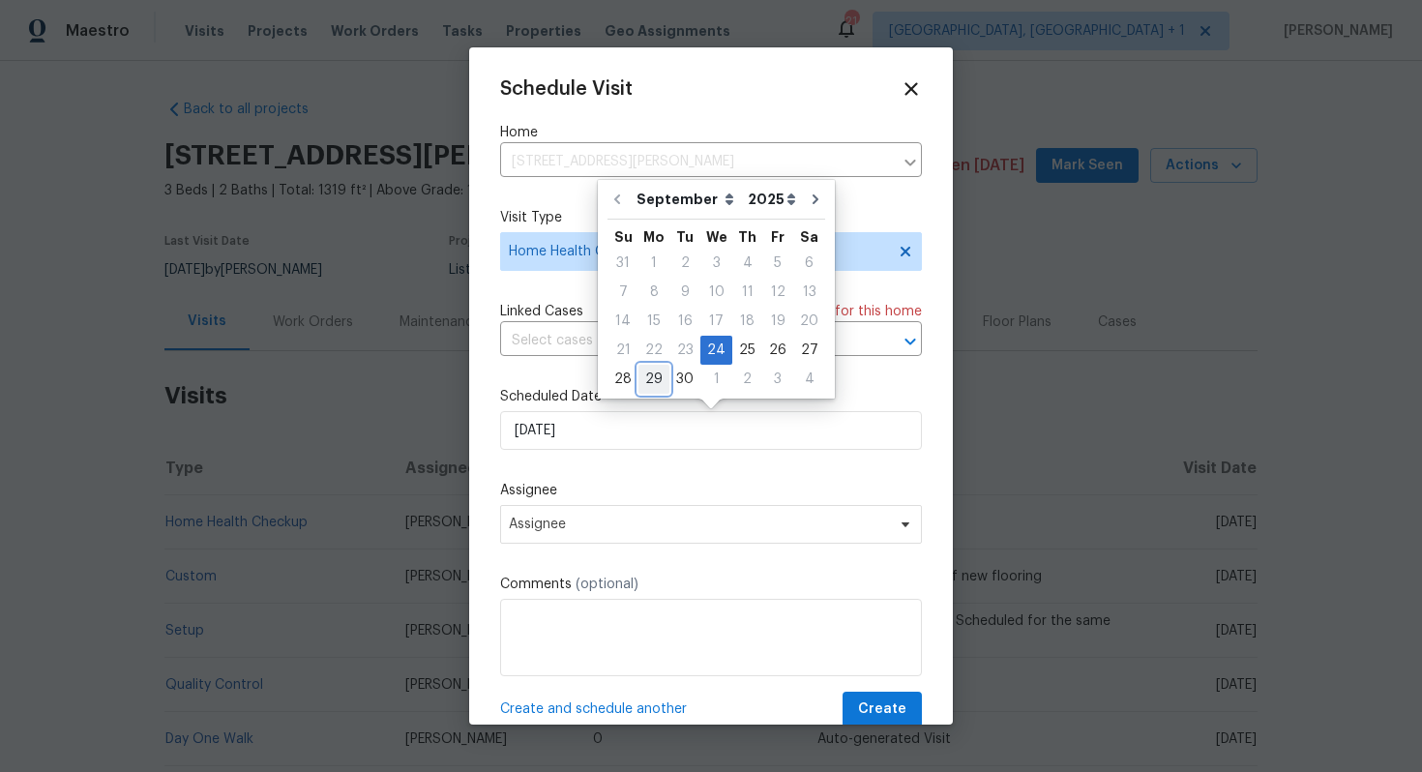
click at [647, 372] on div "29" at bounding box center [653, 379] width 31 height 27
type input "[DATE]"
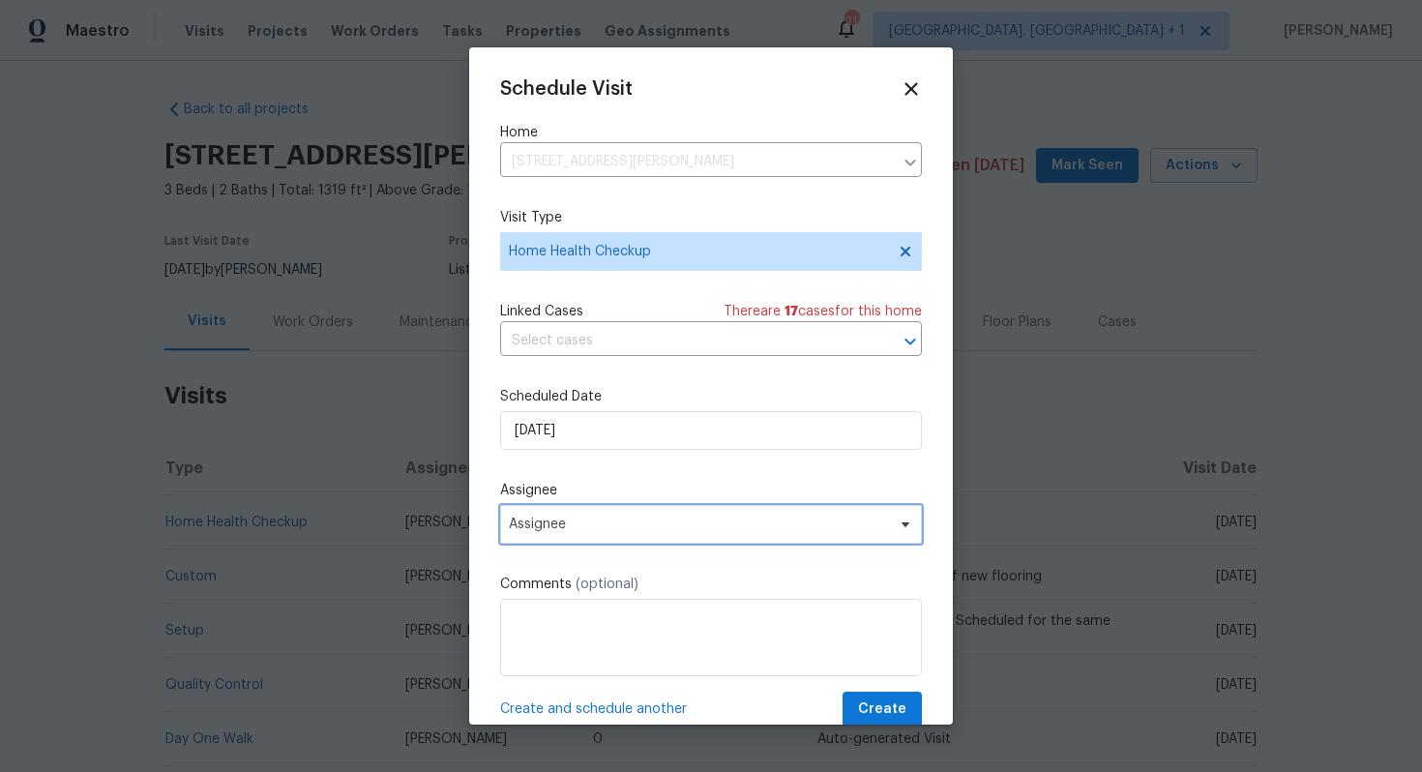
click at [604, 520] on span "Assignee" at bounding box center [698, 523] width 379 height 15
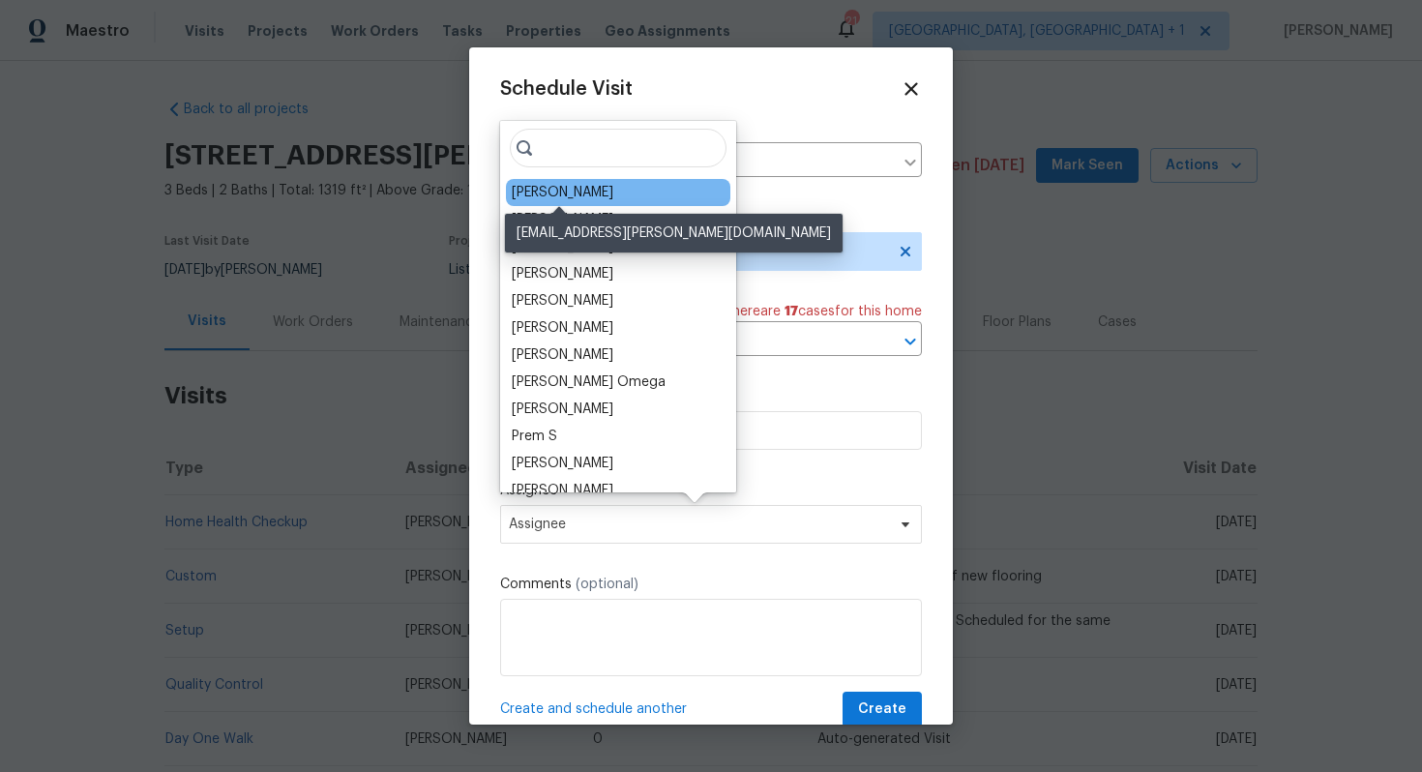
click at [547, 191] on div "Mark Cardenas" at bounding box center [563, 192] width 102 height 19
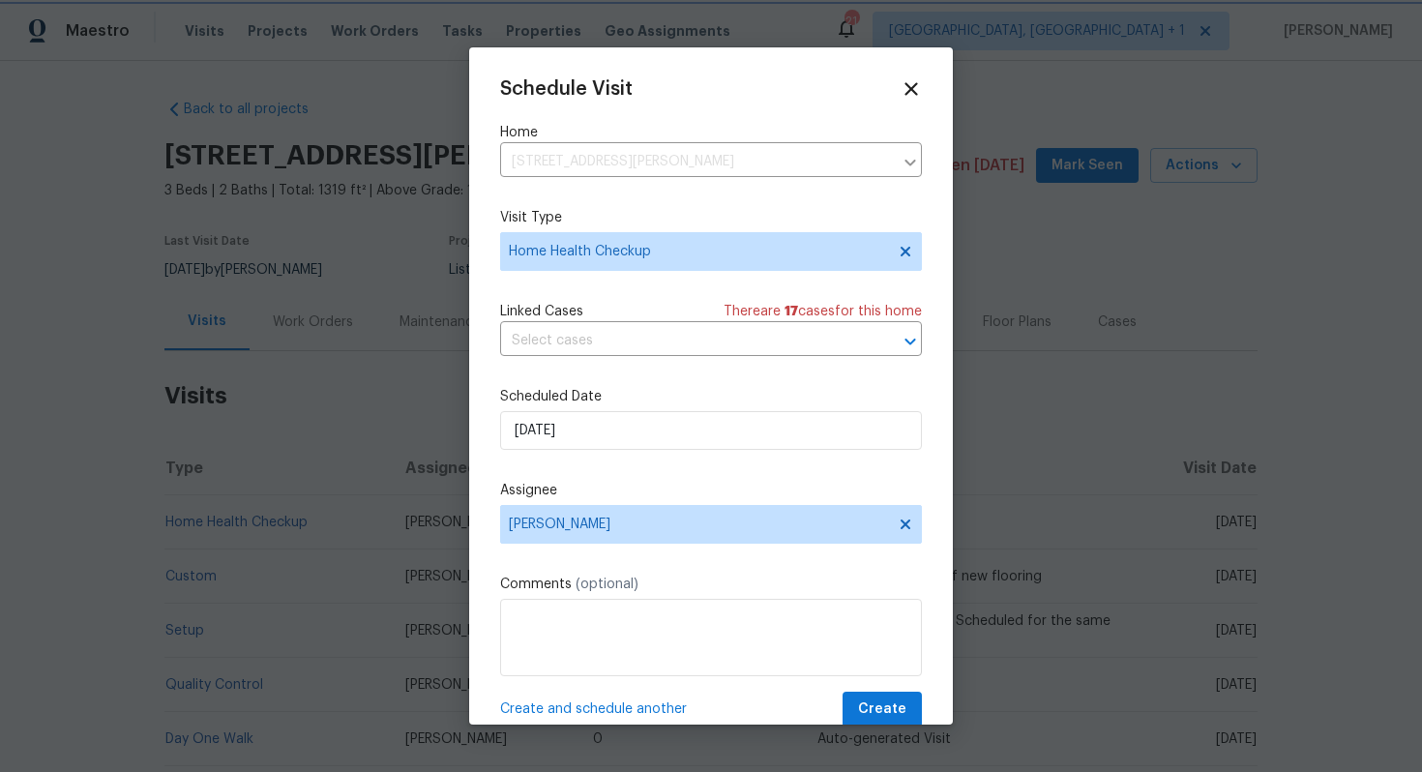
scroll to position [35, 0]
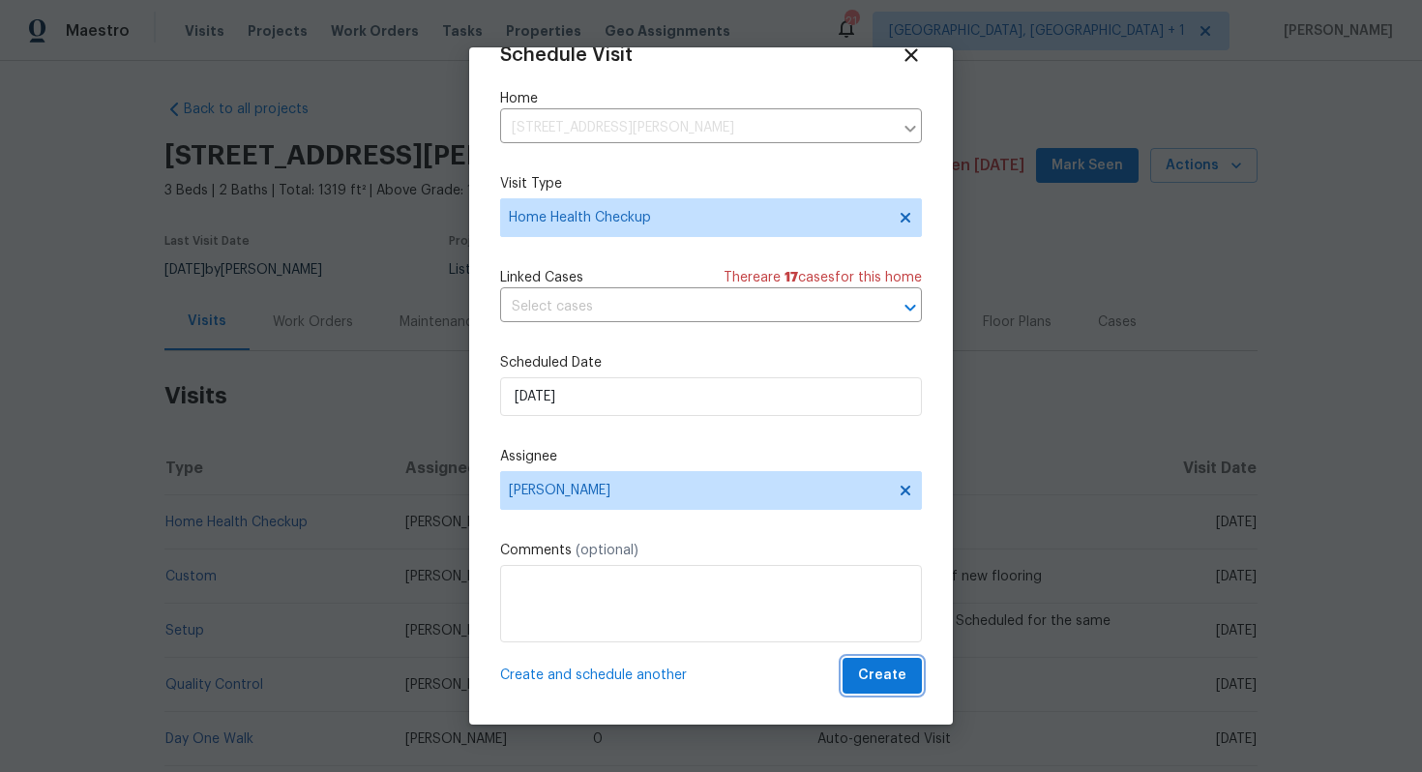
click at [878, 675] on span "Create" at bounding box center [882, 675] width 48 height 24
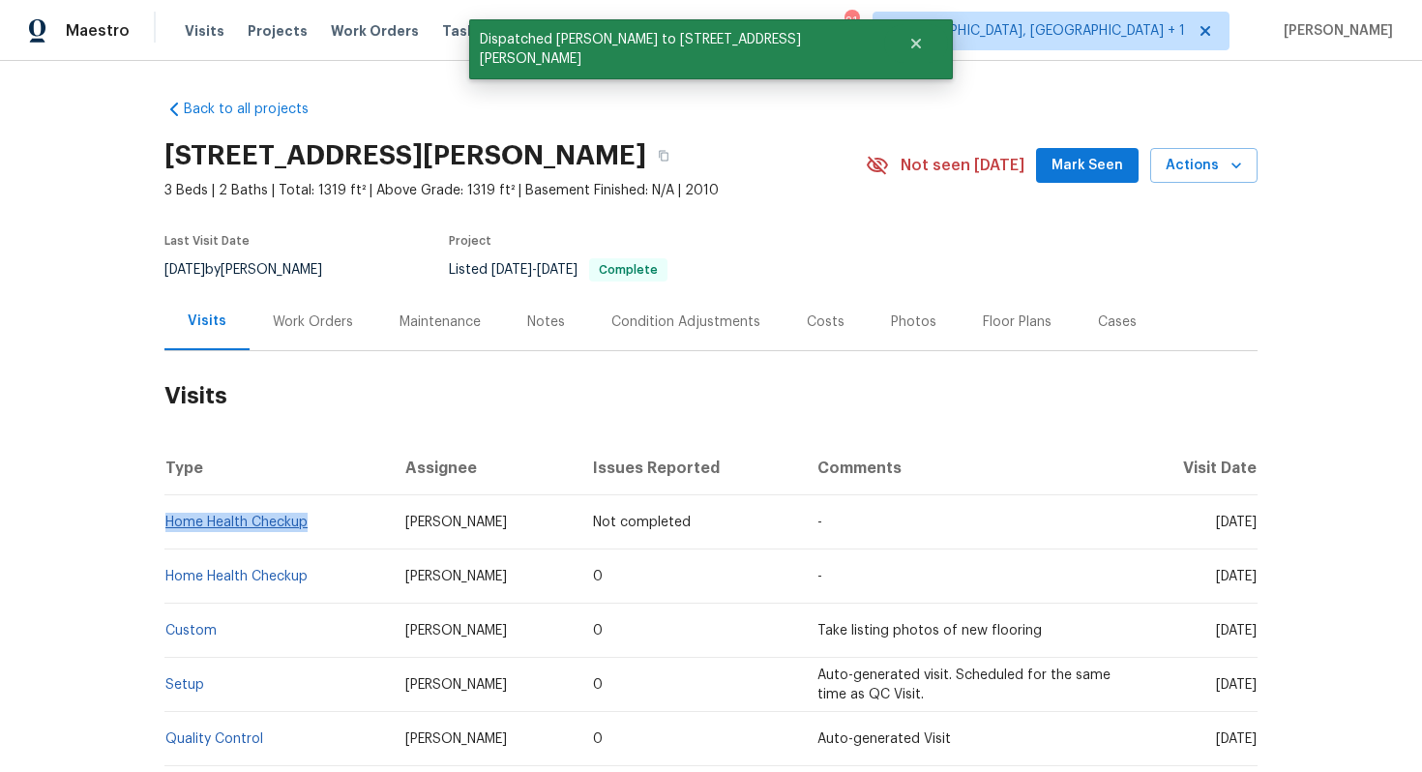
drag, startPoint x: 310, startPoint y: 522, endPoint x: 165, endPoint y: 522, distance: 145.1
click at [165, 522] on td "Home Health Checkup" at bounding box center [276, 522] width 225 height 54
copy link "Home Health Checkup"
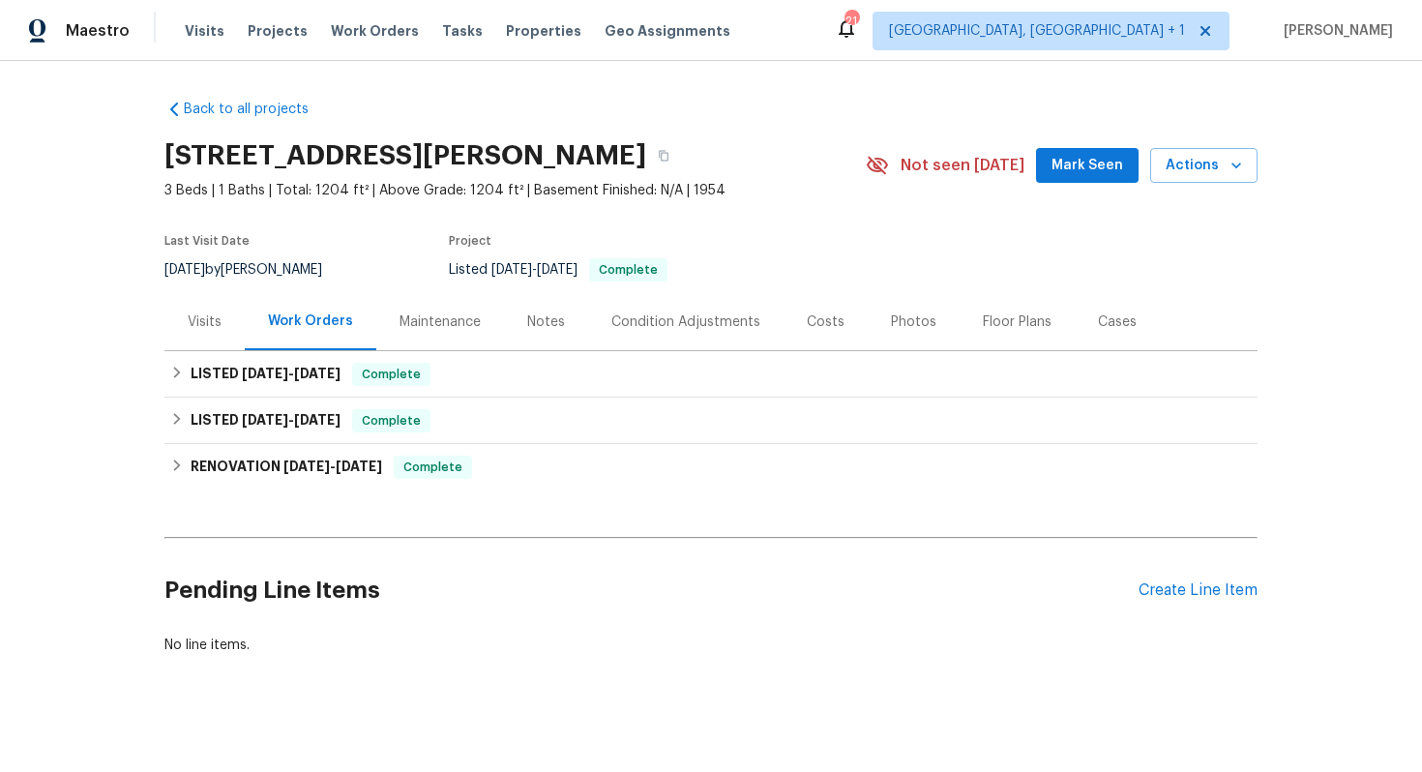
click at [229, 326] on div "Visits" at bounding box center [204, 321] width 80 height 57
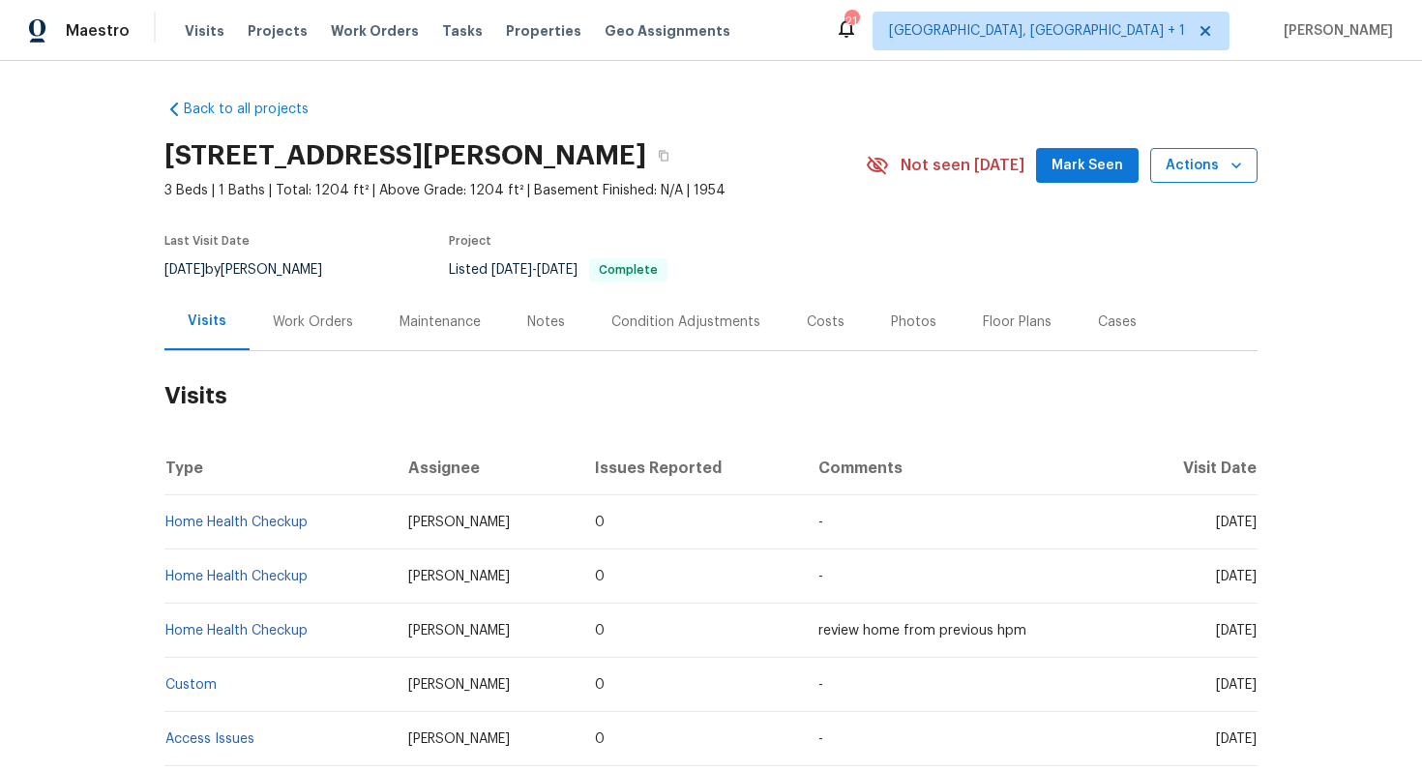
click at [1225, 175] on span "Actions" at bounding box center [1203, 166] width 76 height 24
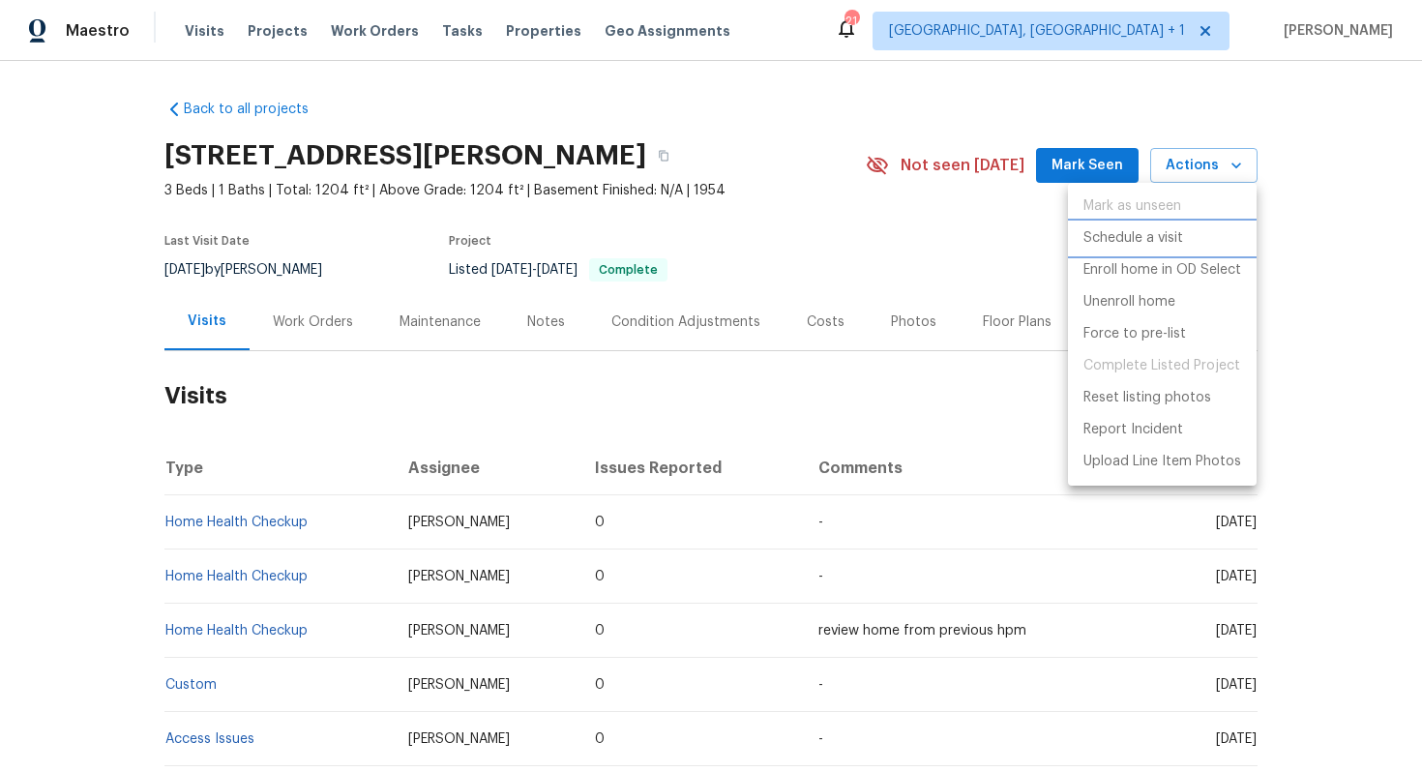
click at [1116, 237] on p "Schedule a visit" at bounding box center [1133, 238] width 100 height 20
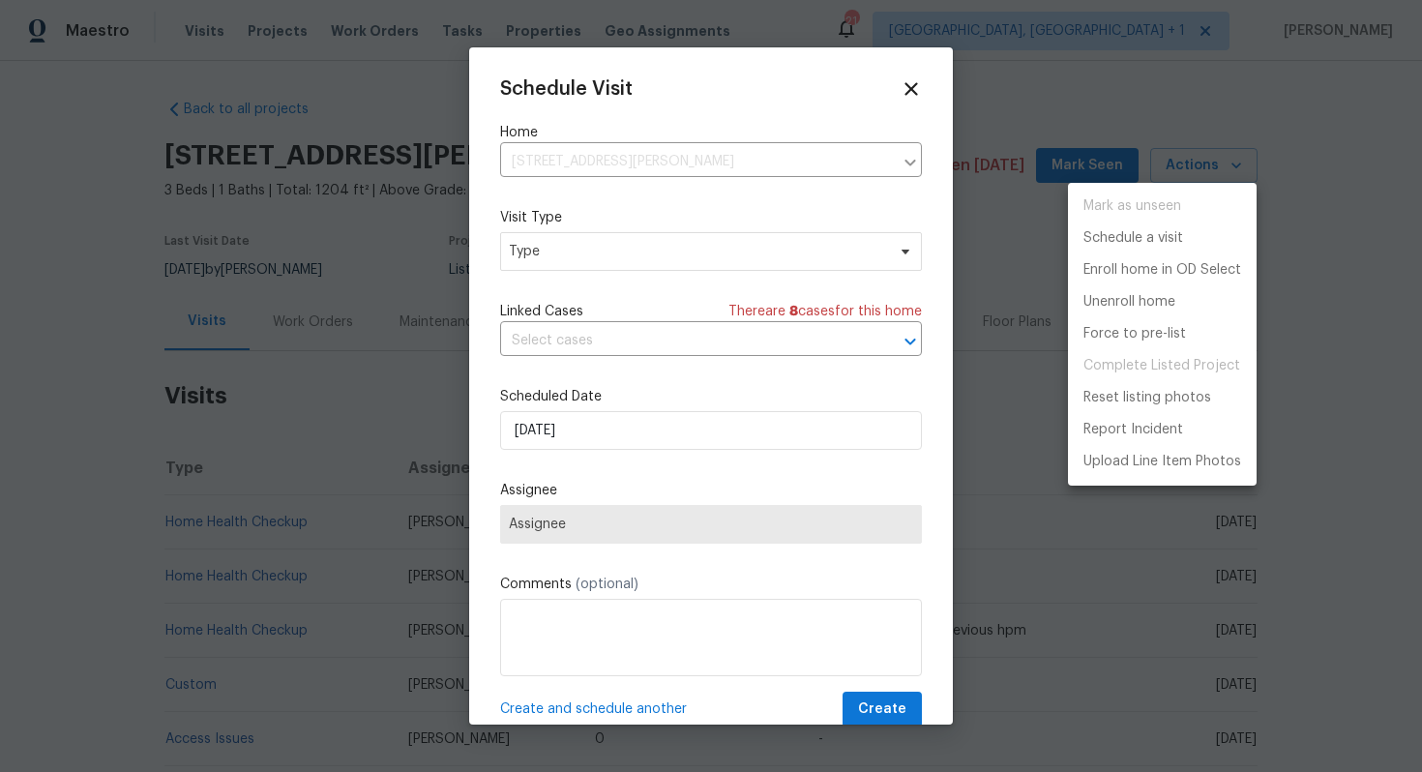
click at [545, 257] on div at bounding box center [711, 386] width 1422 height 772
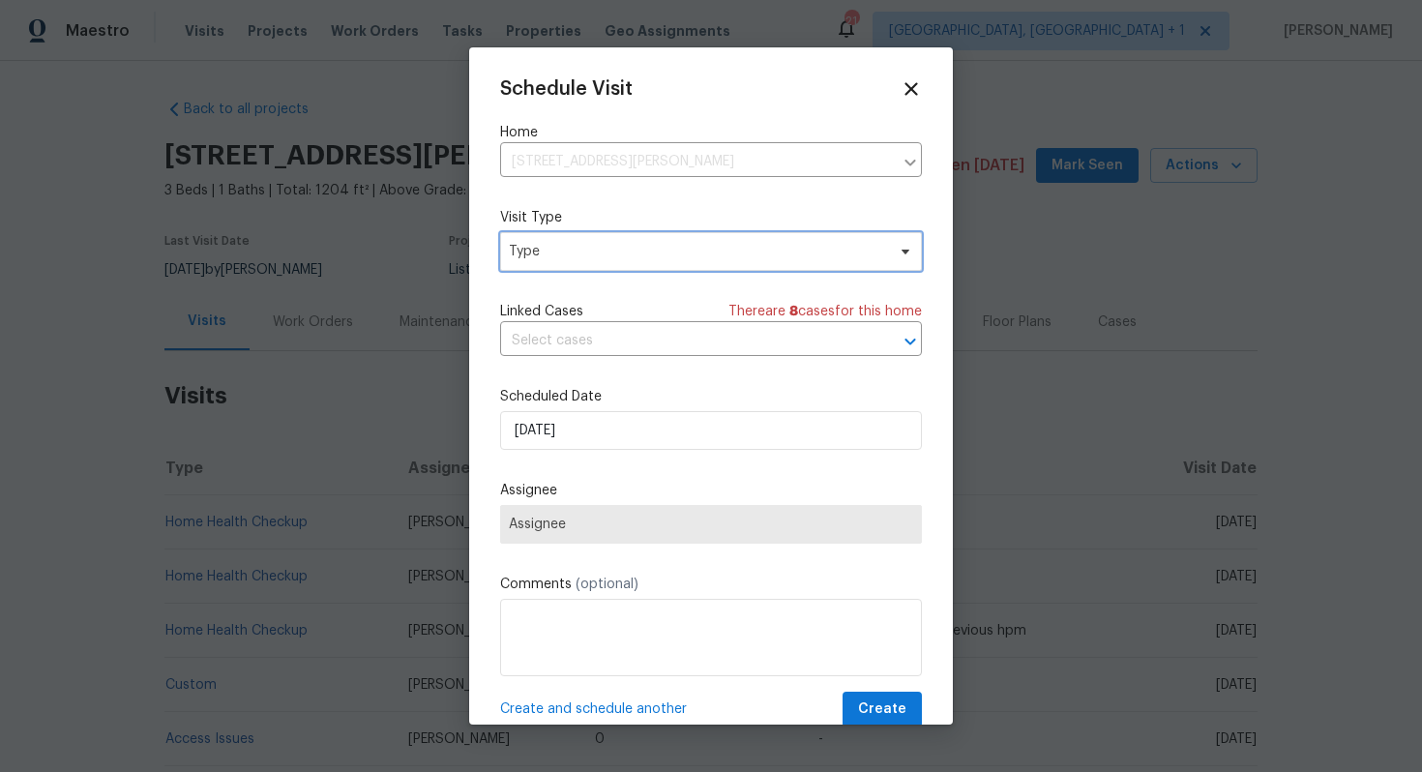
click at [522, 249] on span "Type" at bounding box center [697, 251] width 376 height 19
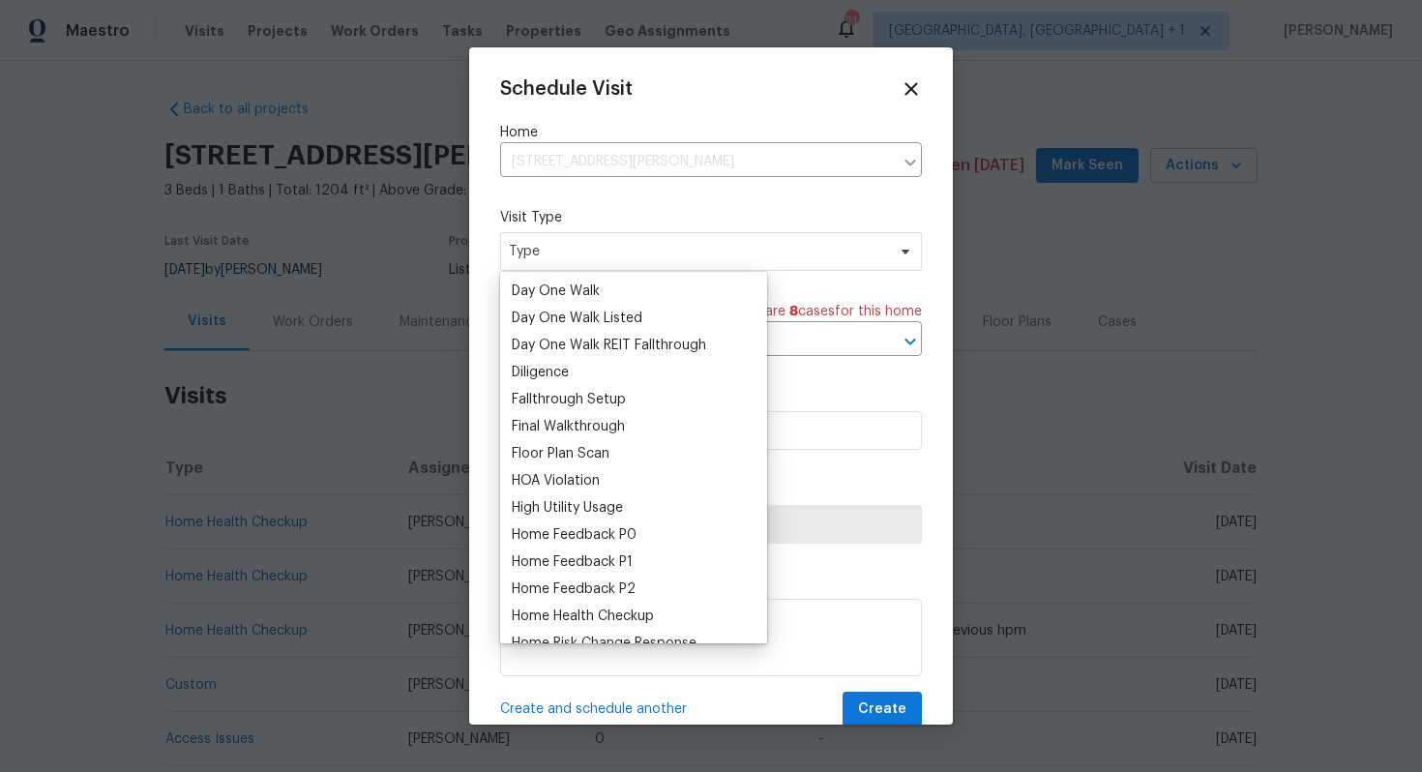
scroll to position [365, 0]
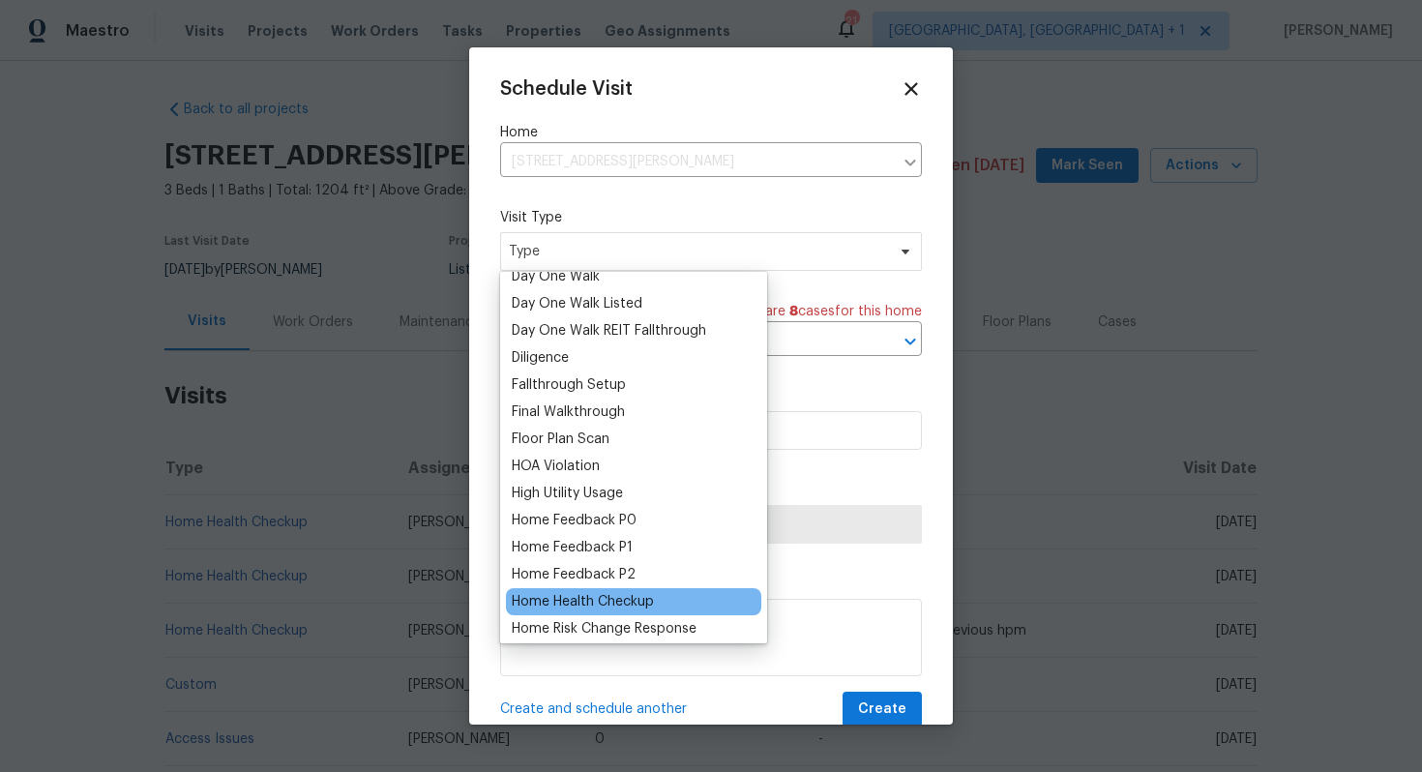
click at [561, 602] on div "Home Health Checkup" at bounding box center [583, 601] width 142 height 19
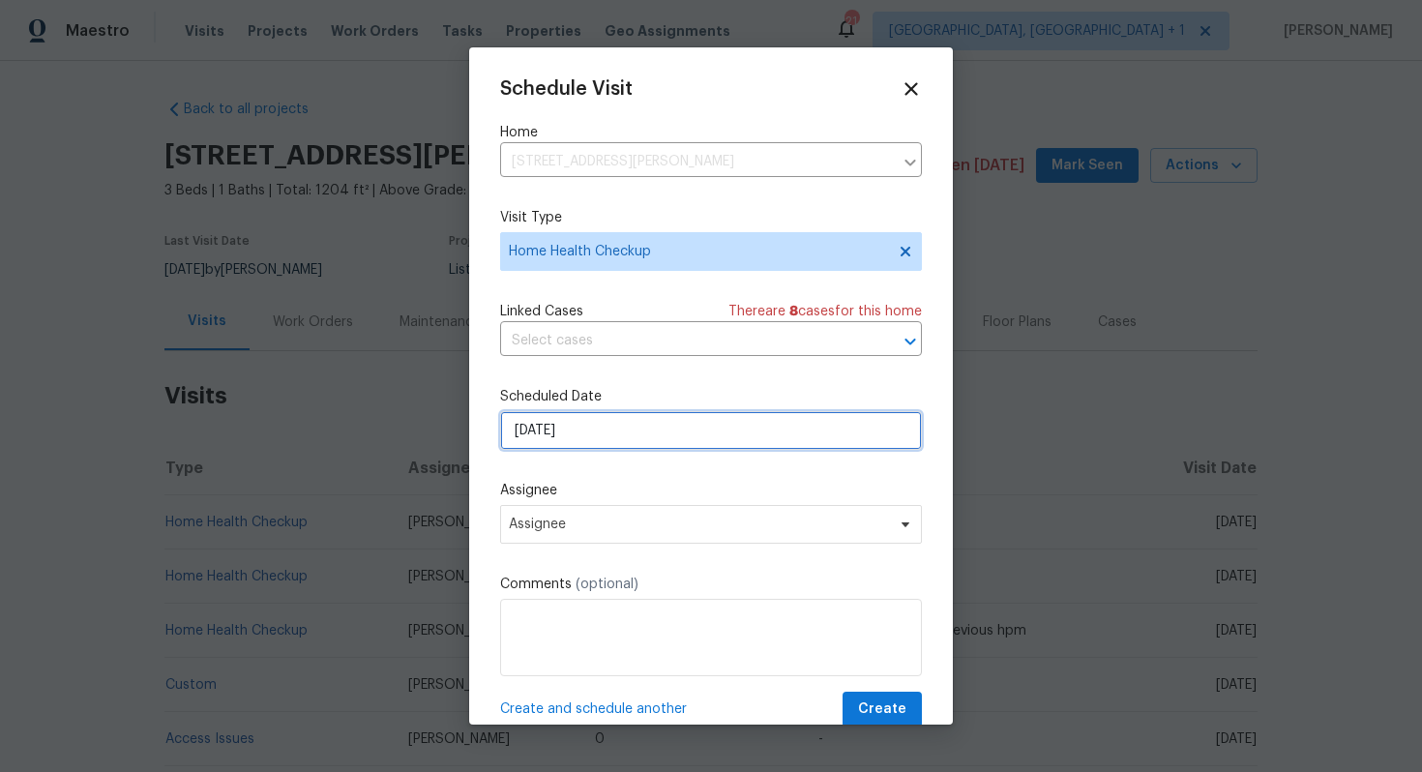
click at [577, 433] on input "[DATE]" at bounding box center [711, 430] width 422 height 39
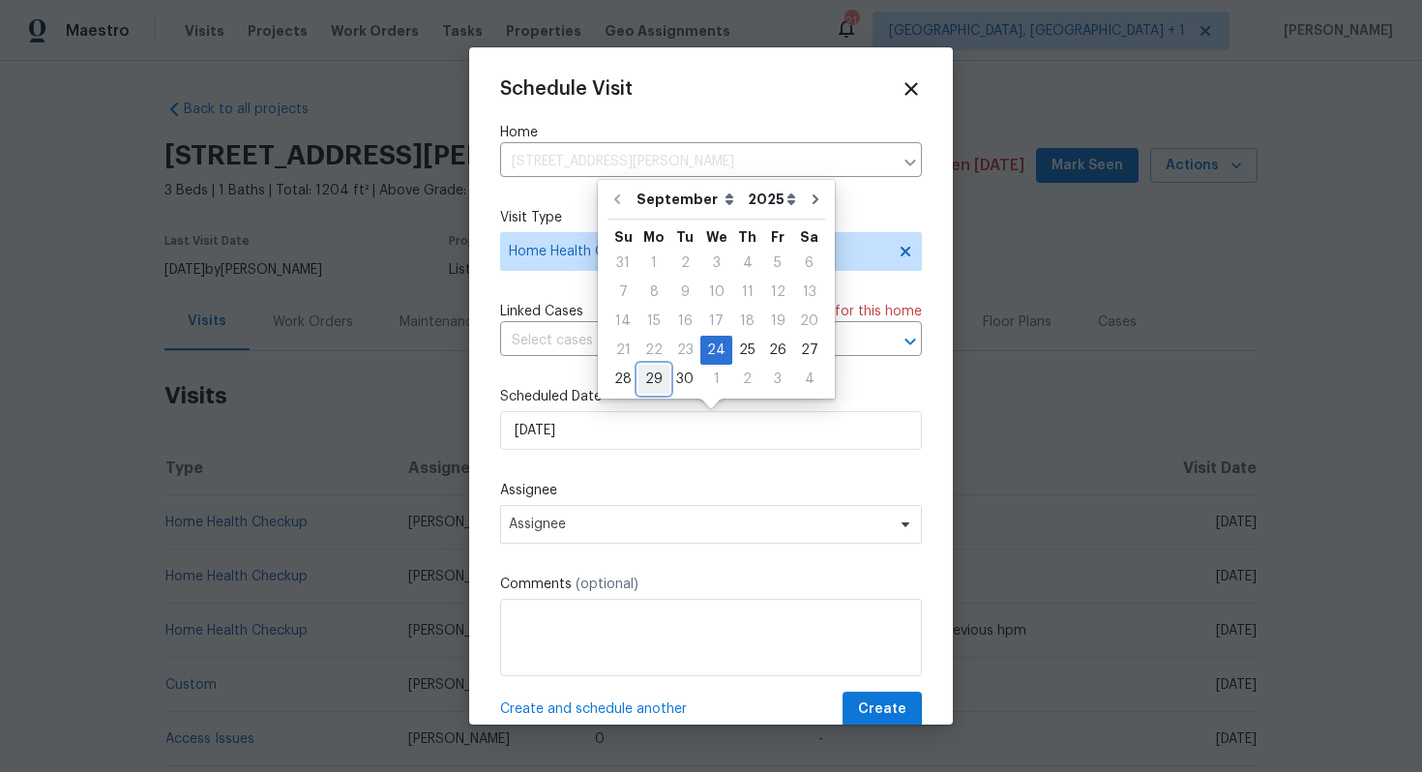
click at [653, 378] on div "29" at bounding box center [653, 379] width 31 height 27
type input "[DATE]"
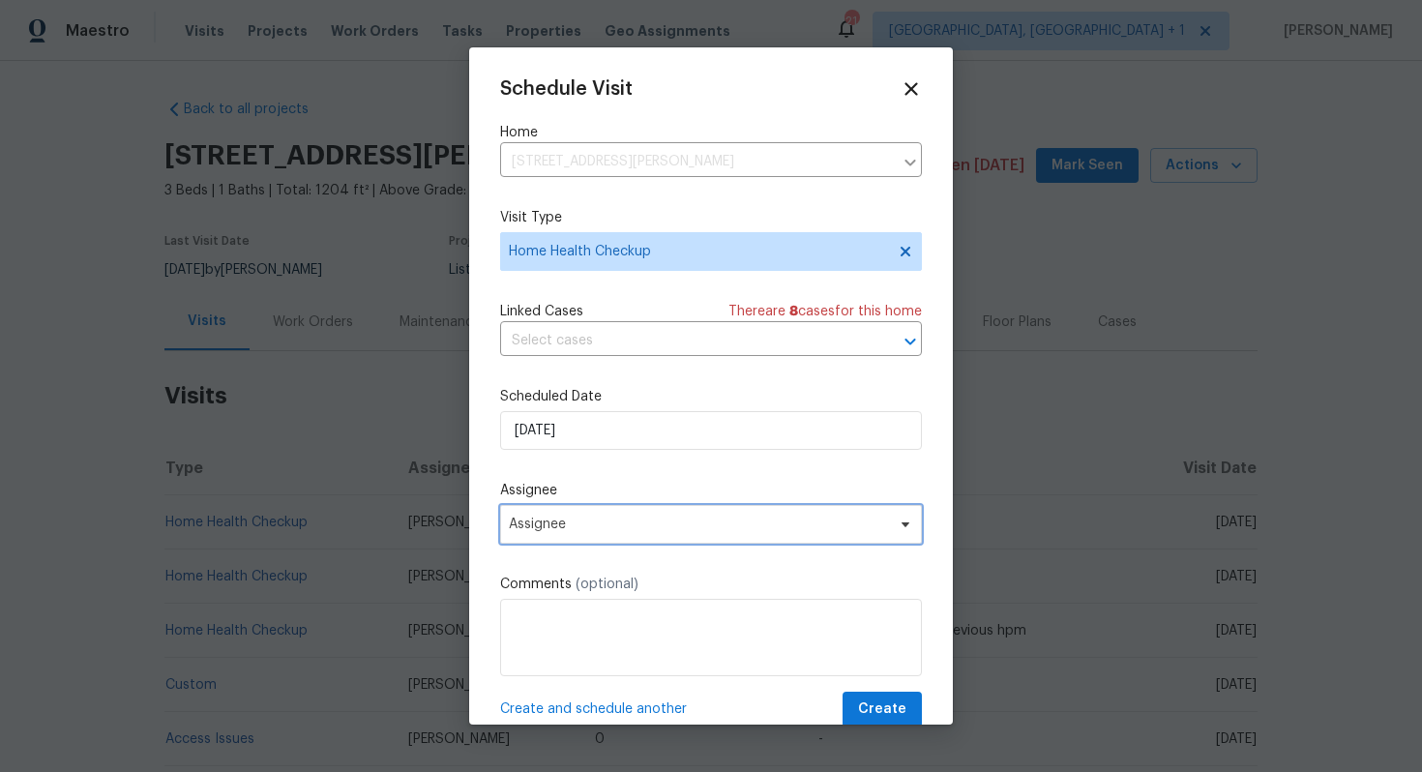
click at [570, 533] on span "Assignee" at bounding box center [711, 524] width 422 height 39
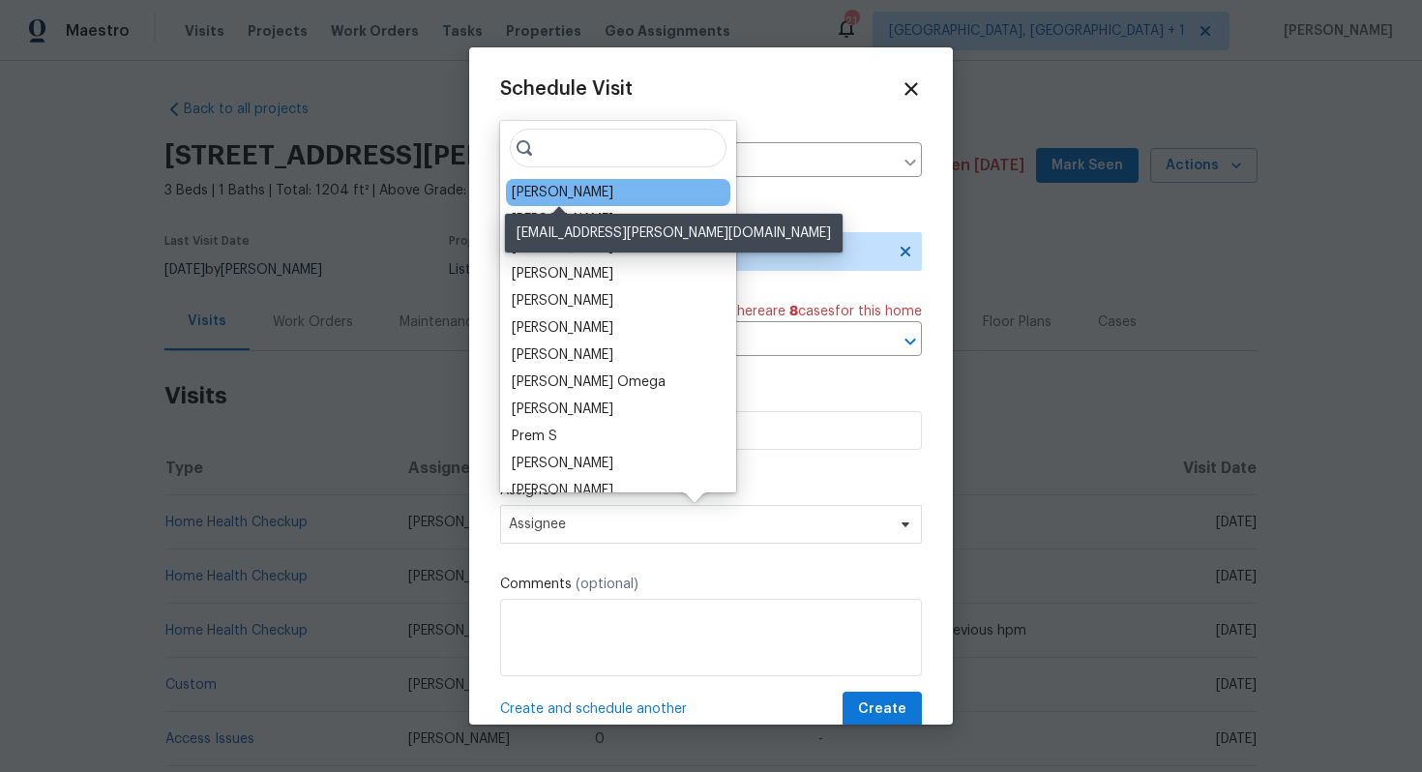
click at [552, 193] on div "[PERSON_NAME]" at bounding box center [563, 192] width 102 height 19
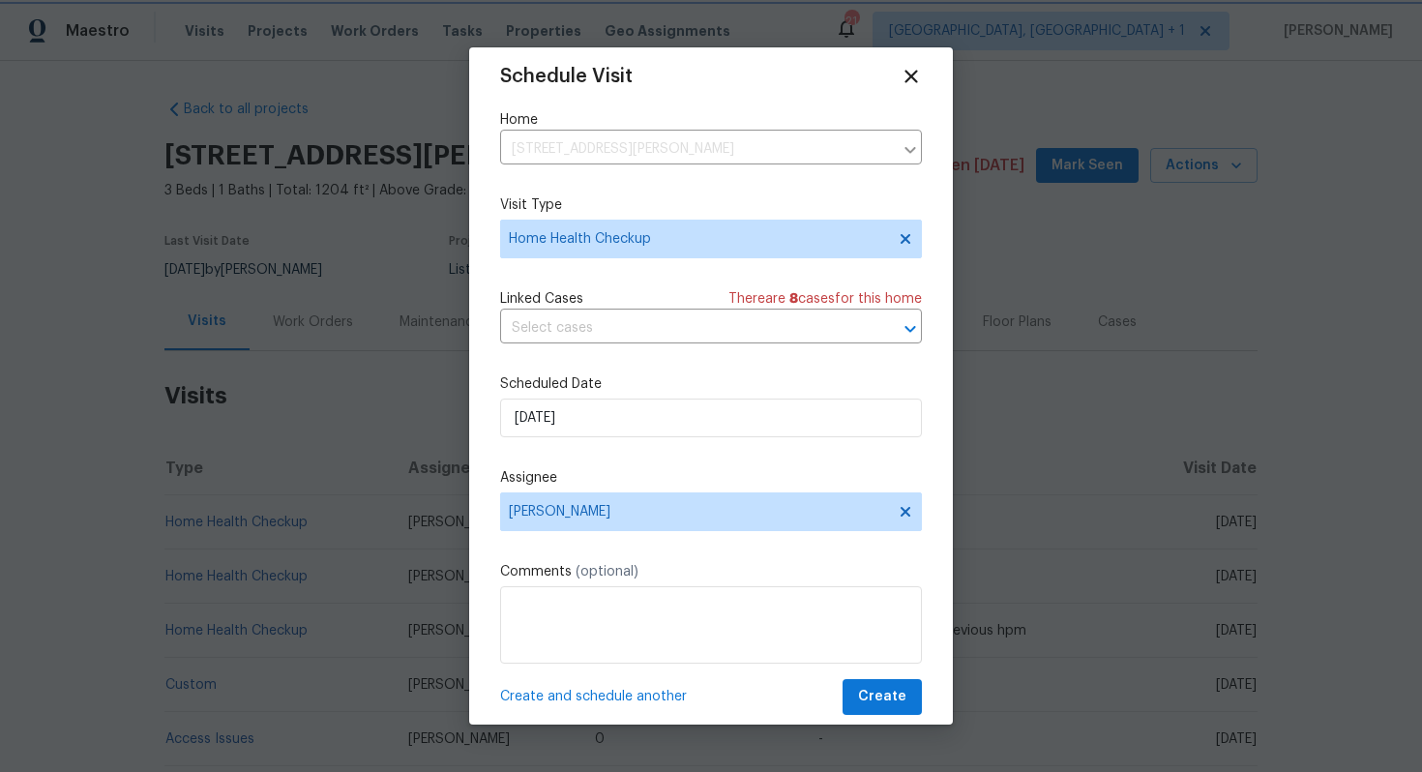
scroll to position [35, 0]
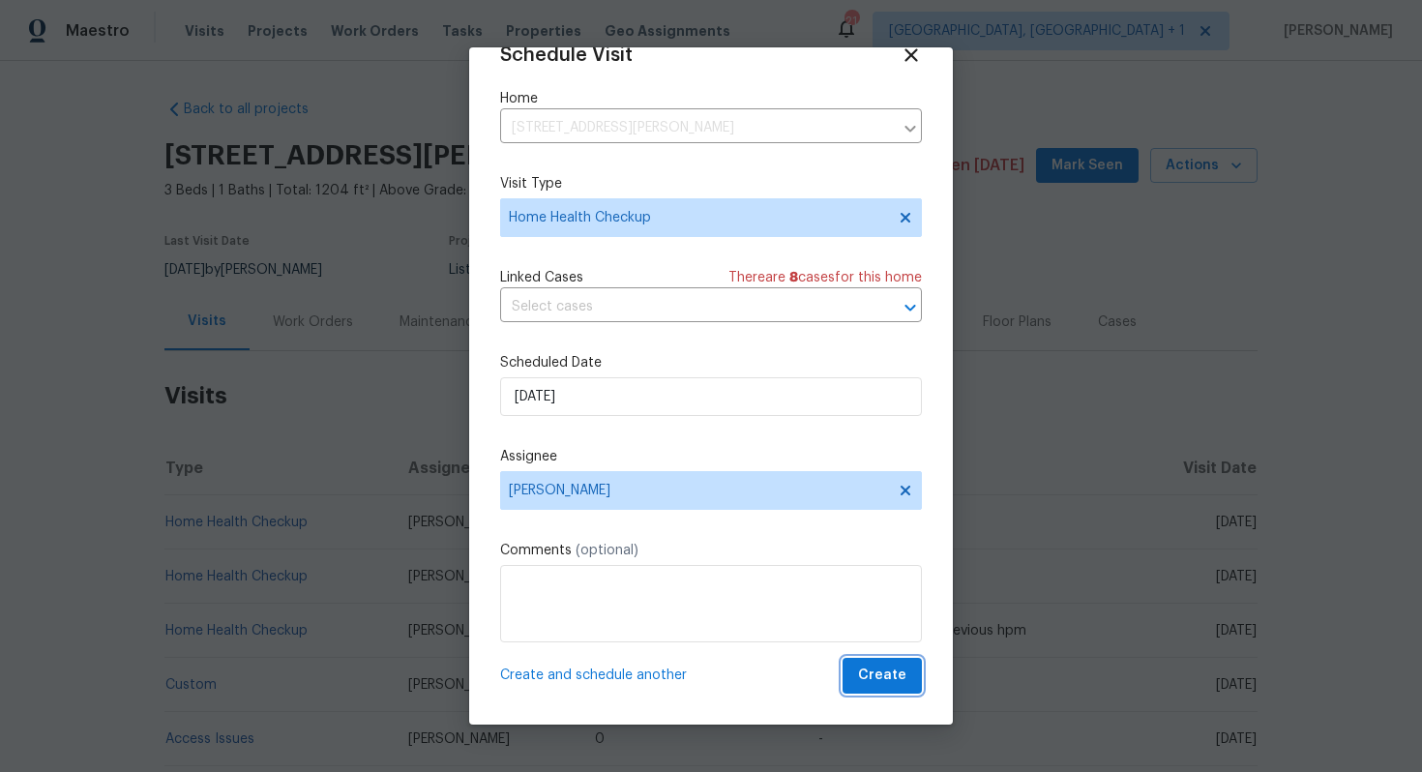
click at [875, 674] on span "Create" at bounding box center [882, 675] width 48 height 24
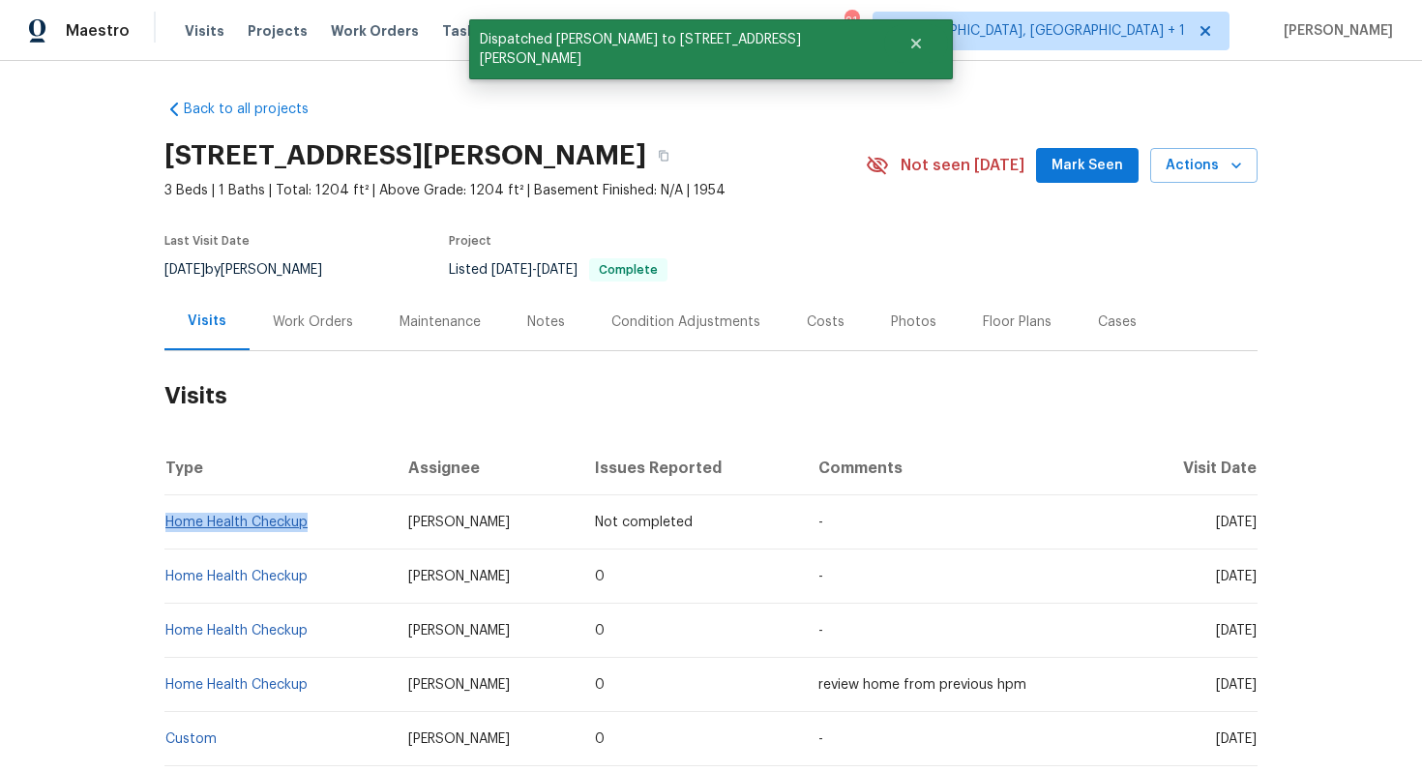
drag, startPoint x: 310, startPoint y: 524, endPoint x: 168, endPoint y: 519, distance: 142.2
click at [168, 519] on td "Home Health Checkup" at bounding box center [278, 522] width 228 height 54
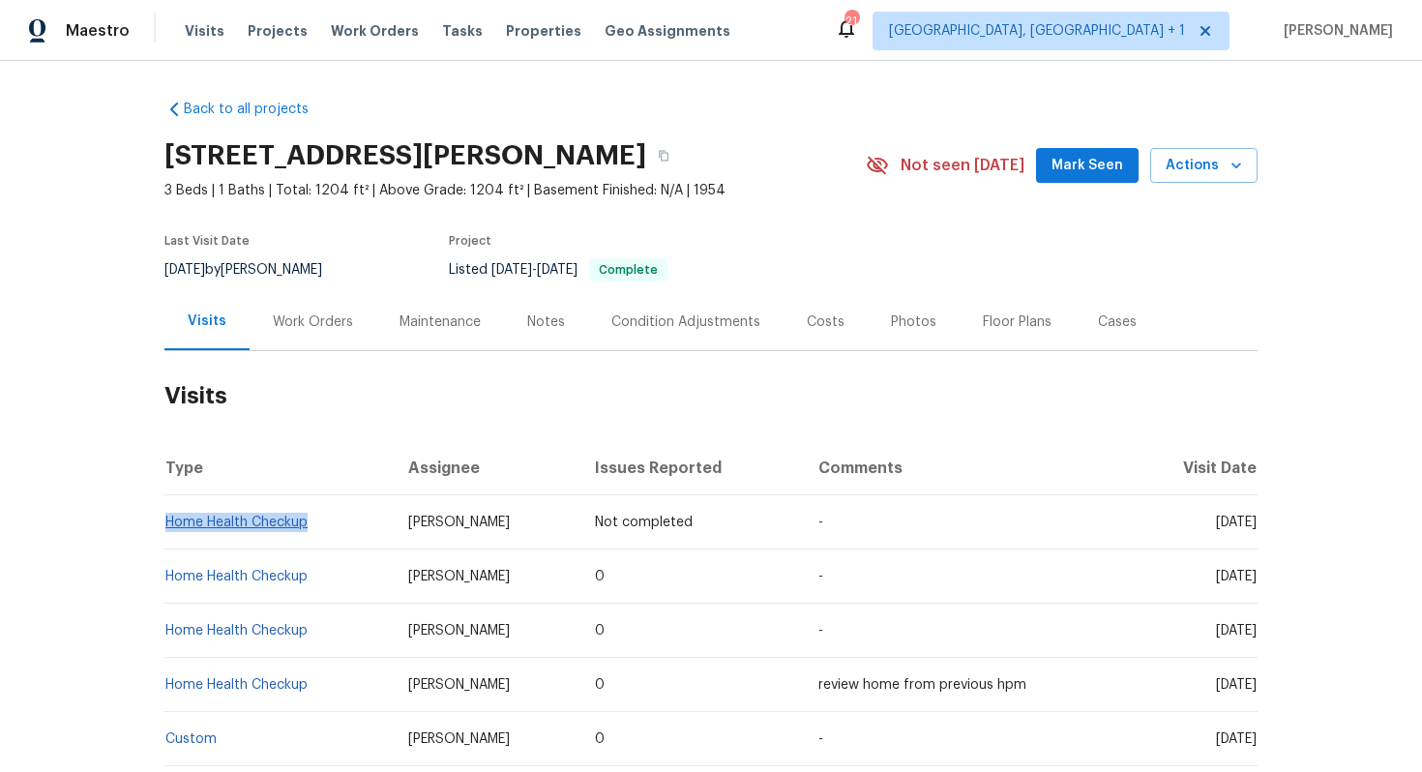
copy link "Home Health Checkup"
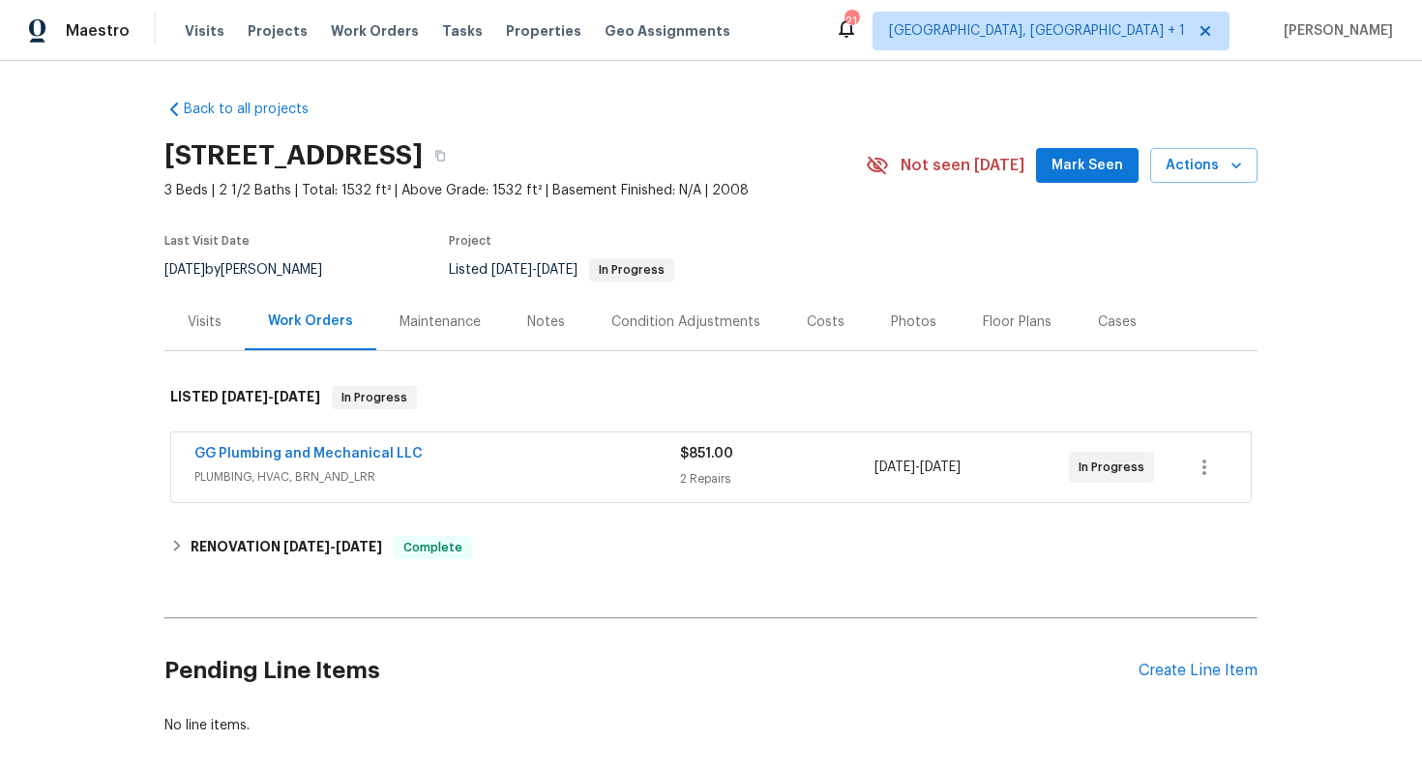
click at [200, 320] on div "Visits" at bounding box center [205, 321] width 34 height 19
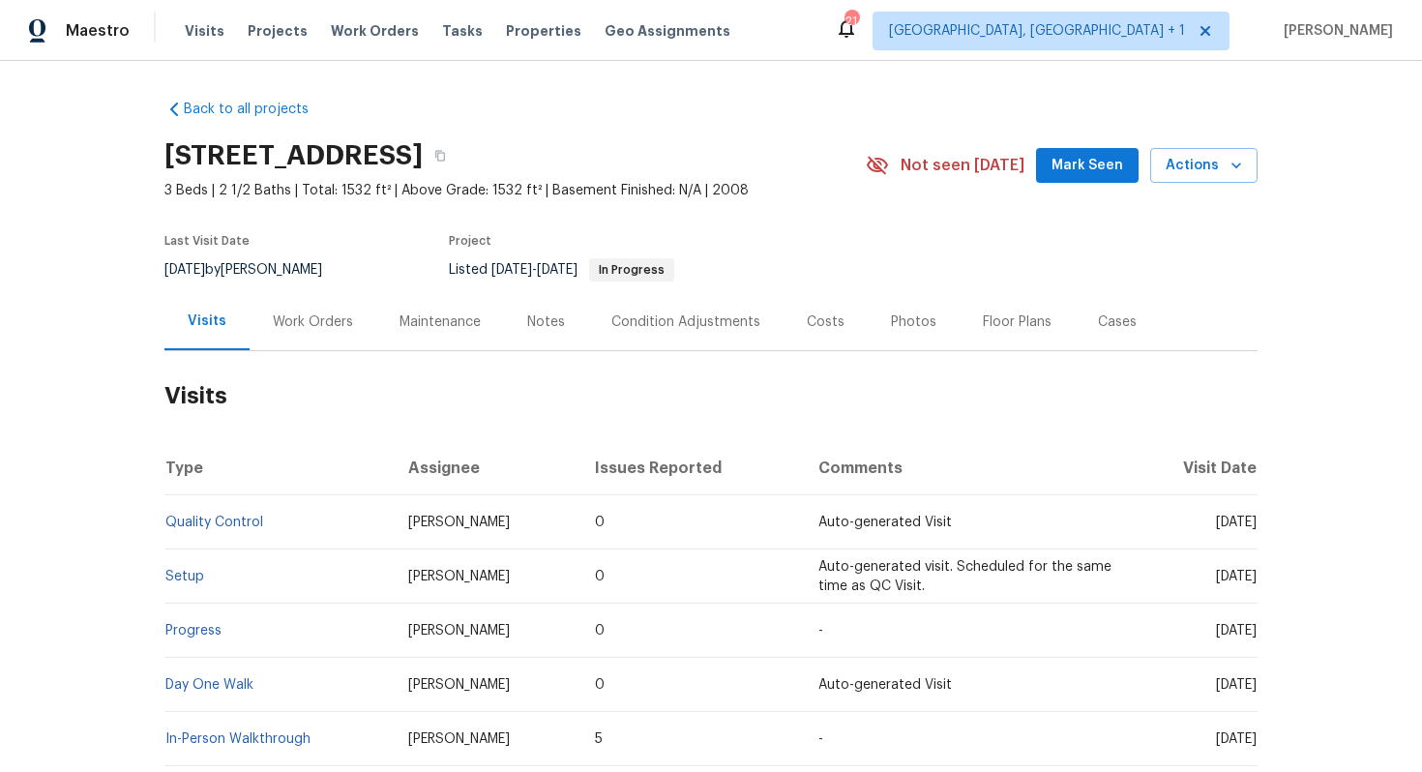
click at [294, 328] on div "Work Orders" at bounding box center [313, 321] width 80 height 19
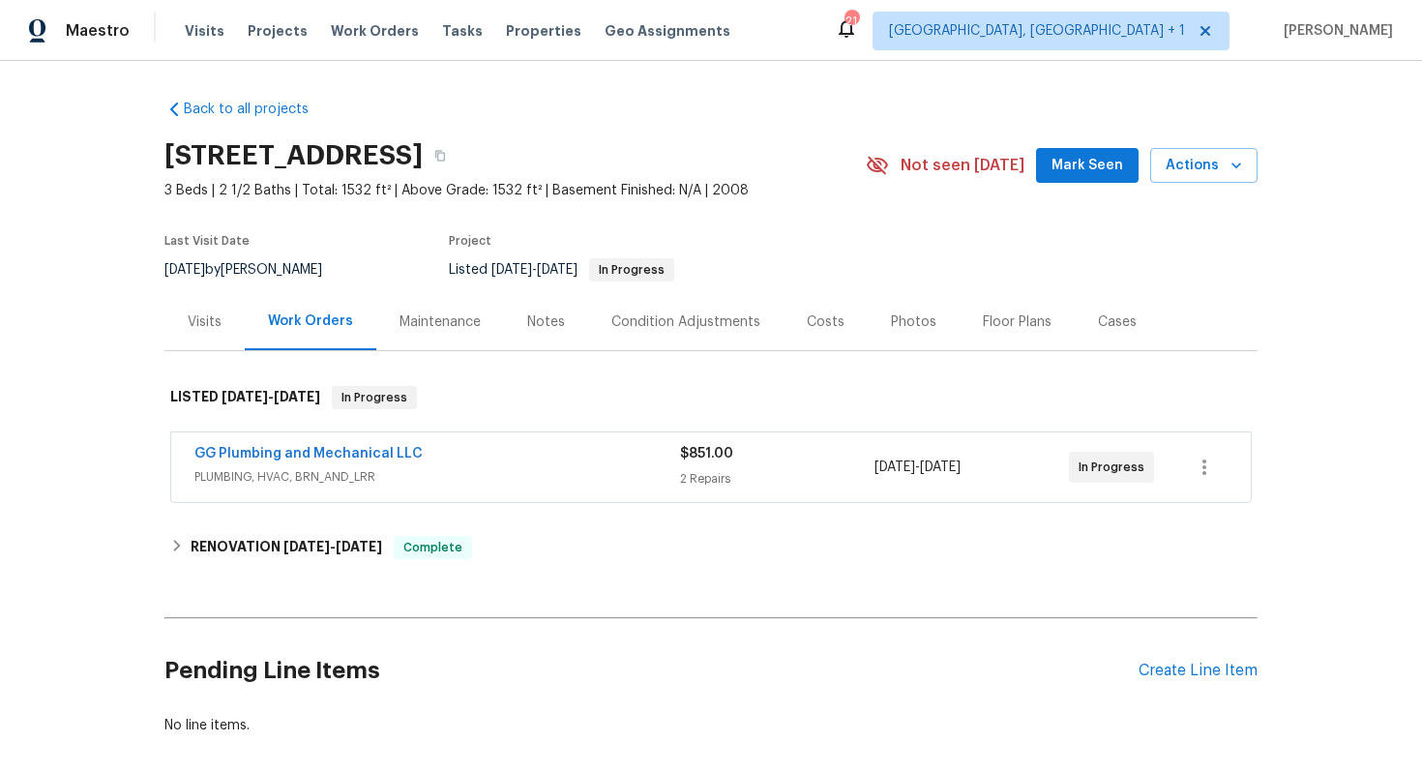
click at [201, 323] on div "Visits" at bounding box center [205, 321] width 34 height 19
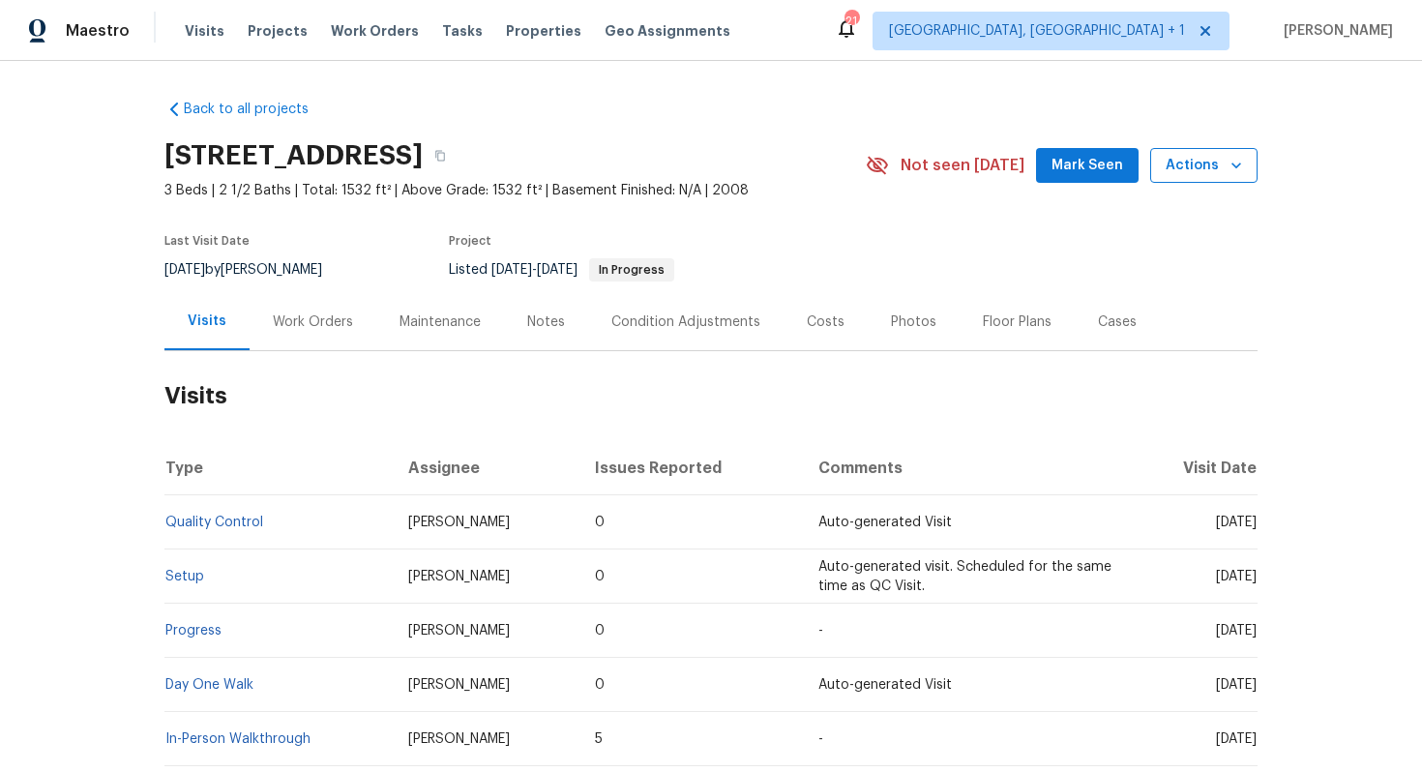
click at [1212, 165] on span "Actions" at bounding box center [1203, 166] width 76 height 24
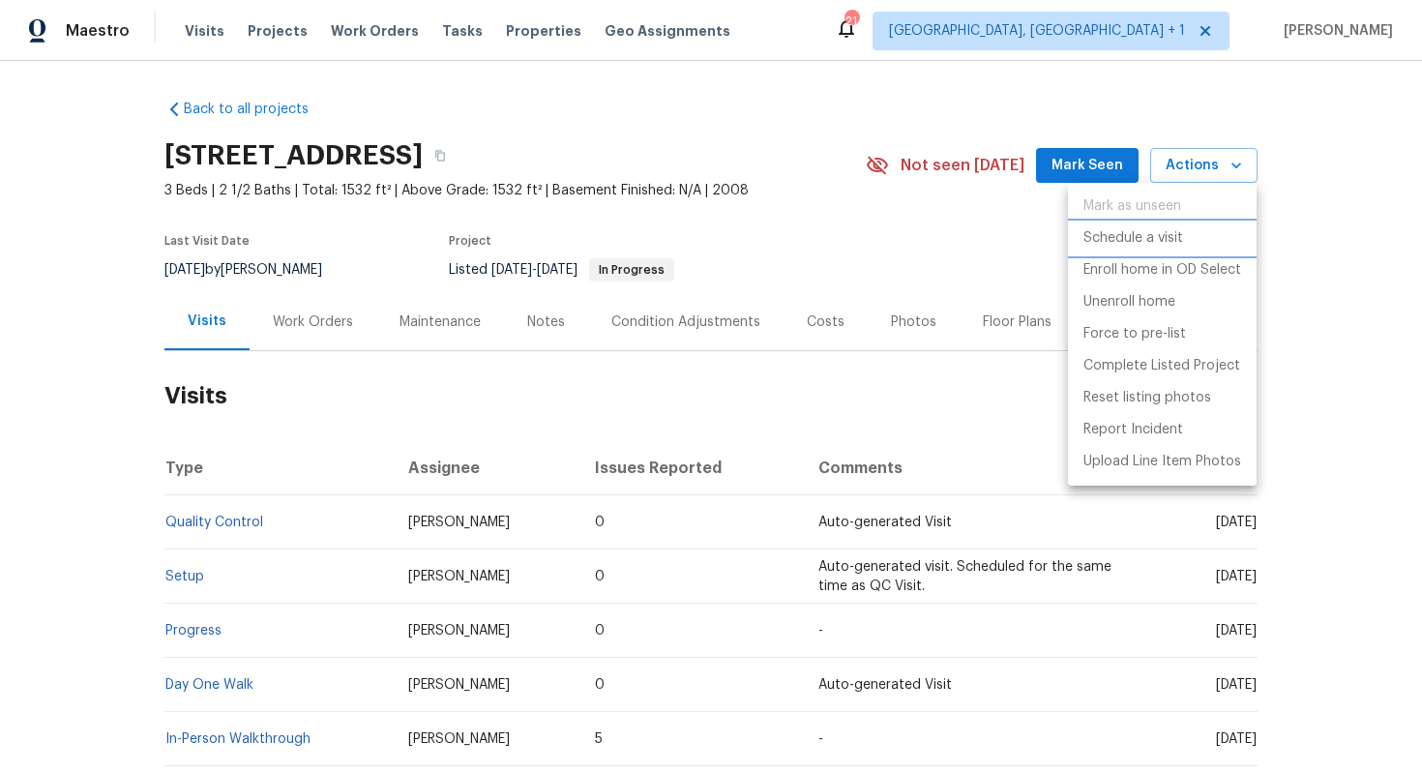
click at [1141, 241] on p "Schedule a visit" at bounding box center [1133, 238] width 100 height 20
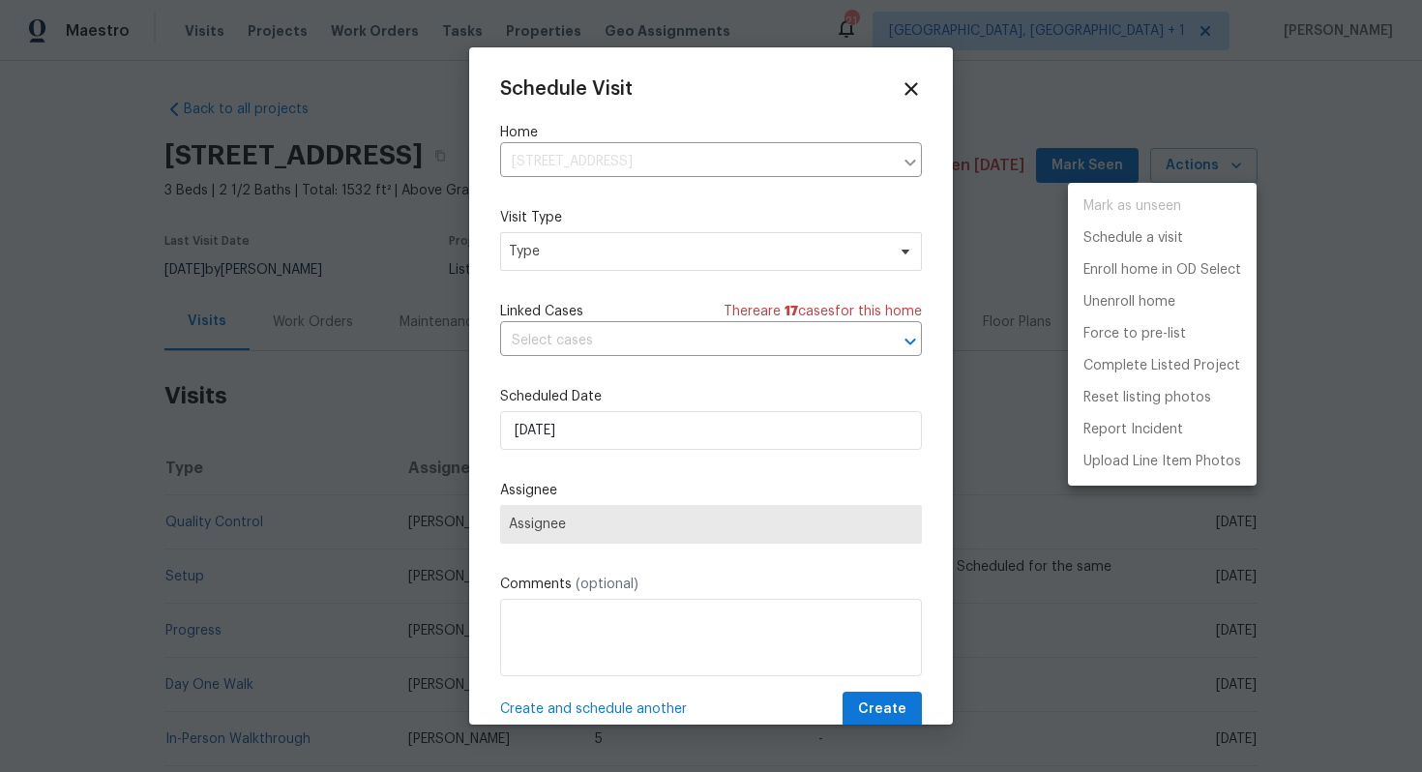
click at [531, 243] on div at bounding box center [711, 386] width 1422 height 772
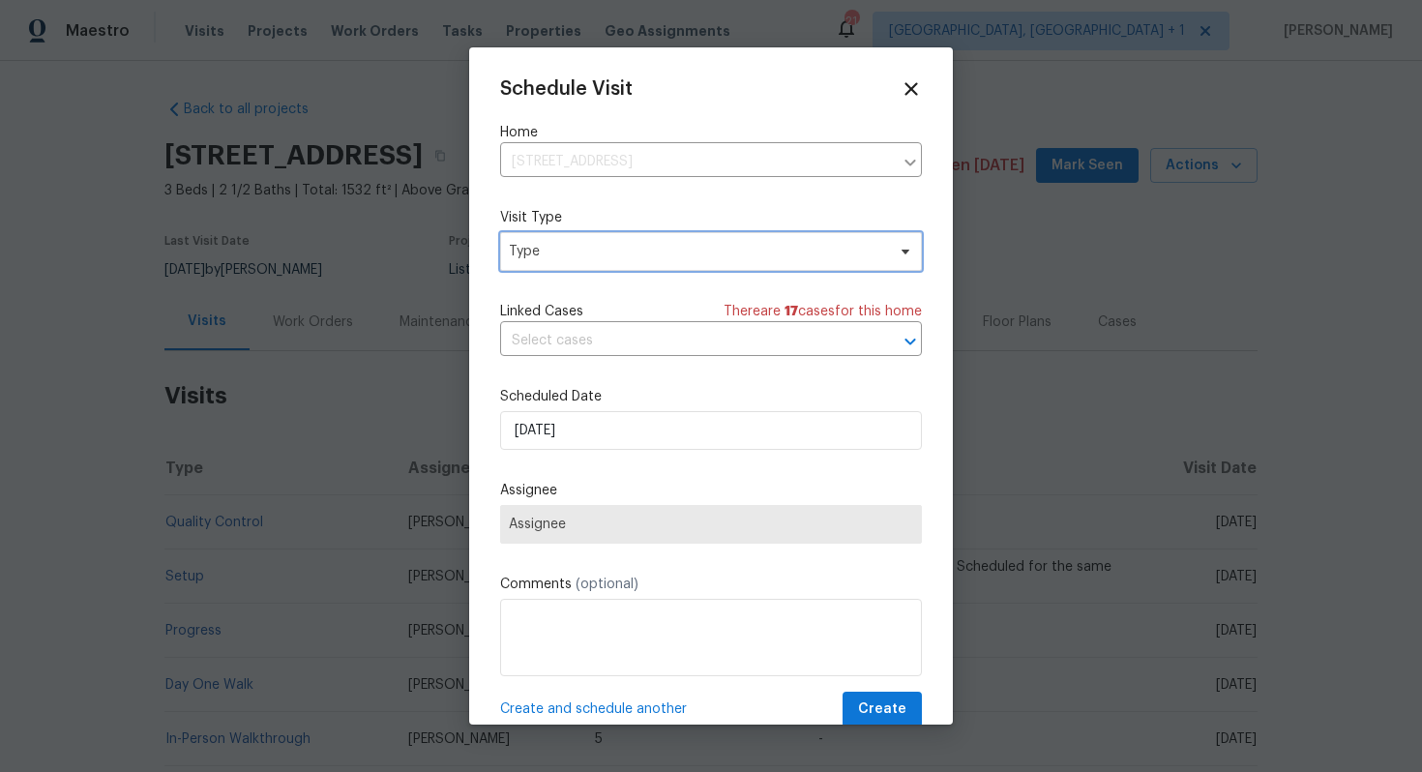
click at [518, 254] on span "Type" at bounding box center [697, 251] width 376 height 19
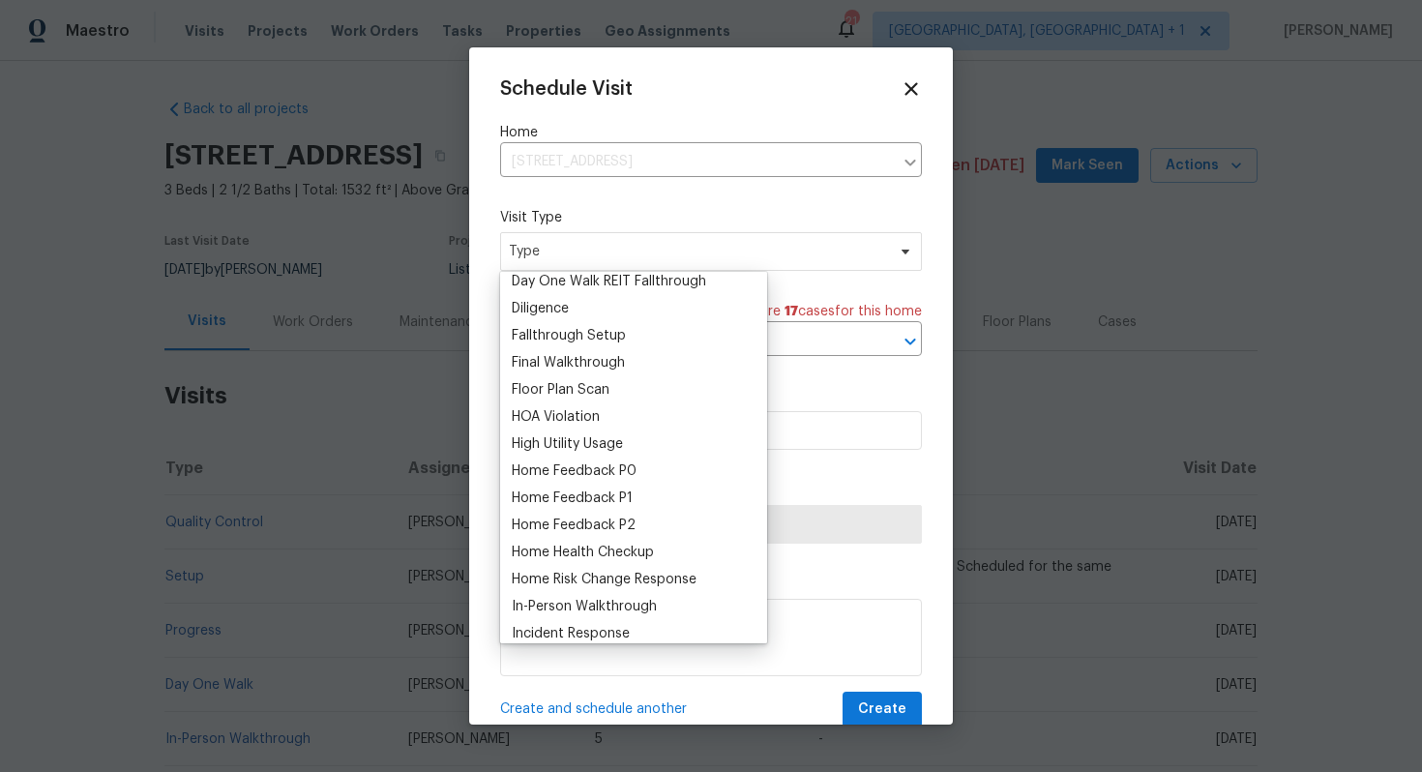
scroll to position [425, 0]
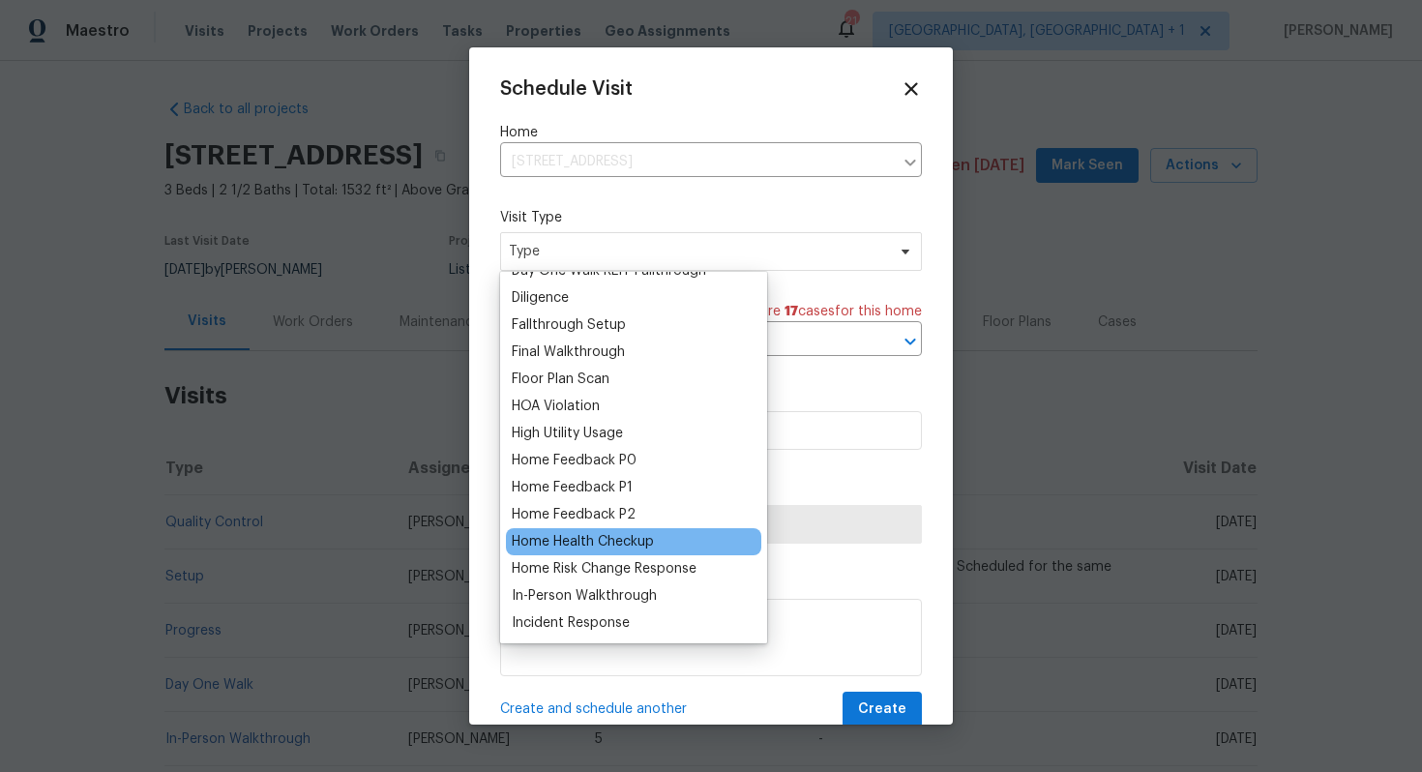
click at [560, 544] on div "Home Health Checkup" at bounding box center [583, 541] width 142 height 19
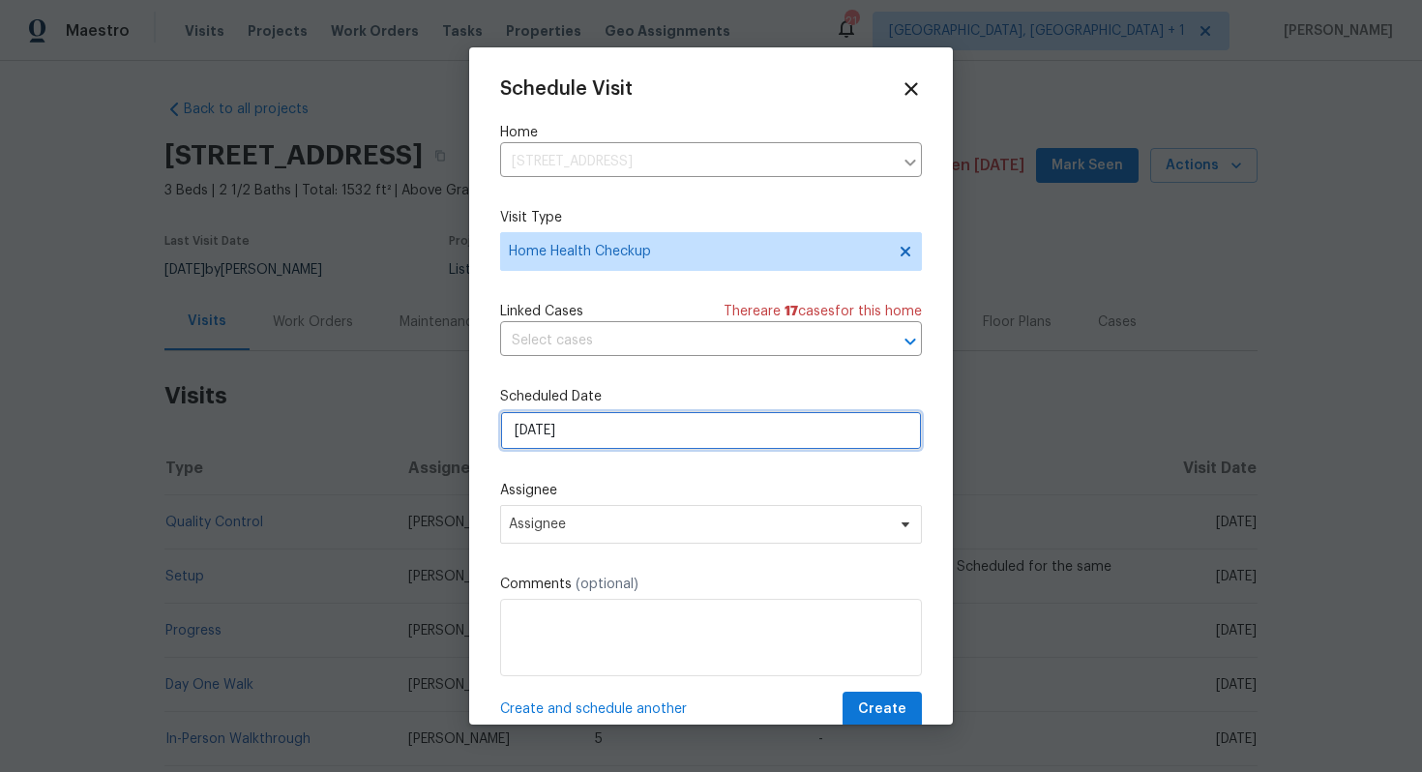
click at [592, 437] on input "[DATE]" at bounding box center [711, 430] width 422 height 39
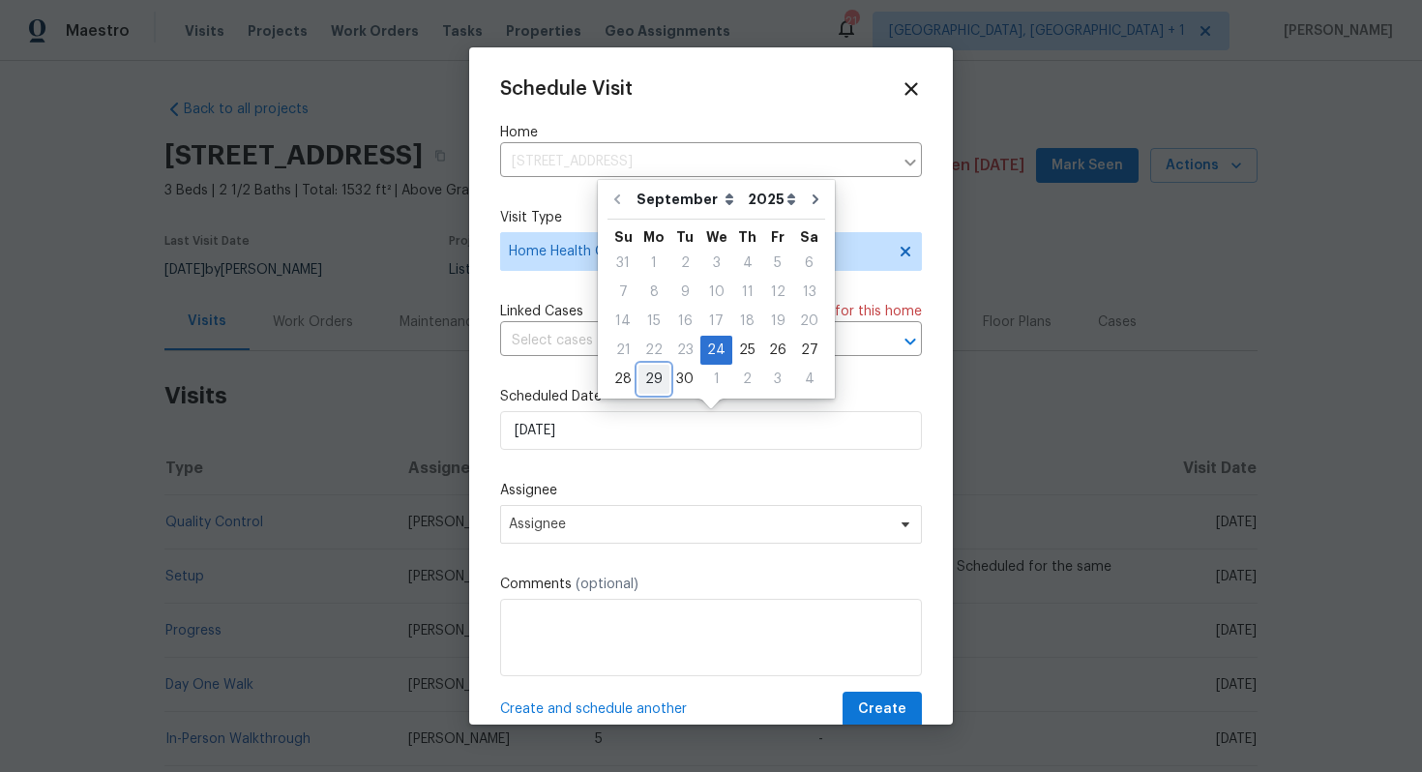
click at [654, 374] on div "29" at bounding box center [653, 379] width 31 height 27
type input "[DATE]"
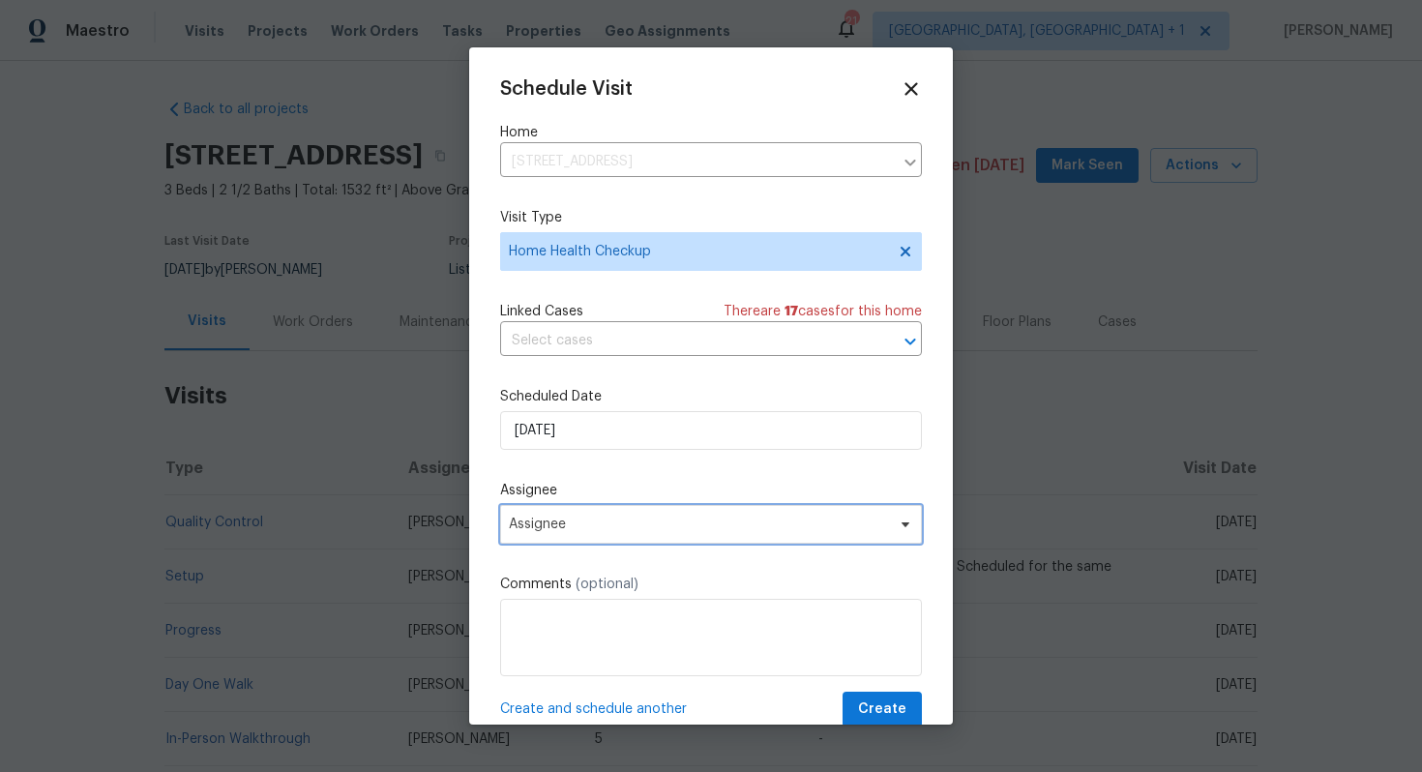
click at [683, 532] on span "Assignee" at bounding box center [698, 523] width 379 height 15
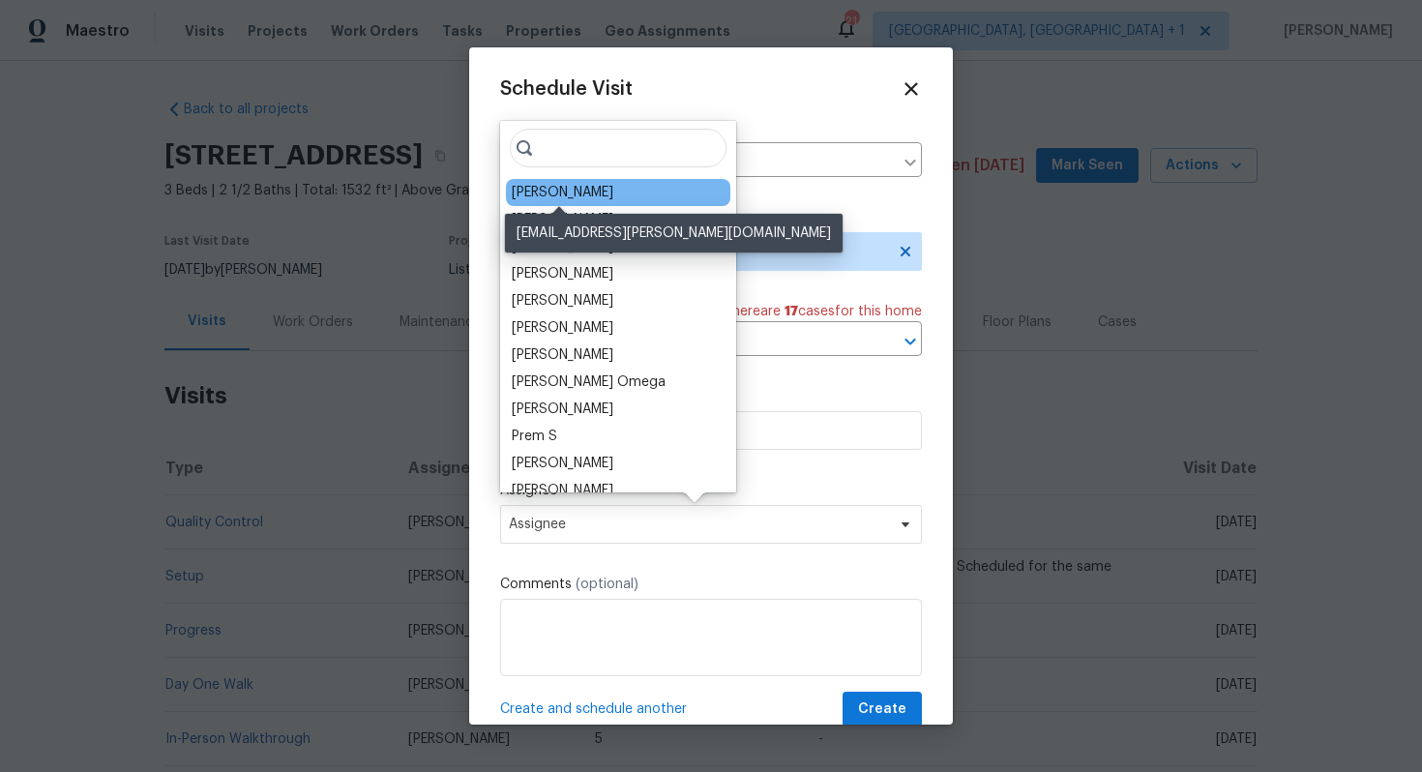
click at [555, 192] on div "[PERSON_NAME]" at bounding box center [563, 192] width 102 height 19
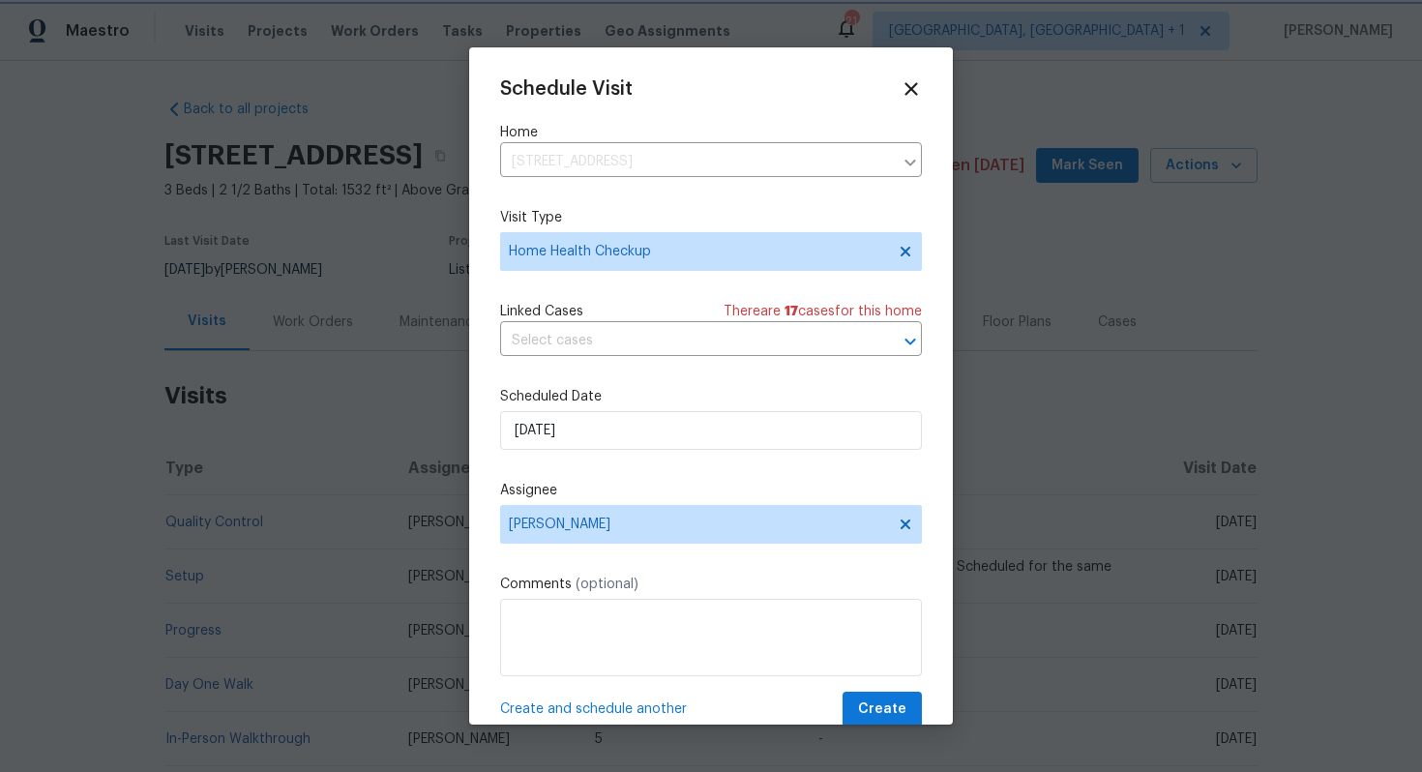
scroll to position [35, 0]
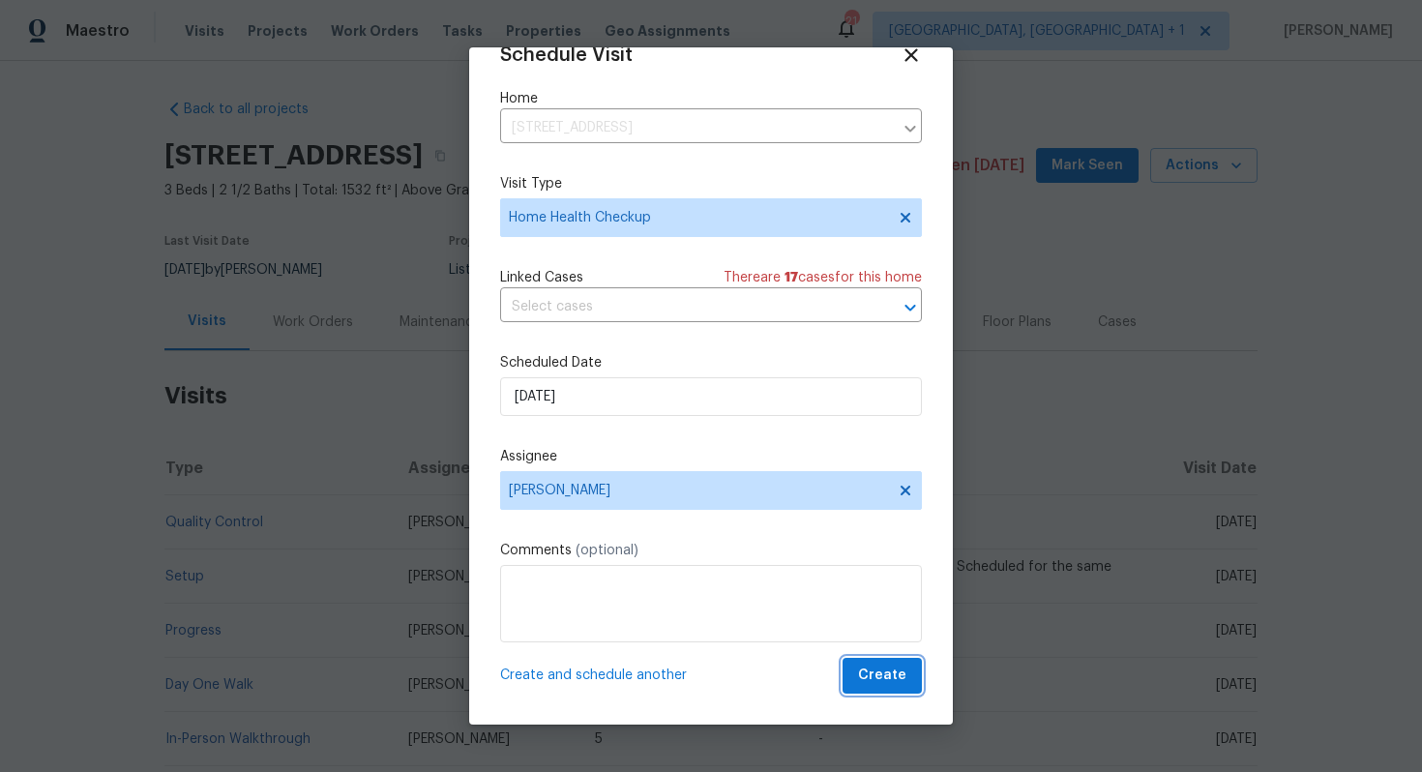
click at [875, 675] on span "Create" at bounding box center [882, 675] width 48 height 24
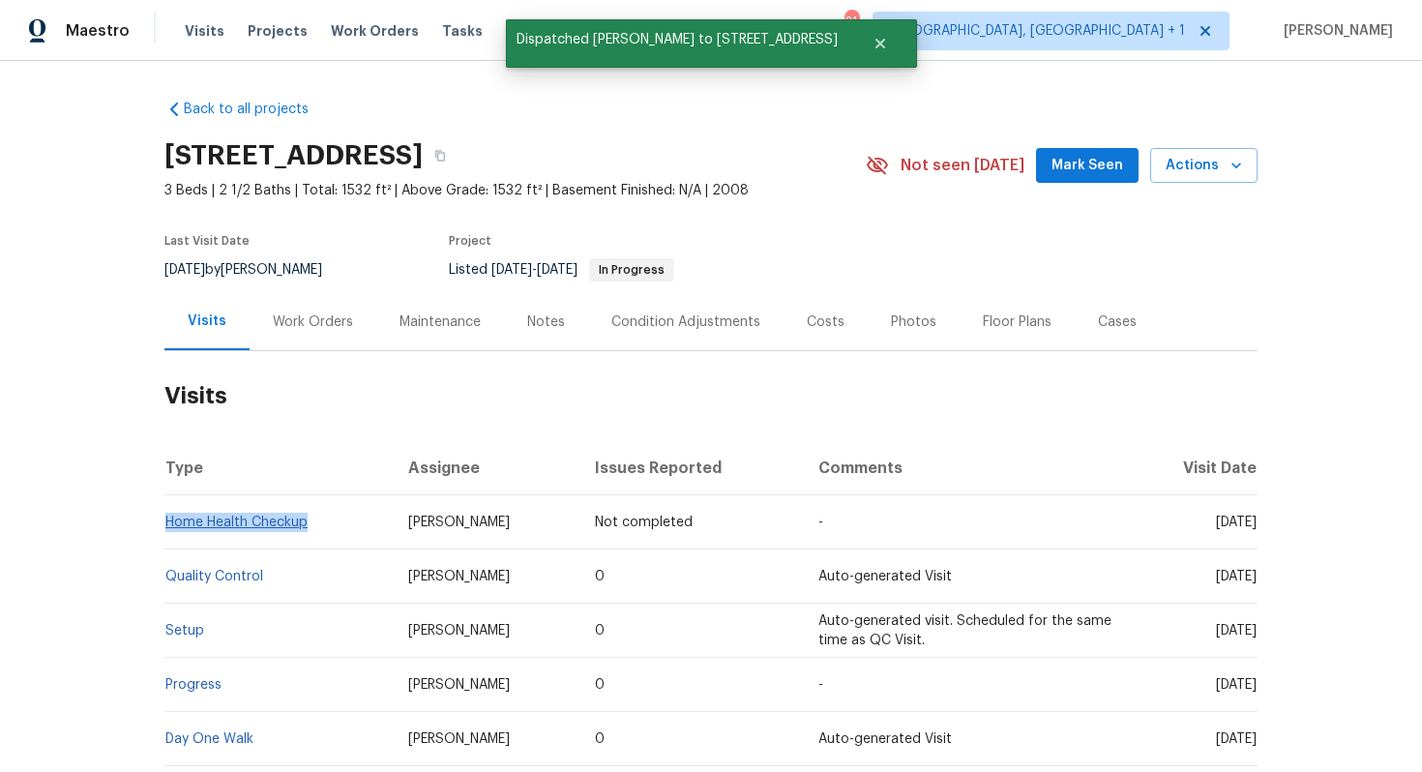
drag, startPoint x: 314, startPoint y: 523, endPoint x: 167, endPoint y: 524, distance: 147.0
click at [167, 524] on td "Home Health Checkup" at bounding box center [278, 522] width 228 height 54
copy link "Home Health Checkup"
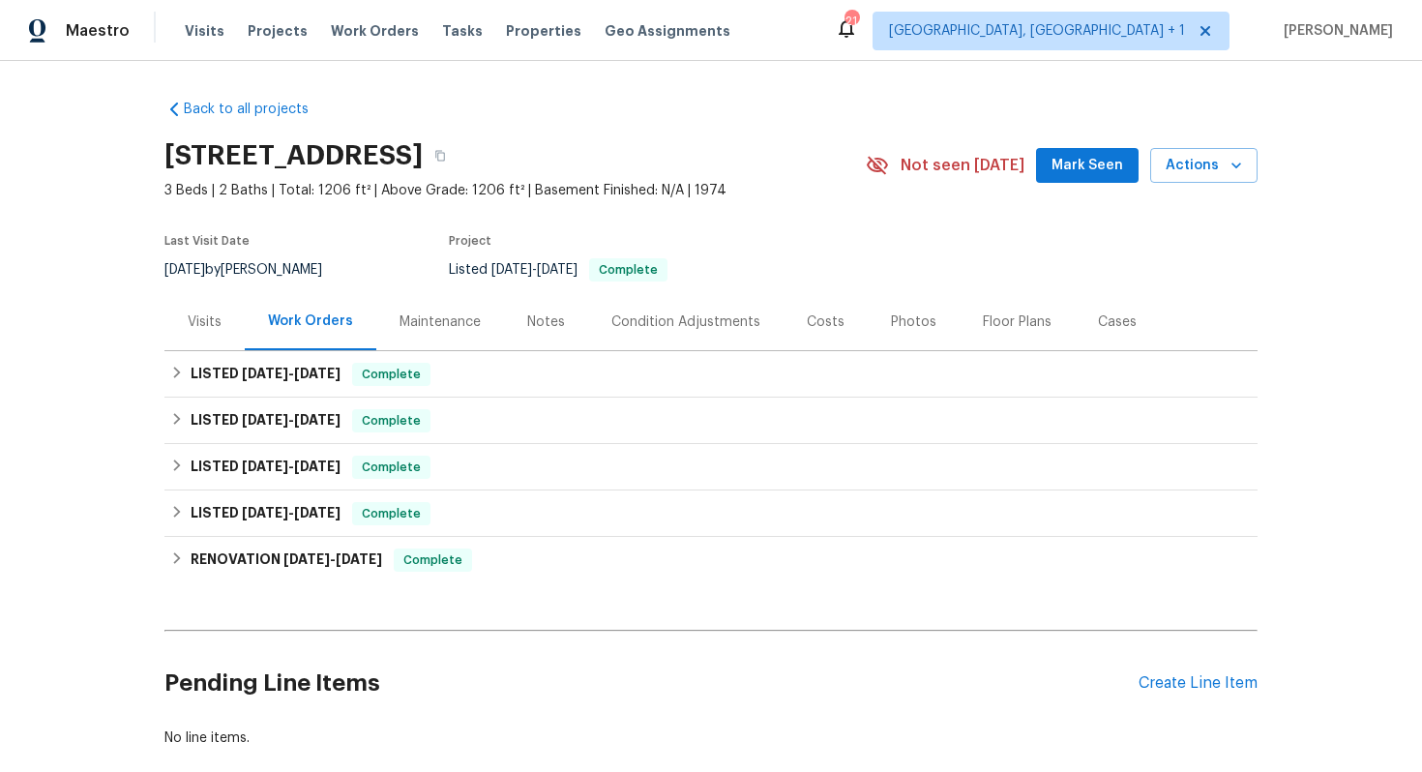
click at [202, 326] on div "Visits" at bounding box center [205, 321] width 34 height 19
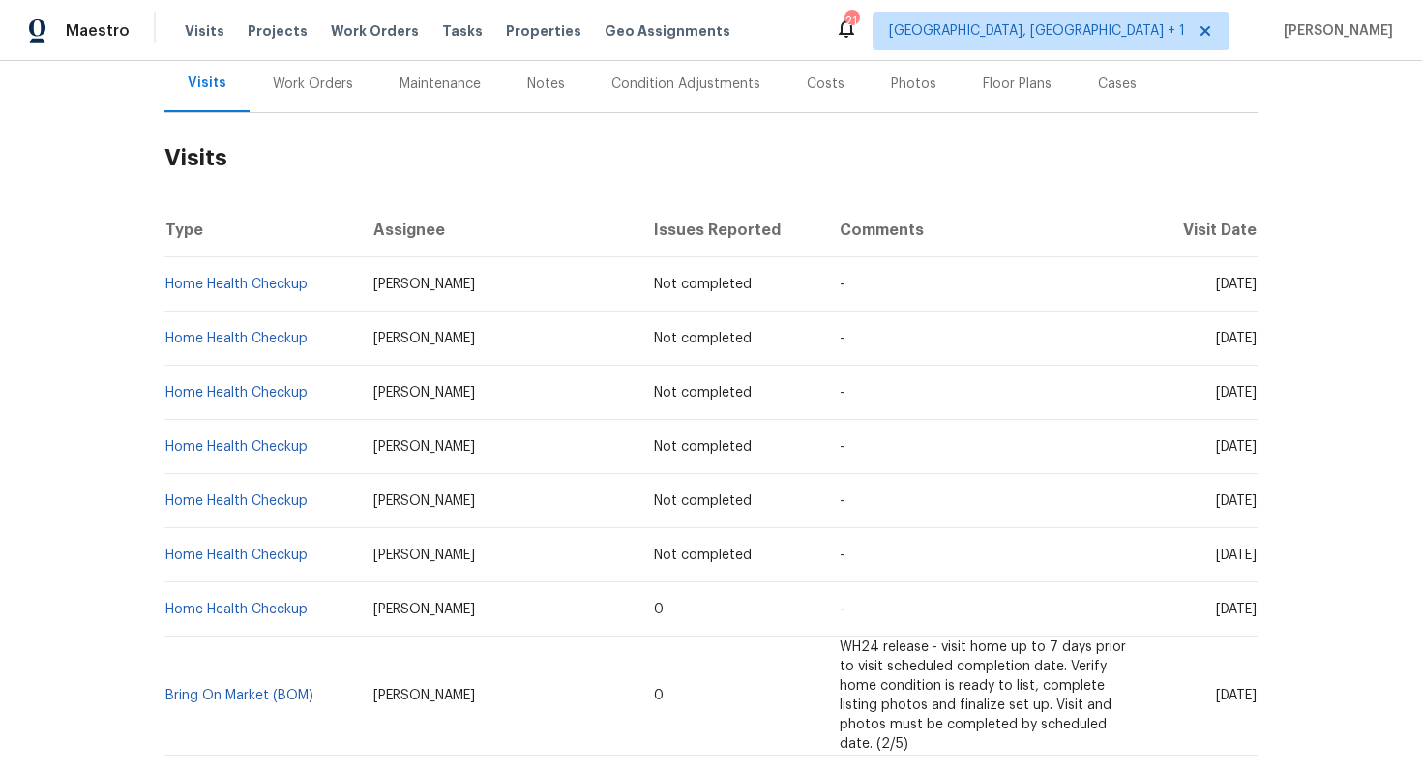
scroll to position [240, 0]
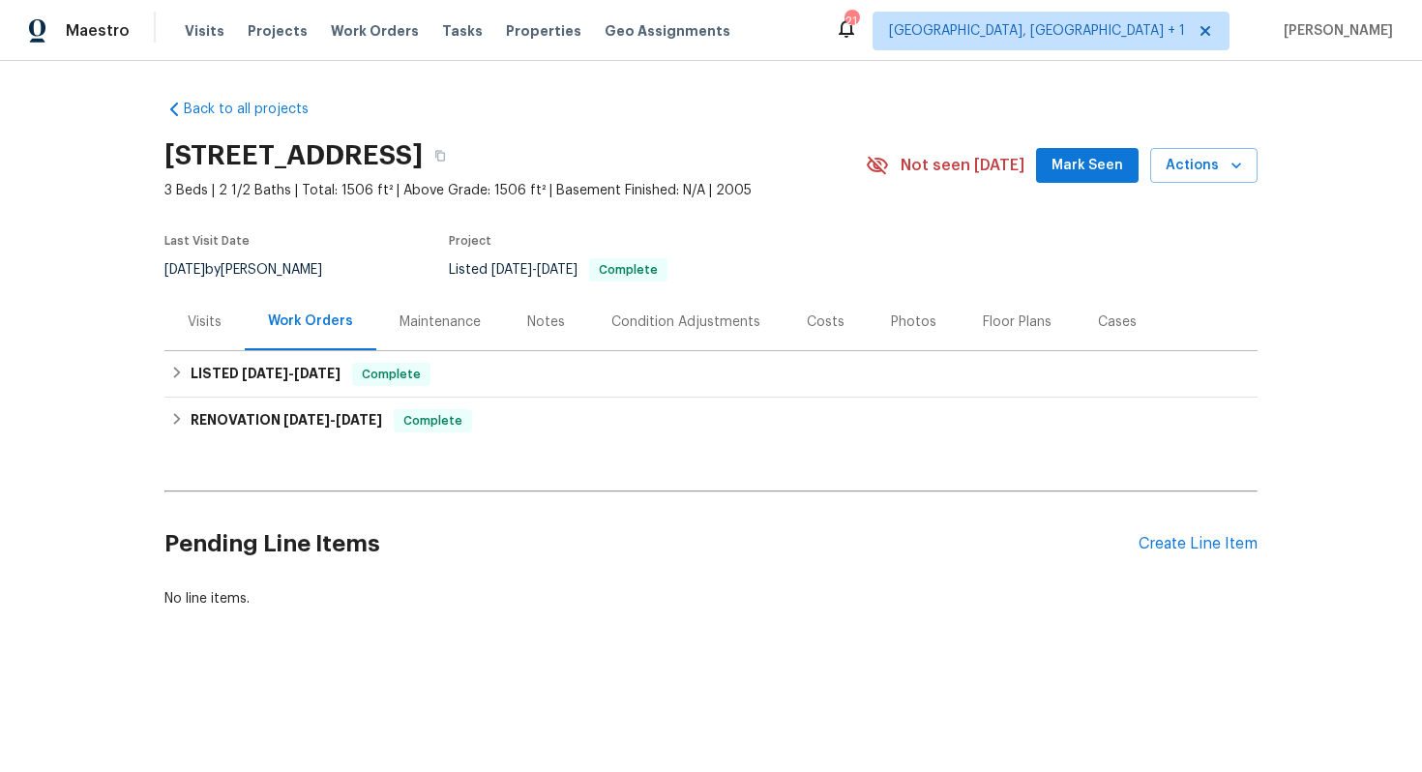
click at [204, 315] on div "Visits" at bounding box center [205, 321] width 34 height 19
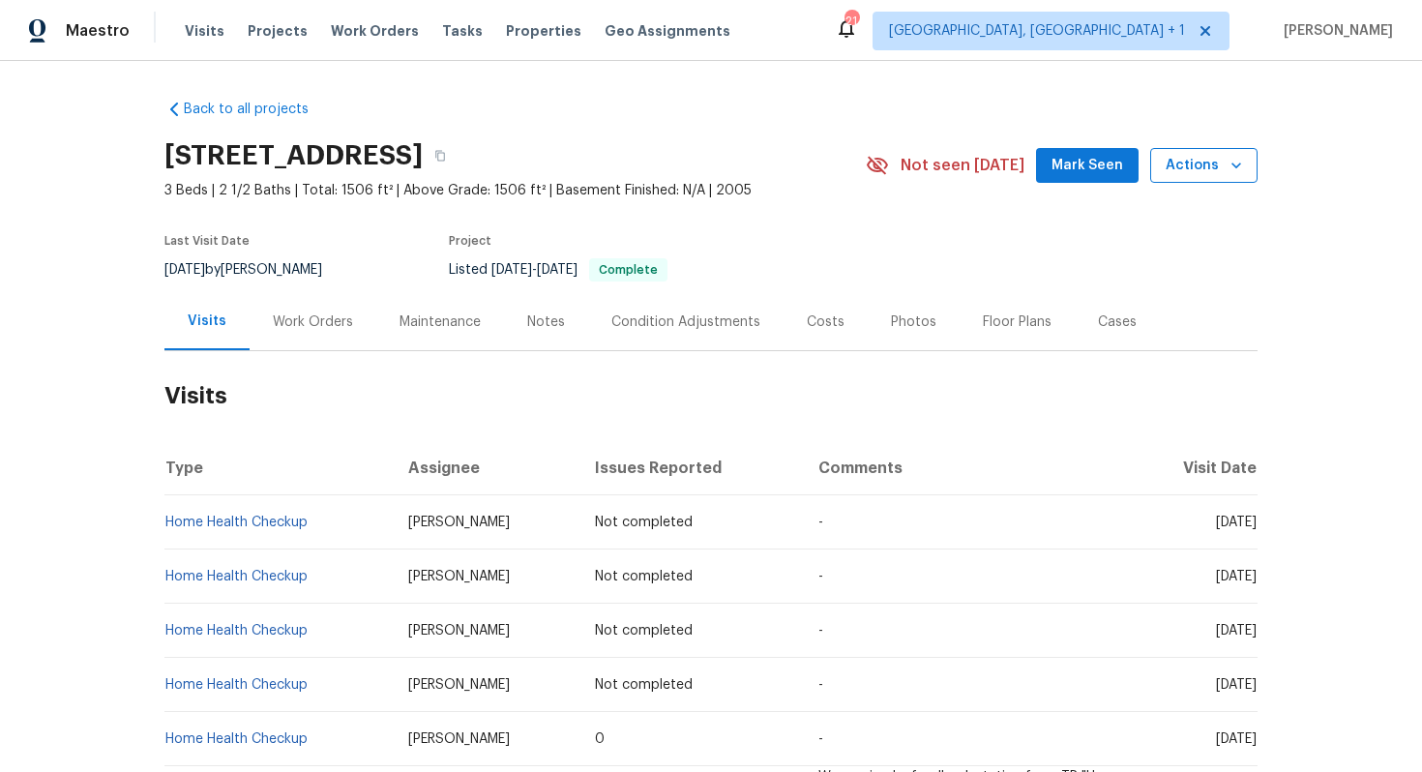
click at [1232, 164] on icon "button" at bounding box center [1236, 165] width 10 height 6
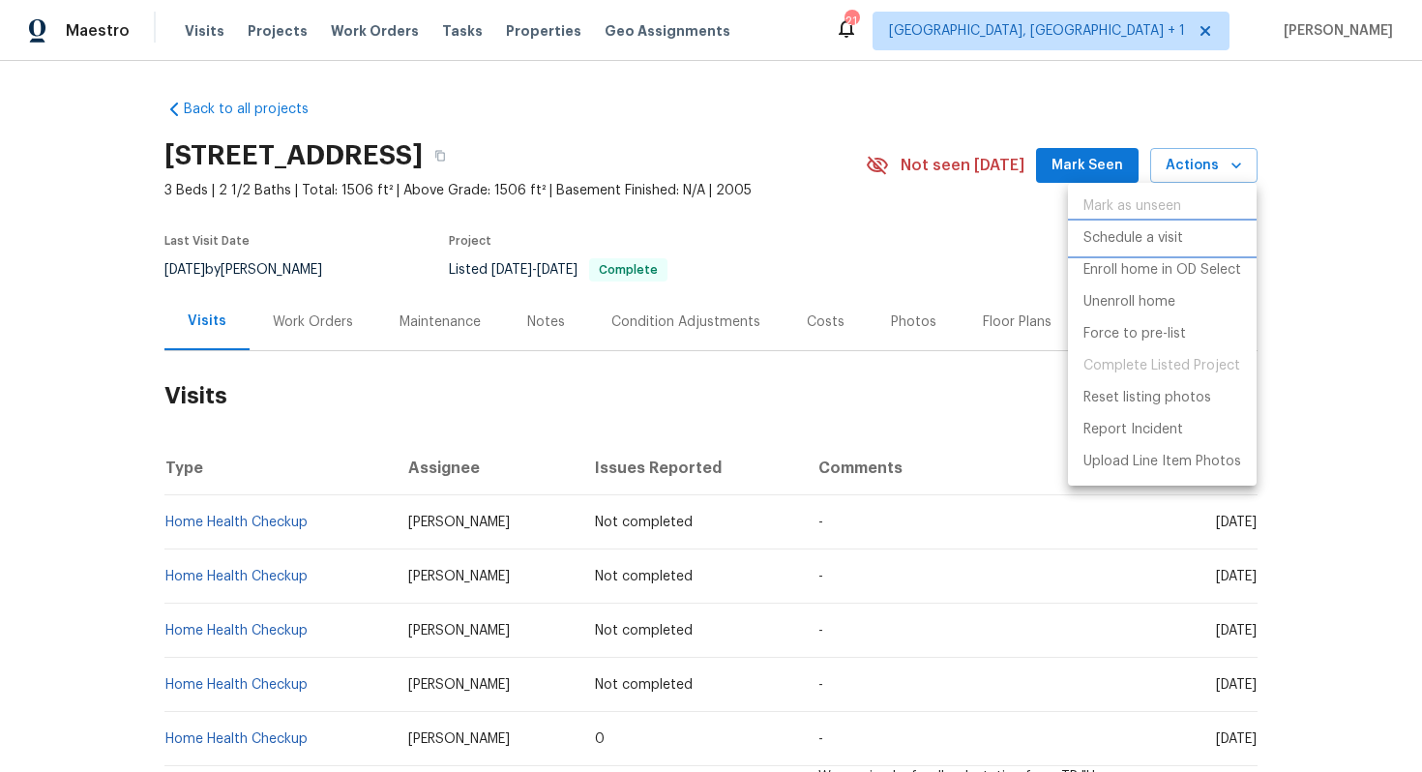
click at [1105, 242] on p "Schedule a visit" at bounding box center [1133, 238] width 100 height 20
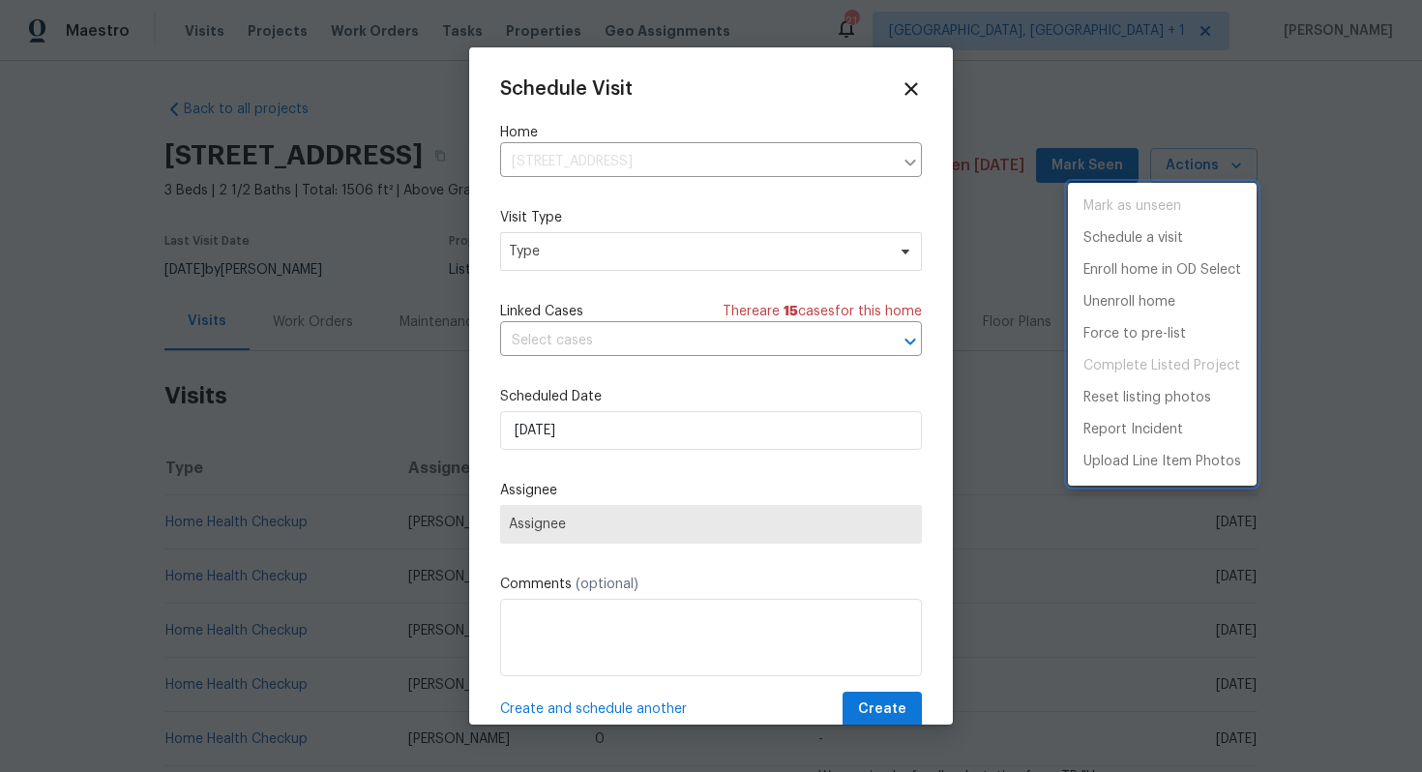
click at [535, 250] on div at bounding box center [711, 386] width 1422 height 772
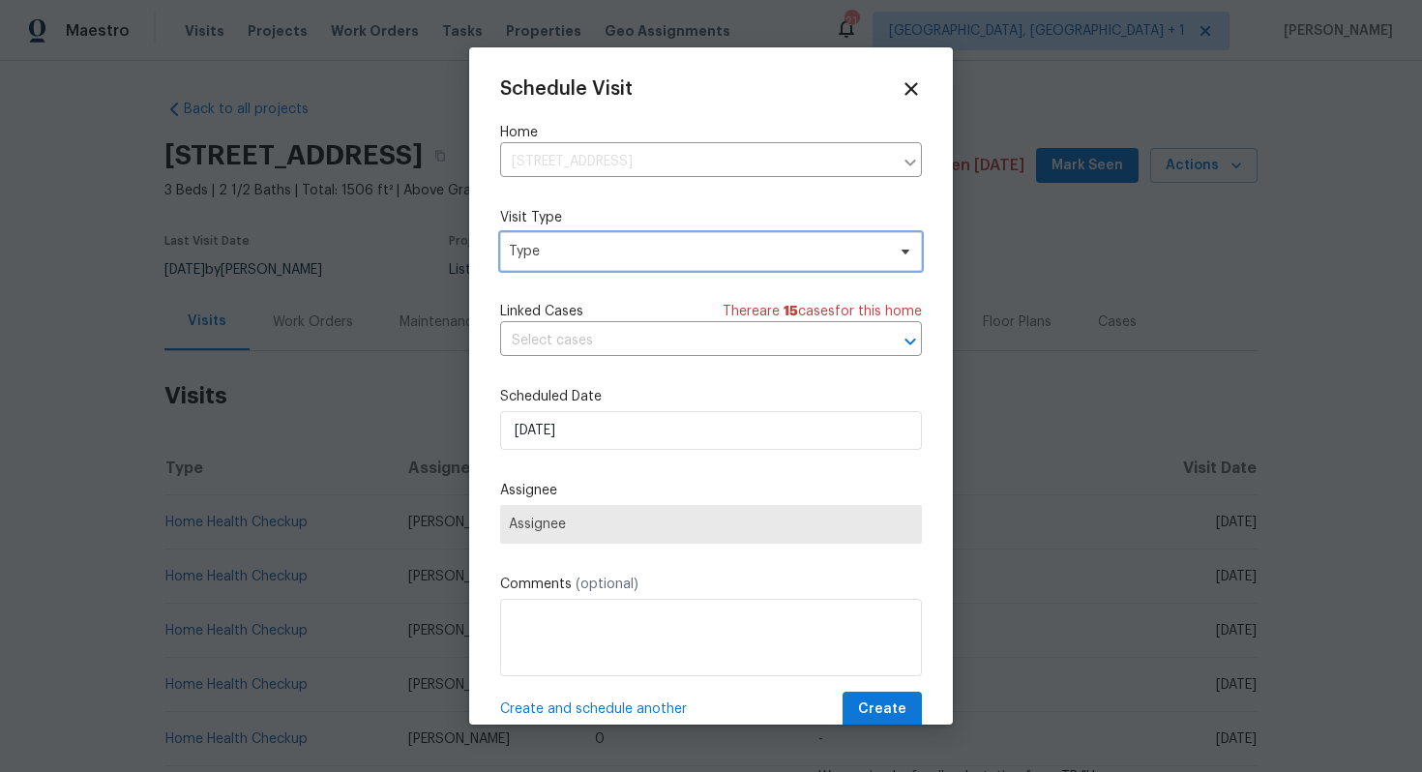
click at [518, 251] on span "Type" at bounding box center [697, 251] width 376 height 19
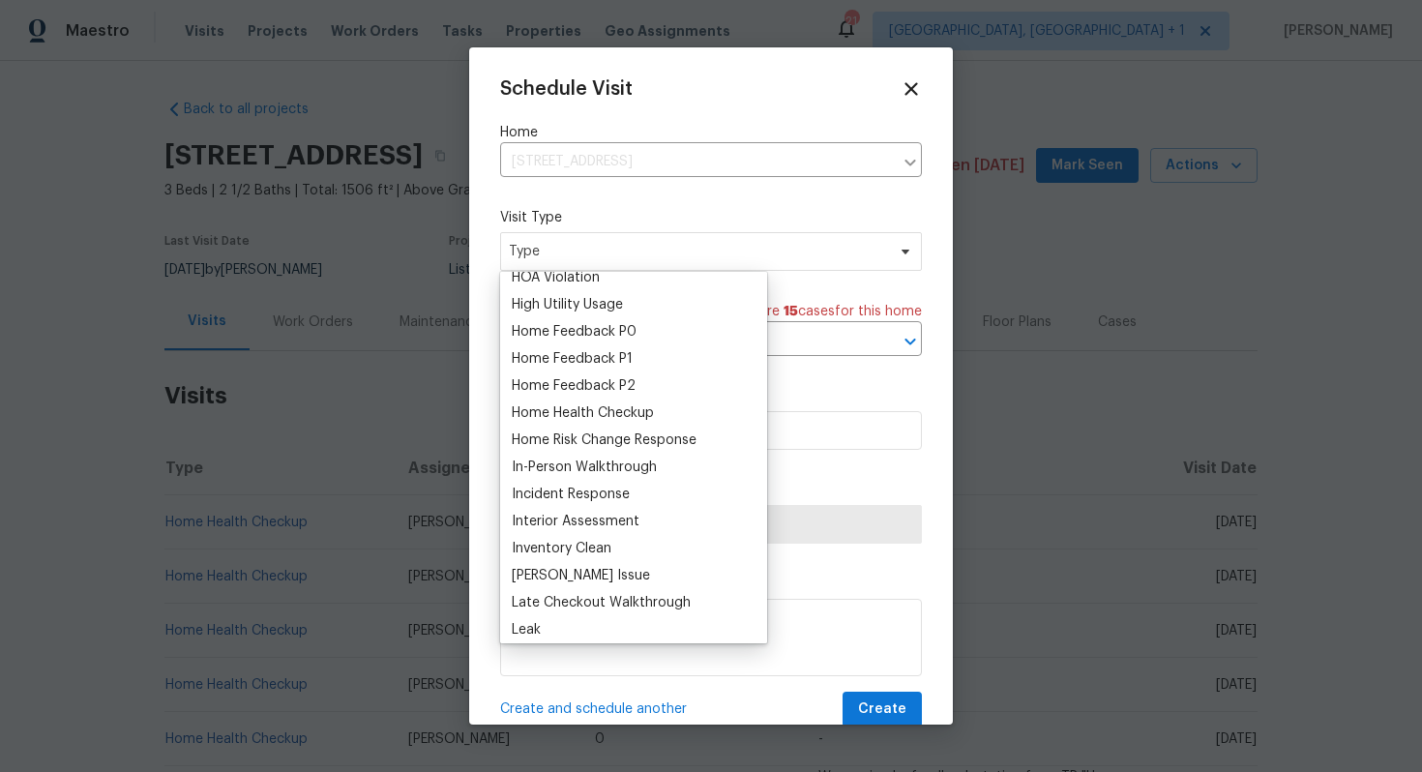
scroll to position [529, 0]
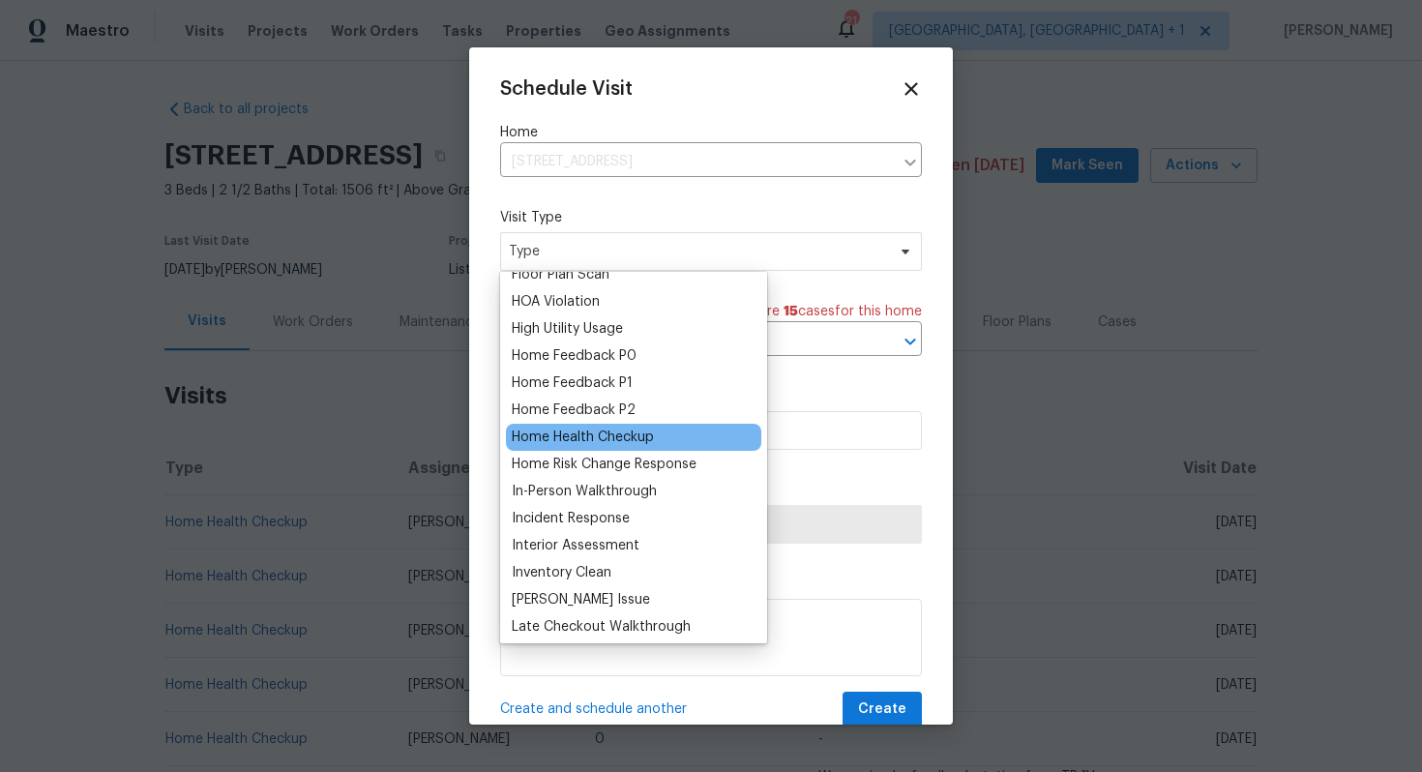
click at [595, 431] on div "Home Health Checkup" at bounding box center [583, 436] width 142 height 19
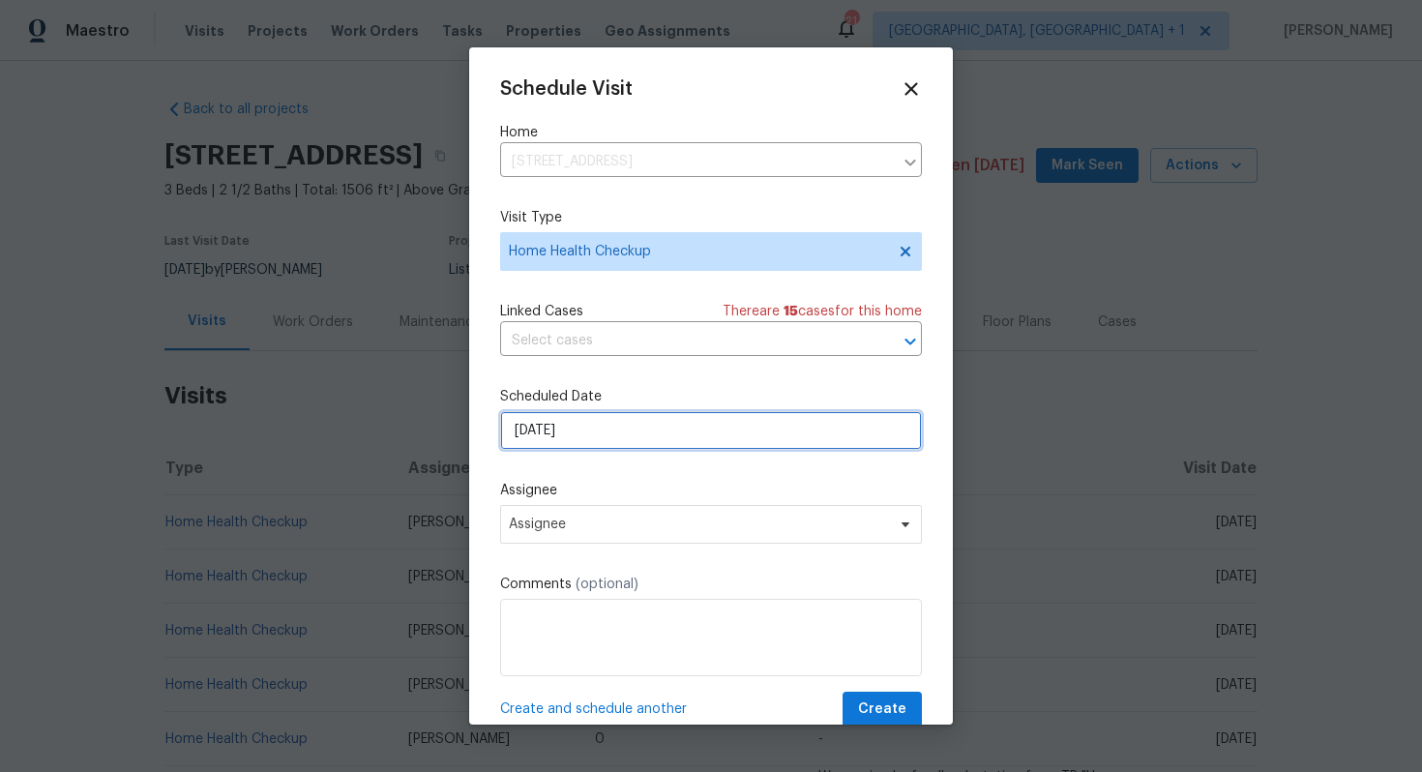
click at [658, 429] on input "[DATE]" at bounding box center [711, 430] width 422 height 39
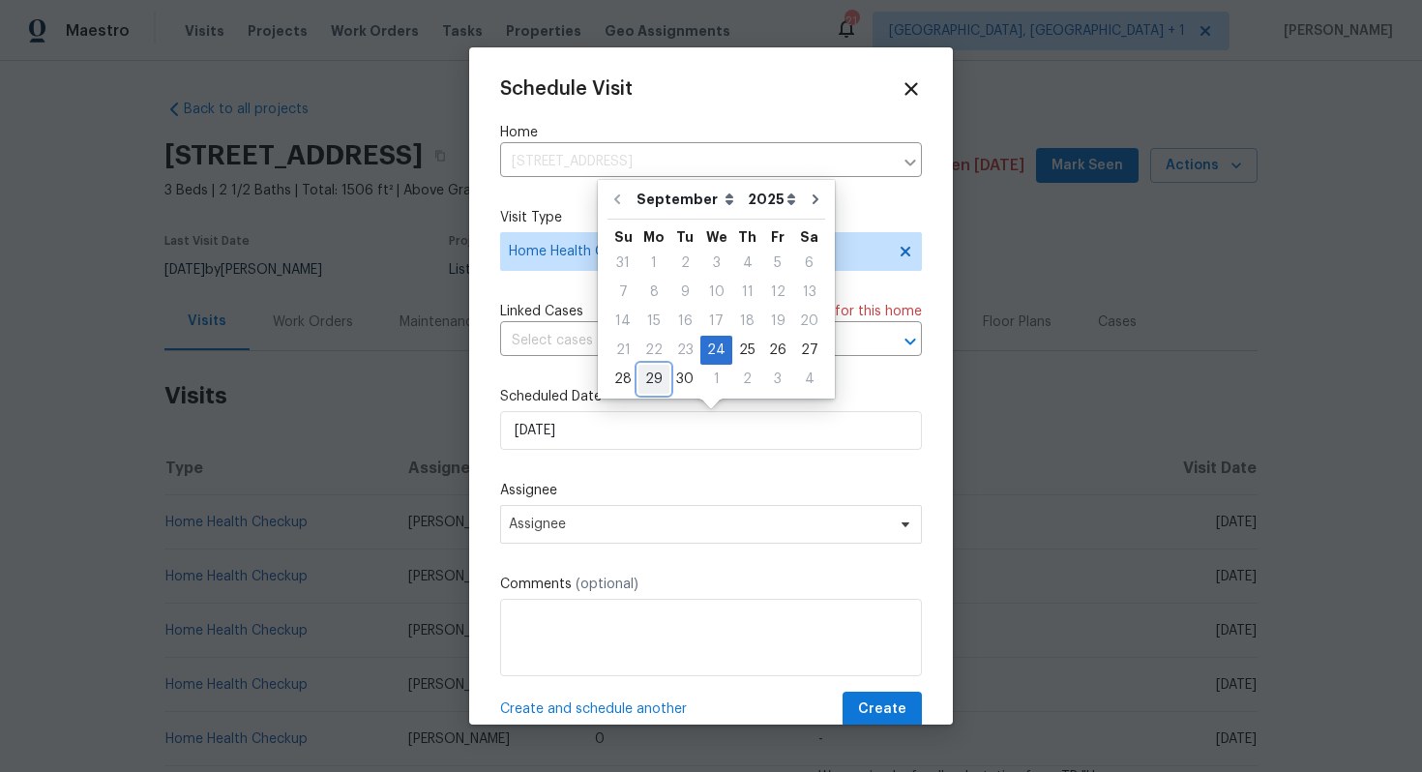
click at [655, 378] on div "29" at bounding box center [653, 379] width 31 height 27
type input "[DATE]"
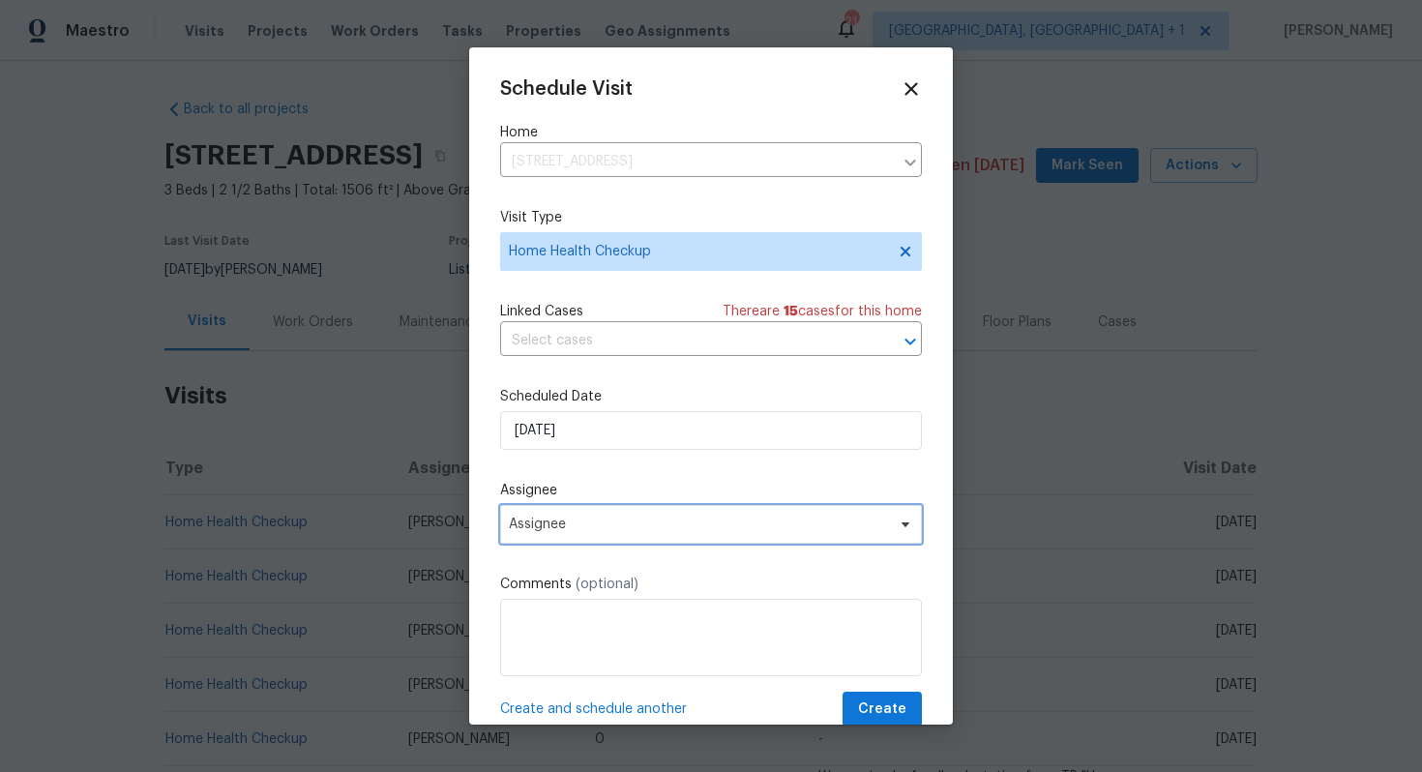
click at [601, 520] on span "Assignee" at bounding box center [698, 523] width 379 height 15
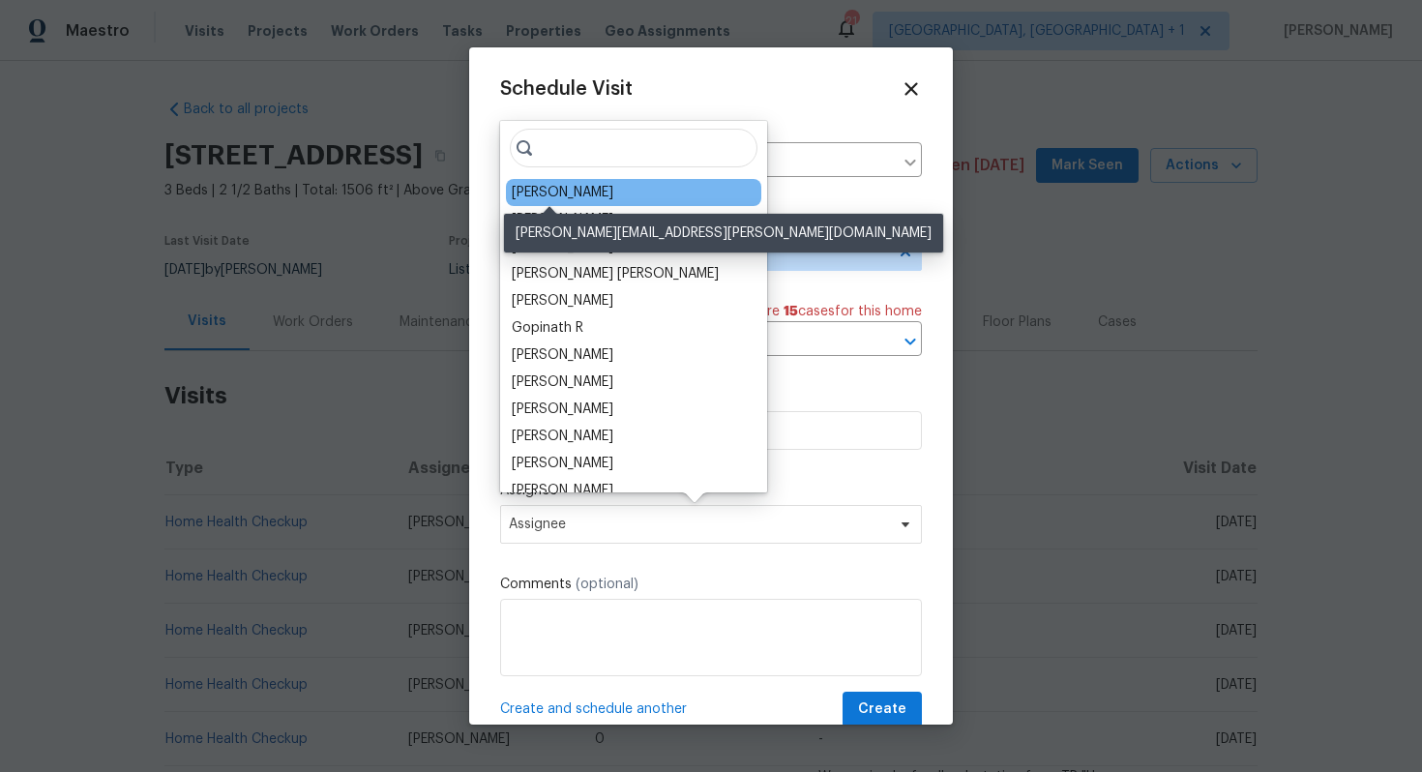
click at [550, 191] on div "[PERSON_NAME]" at bounding box center [563, 192] width 102 height 19
click at [550, 191] on div "Schedule Visit Home [STREET_ADDRESS] ​ Visit Type Home Health Checkup Linked Ca…" at bounding box center [711, 402] width 422 height 649
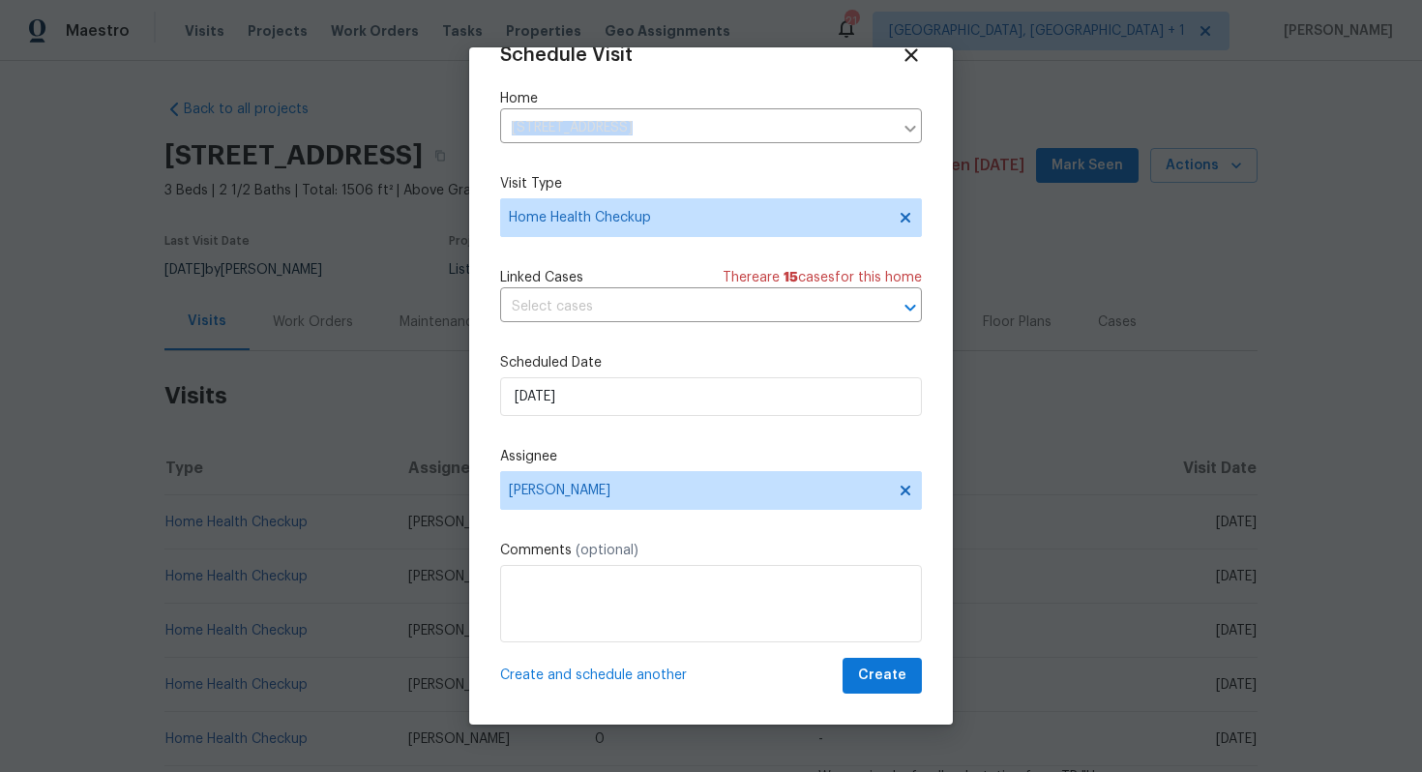
scroll to position [0, 0]
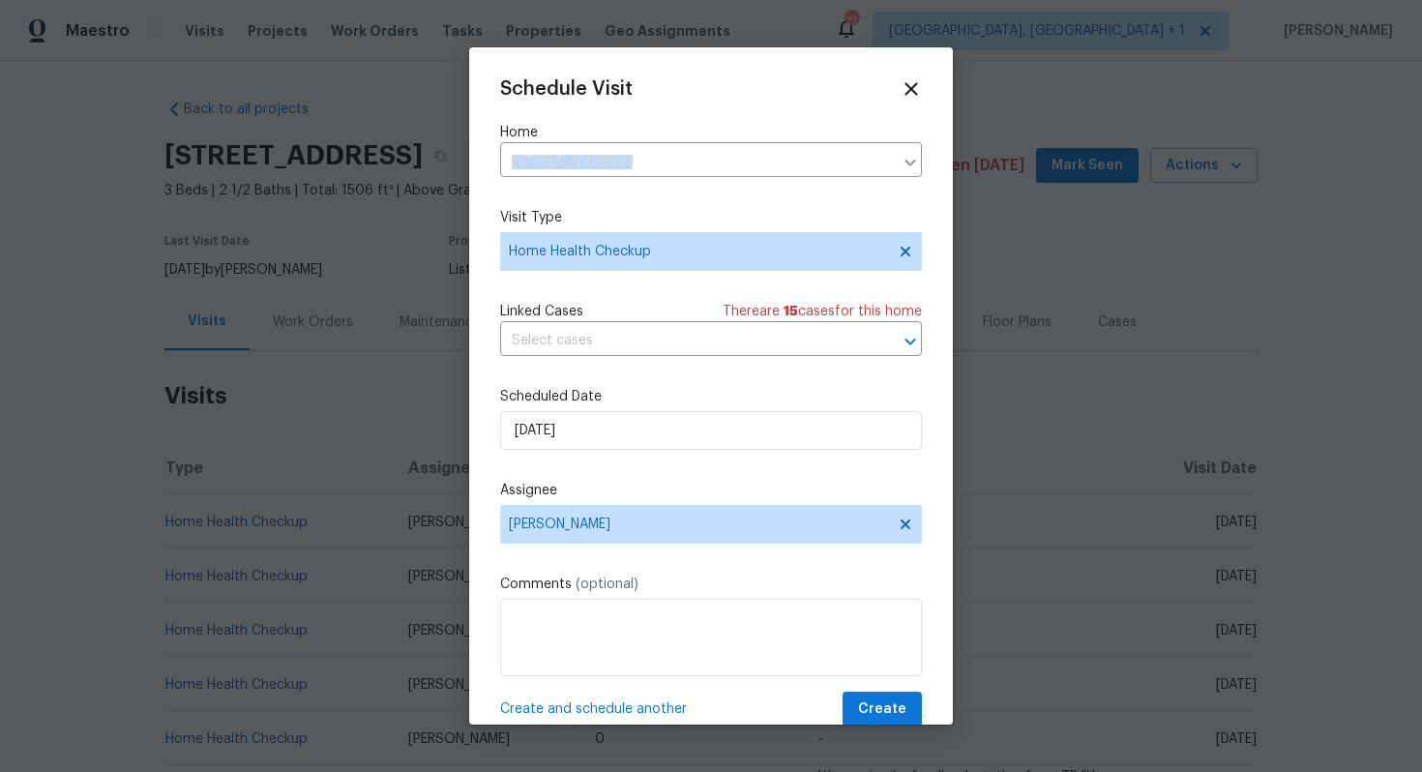
click at [765, 211] on label "Visit Type" at bounding box center [711, 217] width 422 height 19
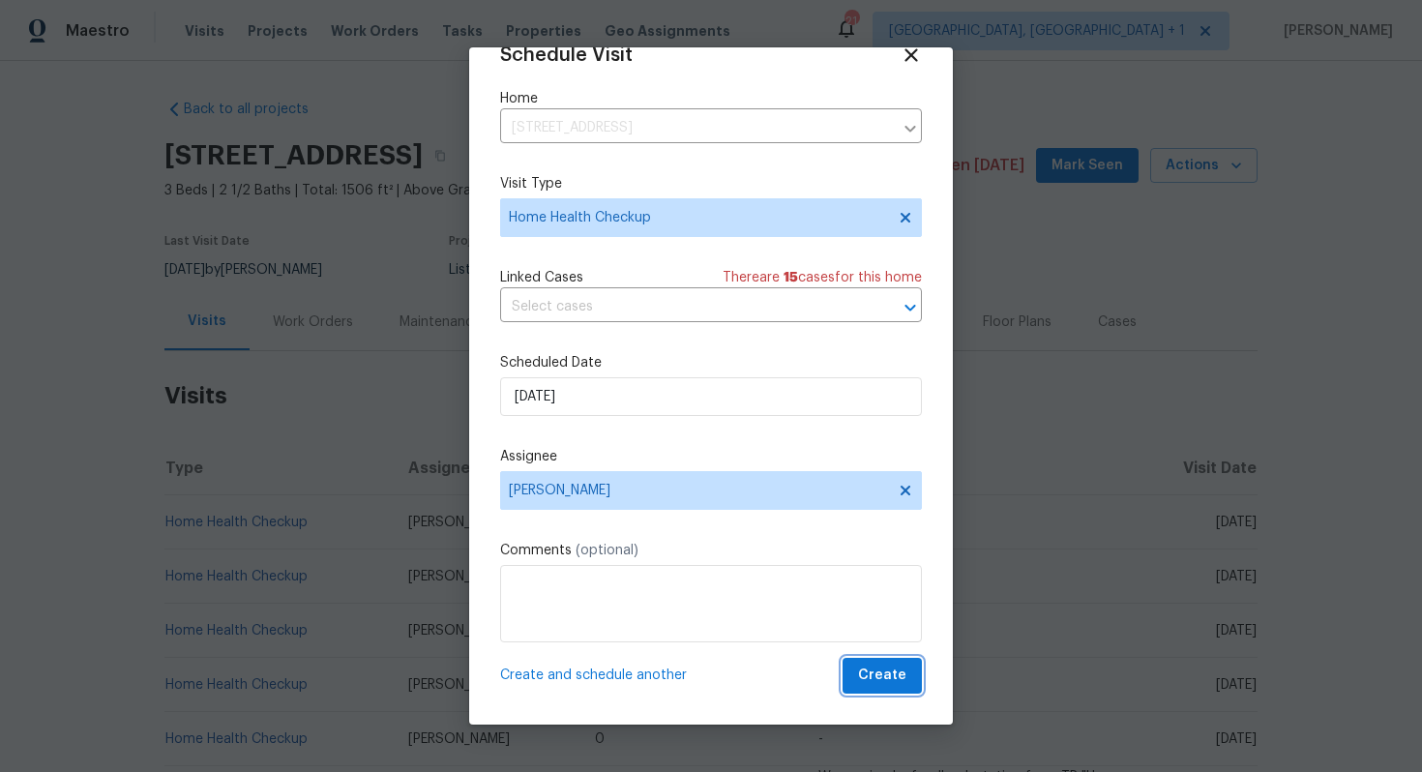
click at [876, 677] on span "Create" at bounding box center [882, 675] width 48 height 24
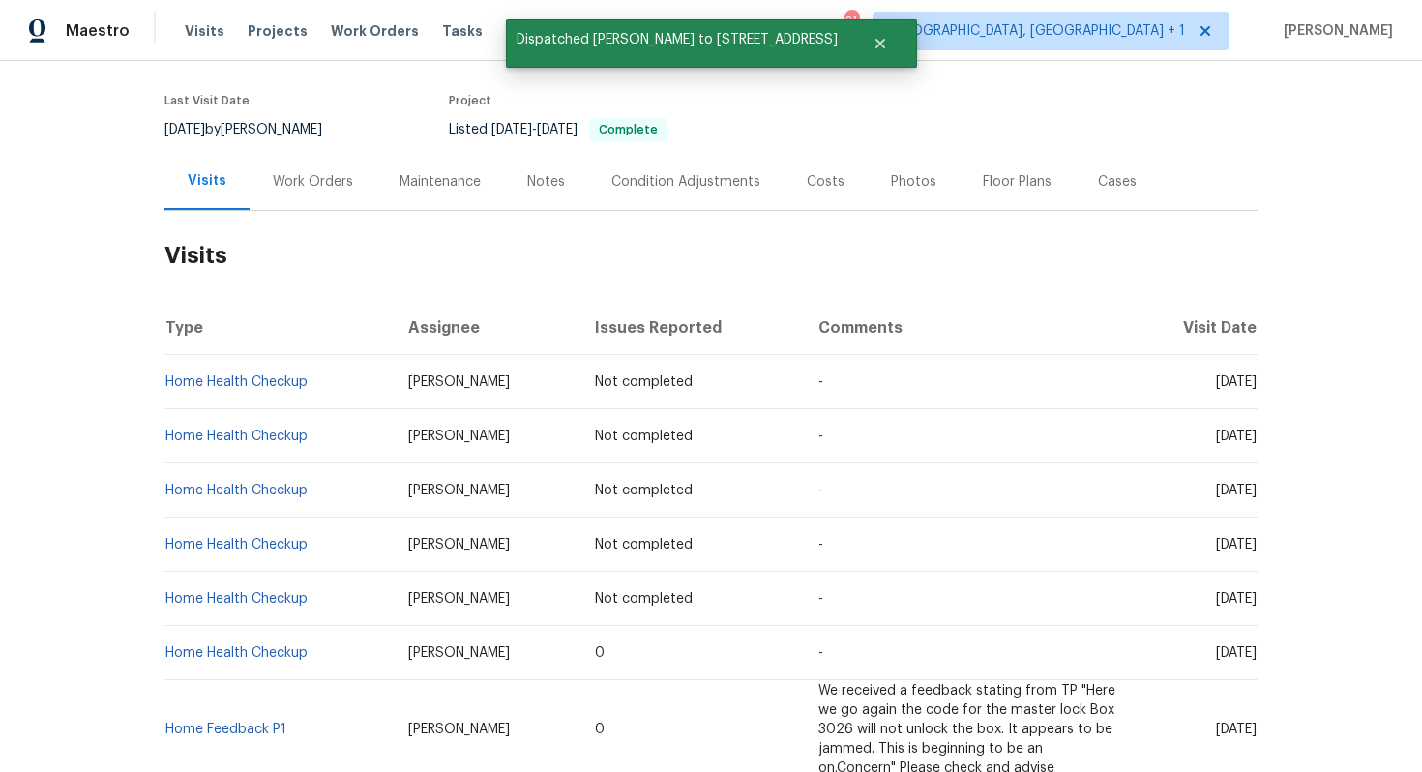
scroll to position [183, 0]
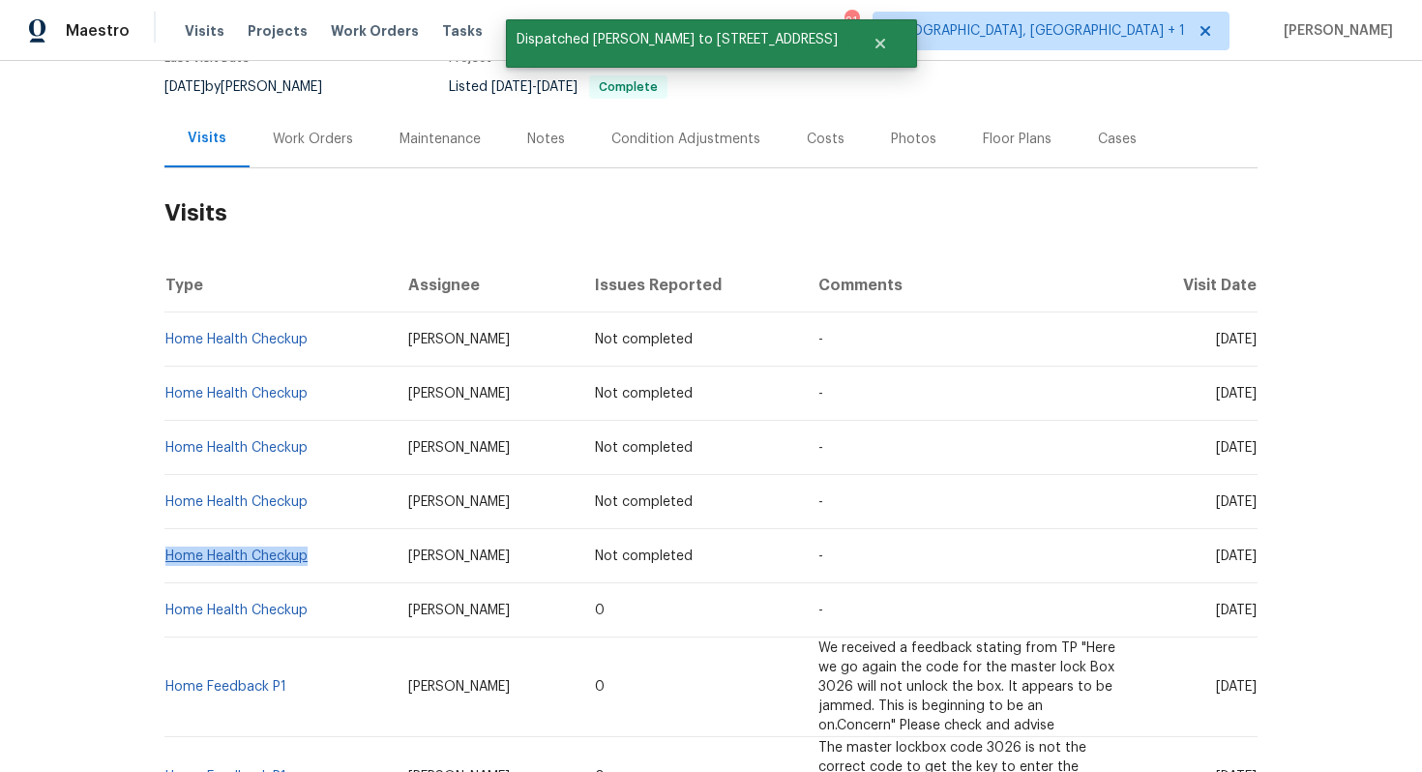
drag, startPoint x: 310, startPoint y: 557, endPoint x: 166, endPoint y: 554, distance: 144.1
click at [166, 554] on td "Home Health Checkup" at bounding box center [278, 556] width 228 height 54
copy link "Home Health Checkup"
